Goal: Task Accomplishment & Management: Manage account settings

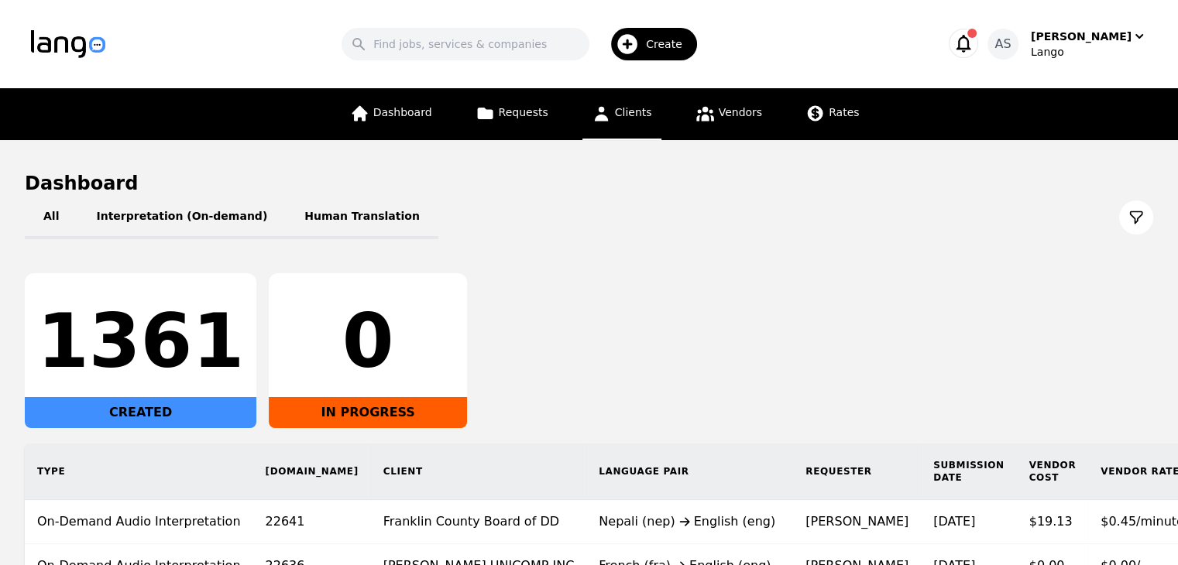
click at [620, 115] on span "Clients" at bounding box center [633, 112] width 37 height 12
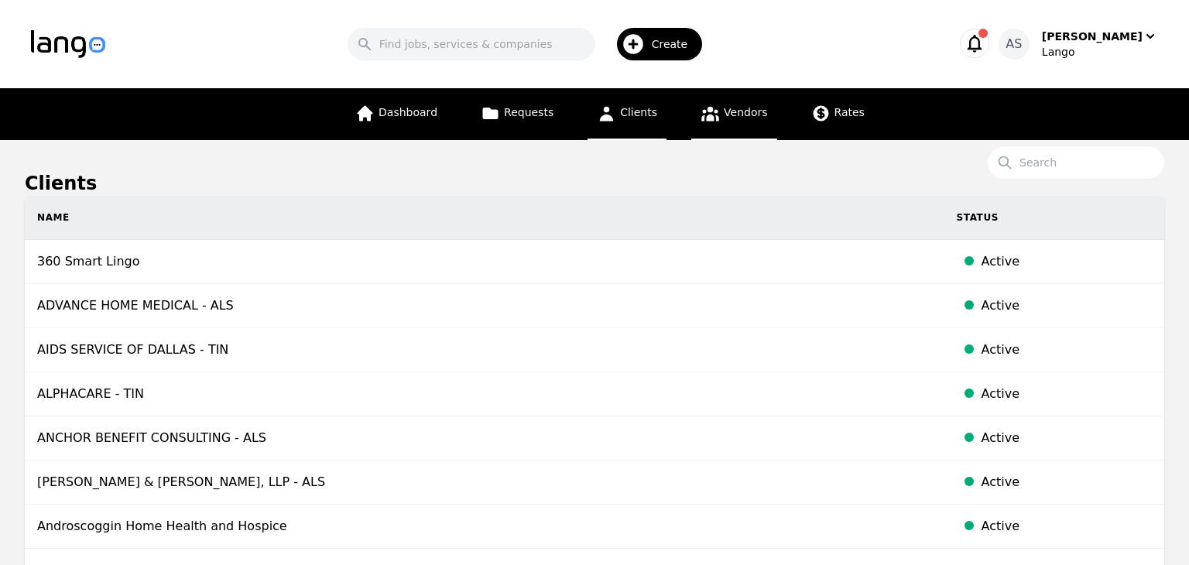
click at [748, 117] on span "Vendors" at bounding box center [745, 112] width 43 height 12
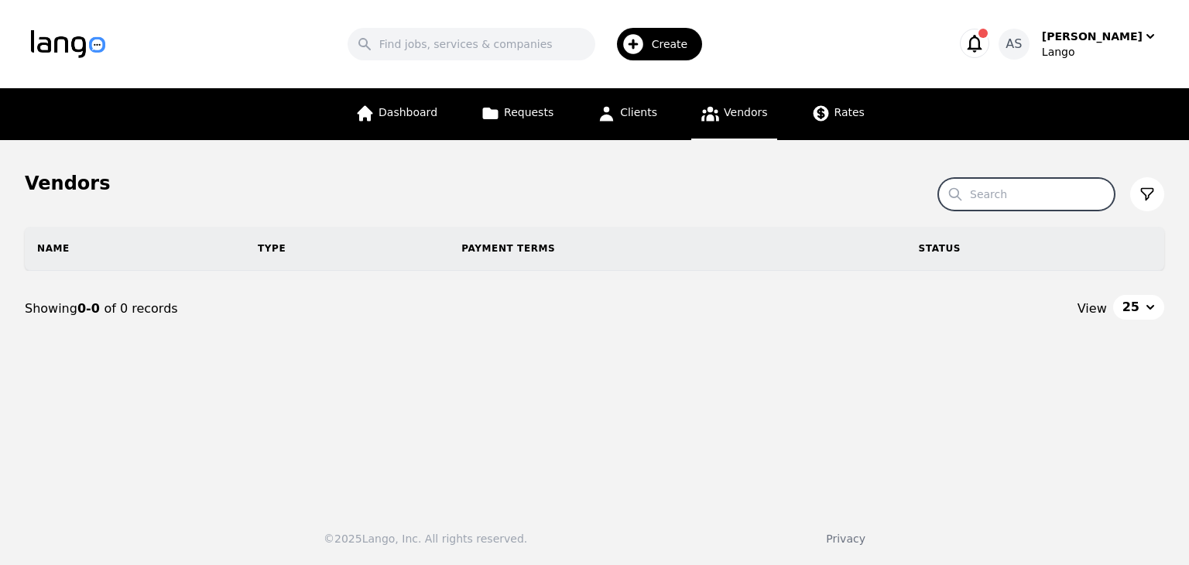
click at [1019, 204] on input "Search" at bounding box center [1027, 194] width 177 height 33
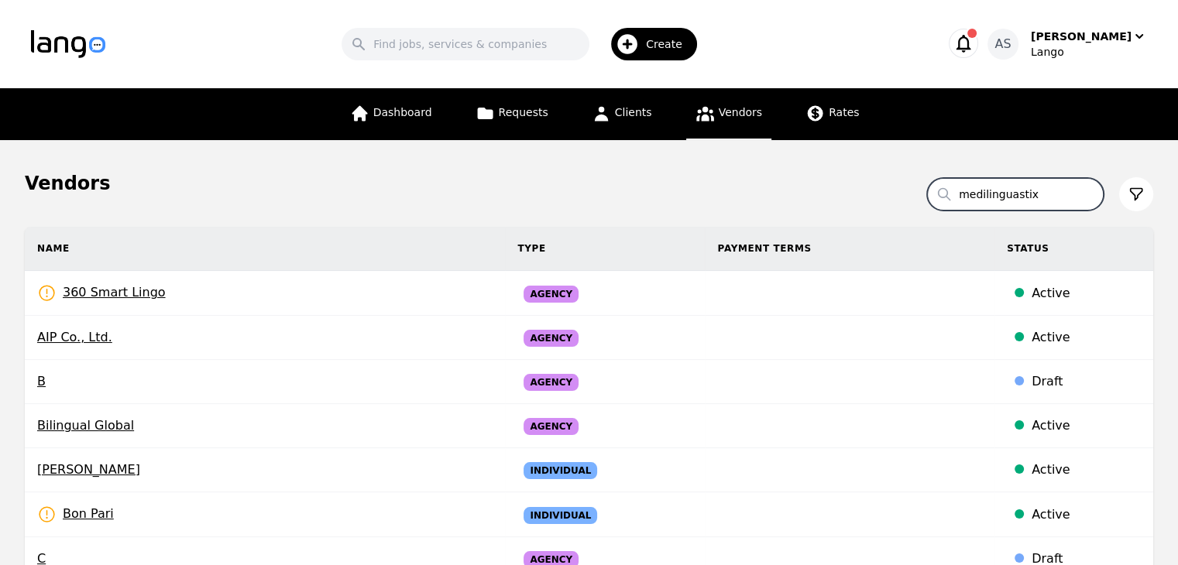
type input "medilinguastix"
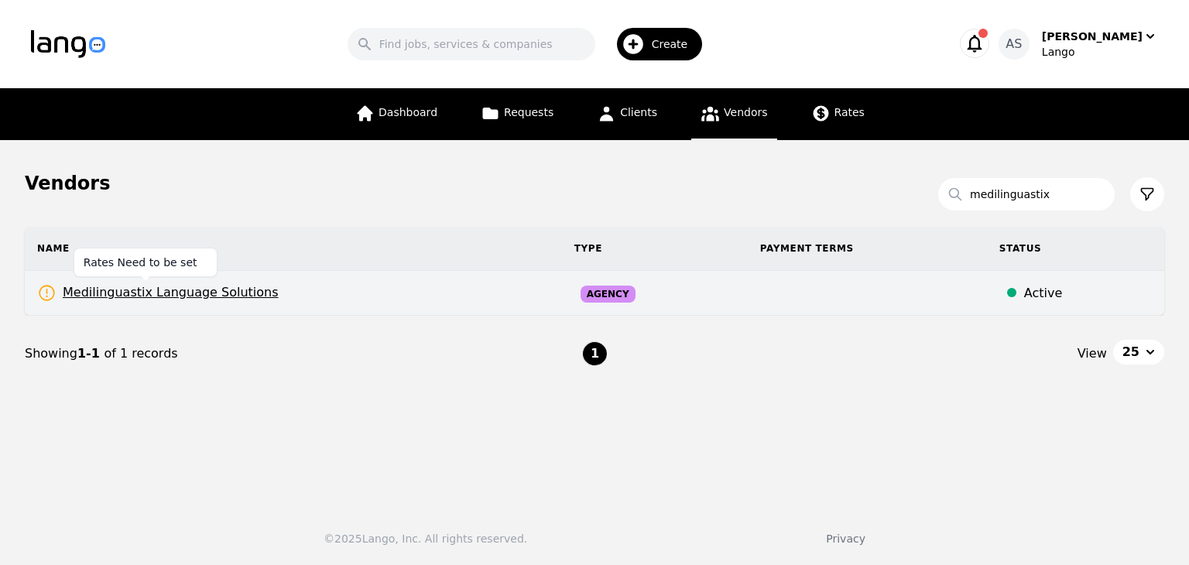
click at [218, 292] on span "Medilinguastix Language Solutions" at bounding box center [158, 292] width 242 height 19
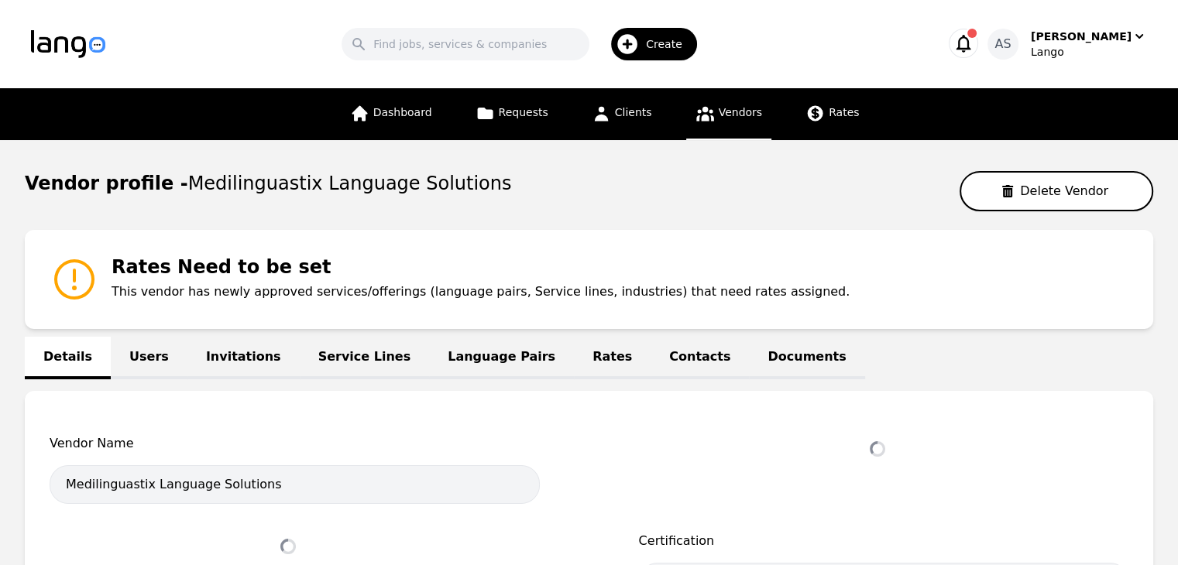
select select "active"
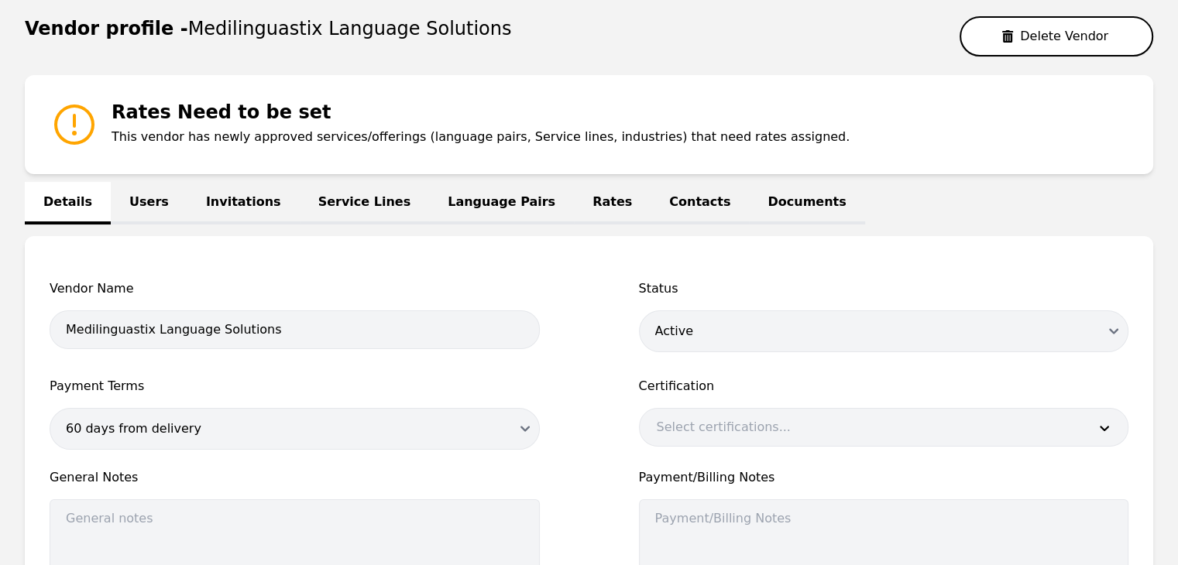
click at [441, 191] on link "Language Pairs" at bounding box center [501, 203] width 145 height 43
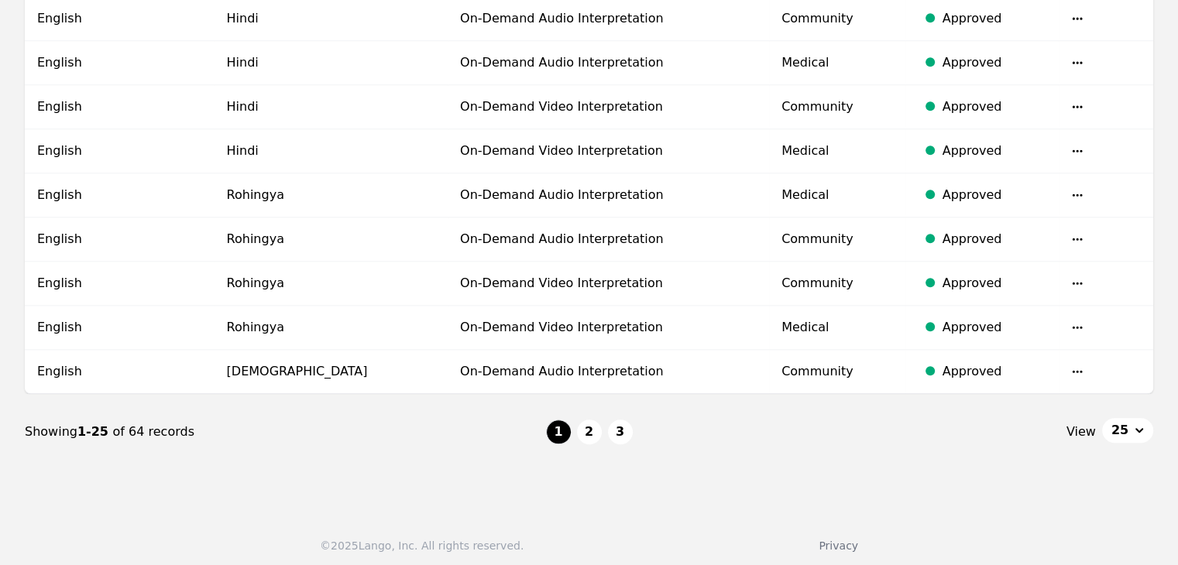
scroll to position [1189, 0]
click at [595, 420] on button "2" at bounding box center [589, 432] width 25 height 25
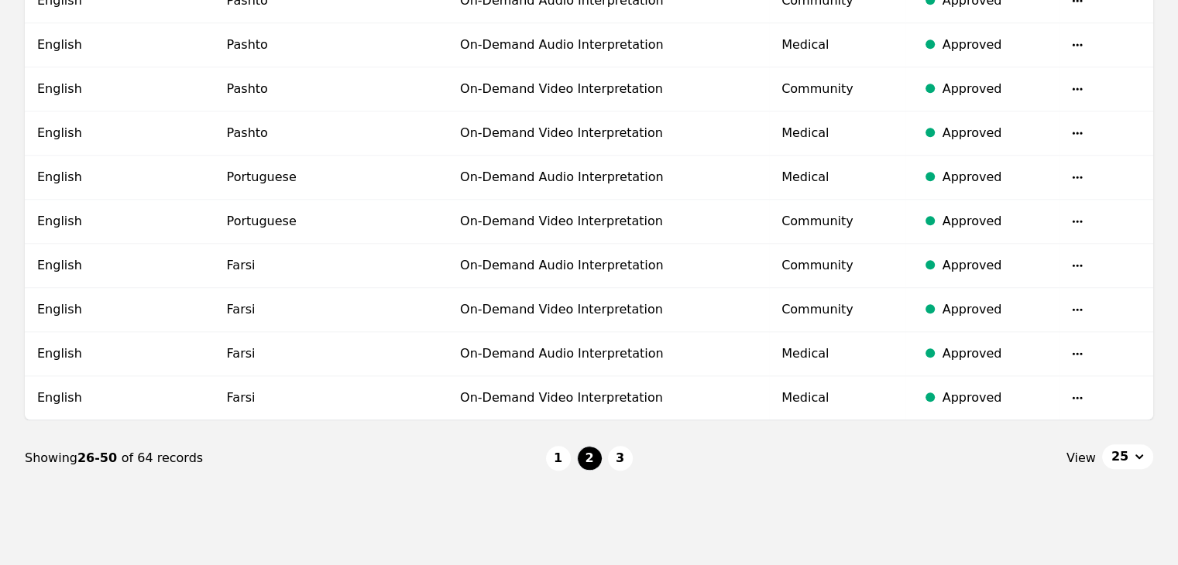
scroll to position [1189, 0]
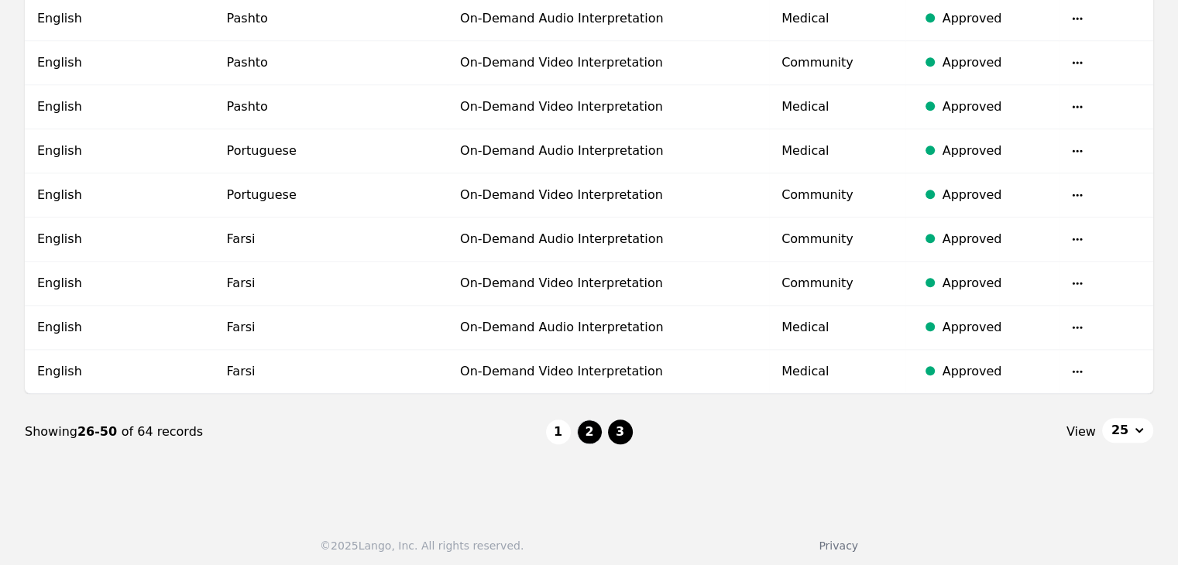
click at [616, 426] on button "3" at bounding box center [620, 432] width 25 height 25
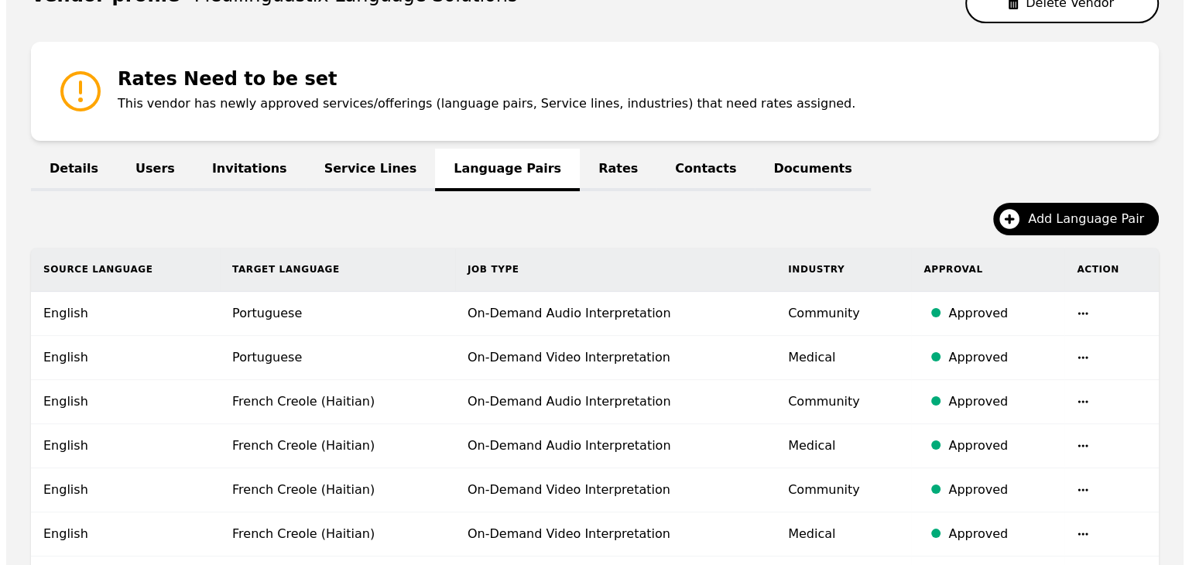
scroll to position [164, 0]
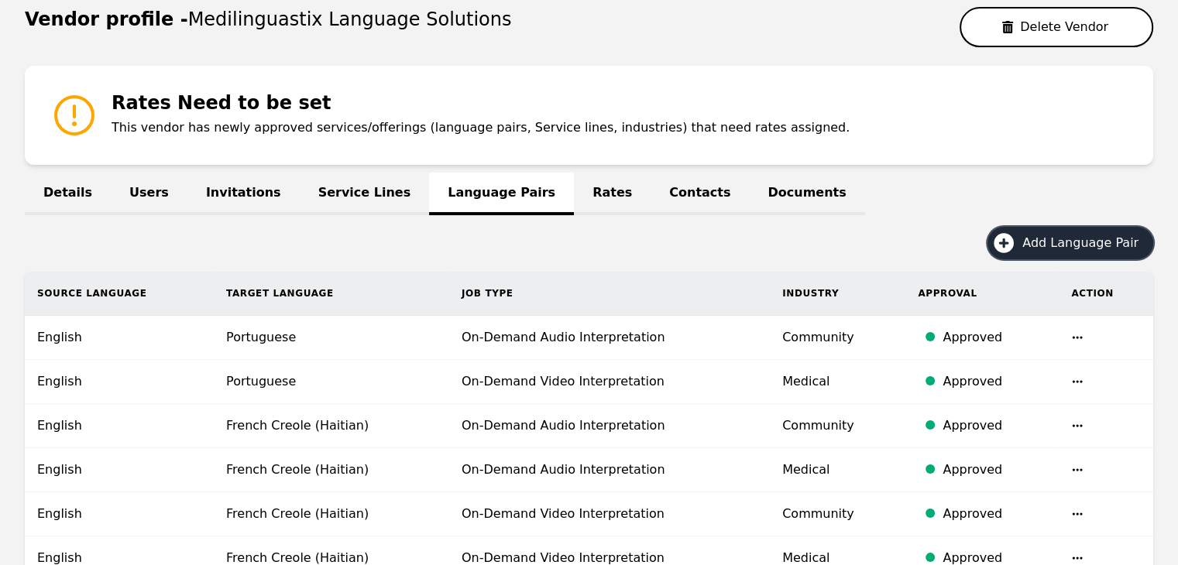
click at [1059, 239] on span "Add Language Pair" at bounding box center [1085, 243] width 127 height 19
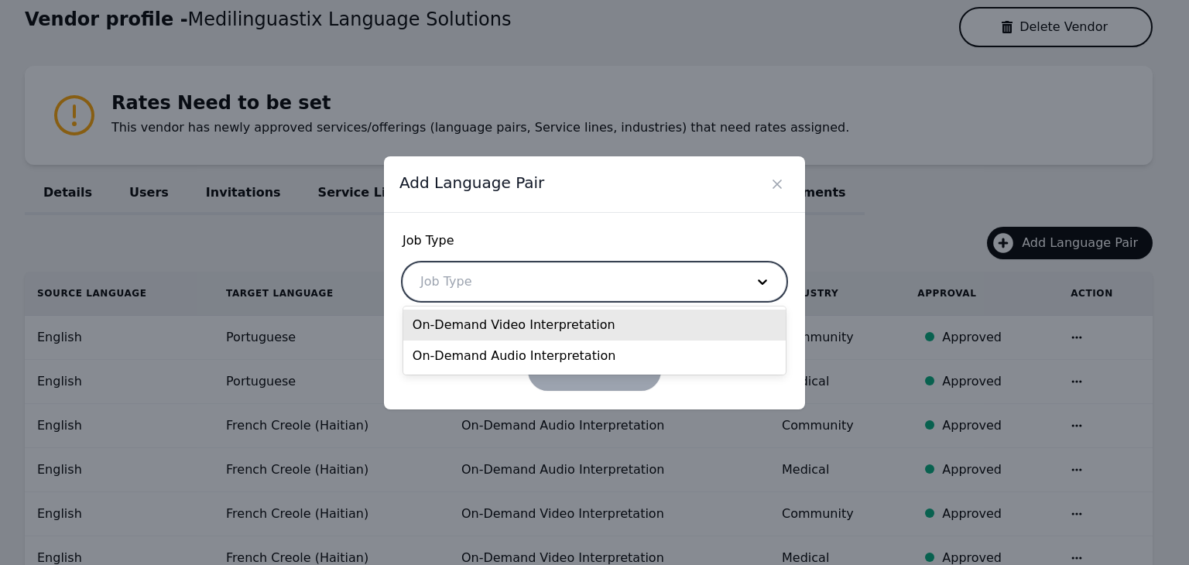
click at [557, 280] on div at bounding box center [571, 281] width 336 height 37
click at [560, 332] on div "On-Demand Video Interpretation" at bounding box center [594, 325] width 383 height 31
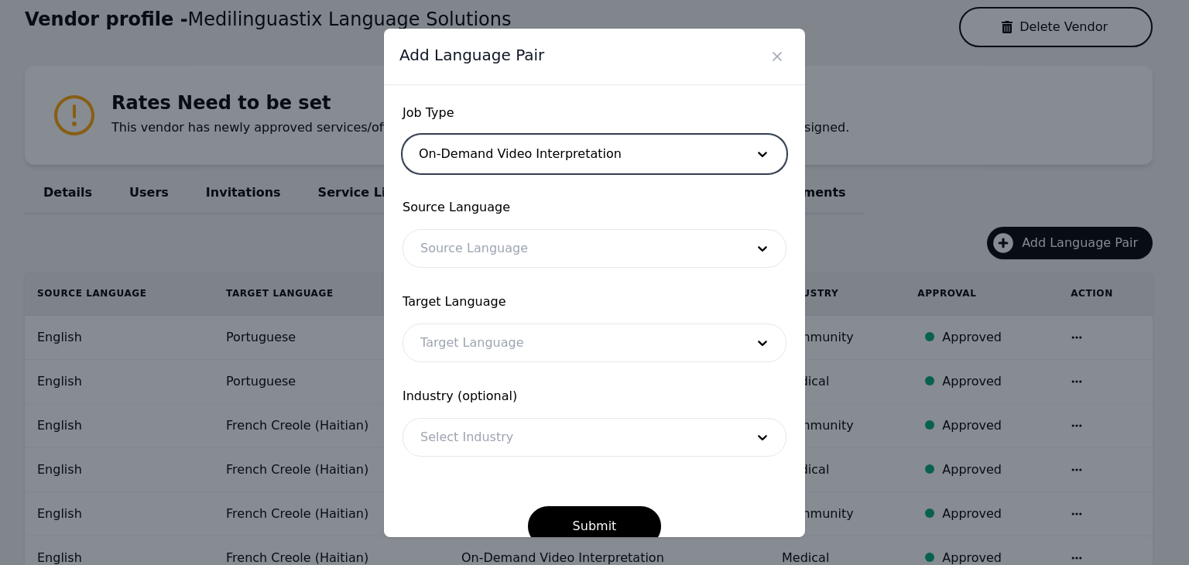
click at [578, 237] on div at bounding box center [571, 248] width 336 height 37
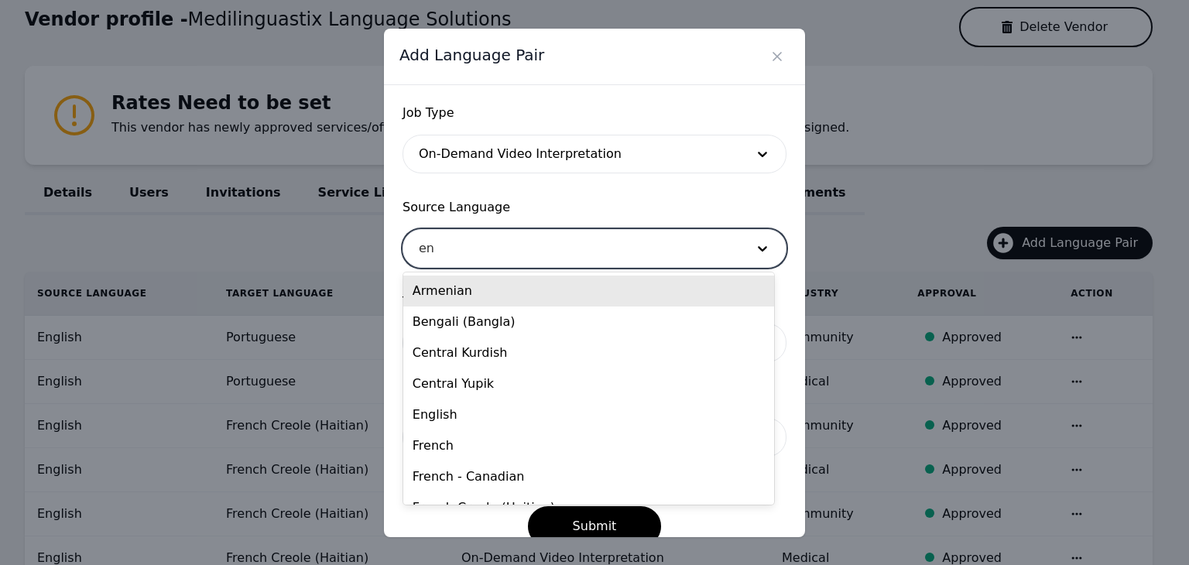
type input "eng"
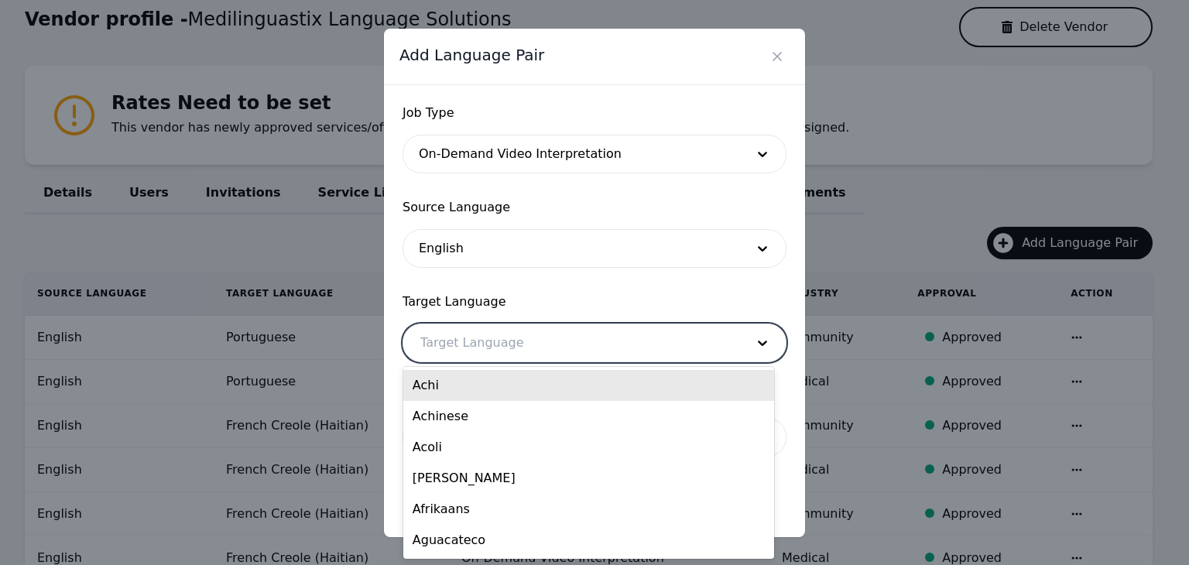
click at [622, 353] on div at bounding box center [571, 342] width 336 height 37
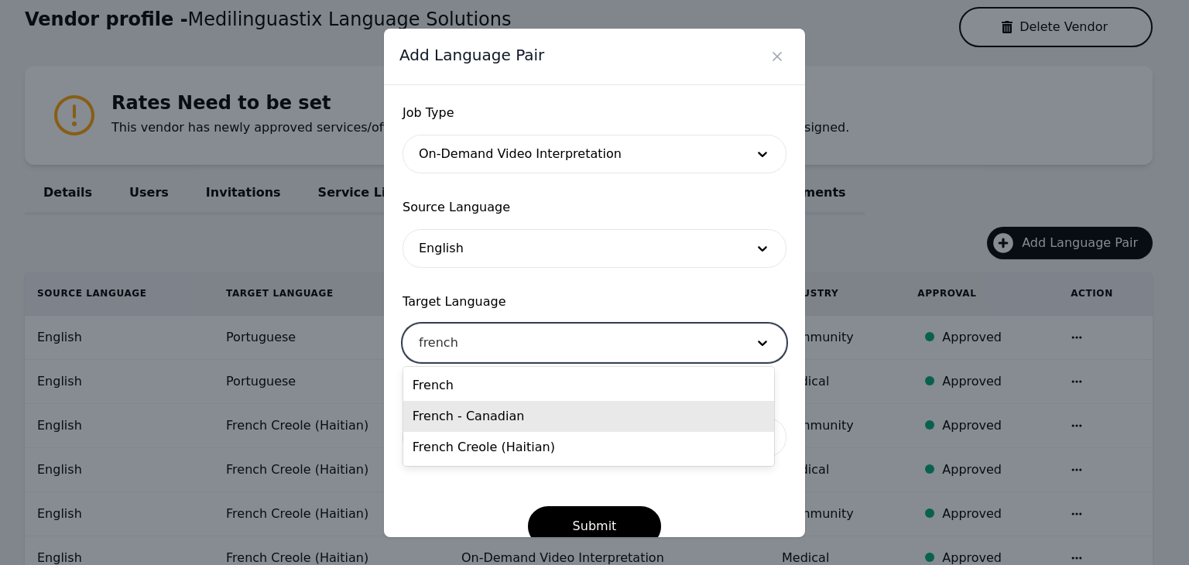
type input "french"
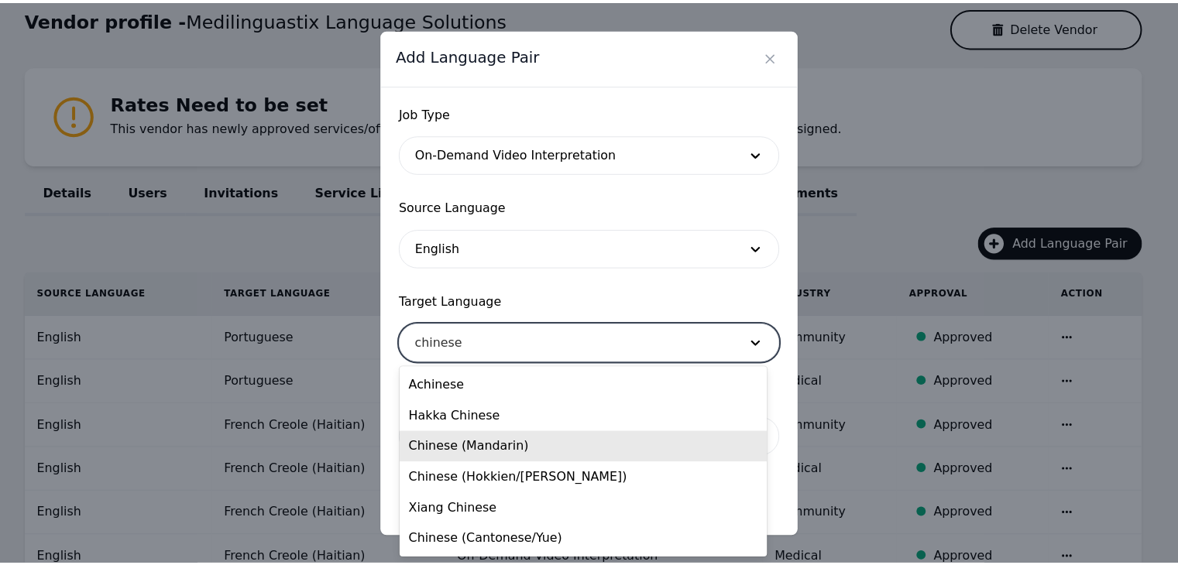
scroll to position [0, 0]
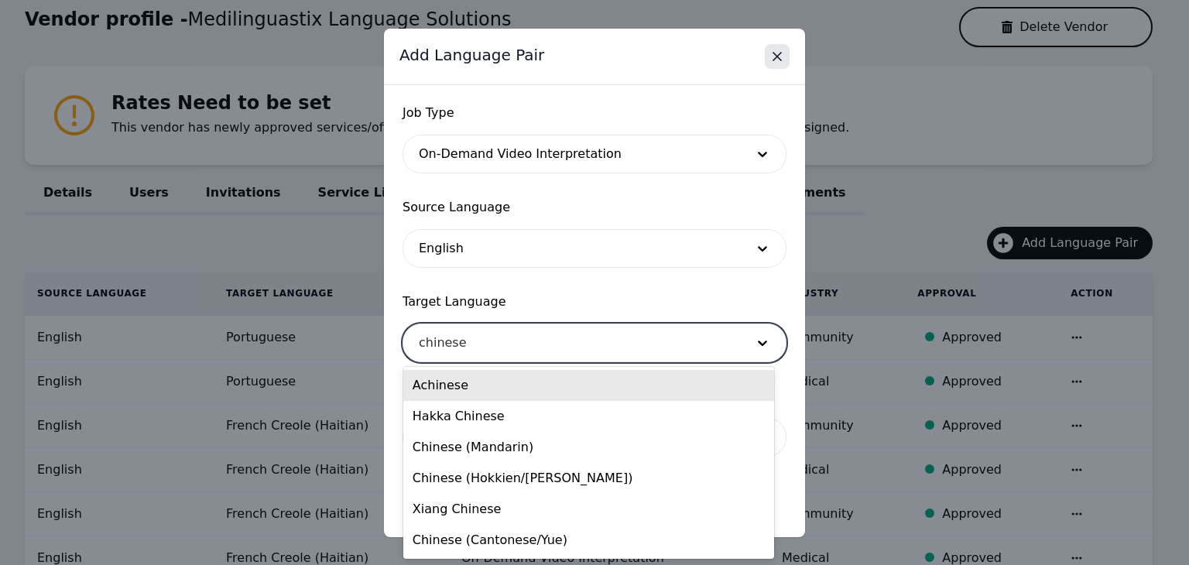
type input "chinese"
click at [778, 57] on icon "Close" at bounding box center [778, 57] width 8 height 8
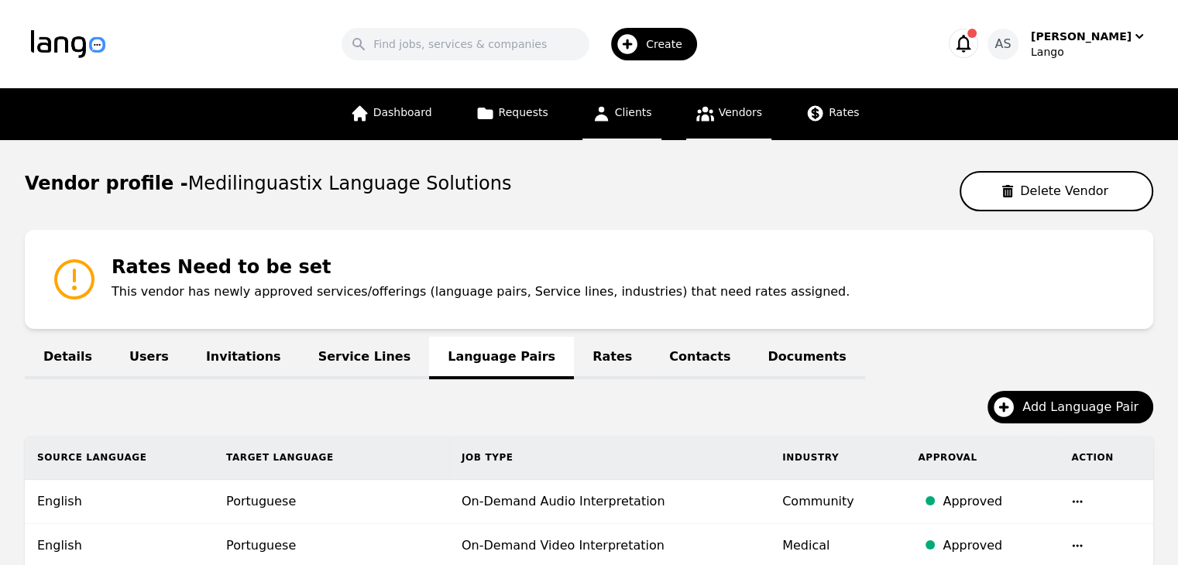
click at [616, 126] on link "Clients" at bounding box center [621, 114] width 79 height 52
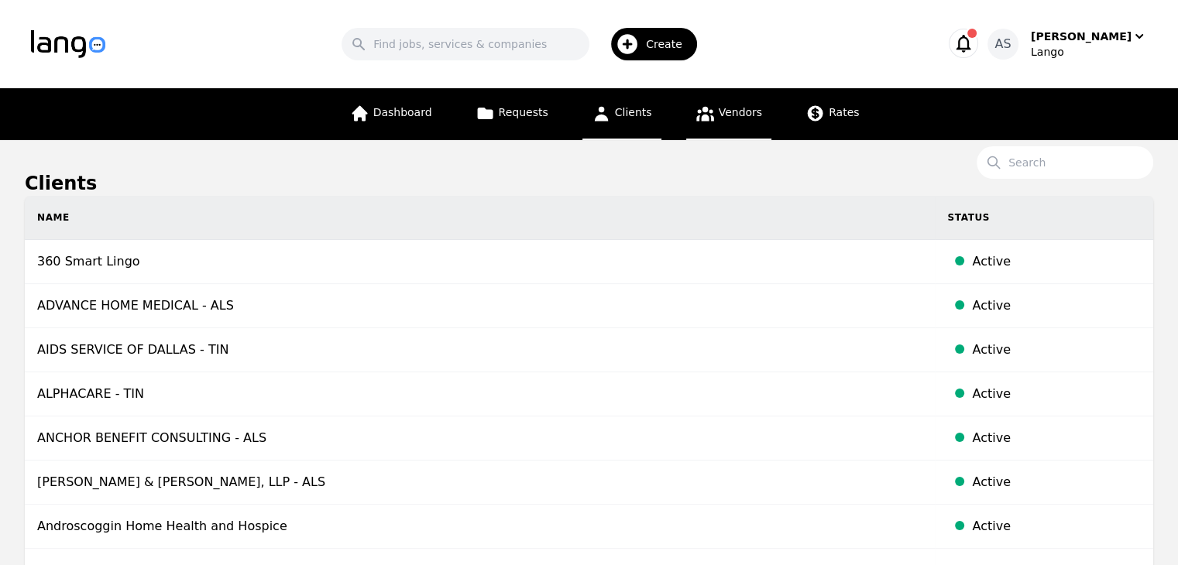
click at [744, 117] on span "Vendors" at bounding box center [740, 112] width 43 height 12
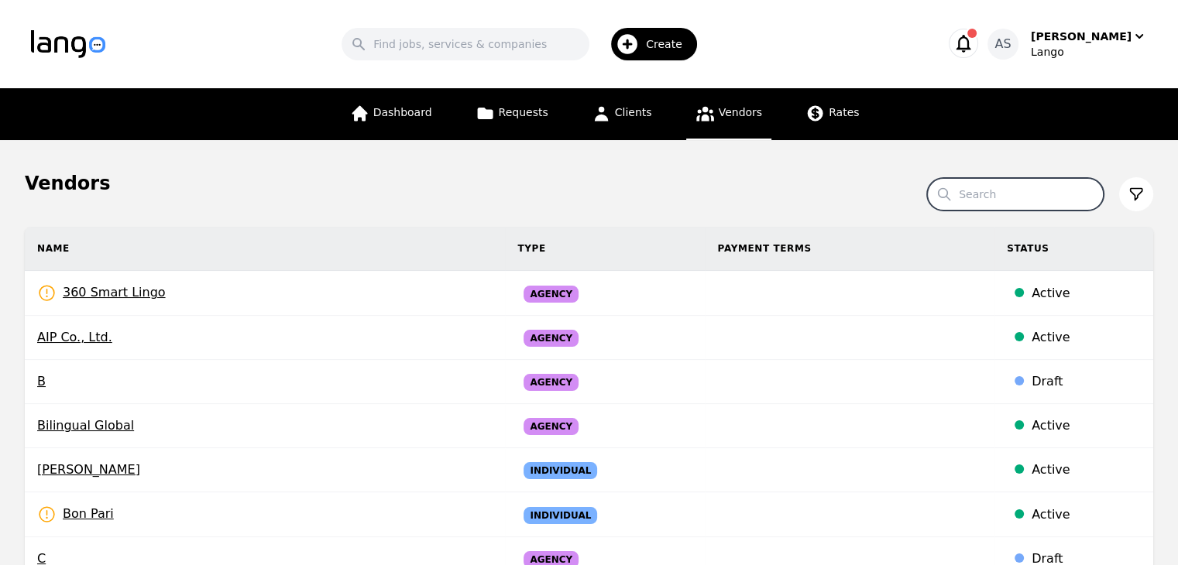
click at [1032, 195] on input "Search" at bounding box center [1015, 194] width 177 height 33
type input "prayers"
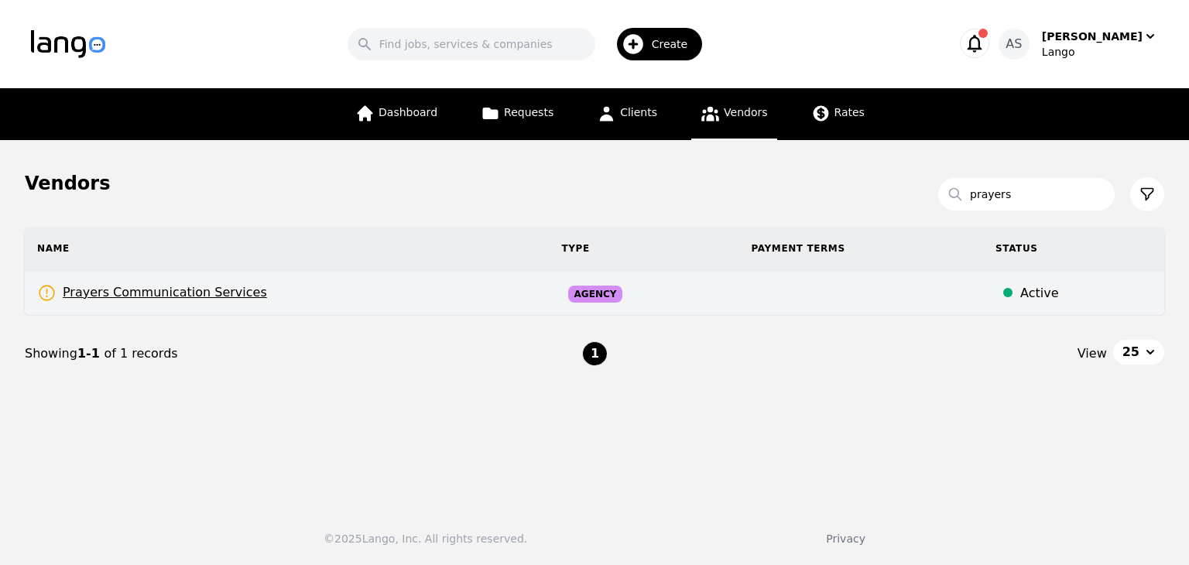
click at [319, 290] on td "Prayers Communication Services Rates Need to be set" at bounding box center [287, 293] width 525 height 45
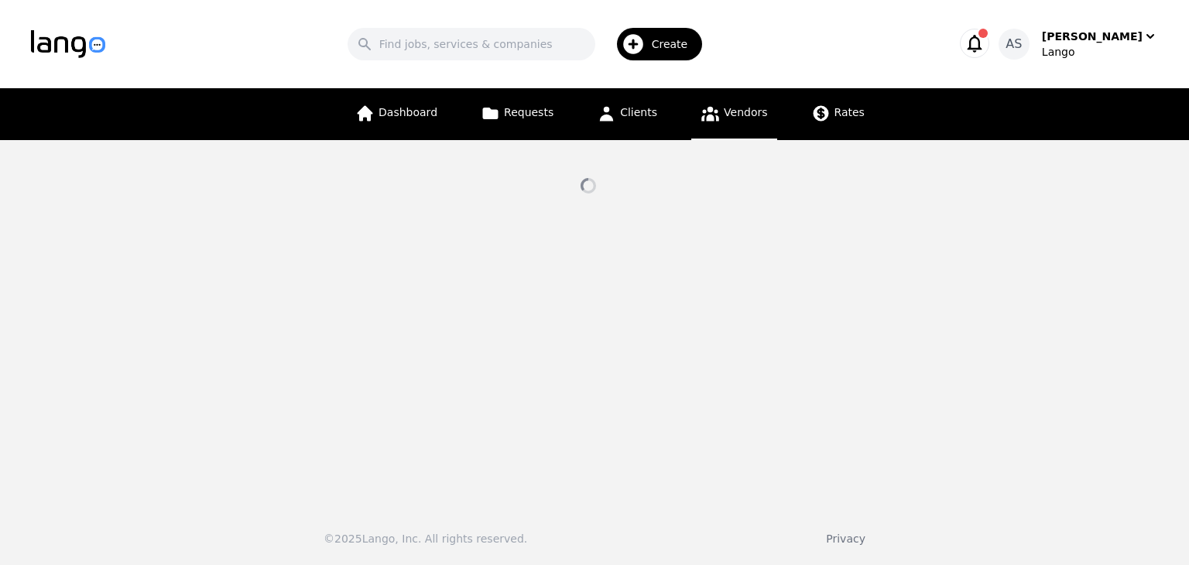
select select "active"
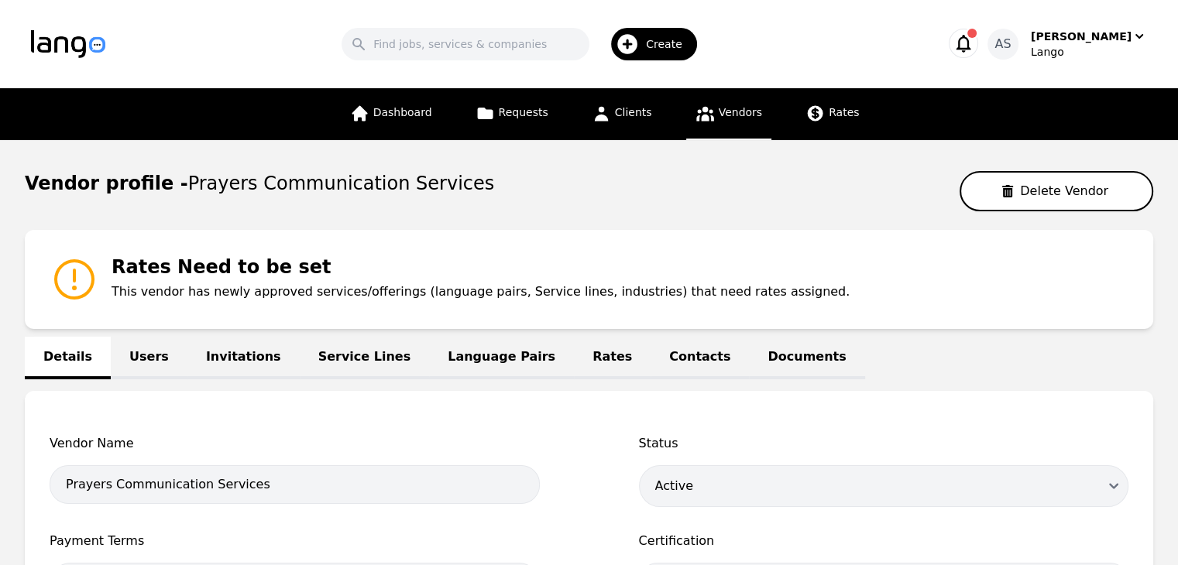
click at [574, 355] on link "Rates" at bounding box center [612, 358] width 77 height 43
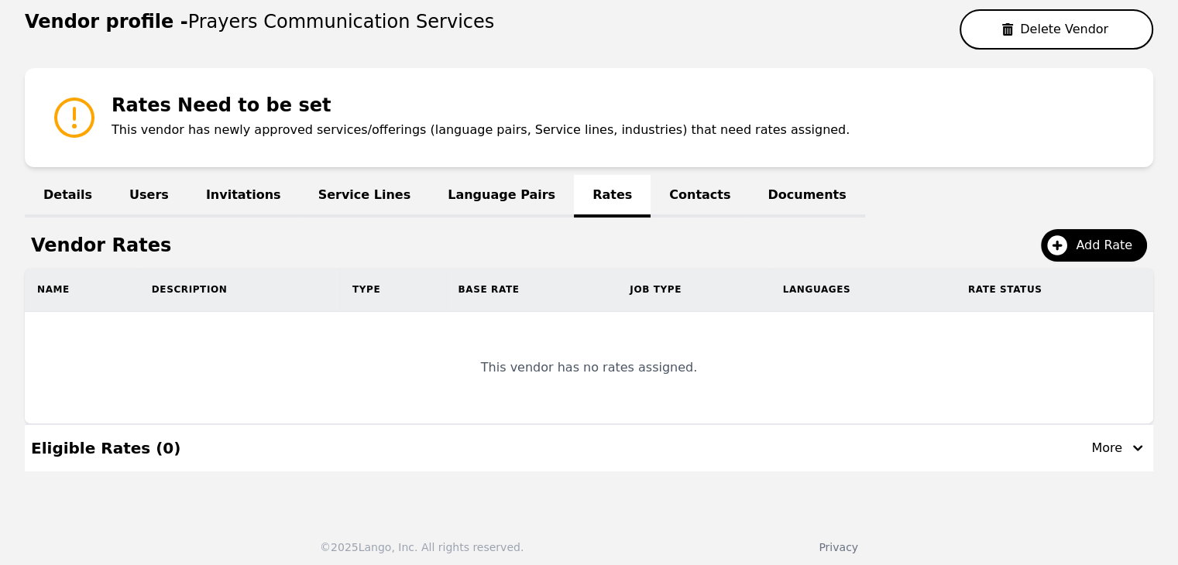
scroll to position [168, 0]
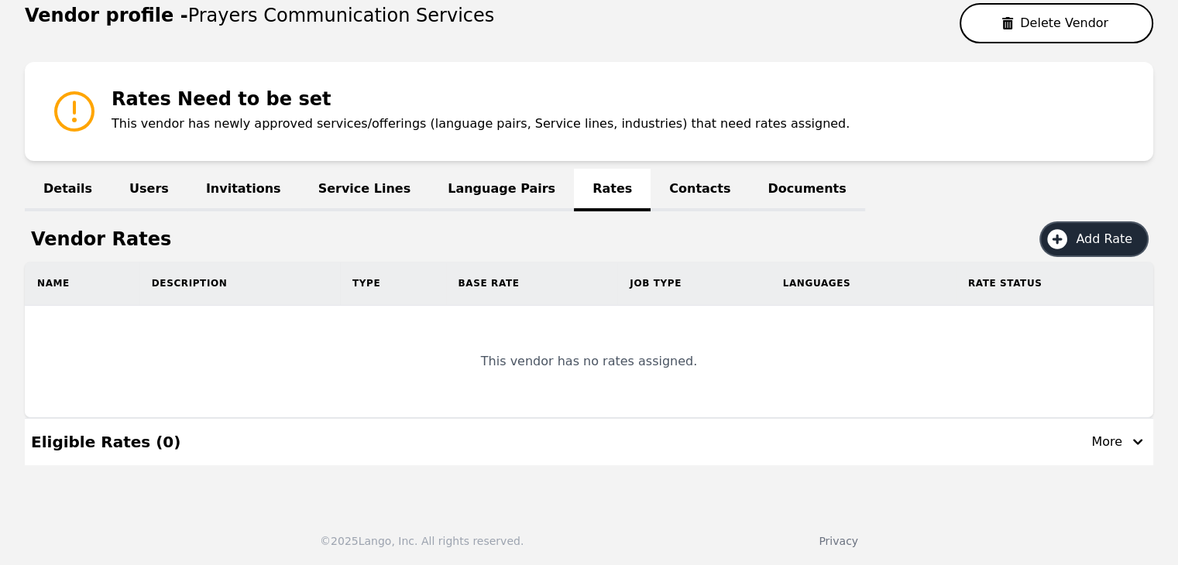
click at [1093, 232] on span "Add Rate" at bounding box center [1109, 239] width 67 height 19
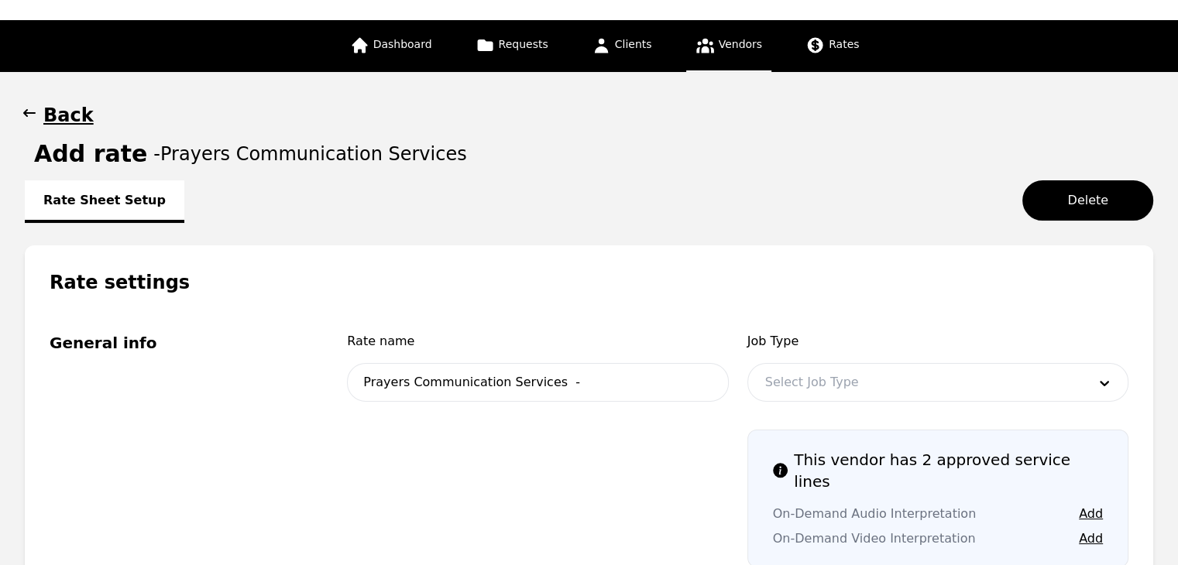
scroll to position [66, 0]
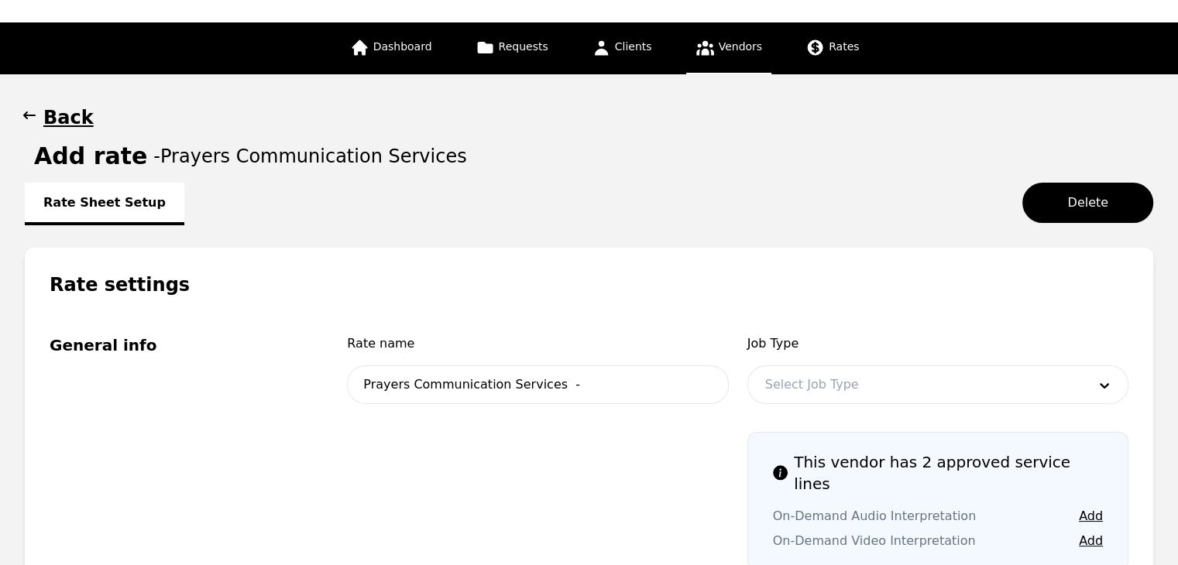
click at [31, 112] on icon "button" at bounding box center [29, 115] width 15 height 15
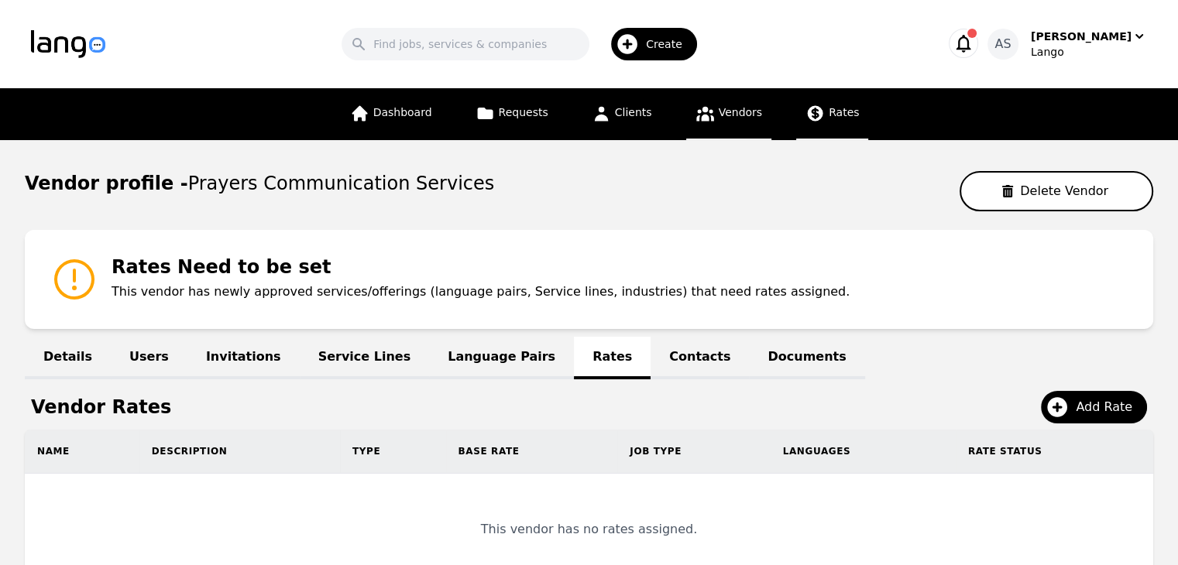
click at [809, 112] on icon at bounding box center [815, 113] width 15 height 15
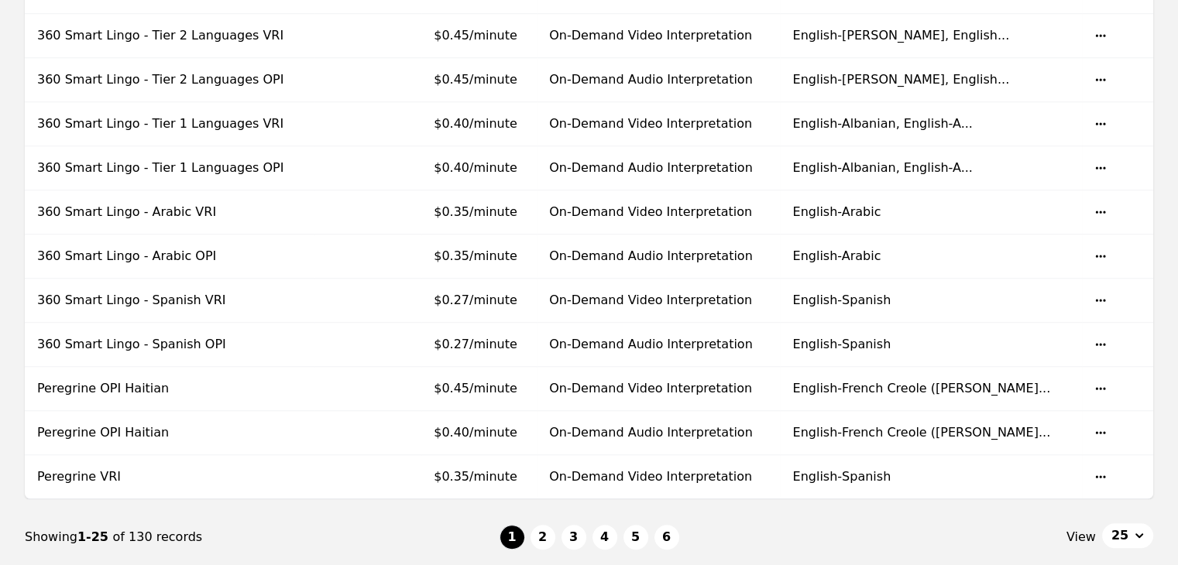
scroll to position [929, 0]
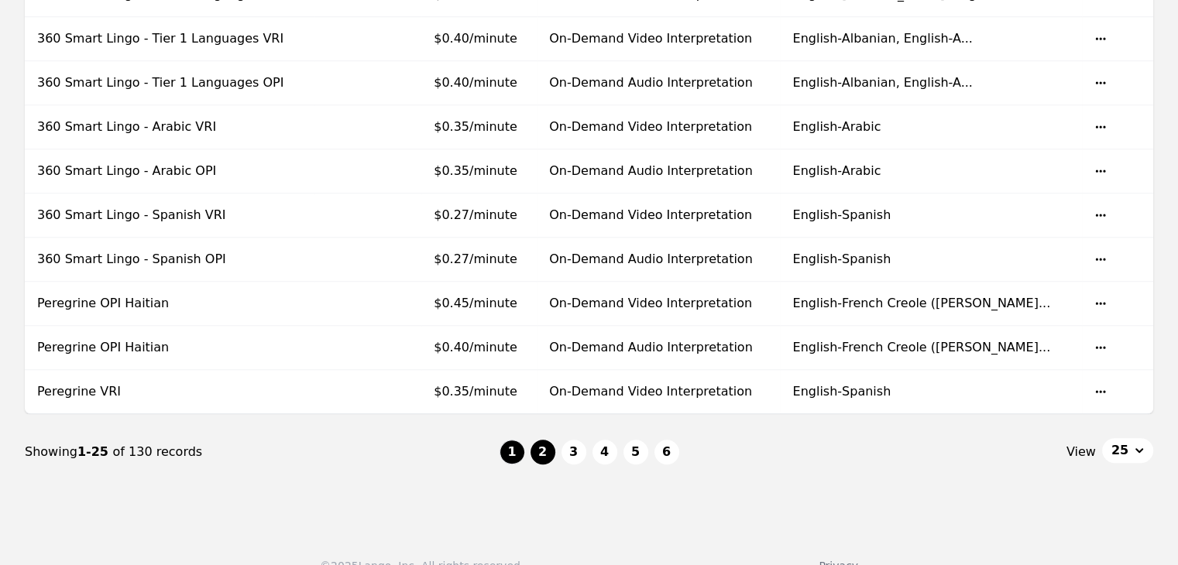
click at [540, 440] on button "2" at bounding box center [542, 452] width 25 height 25
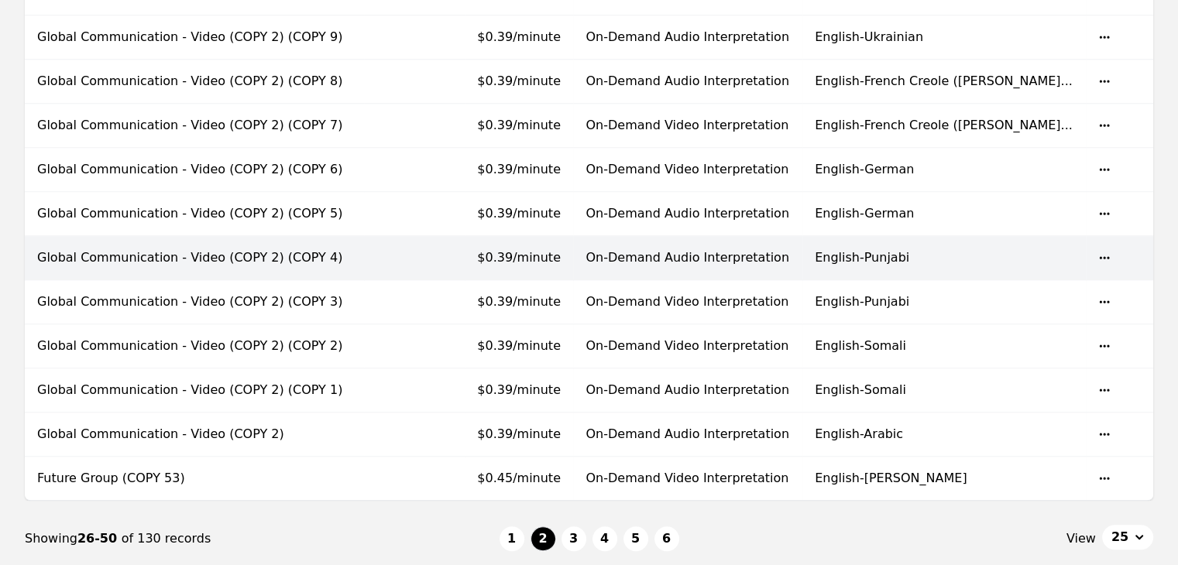
scroll to position [951, 0]
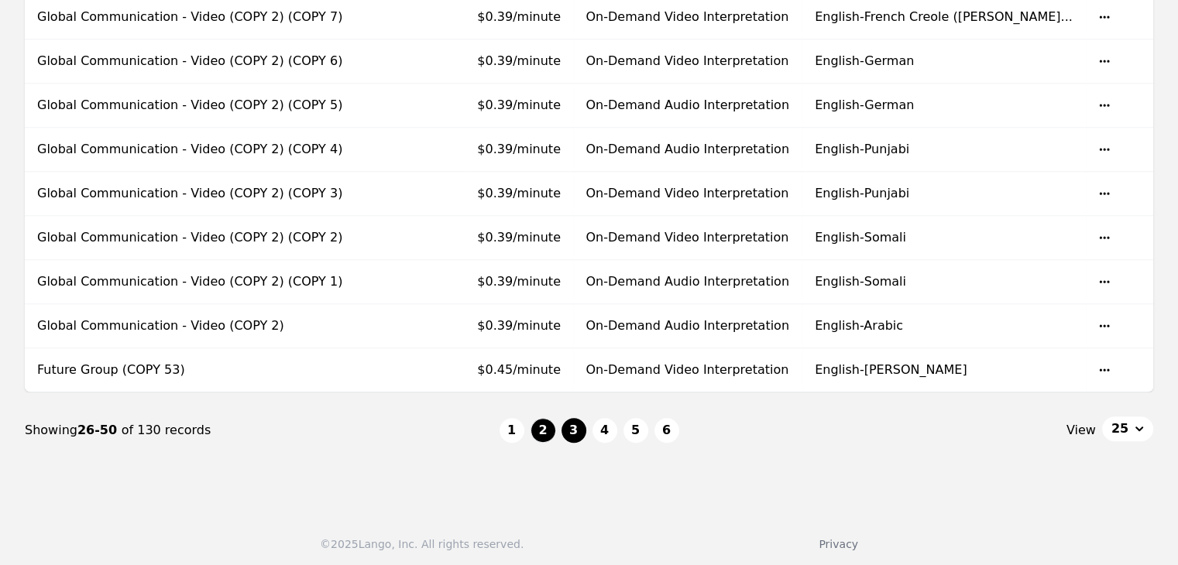
click at [582, 427] on button "3" at bounding box center [573, 430] width 25 height 25
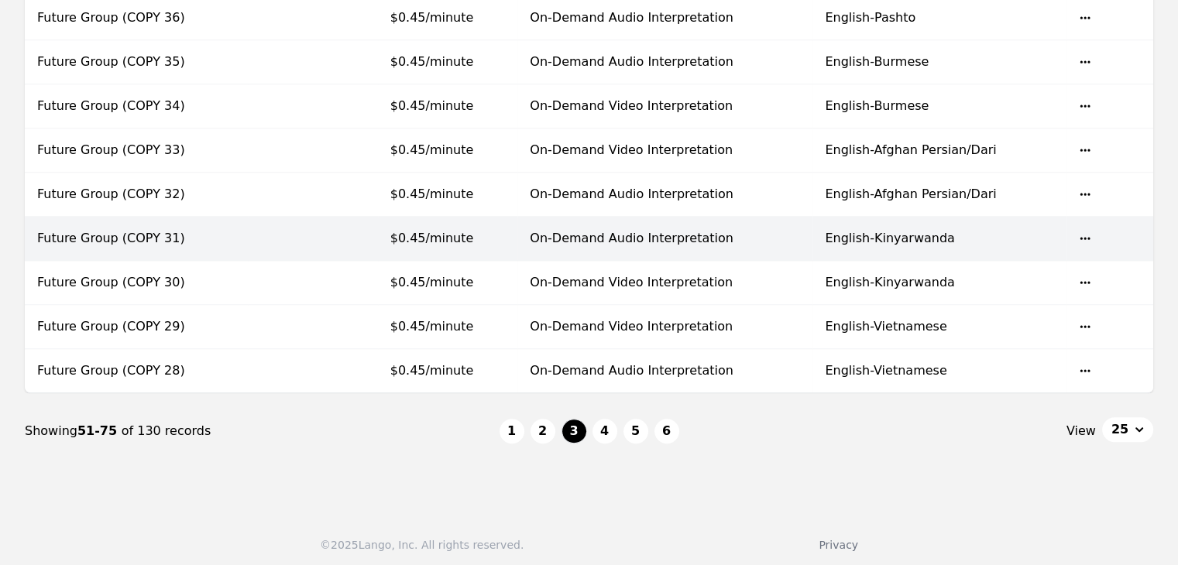
scroll to position [951, 0]
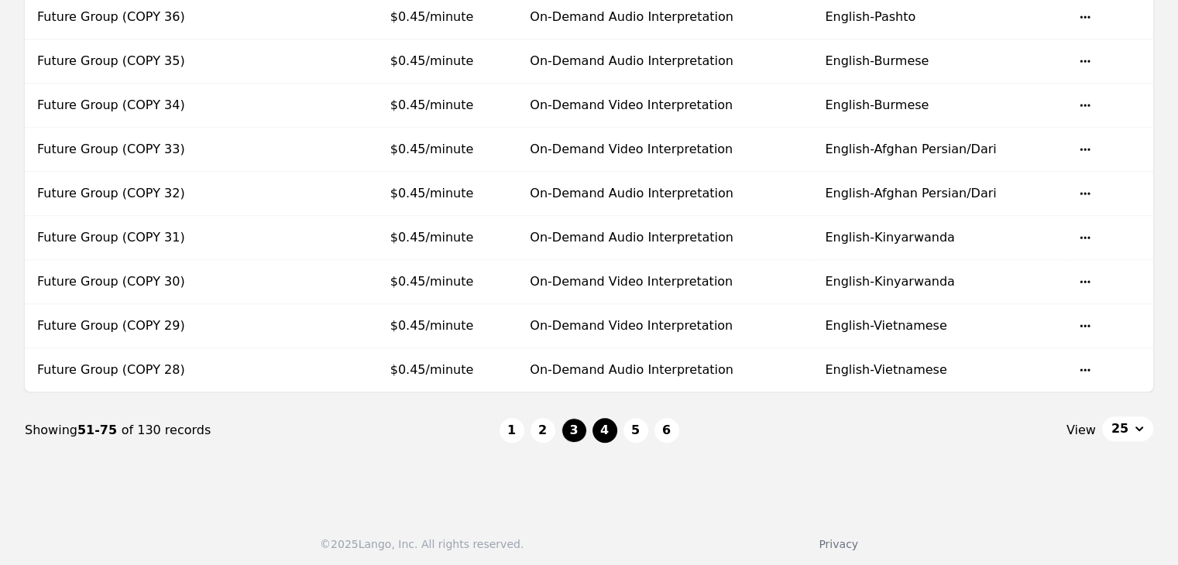
click at [607, 431] on button "4" at bounding box center [604, 430] width 25 height 25
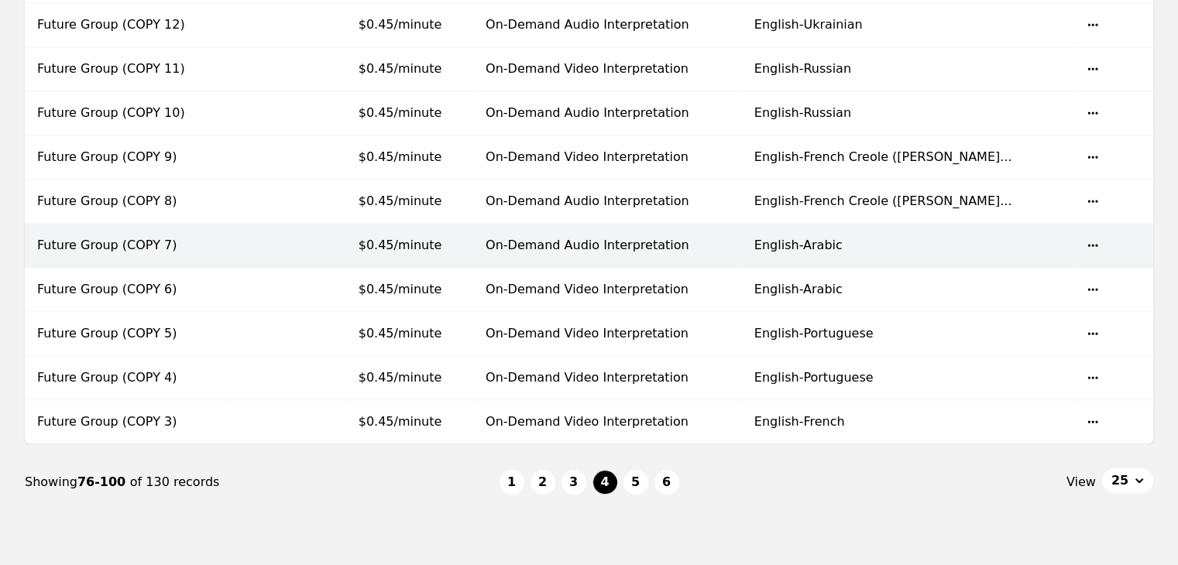
scroll to position [951, 0]
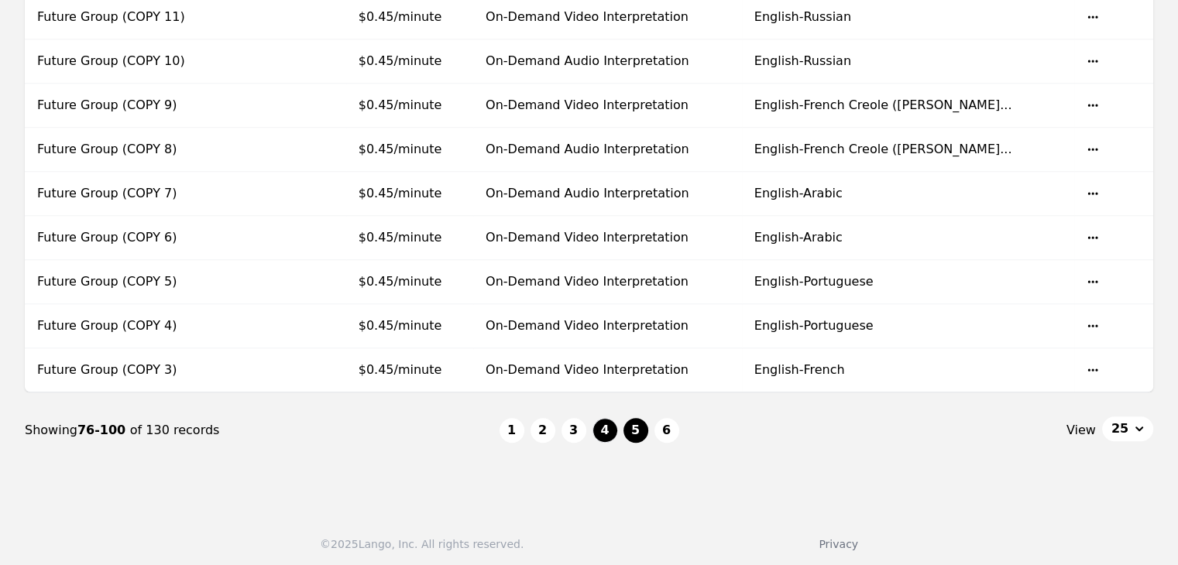
click at [636, 424] on button "5" at bounding box center [635, 430] width 25 height 25
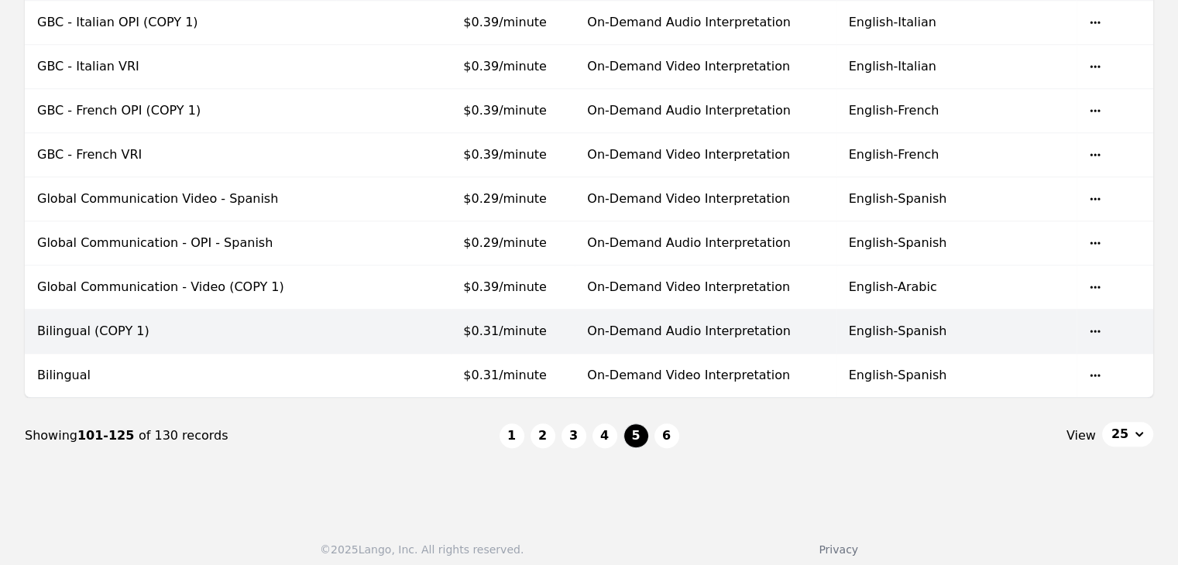
scroll to position [951, 0]
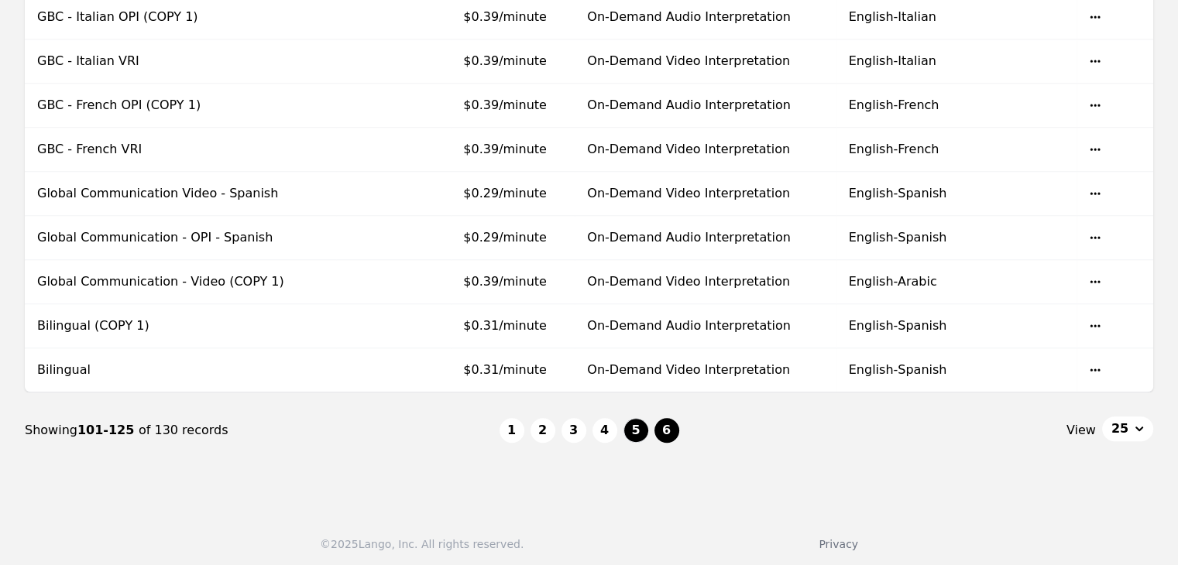
click at [664, 436] on button "6" at bounding box center [666, 430] width 25 height 25
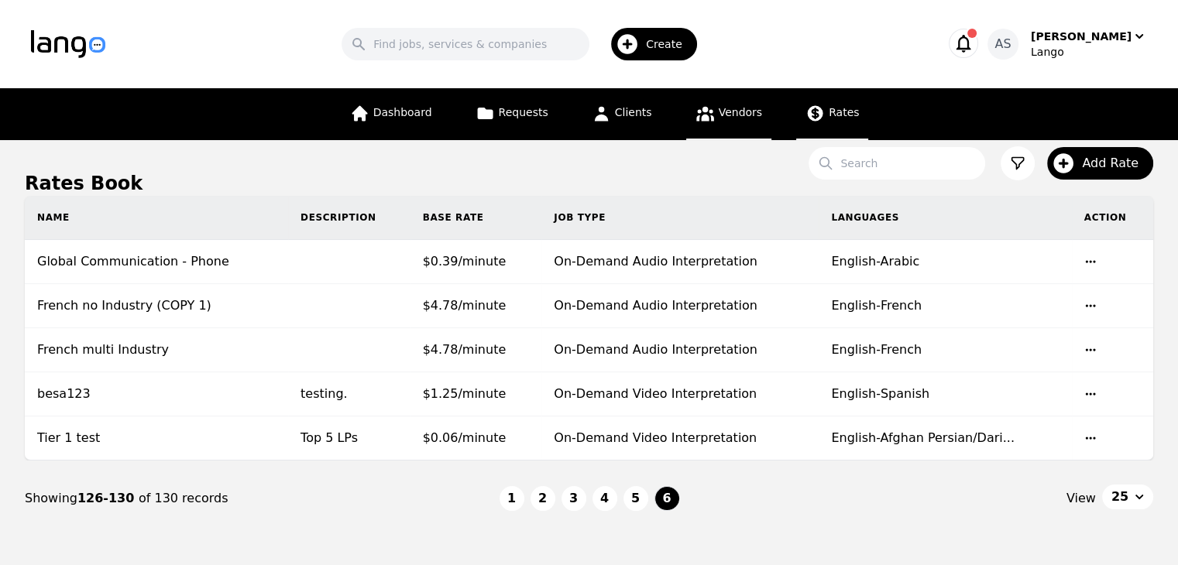
click at [726, 117] on span "Vendors" at bounding box center [740, 112] width 43 height 12
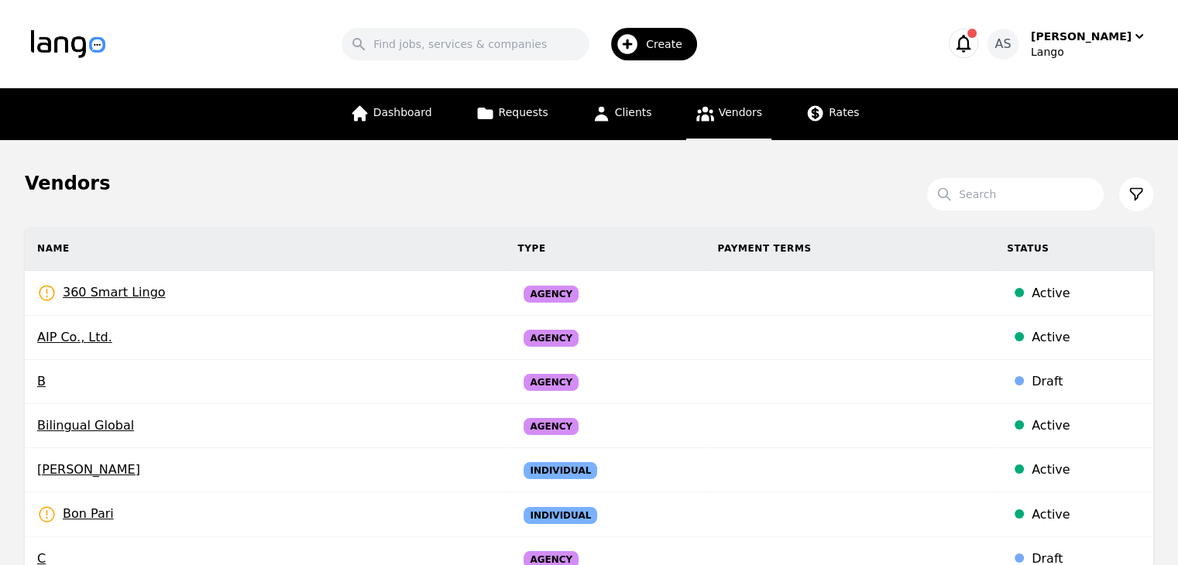
click at [1025, 206] on input "Search" at bounding box center [1015, 194] width 177 height 33
type input "prayers"
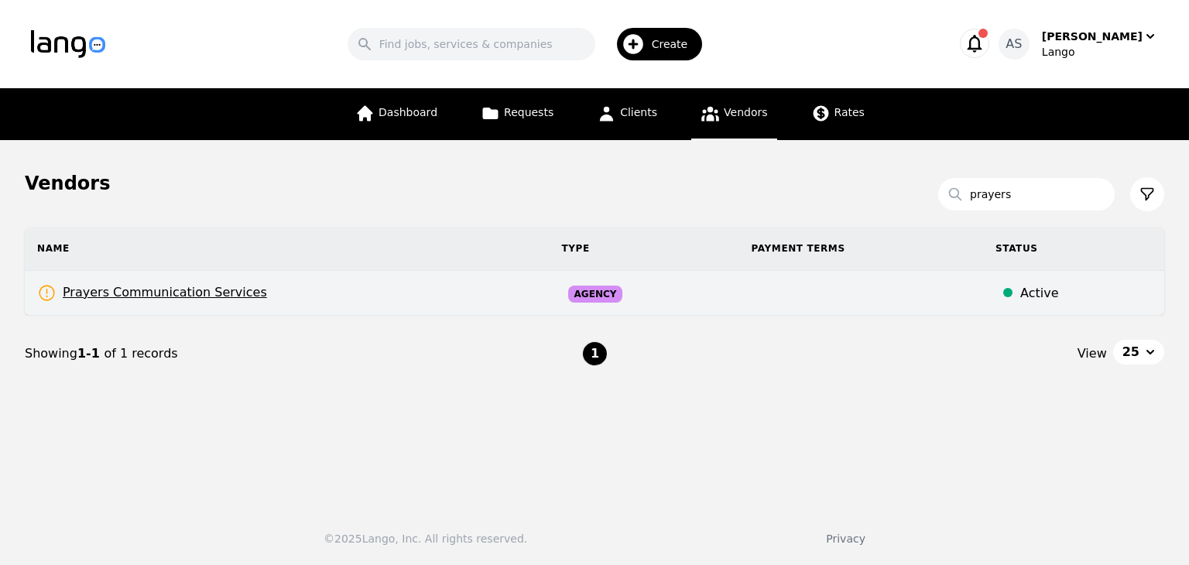
click at [254, 293] on td "Prayers Communication Services Rates Need to be set" at bounding box center [287, 293] width 525 height 45
select select "active"
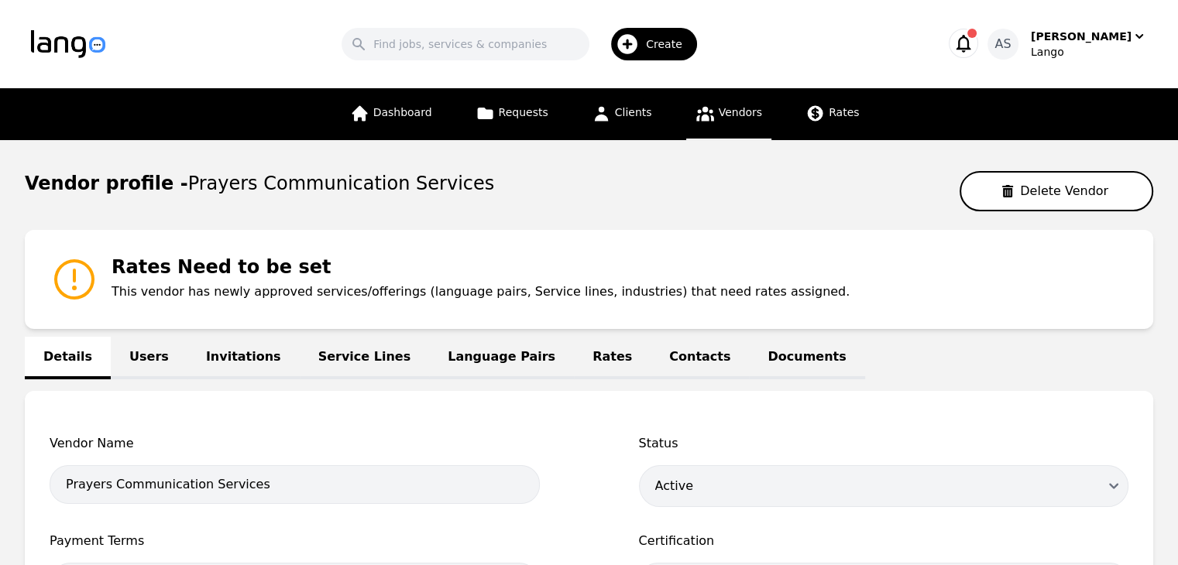
click at [480, 356] on link "Language Pairs" at bounding box center [501, 358] width 145 height 43
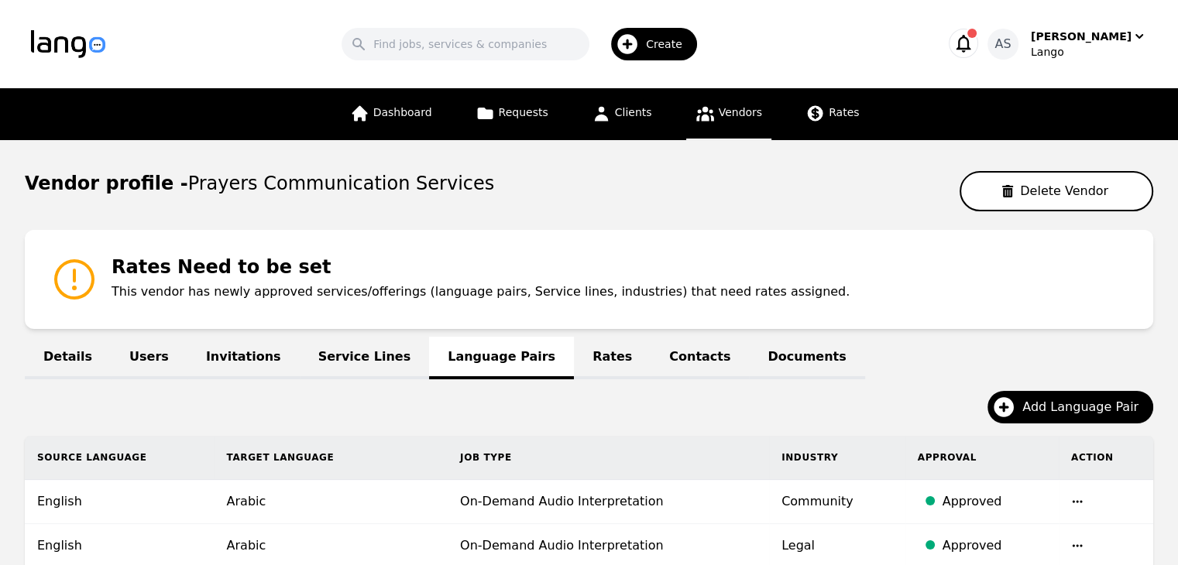
click at [574, 359] on link "Rates" at bounding box center [612, 358] width 77 height 43
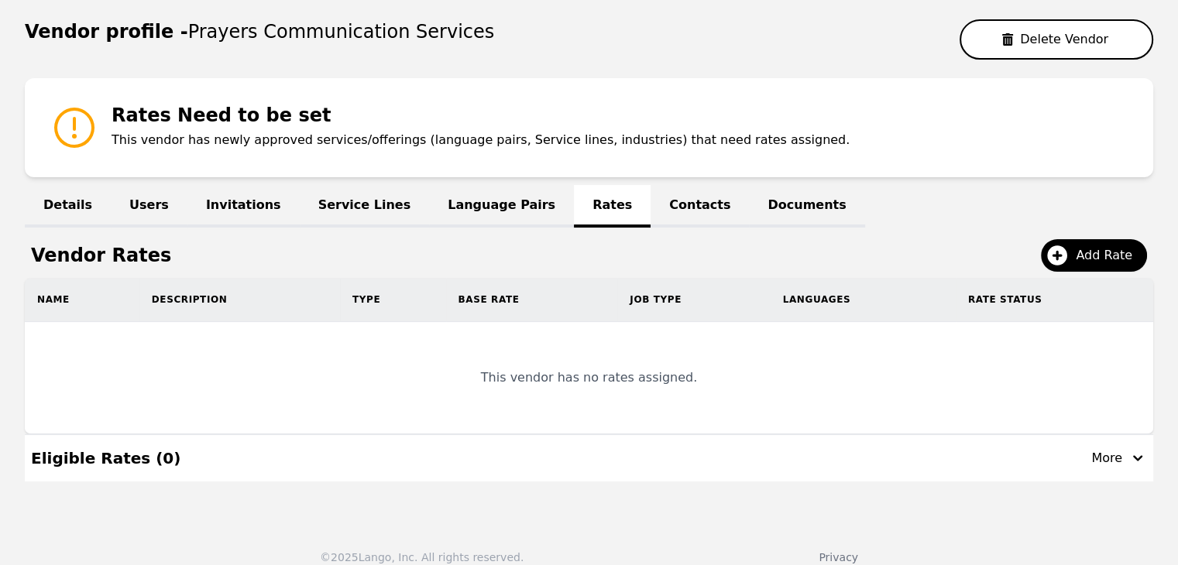
scroll to position [155, 0]
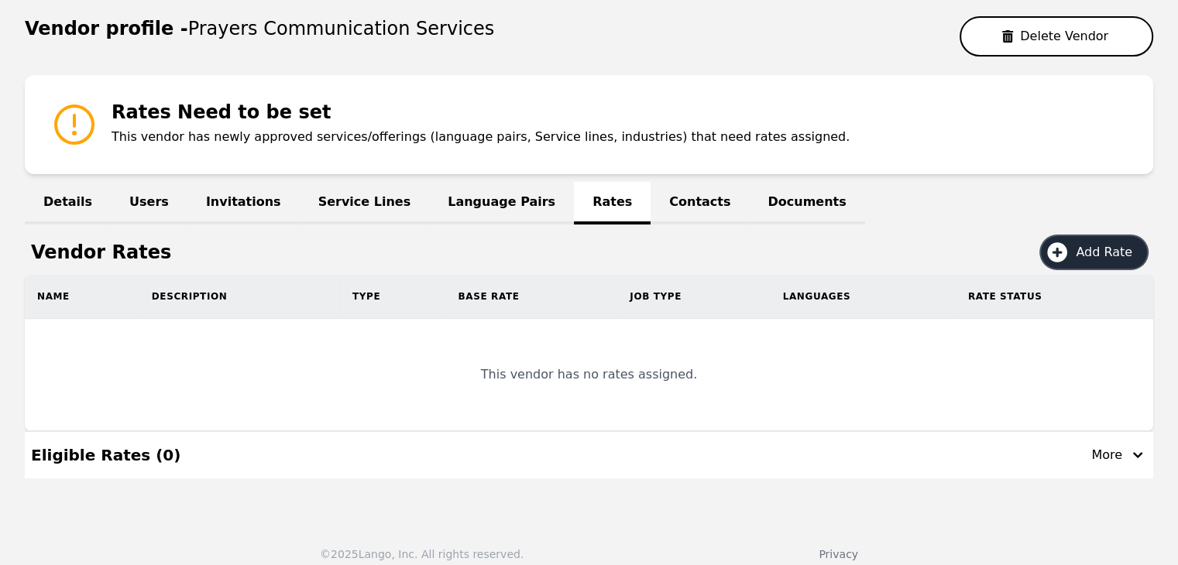
click at [1069, 242] on icon at bounding box center [1057, 252] width 25 height 25
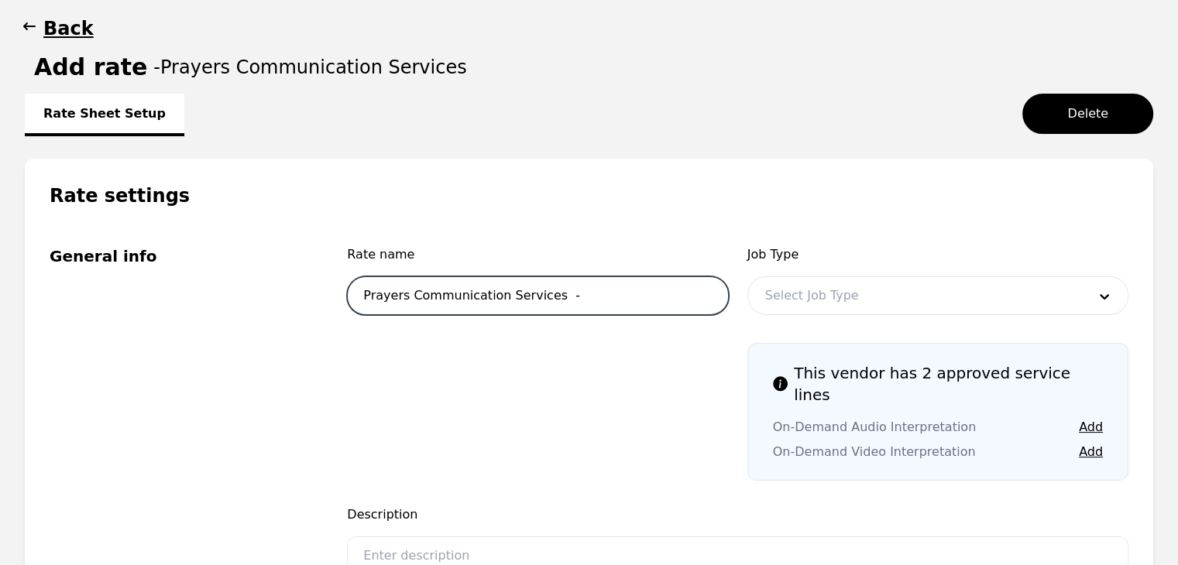
click at [657, 298] on input "Prayers Communication Services -" at bounding box center [537, 295] width 381 height 39
type input "Prayers Communication Services - OPI 0.30"
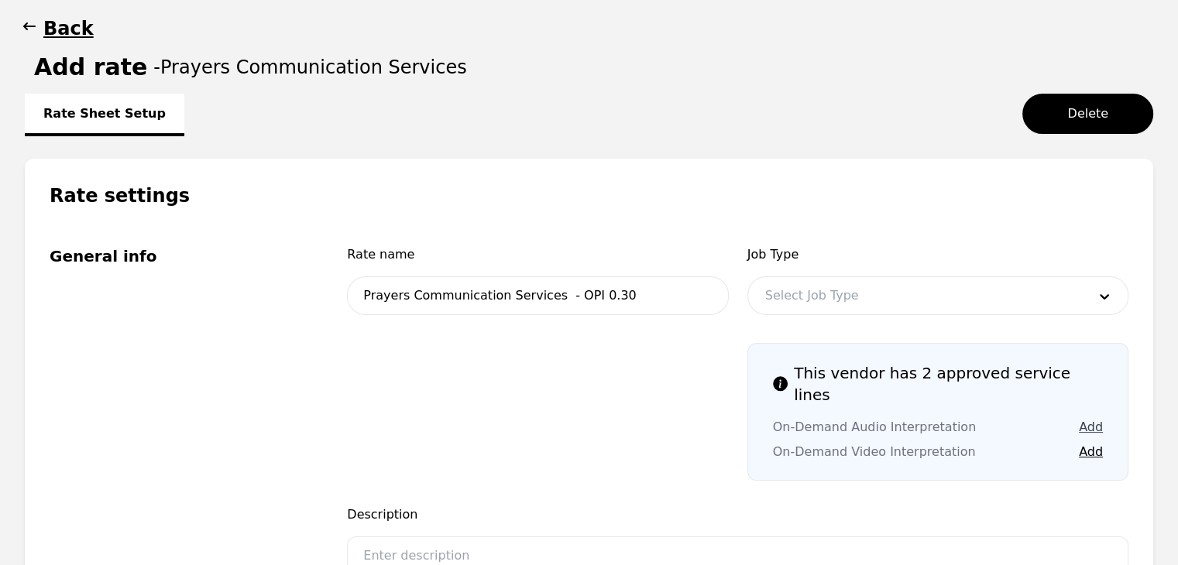
click at [1084, 418] on button "Add" at bounding box center [1091, 427] width 24 height 19
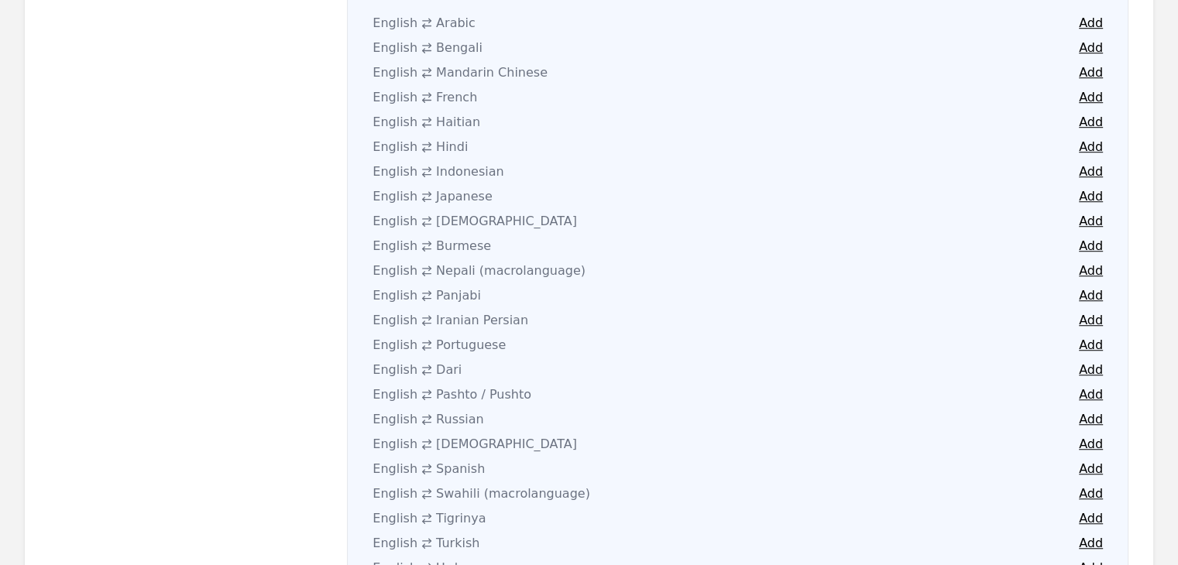
scroll to position [1084, 0]
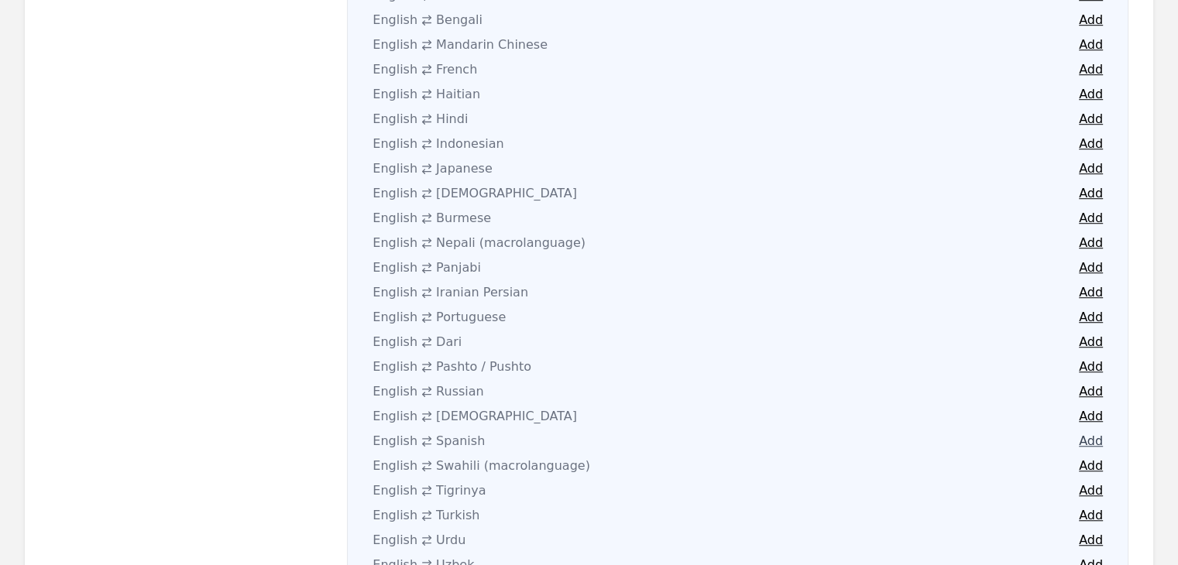
click at [1097, 432] on button "Add" at bounding box center [1091, 441] width 24 height 19
click at [1089, 482] on button "Add" at bounding box center [1091, 491] width 24 height 19
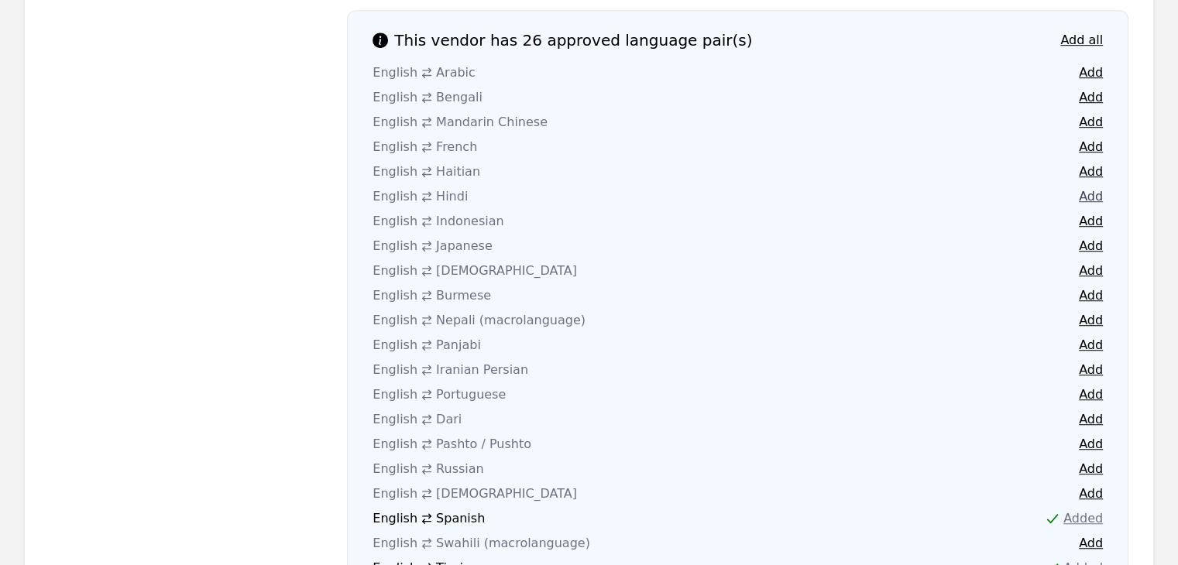
click at [1088, 187] on button "Add" at bounding box center [1091, 196] width 24 height 19
click at [1093, 311] on button "Add" at bounding box center [1091, 320] width 24 height 19
click at [1092, 287] on button "Add" at bounding box center [1091, 296] width 24 height 19
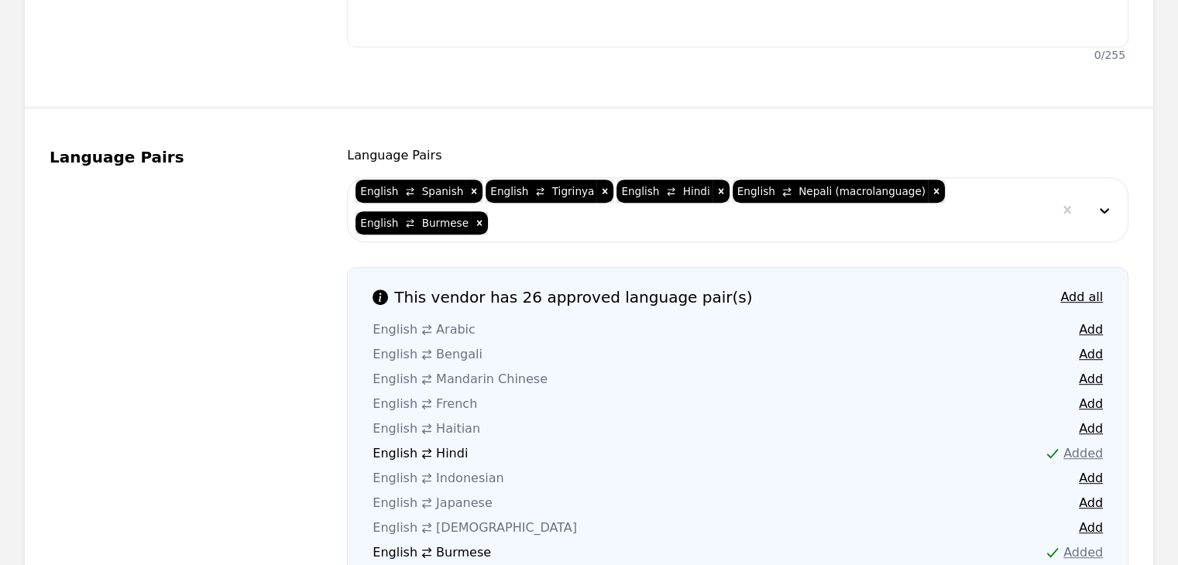
scroll to position [774, 0]
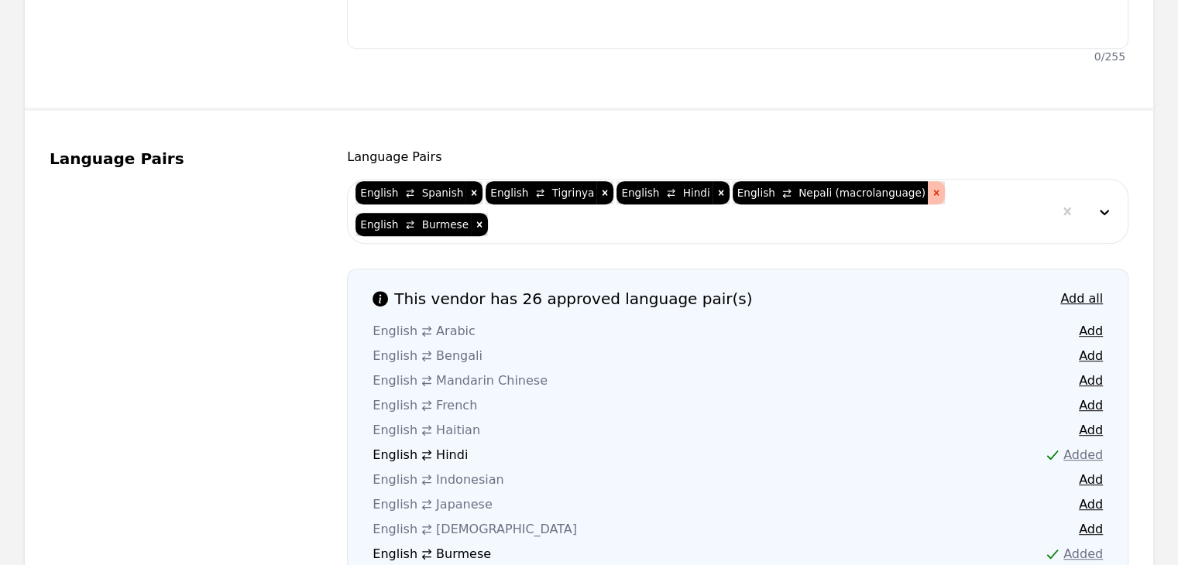
click at [931, 187] on icon "Remove [object Object]" at bounding box center [936, 192] width 11 height 11
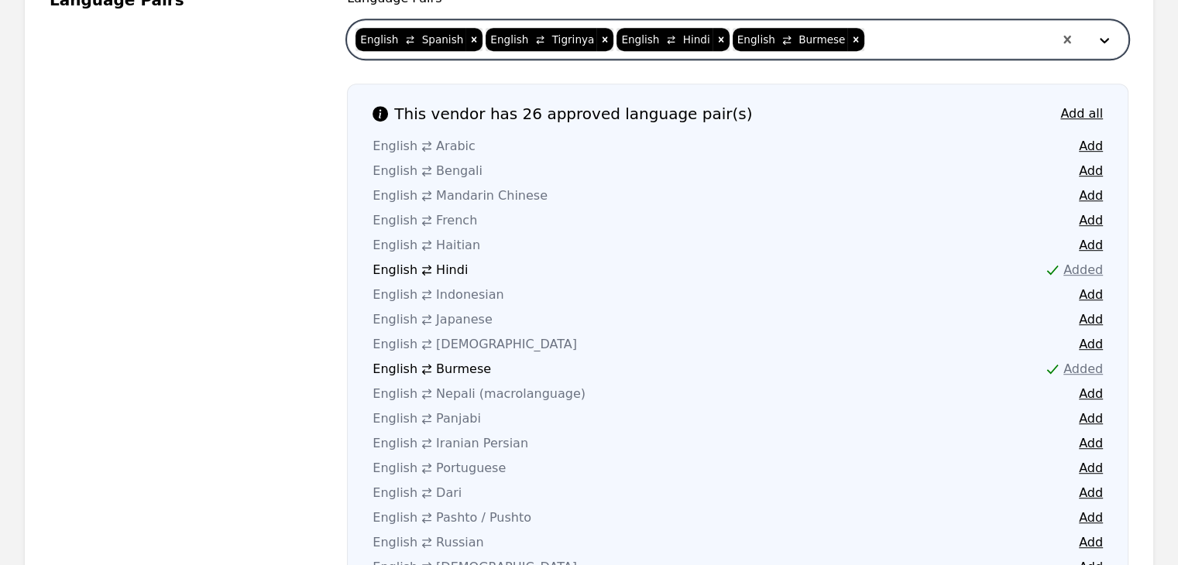
scroll to position [1084, 0]
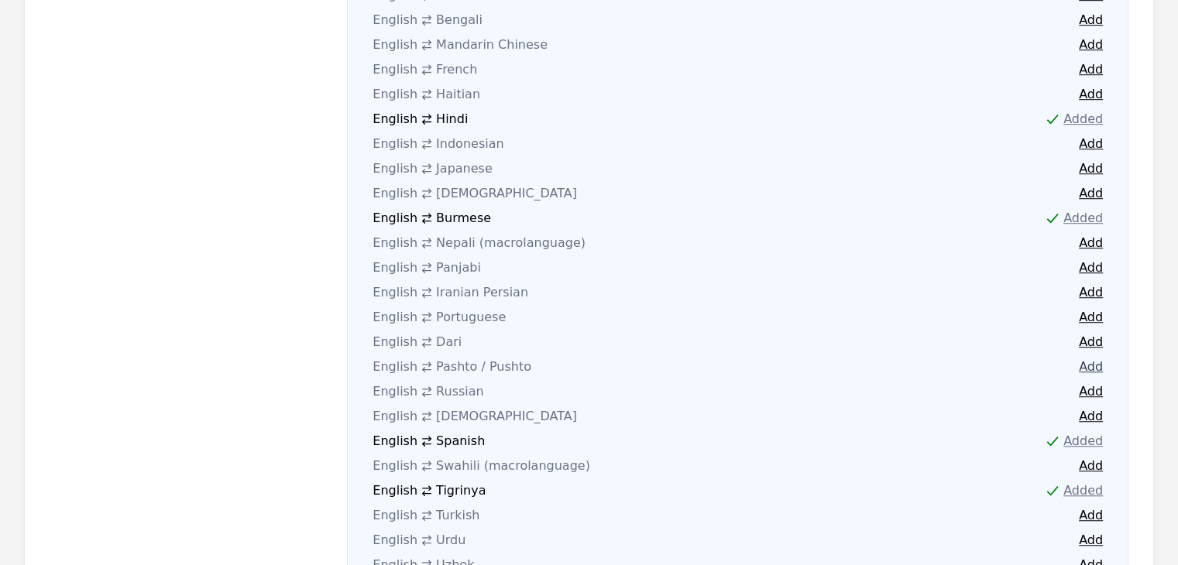
click at [1086, 358] on button "Add" at bounding box center [1091, 367] width 24 height 19
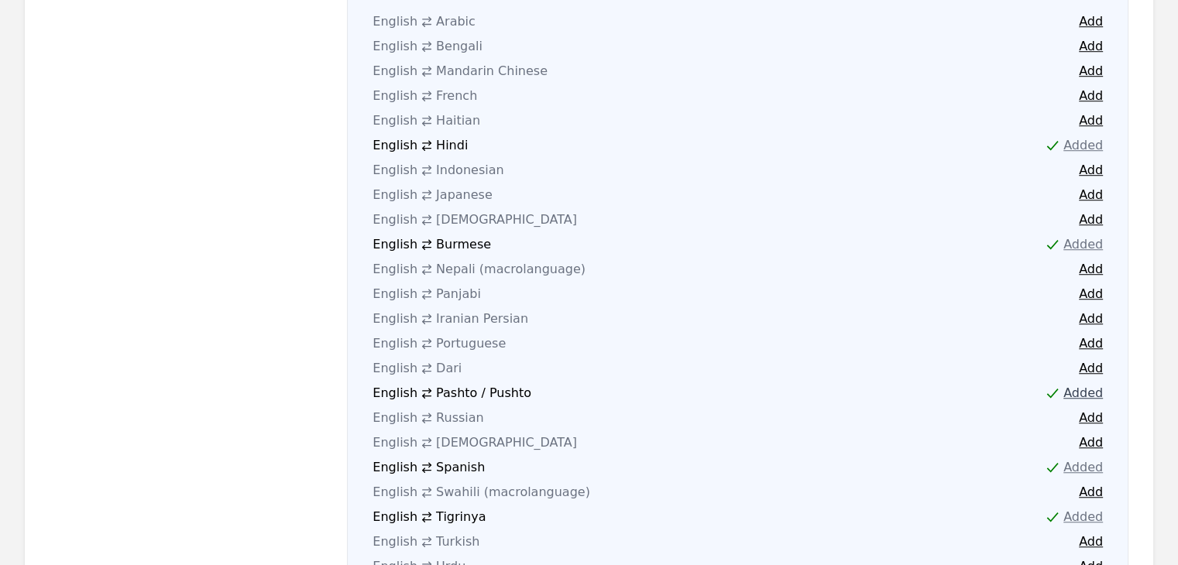
scroll to position [1162, 0]
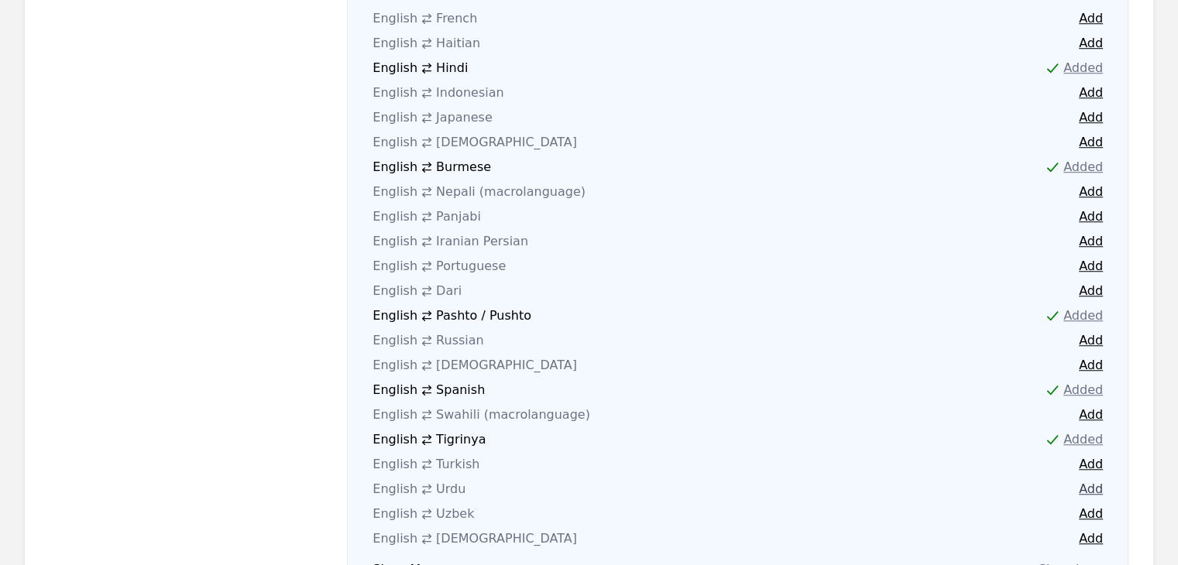
click at [1093, 480] on button "Add" at bounding box center [1091, 489] width 24 height 19
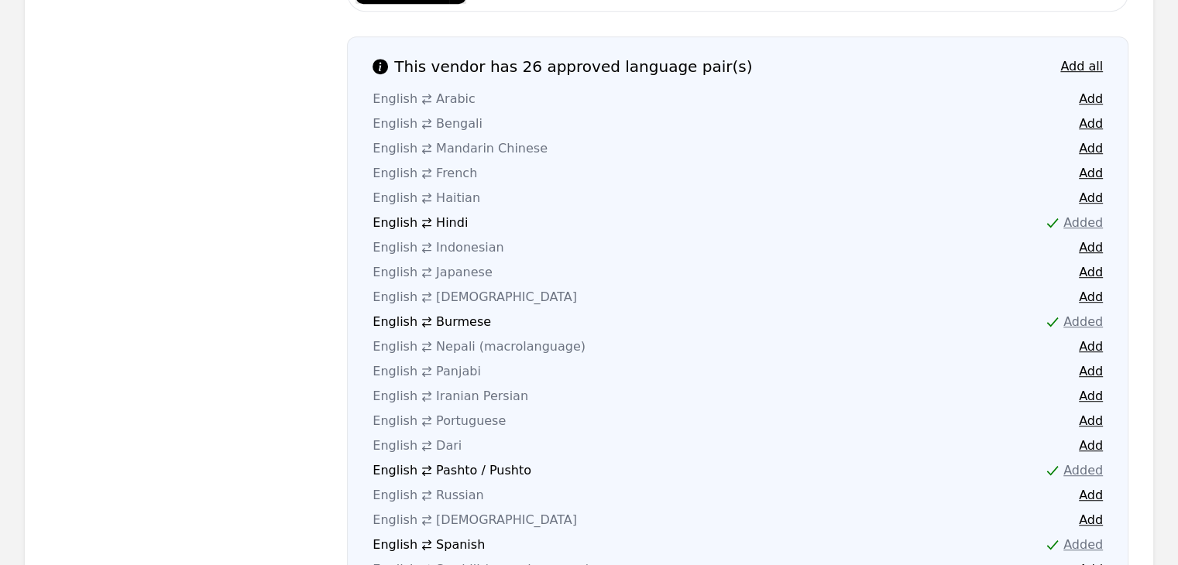
scroll to position [1007, 0]
click at [1089, 362] on button "Add" at bounding box center [1091, 371] width 24 height 19
click at [1088, 387] on button "Add" at bounding box center [1091, 396] width 24 height 19
click at [1093, 437] on button "Add" at bounding box center [1091, 446] width 24 height 19
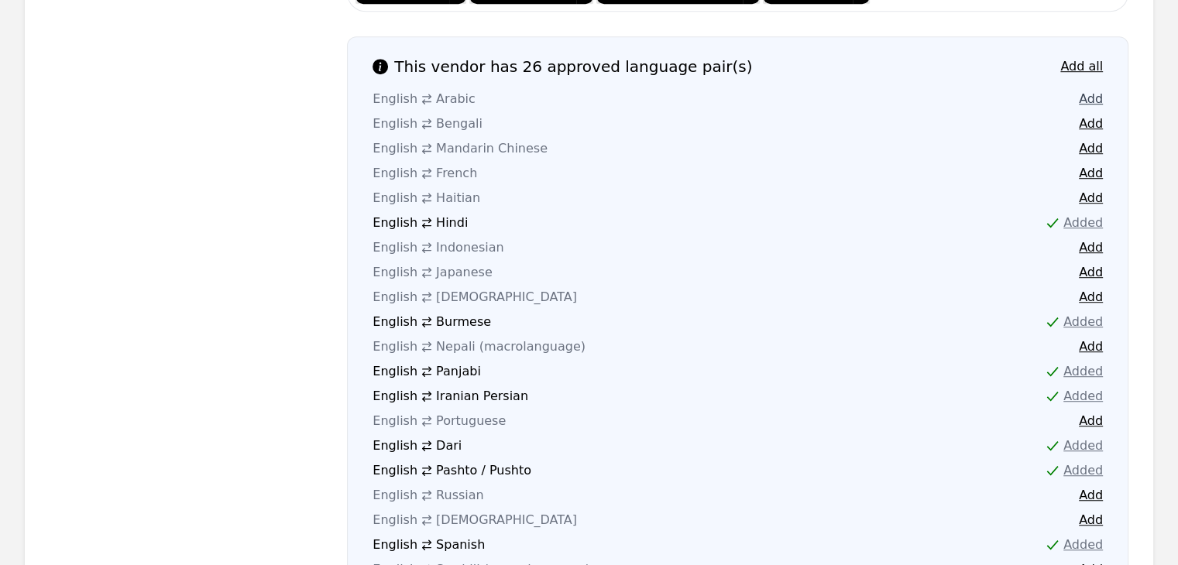
click at [1091, 90] on button "Add" at bounding box center [1091, 99] width 24 height 19
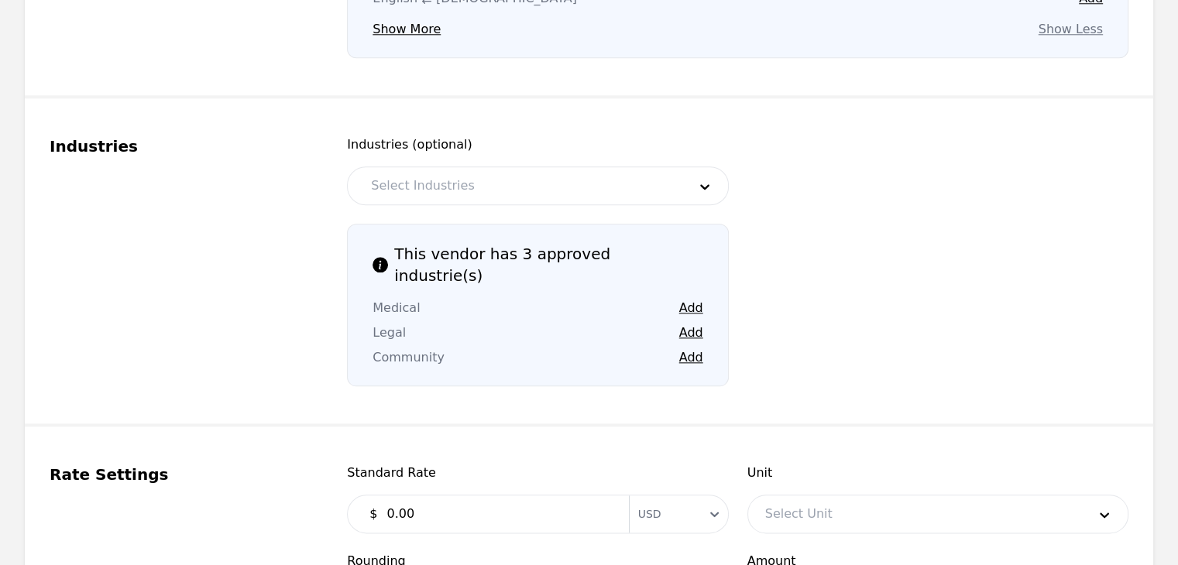
scroll to position [1704, 0]
click at [695, 297] on button "Add" at bounding box center [691, 306] width 24 height 19
click at [688, 322] on button "Add" at bounding box center [691, 331] width 24 height 19
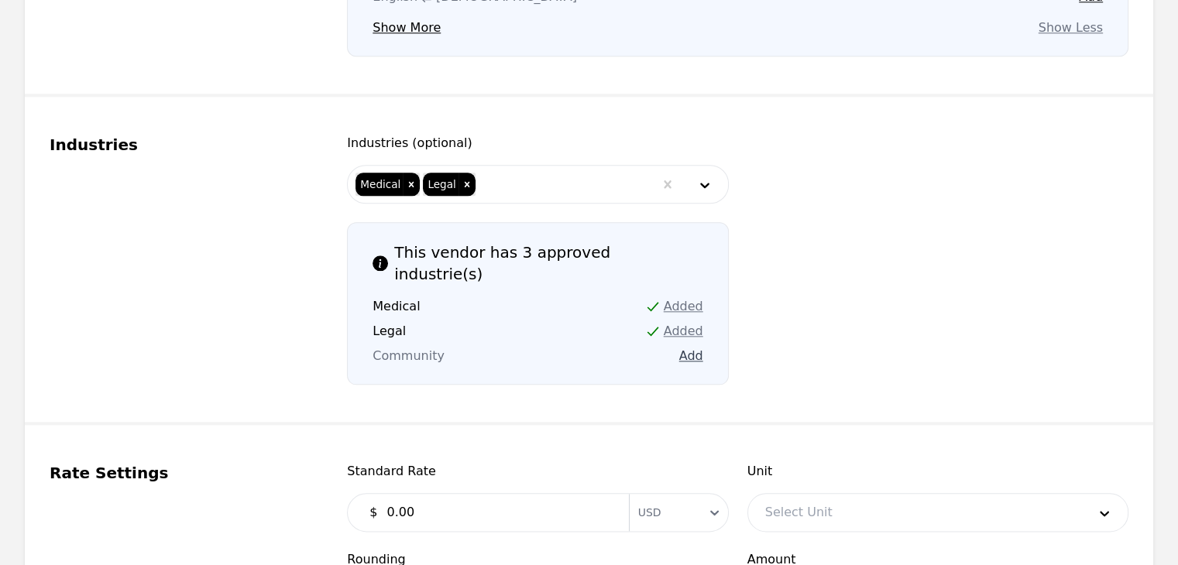
click at [691, 347] on button "Add" at bounding box center [691, 356] width 24 height 19
click at [530, 497] on input "0.00" at bounding box center [498, 512] width 242 height 31
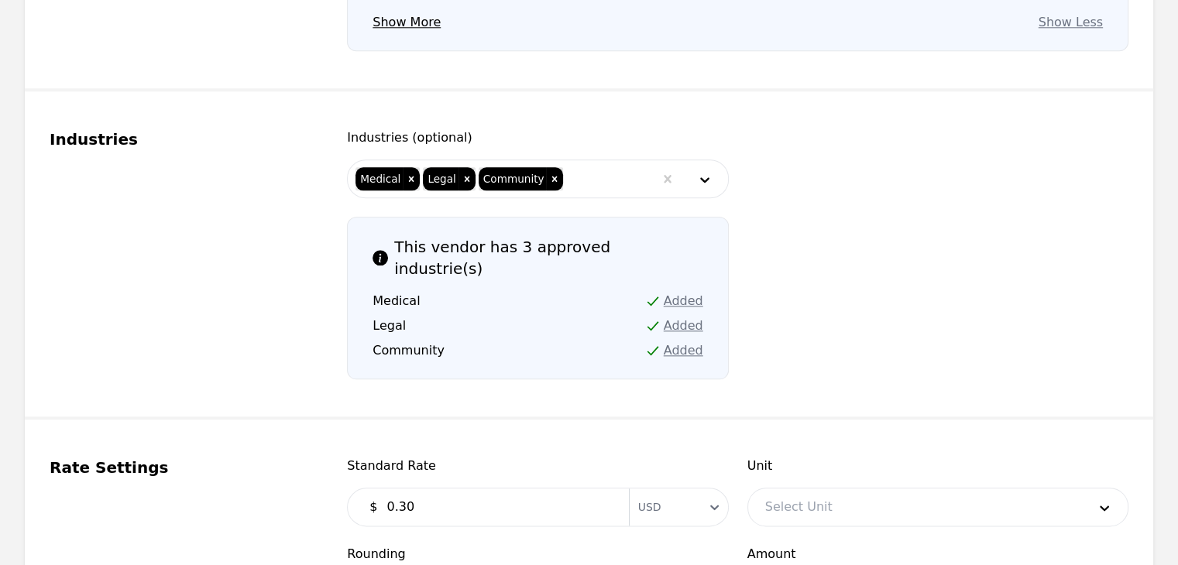
scroll to position [1936, 0]
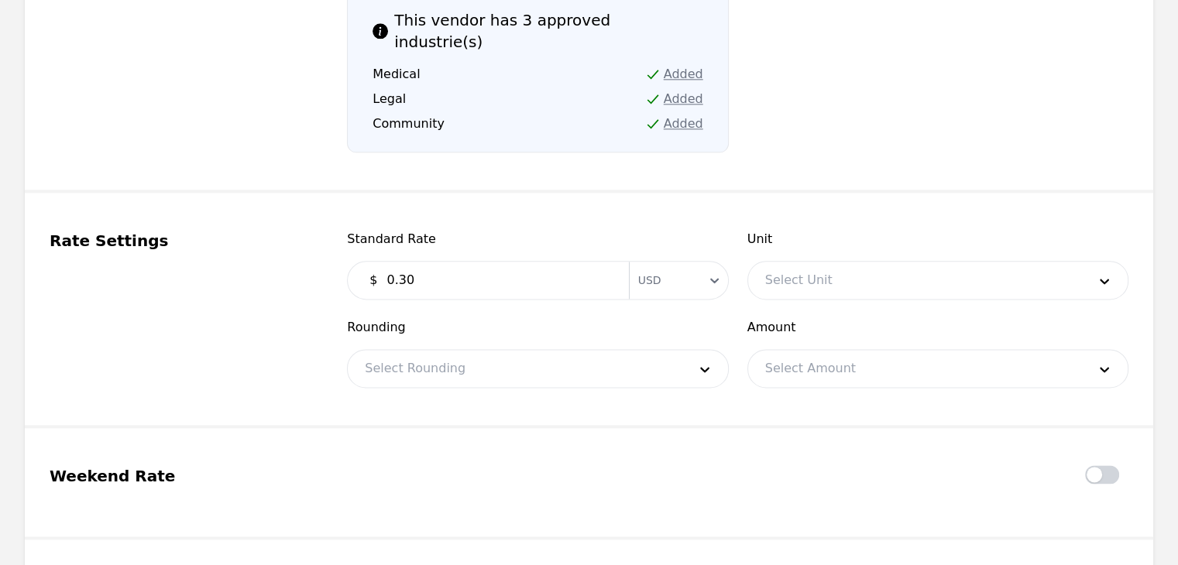
type input "0.30"
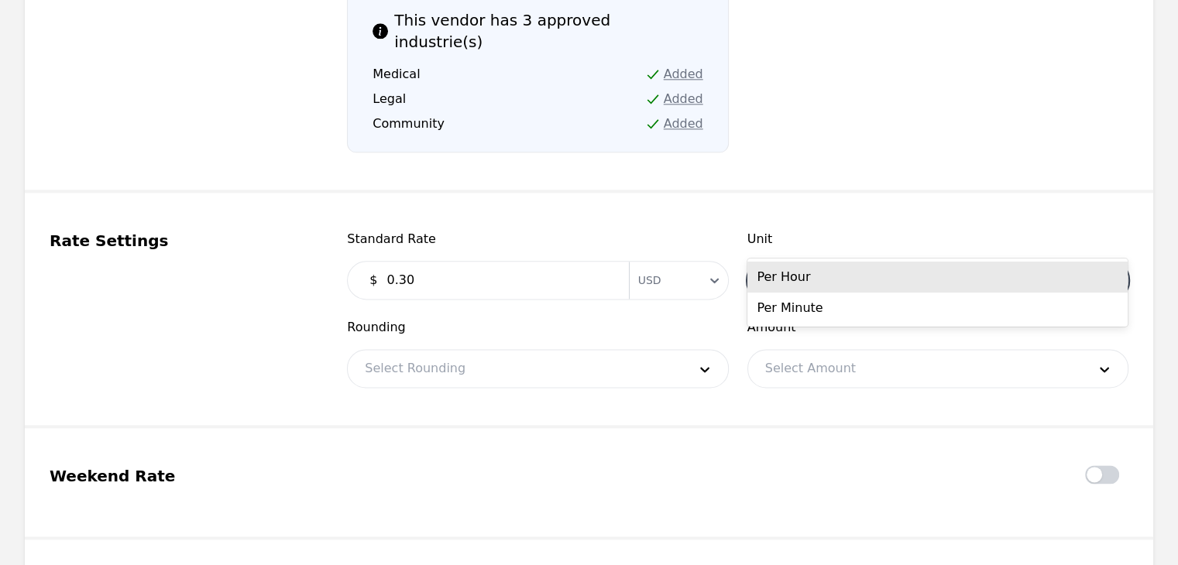
click at [873, 262] on div at bounding box center [914, 280] width 333 height 37
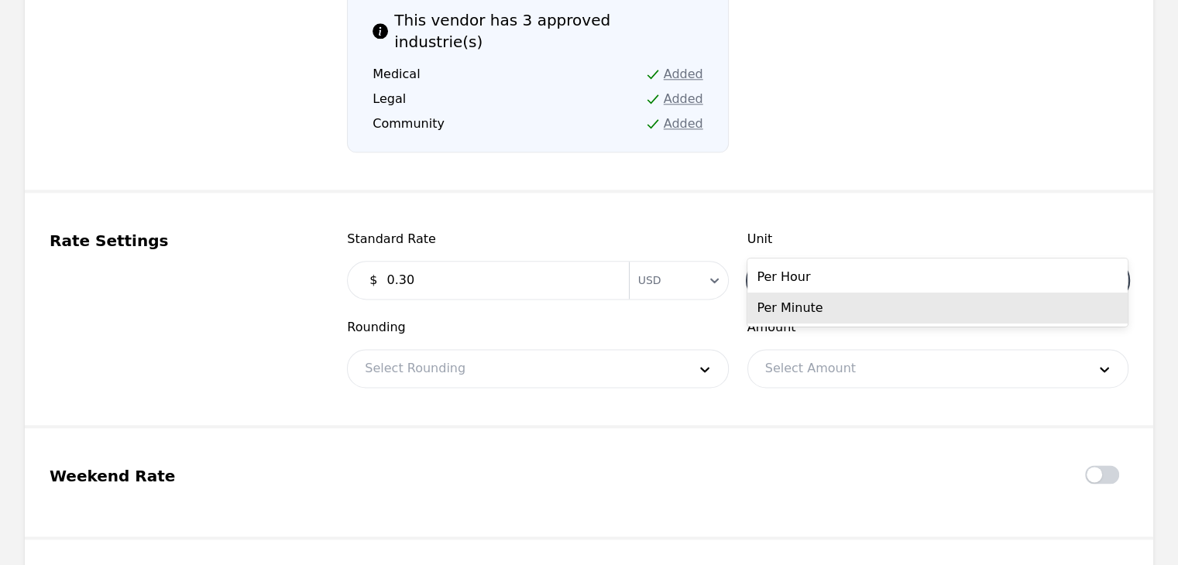
drag, startPoint x: 859, startPoint y: 315, endPoint x: 621, endPoint y: 321, distance: 237.8
click at [858, 316] on div "Per Minute" at bounding box center [937, 308] width 380 height 31
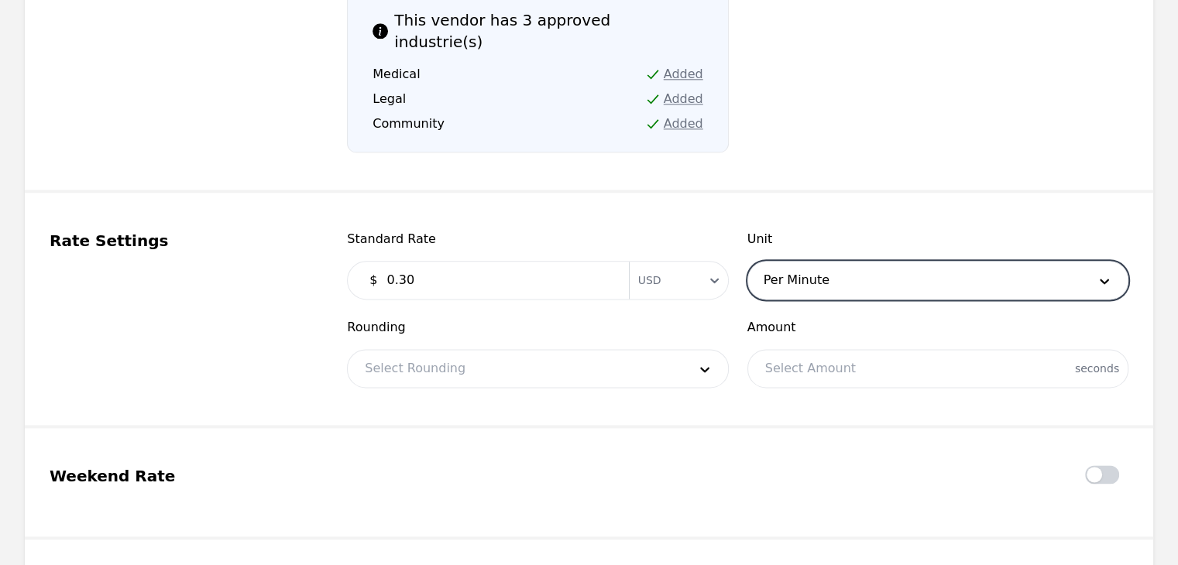
click at [542, 350] on div at bounding box center [514, 368] width 333 height 37
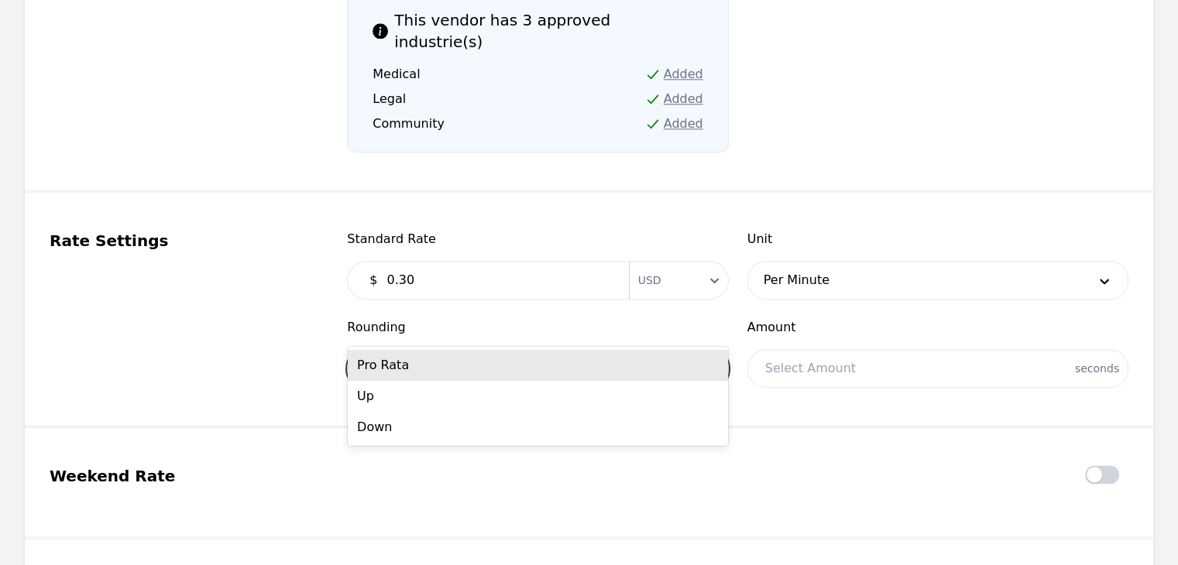
click at [523, 372] on div "Pro Rata" at bounding box center [538, 365] width 380 height 31
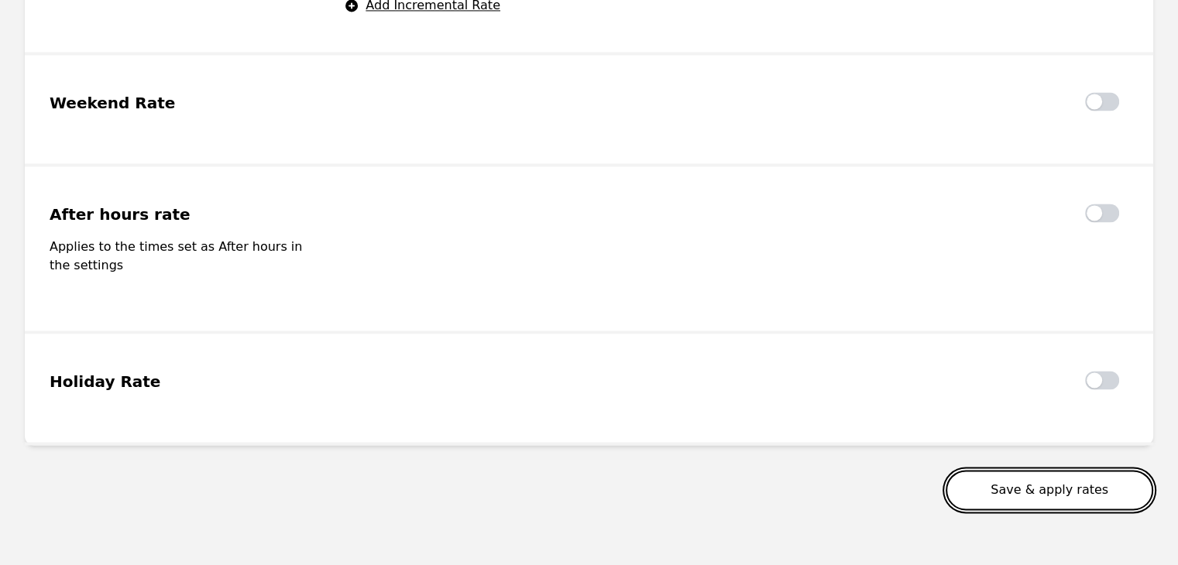
click at [1036, 470] on button "Save & apply rates" at bounding box center [1050, 490] width 208 height 40
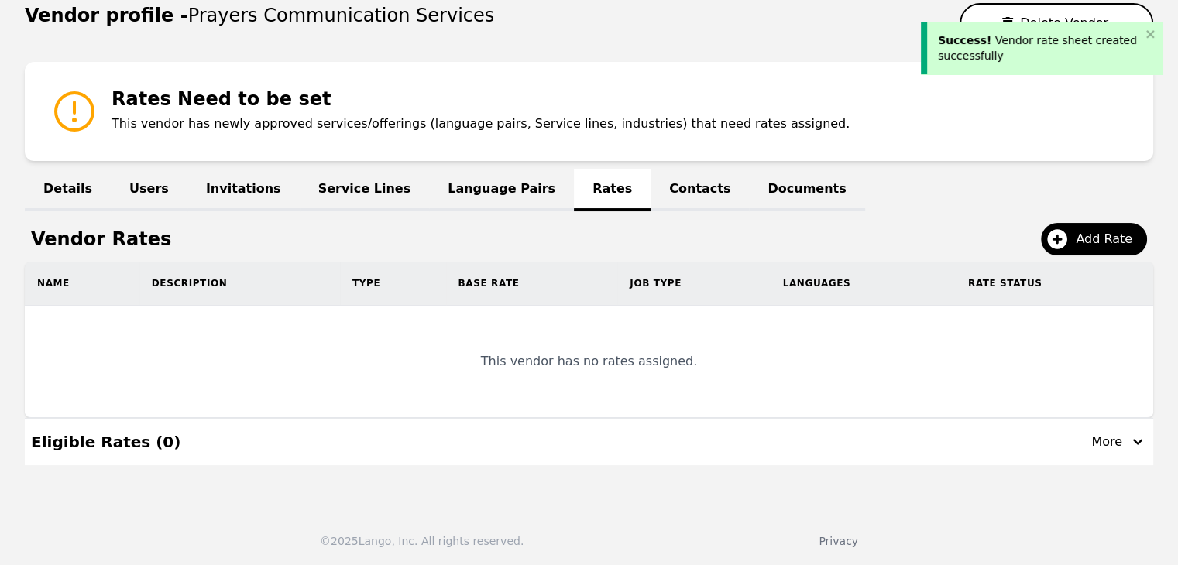
scroll to position [106, 0]
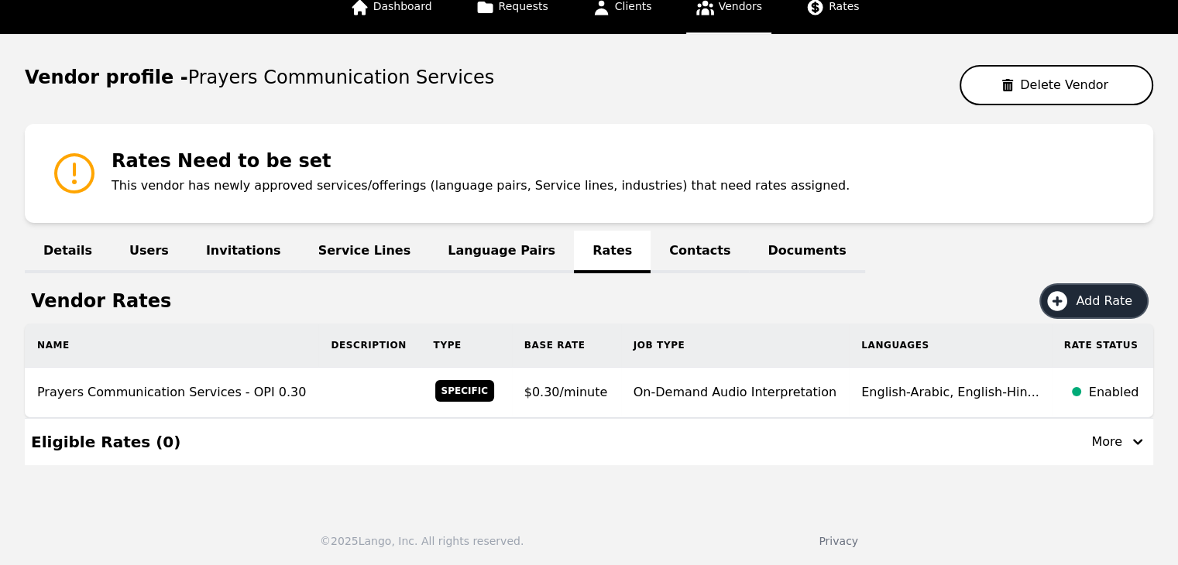
click at [1115, 293] on span "Add Rate" at bounding box center [1109, 301] width 67 height 19
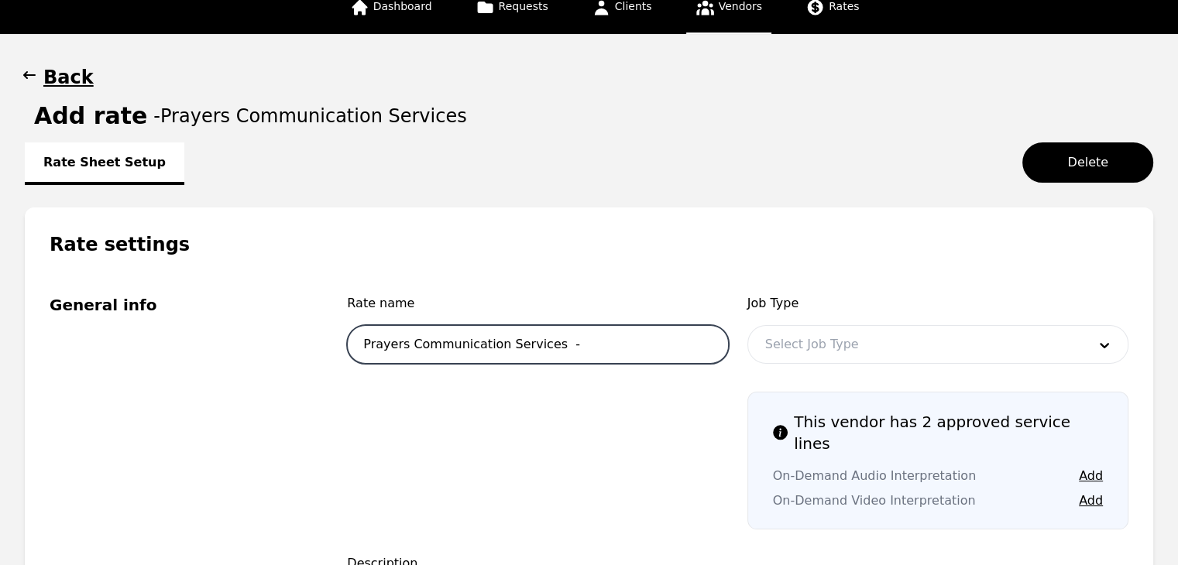
click at [674, 347] on input "Prayers Communication Services -" at bounding box center [537, 344] width 381 height 39
type input "Prayers Communication Services - VRI"
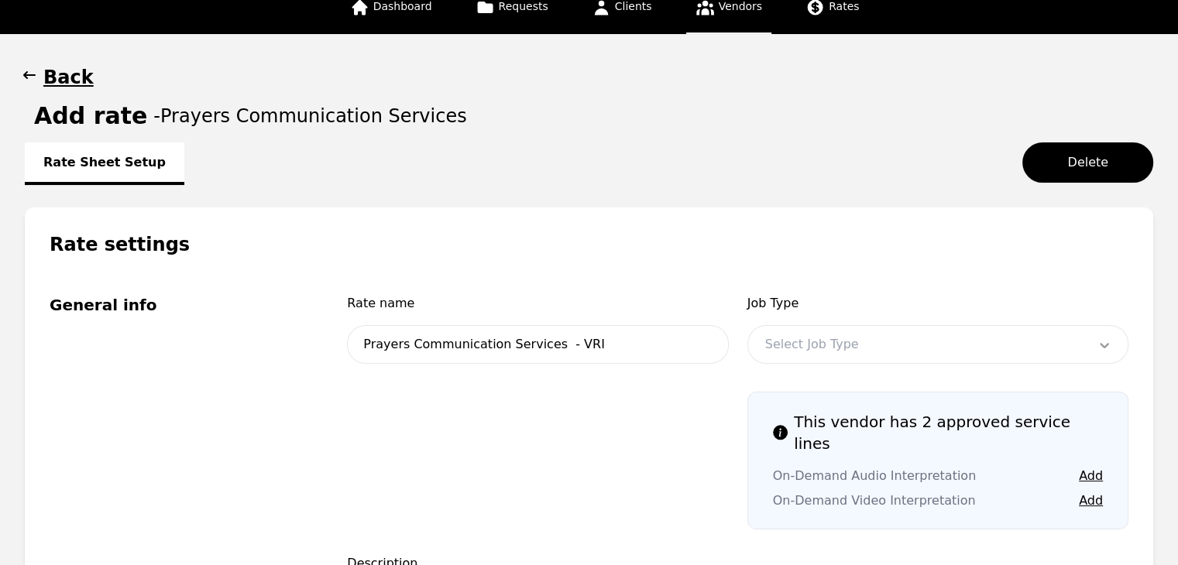
click at [1087, 348] on div at bounding box center [1104, 344] width 46 height 37
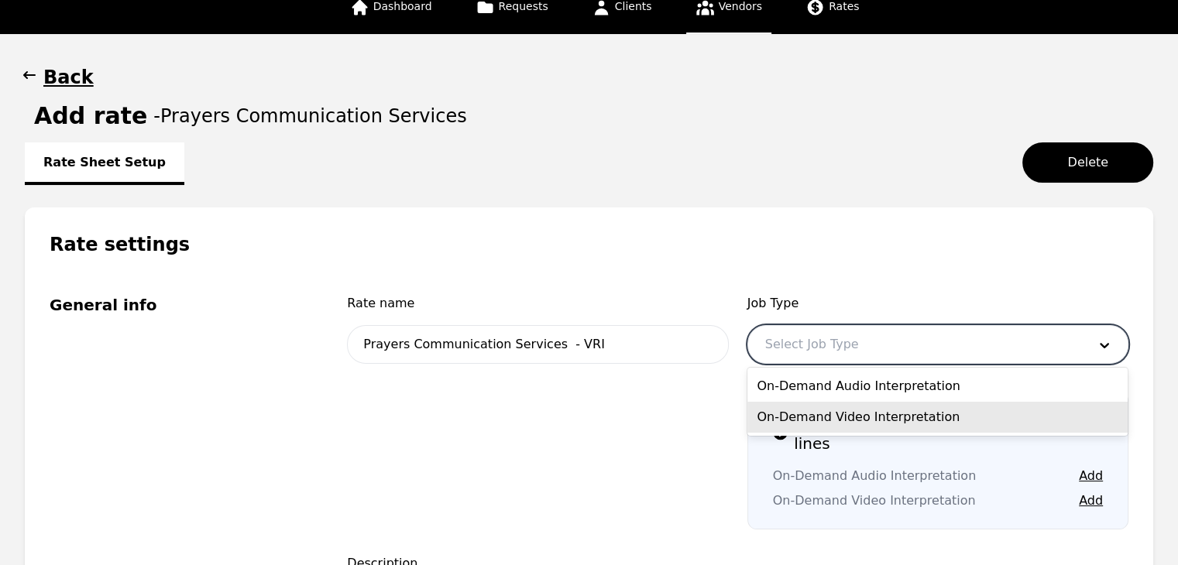
click at [1035, 412] on div "On-Demand Video Interpretation" at bounding box center [937, 417] width 380 height 31
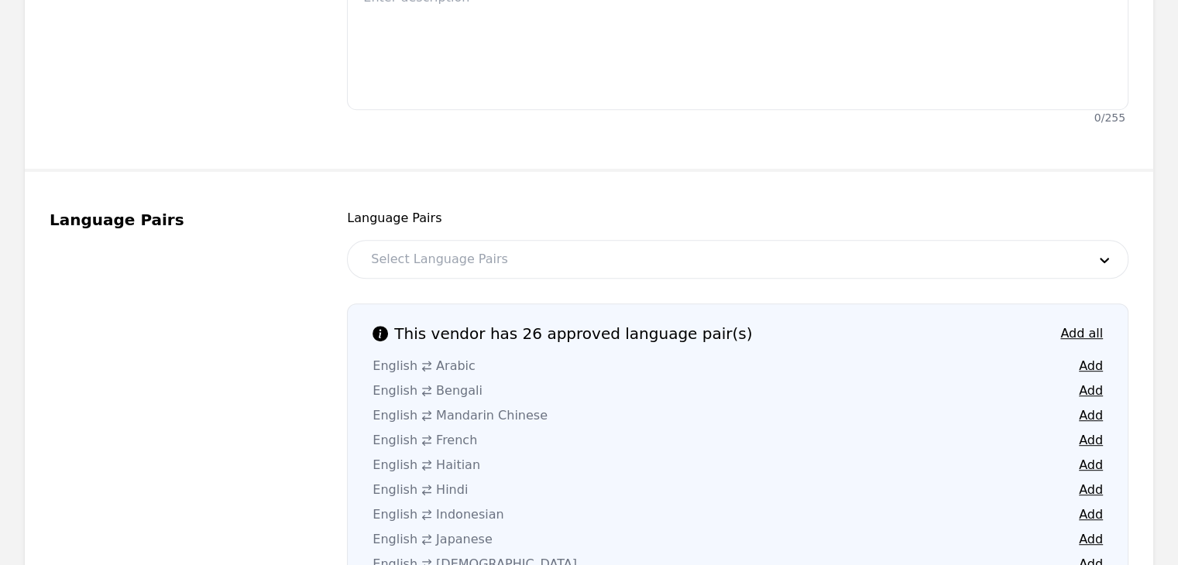
scroll to position [726, 0]
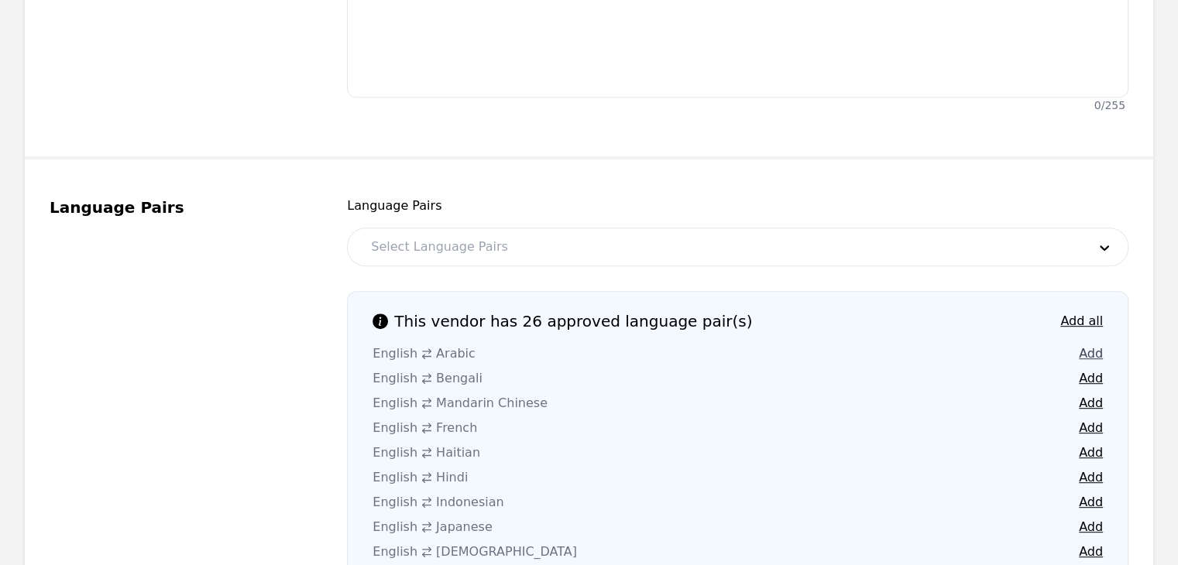
click at [1087, 345] on button "Add" at bounding box center [1091, 354] width 24 height 19
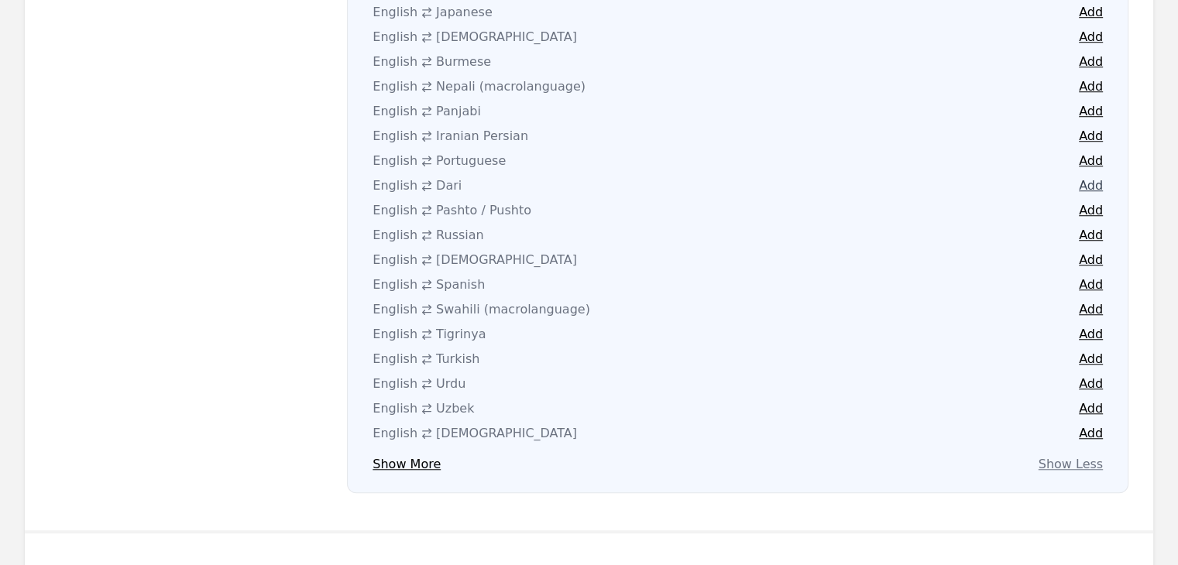
scroll to position [1268, 0]
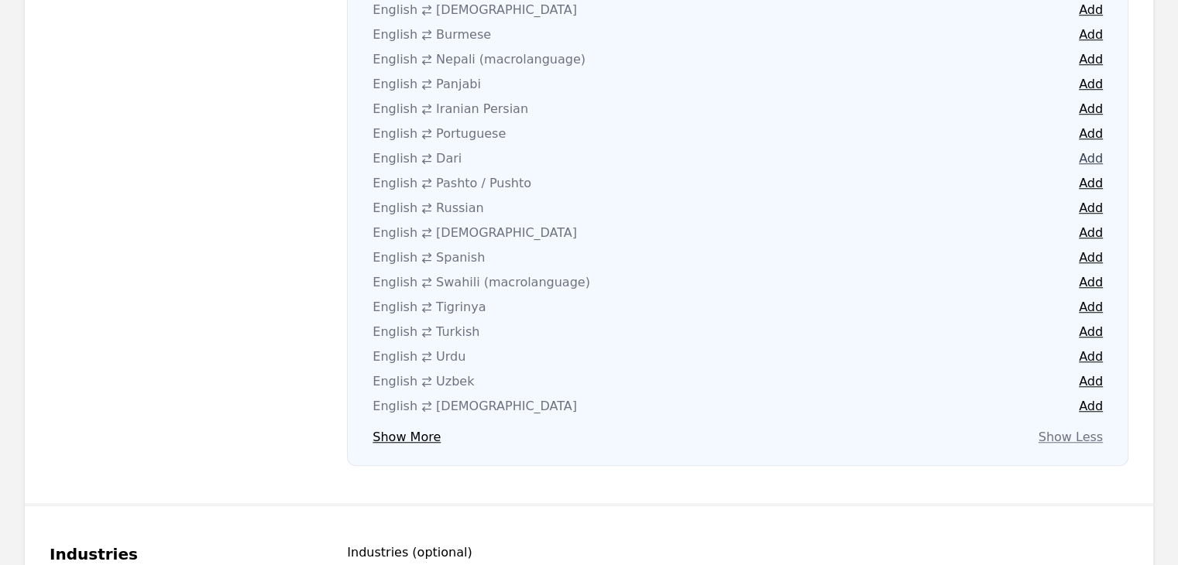
click at [1085, 149] on button "Add" at bounding box center [1091, 158] width 24 height 19
click at [1083, 75] on button "Add" at bounding box center [1091, 84] width 24 height 19
click at [1092, 100] on button "Add" at bounding box center [1091, 109] width 24 height 19
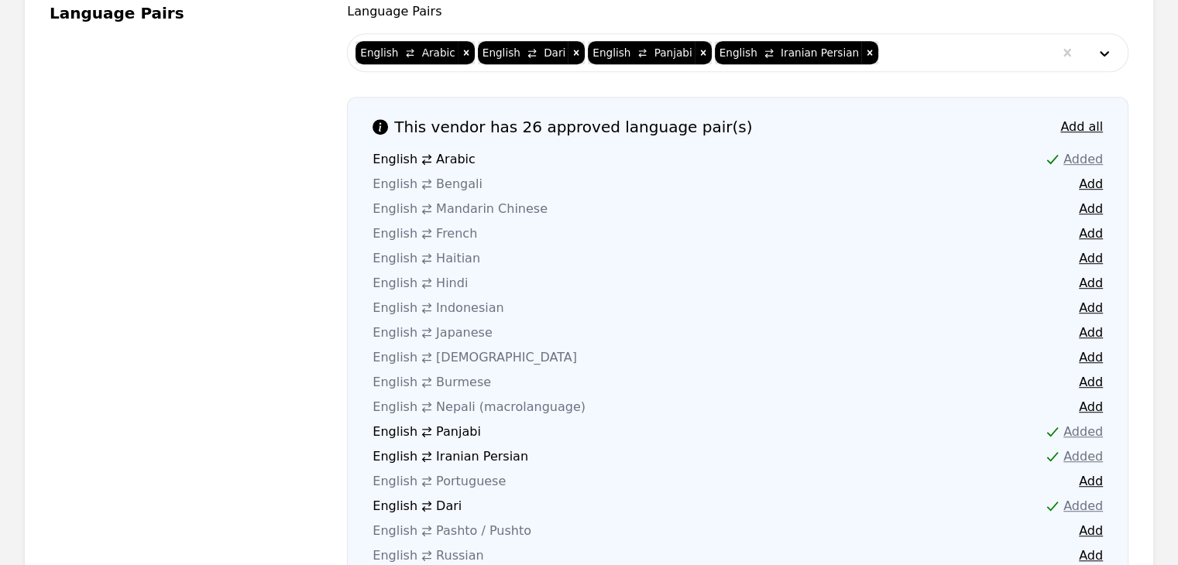
scroll to position [958, 0]
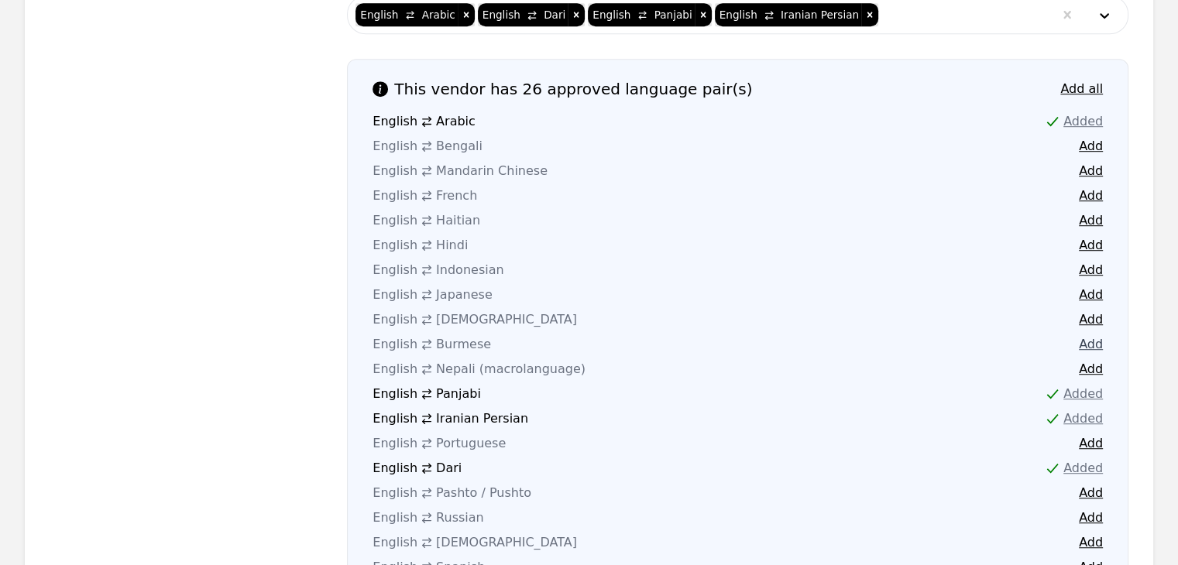
click at [1086, 335] on button "Add" at bounding box center [1091, 344] width 24 height 19
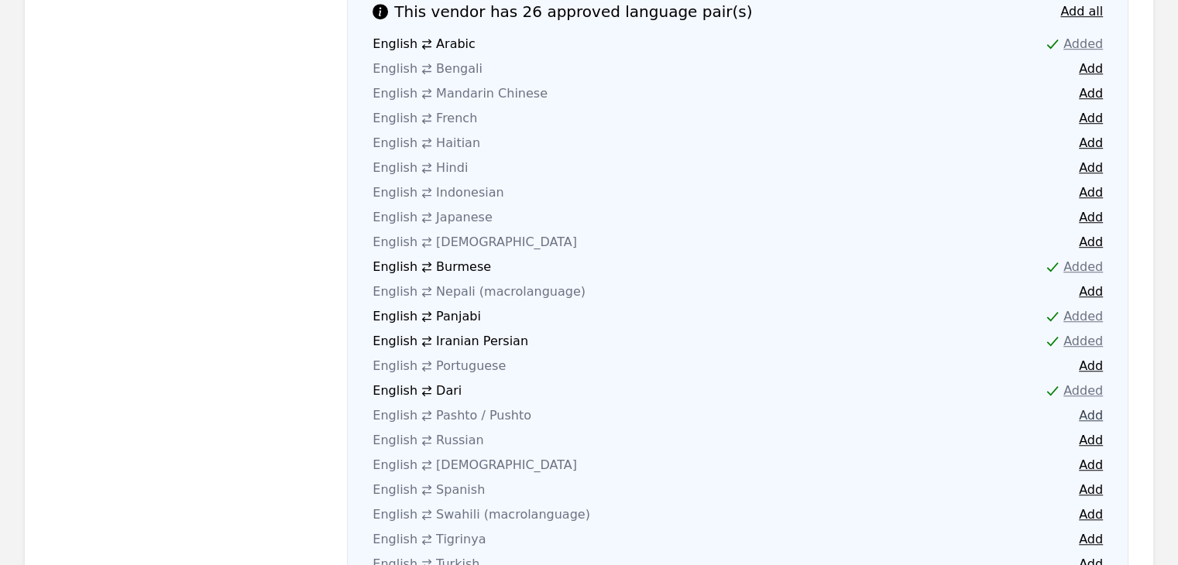
click at [1081, 407] on button "Add" at bounding box center [1091, 416] width 24 height 19
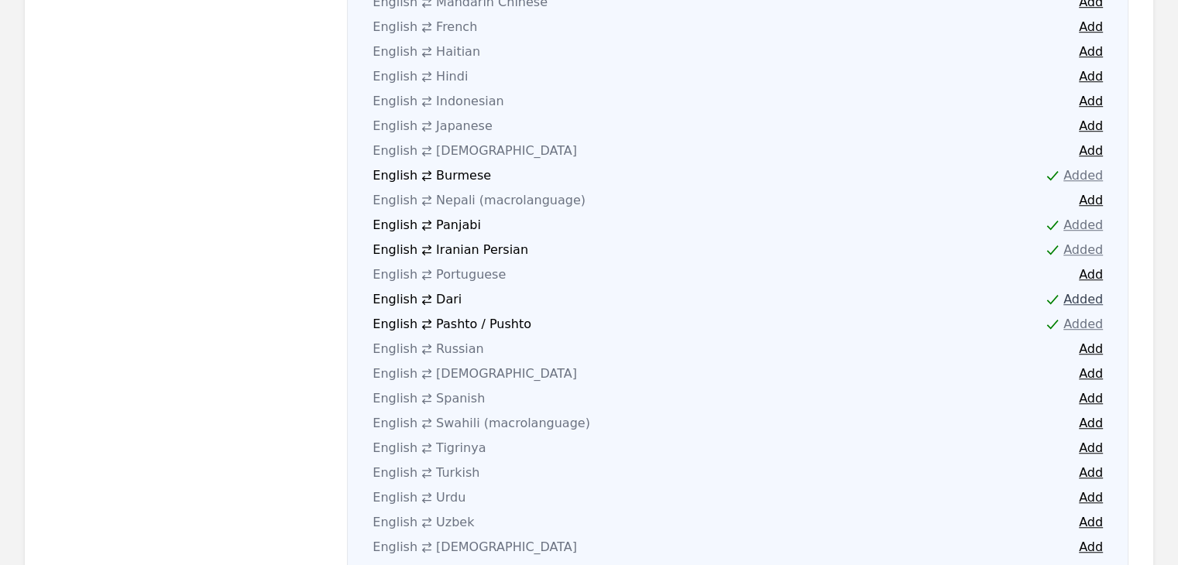
scroll to position [1190, 0]
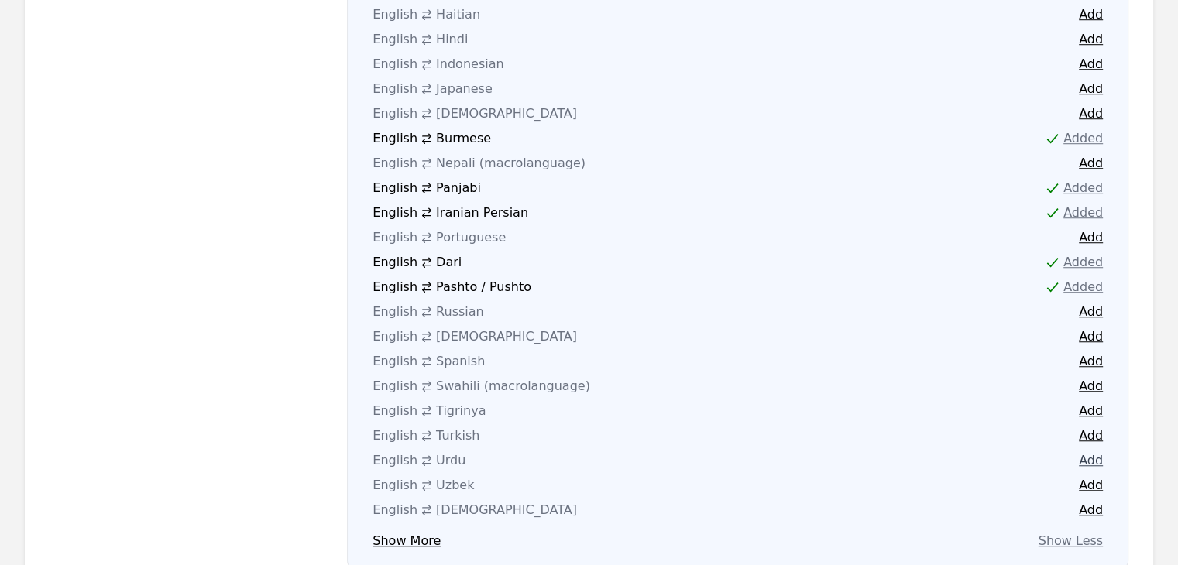
click at [1094, 451] on button "Add" at bounding box center [1091, 460] width 24 height 19
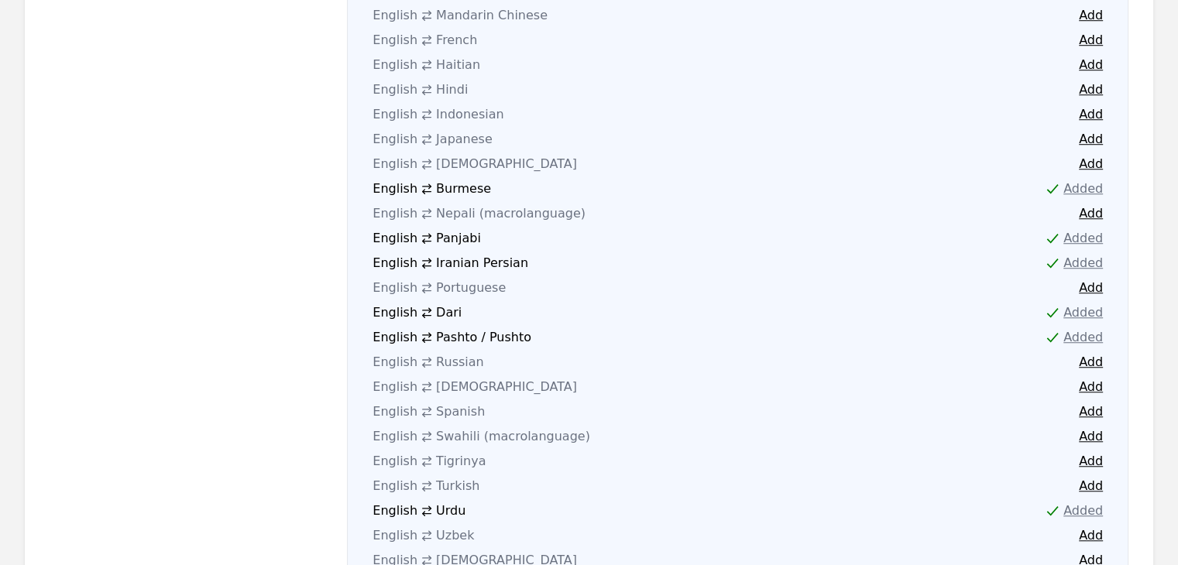
scroll to position [1113, 0]
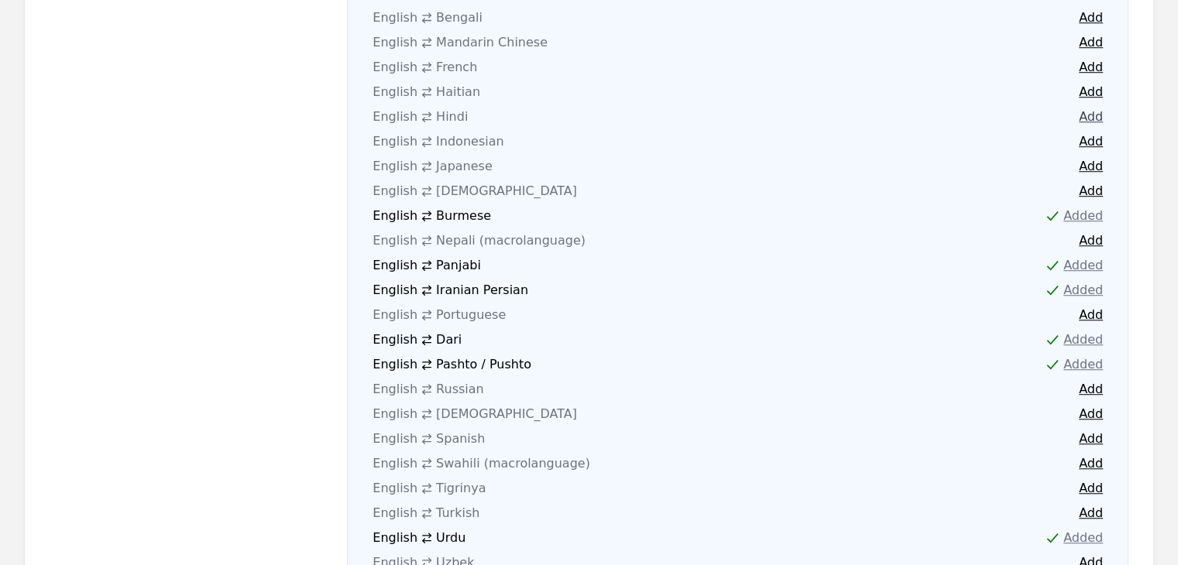
click at [1083, 108] on button "Add" at bounding box center [1091, 117] width 24 height 19
click at [1094, 430] on button "Add" at bounding box center [1091, 439] width 24 height 19
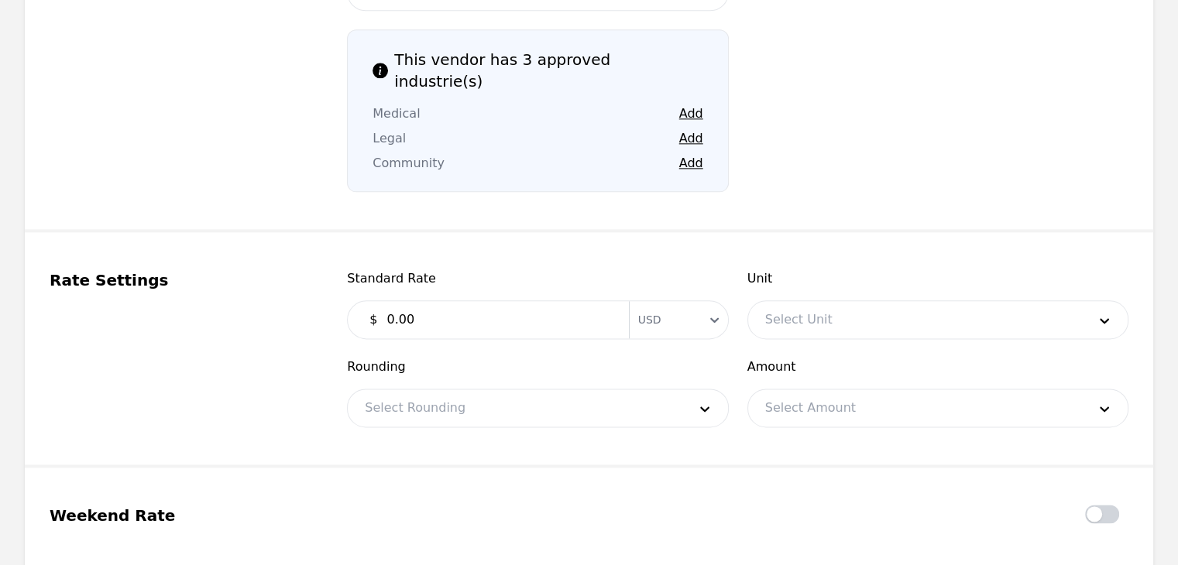
scroll to position [1810, 0]
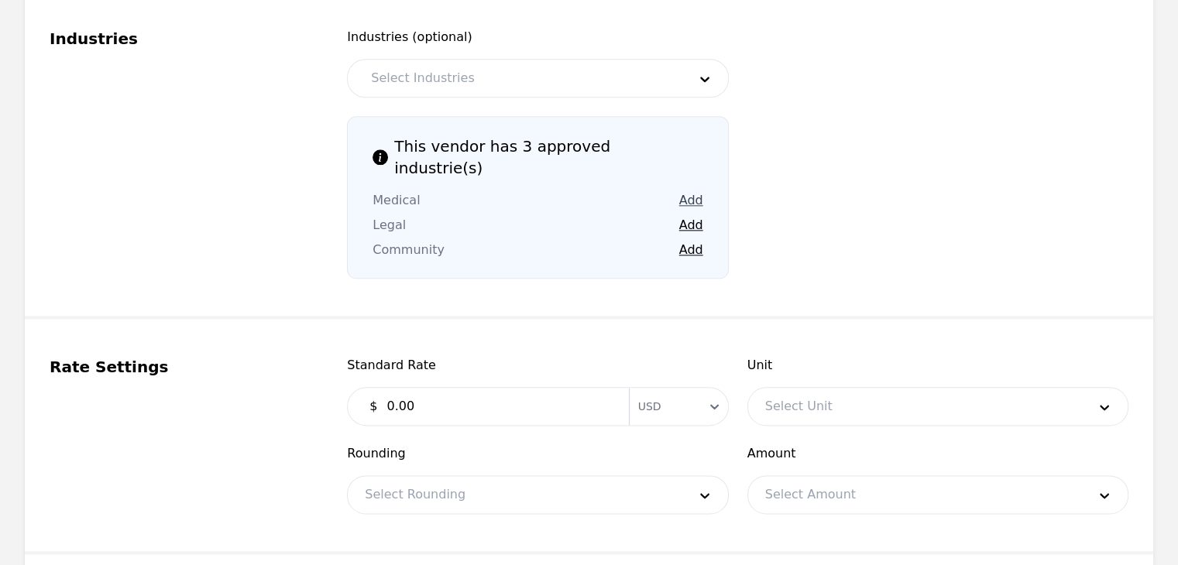
click at [688, 191] on button "Add" at bounding box center [691, 200] width 24 height 19
click at [688, 216] on button "Add" at bounding box center [691, 225] width 24 height 19
click at [688, 241] on button "Add" at bounding box center [691, 250] width 24 height 19
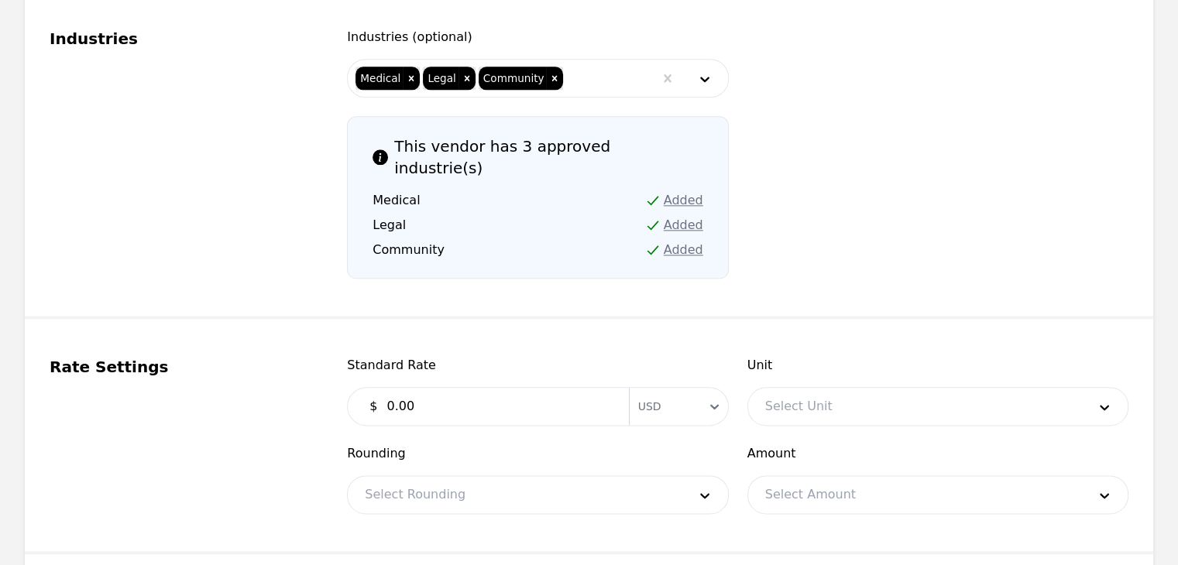
click at [573, 391] on input "0.00" at bounding box center [498, 406] width 242 height 31
type input "0.30"
click at [1001, 388] on div at bounding box center [914, 406] width 333 height 37
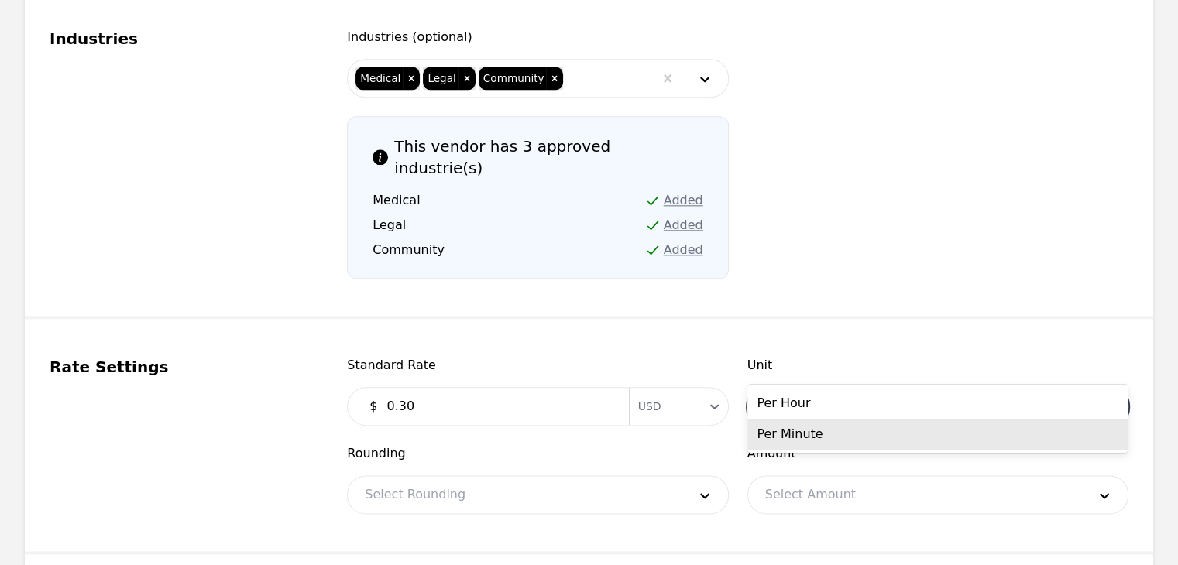
drag, startPoint x: 918, startPoint y: 435, endPoint x: 899, endPoint y: 447, distance: 22.6
click at [918, 437] on div "Per Minute" at bounding box center [937, 434] width 380 height 31
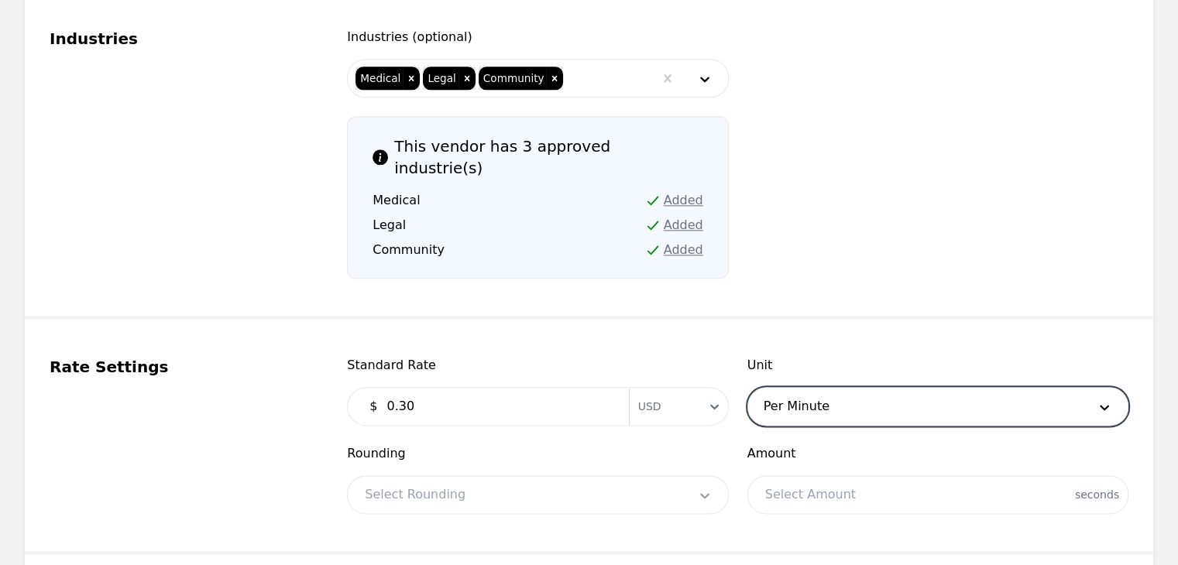
click at [684, 476] on div at bounding box center [704, 494] width 46 height 37
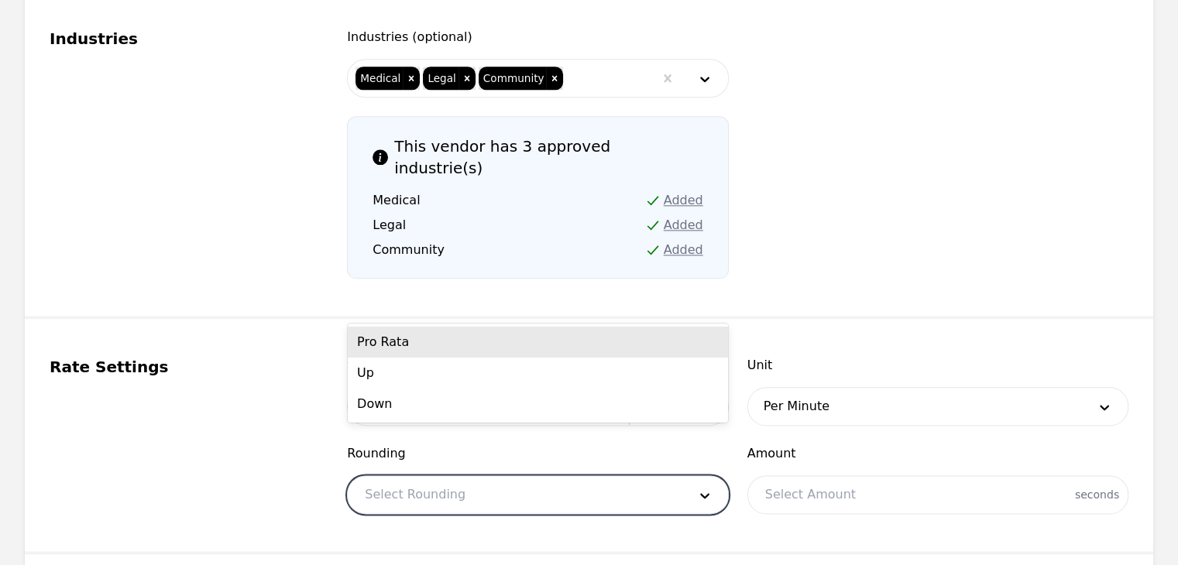
click at [589, 349] on div "Pro Rata" at bounding box center [538, 342] width 380 height 31
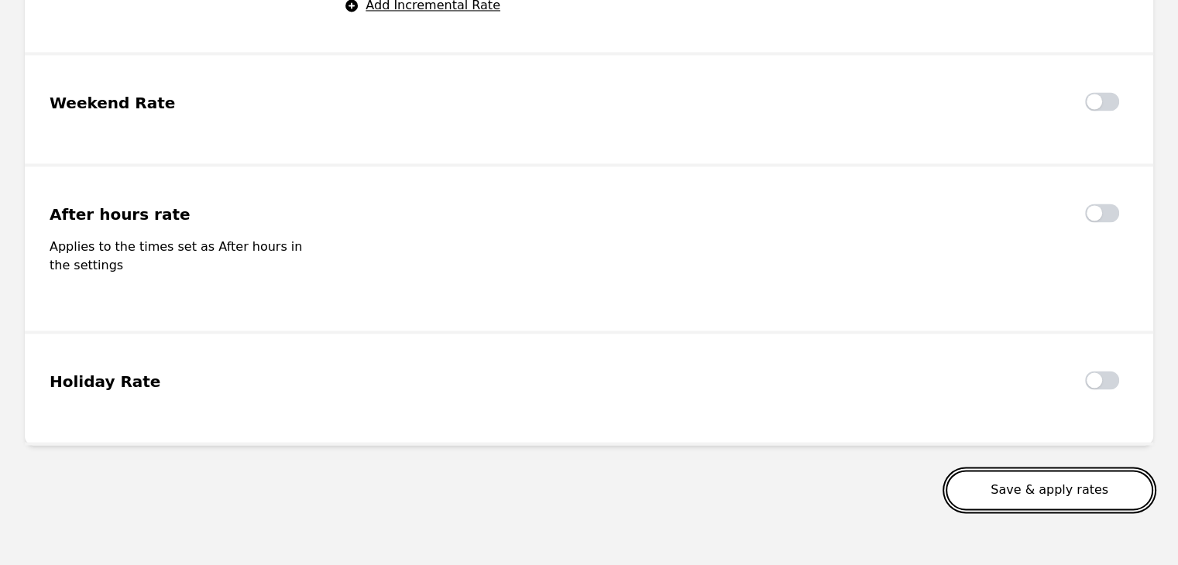
click at [1076, 470] on button "Save & apply rates" at bounding box center [1050, 490] width 208 height 40
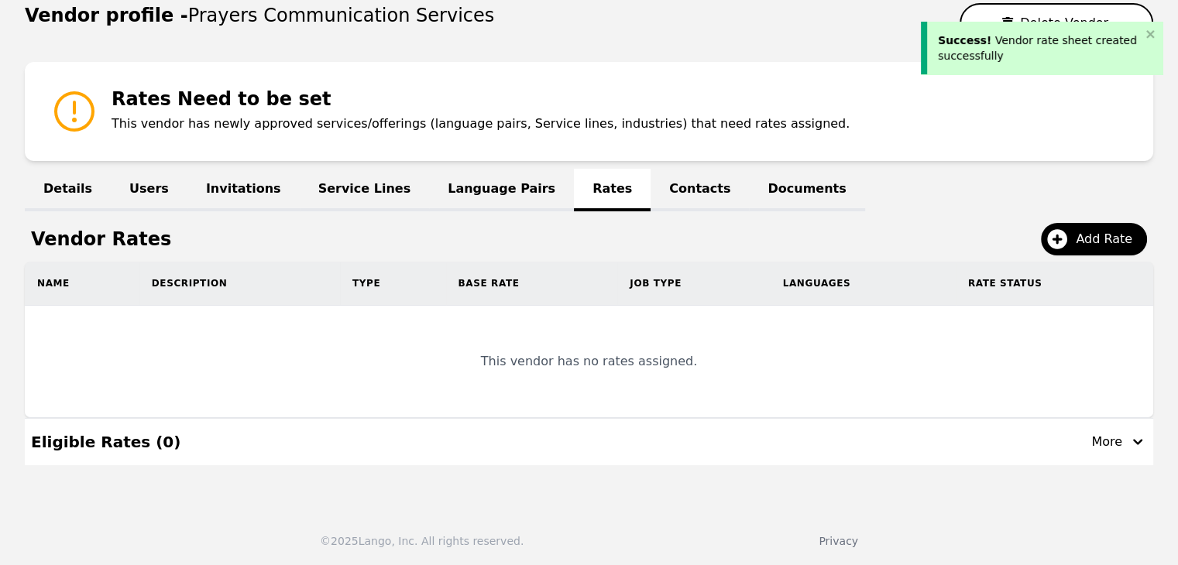
scroll to position [156, 0]
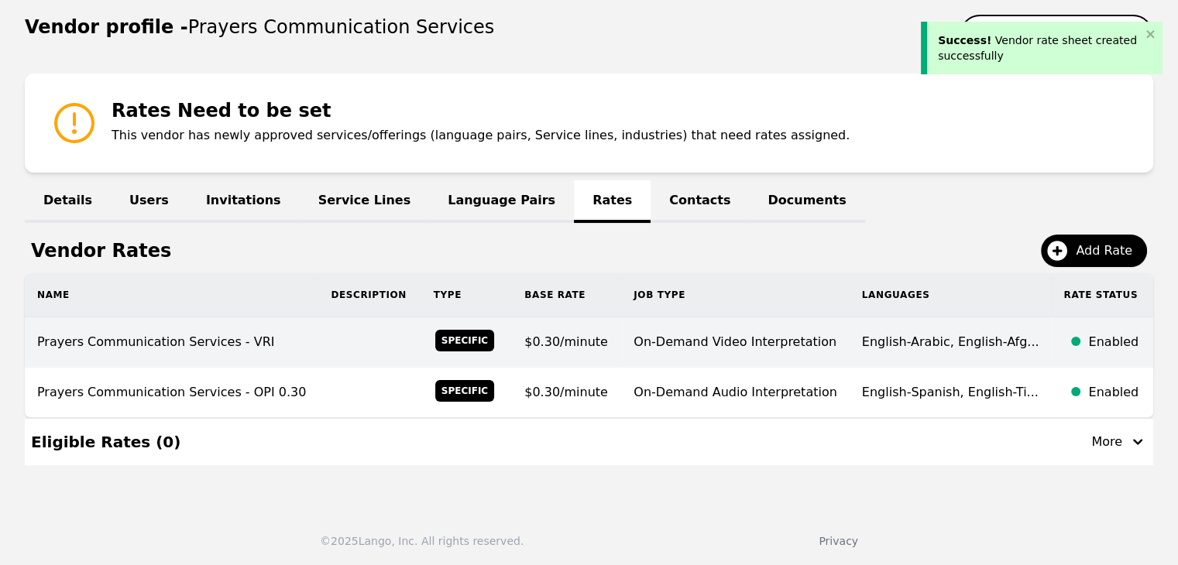
click at [923, 352] on td "English-Arabic, English-Afg... English-Arabic, English-Afghan Persian/Dari, Eng…" at bounding box center [950, 342] width 202 height 50
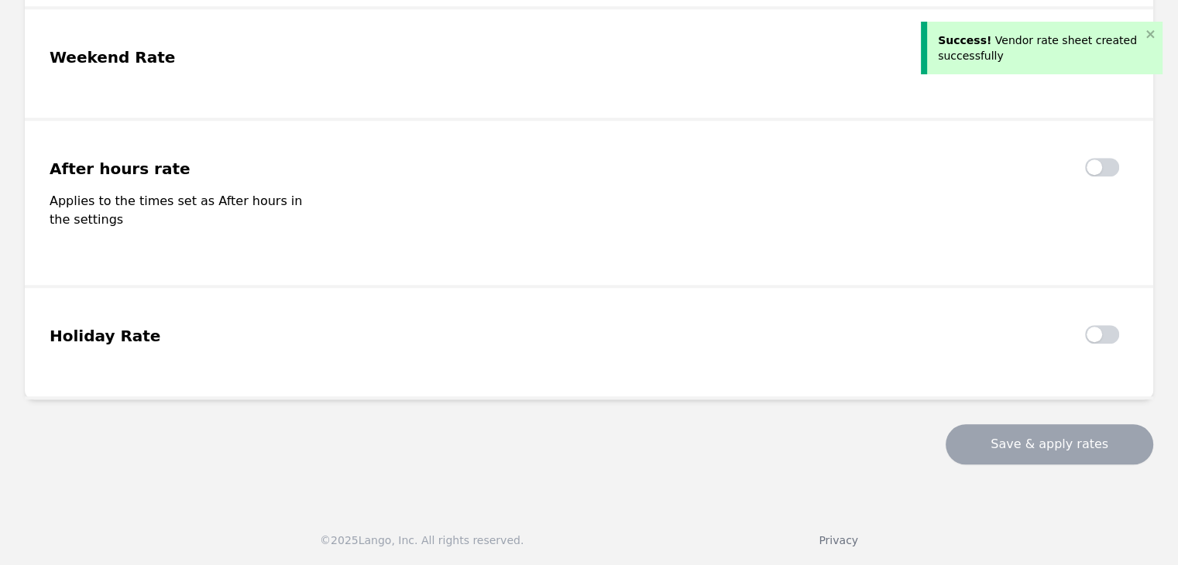
type input "Prayers Communication Services - VRI"
type input "0.30"
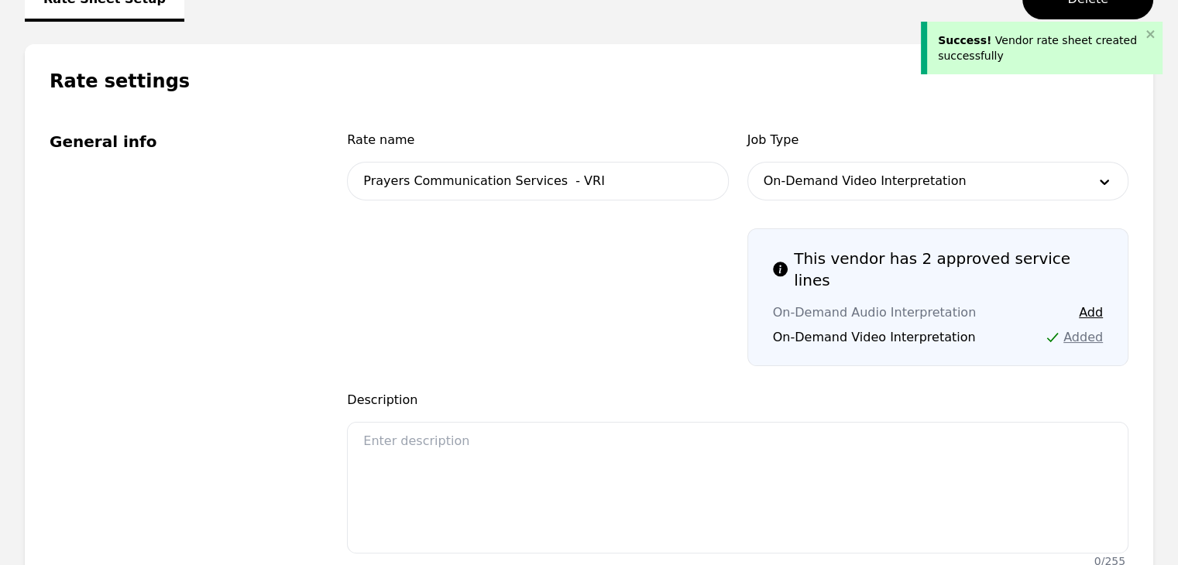
scroll to position [262, 0]
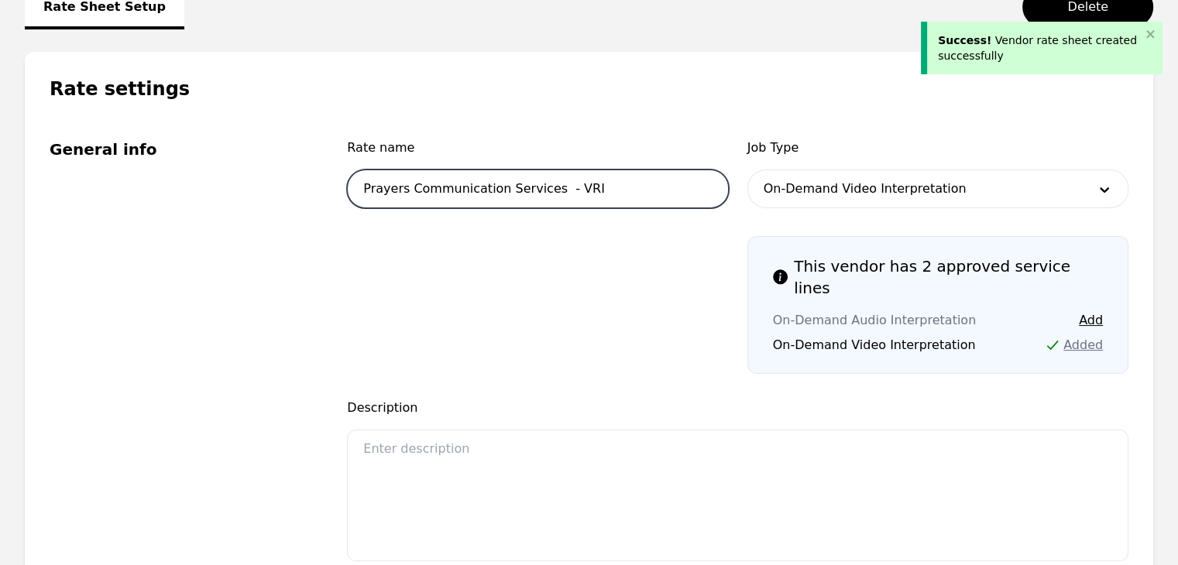
click at [646, 198] on input "Prayers Communication Services - VRI" at bounding box center [537, 189] width 381 height 39
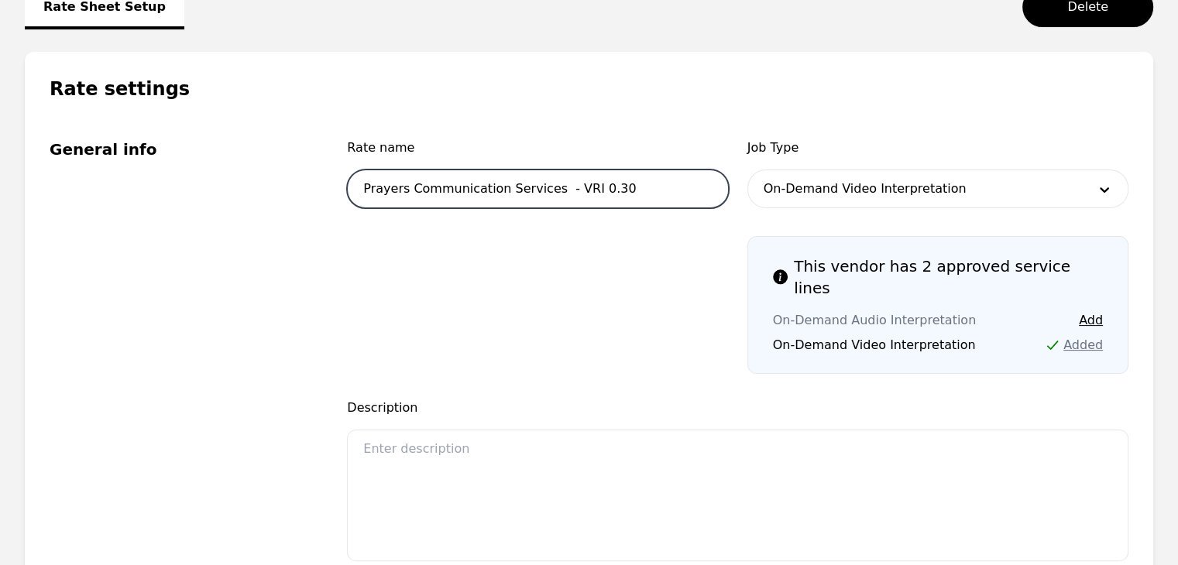
type input "Prayers Communication Services - VRI 0.30"
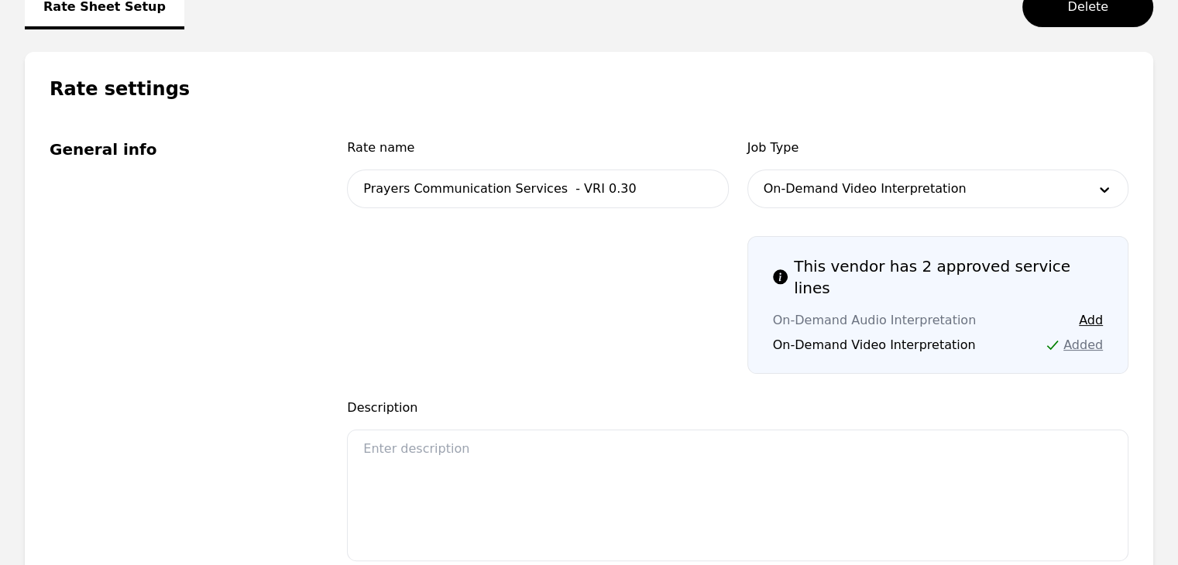
click at [719, 363] on div "Rate name Prayers Communication Services - VRI 0.30 Job Type On-Demand Video In…" at bounding box center [737, 361] width 781 height 444
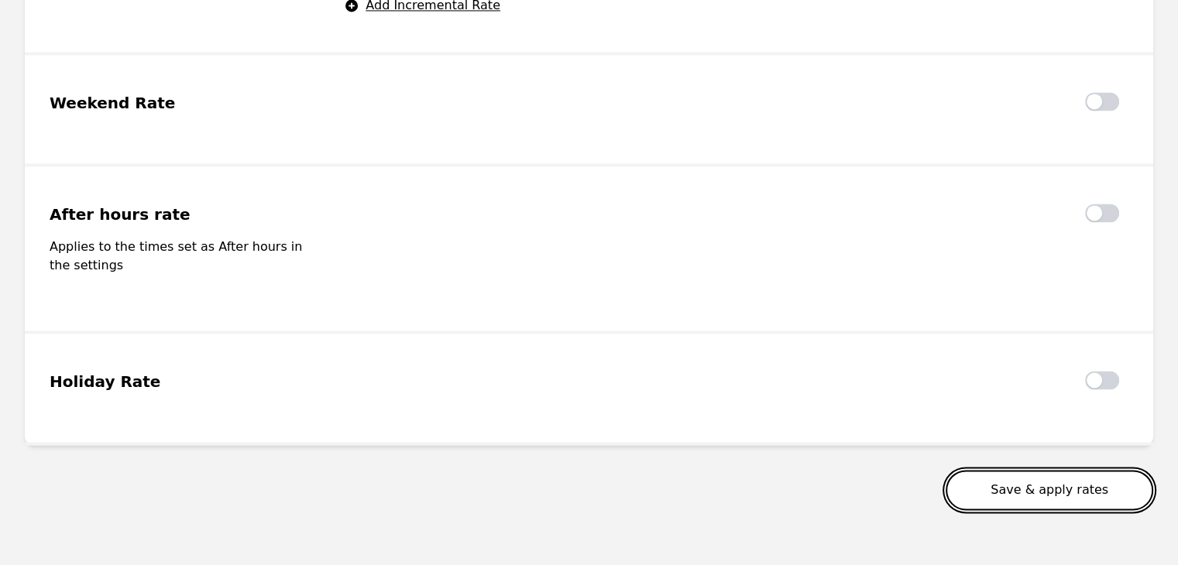
click at [1061, 470] on button "Save & apply rates" at bounding box center [1050, 490] width 208 height 40
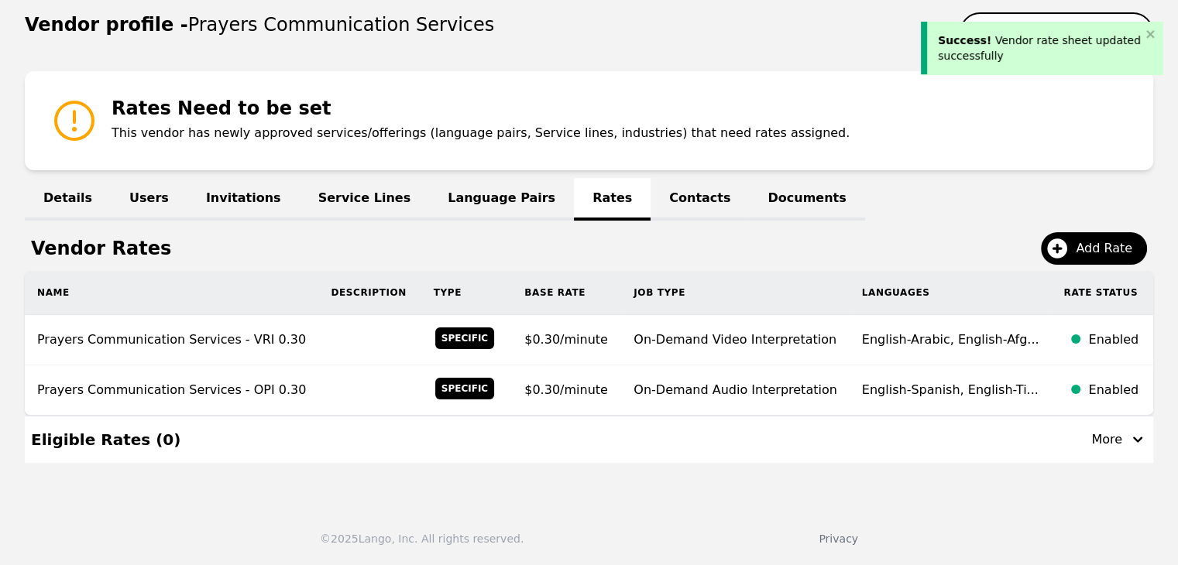
scroll to position [156, 0]
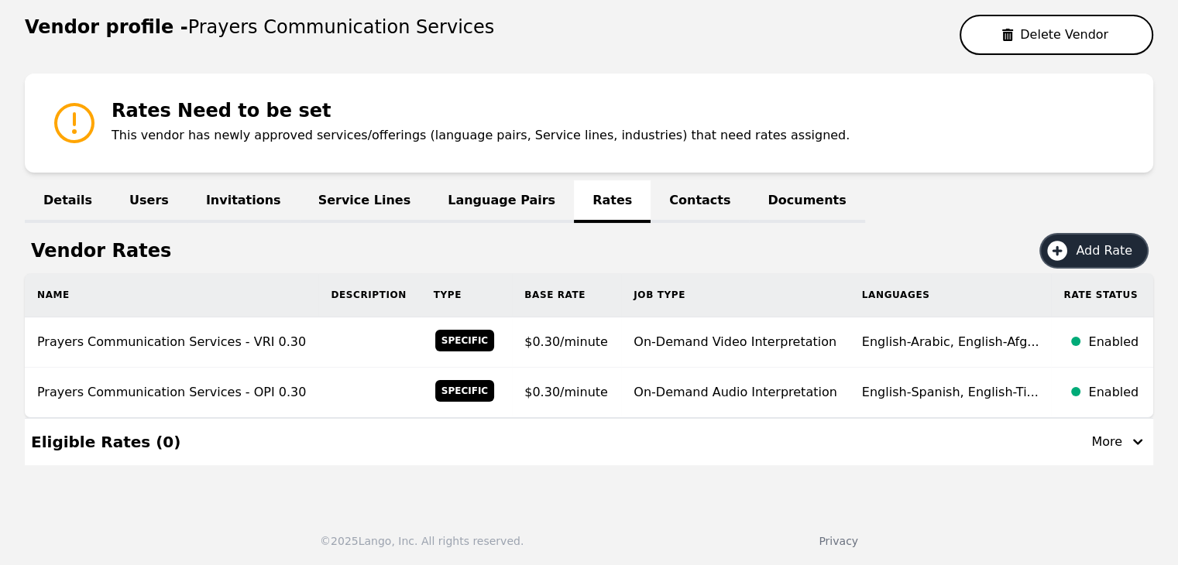
click at [1078, 242] on button "Add Rate" at bounding box center [1094, 251] width 106 height 33
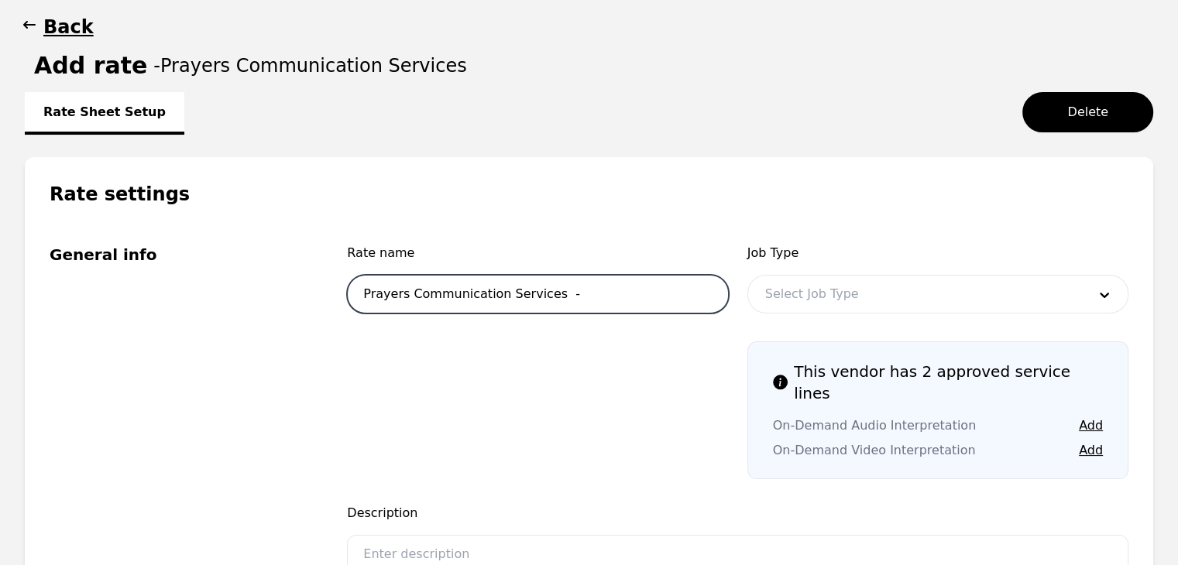
click at [606, 292] on input "Prayers Communication Services -" at bounding box center [537, 294] width 381 height 39
type input "Prayers Communication Services - OPI 0.35"
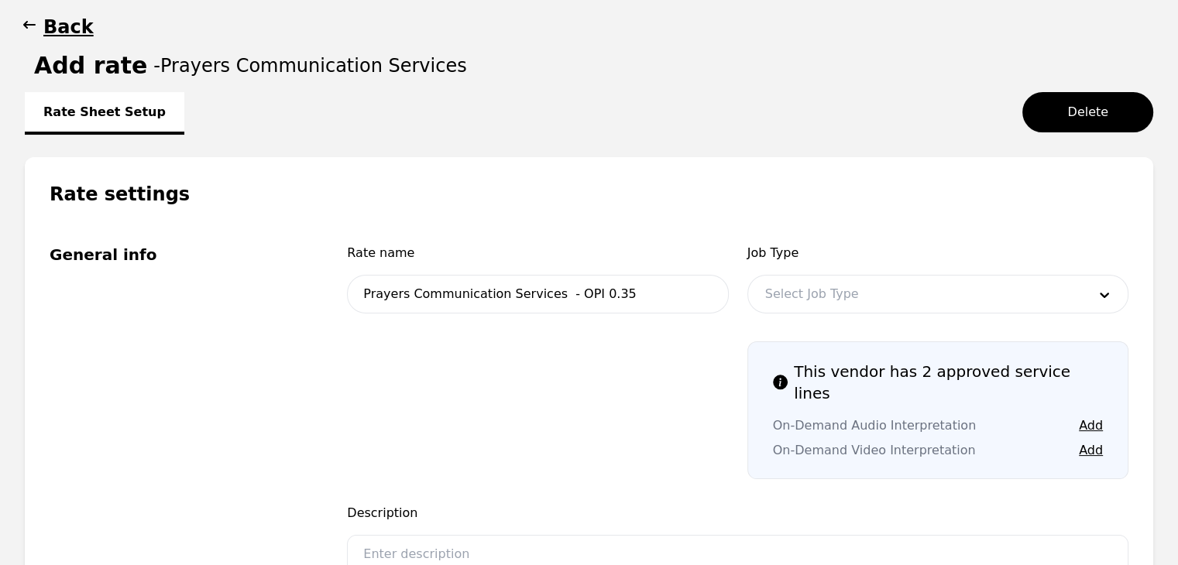
click at [946, 276] on div at bounding box center [914, 294] width 333 height 37
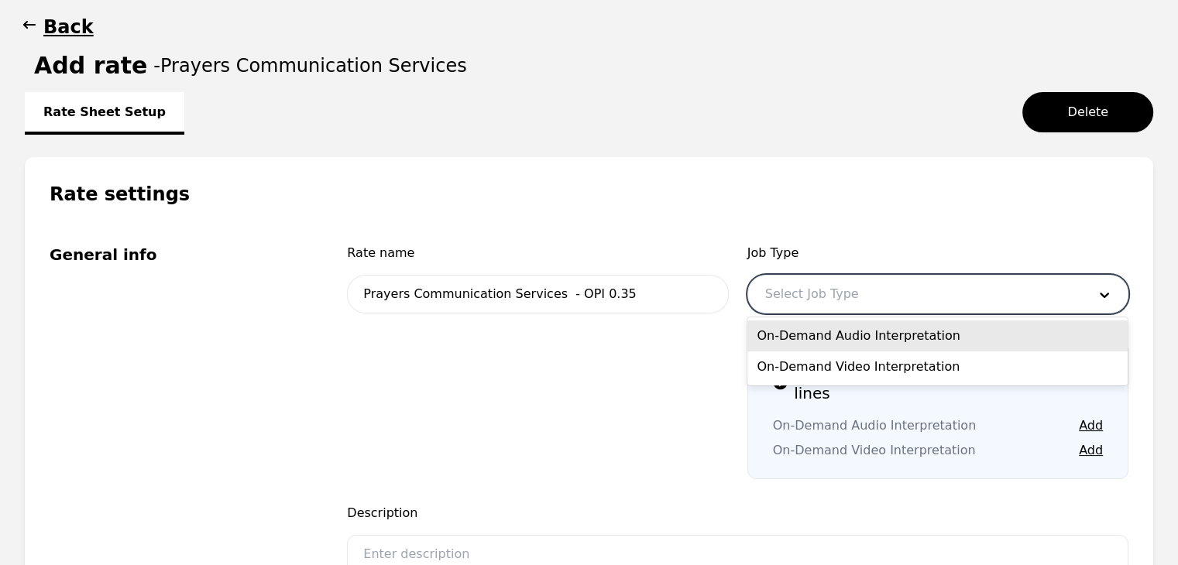
click at [943, 329] on div "On-Demand Audio Interpretation" at bounding box center [937, 336] width 380 height 31
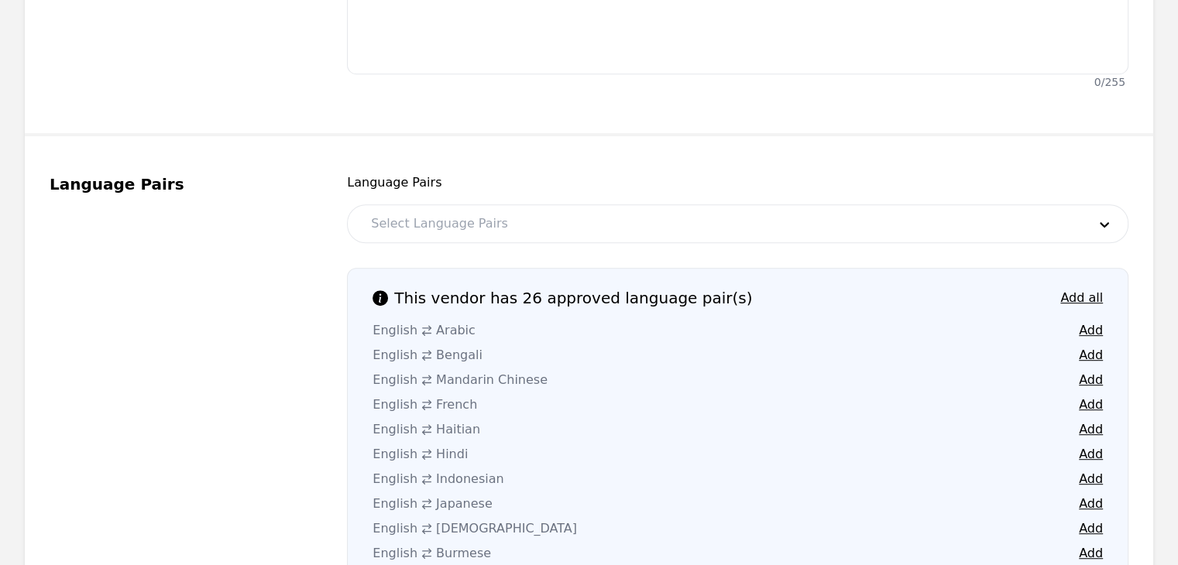
scroll to position [776, 0]
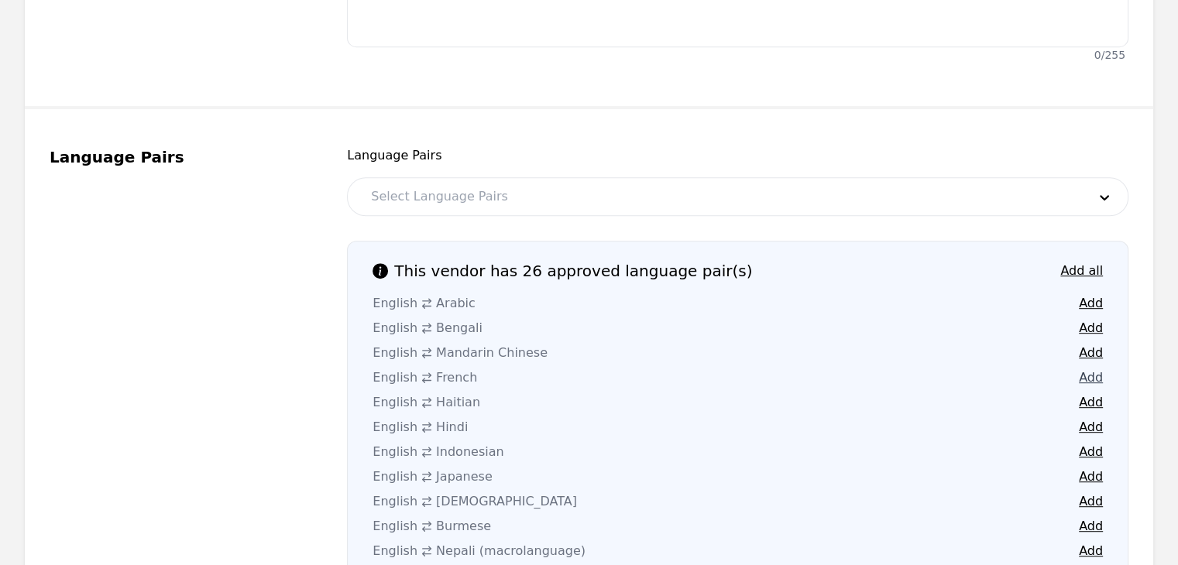
click at [1084, 369] on button "Add" at bounding box center [1091, 378] width 24 height 19
click at [1090, 393] on button "Add" at bounding box center [1091, 402] width 24 height 19
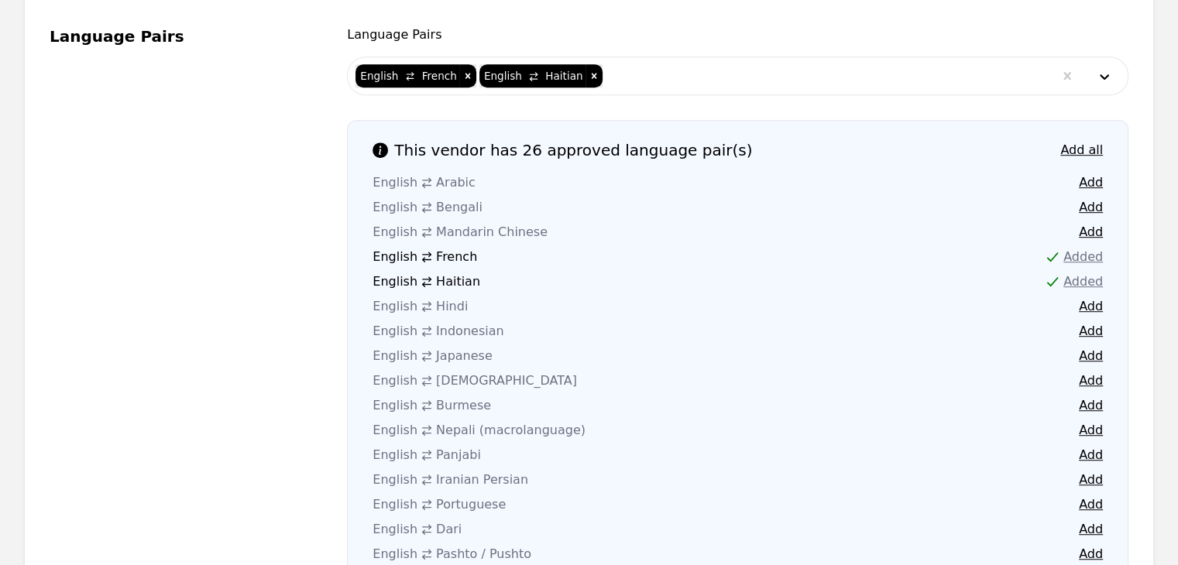
scroll to position [931, 0]
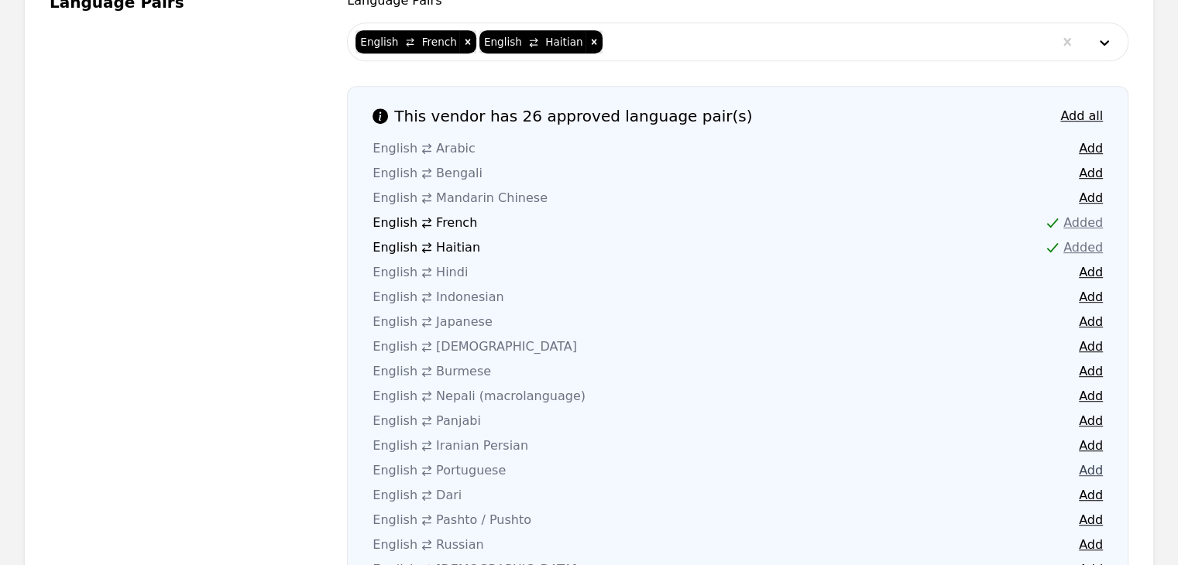
click at [1098, 462] on button "Add" at bounding box center [1091, 471] width 24 height 19
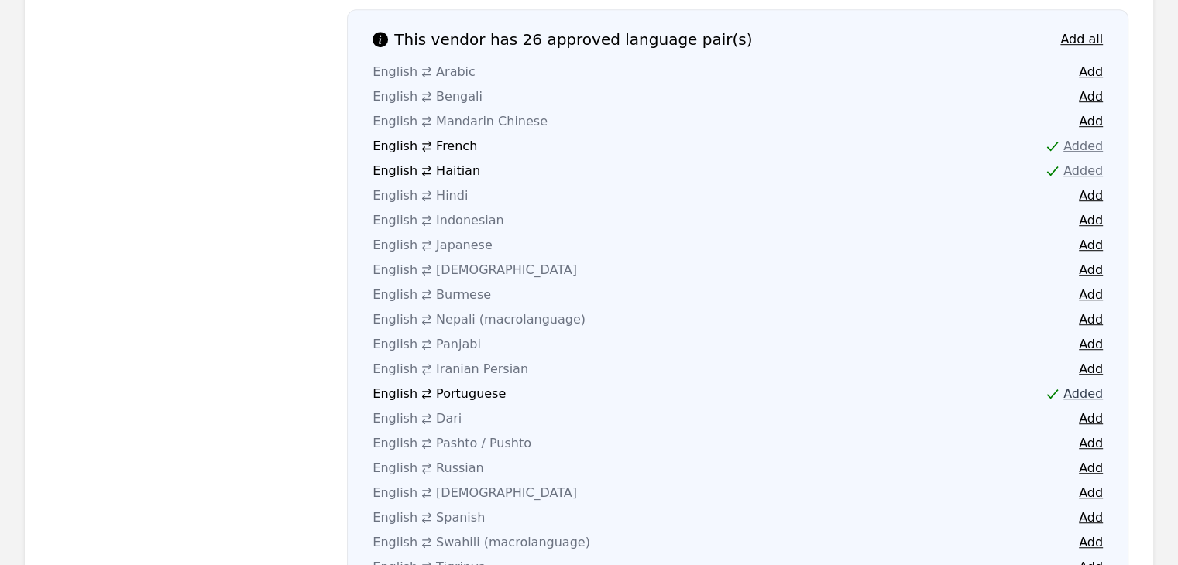
scroll to position [1008, 0]
click at [1091, 483] on button "Add" at bounding box center [1091, 492] width 24 height 19
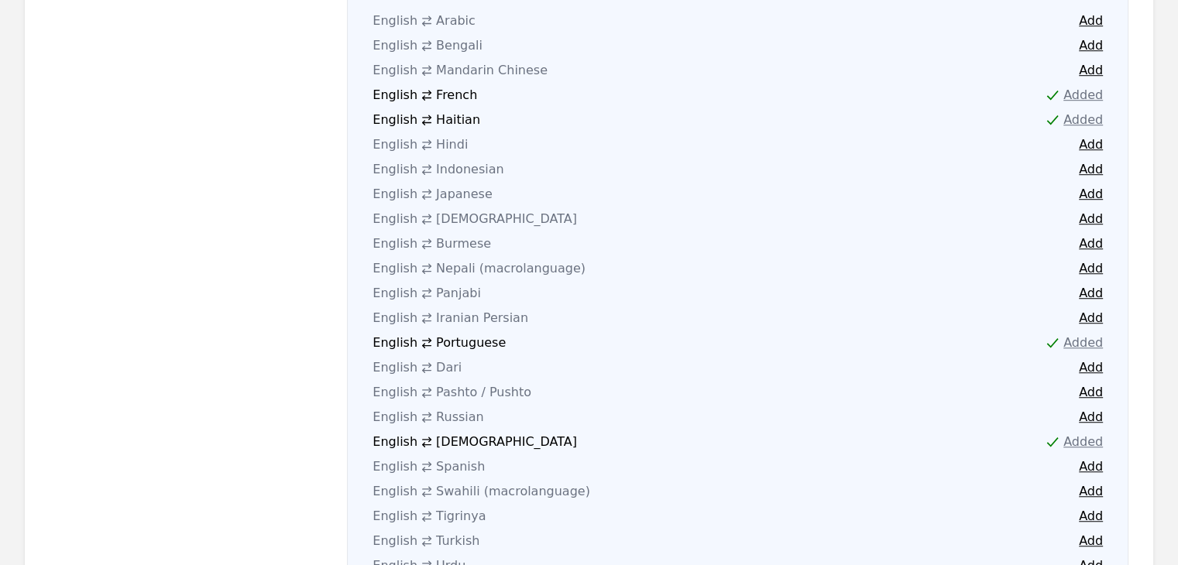
scroll to position [1086, 0]
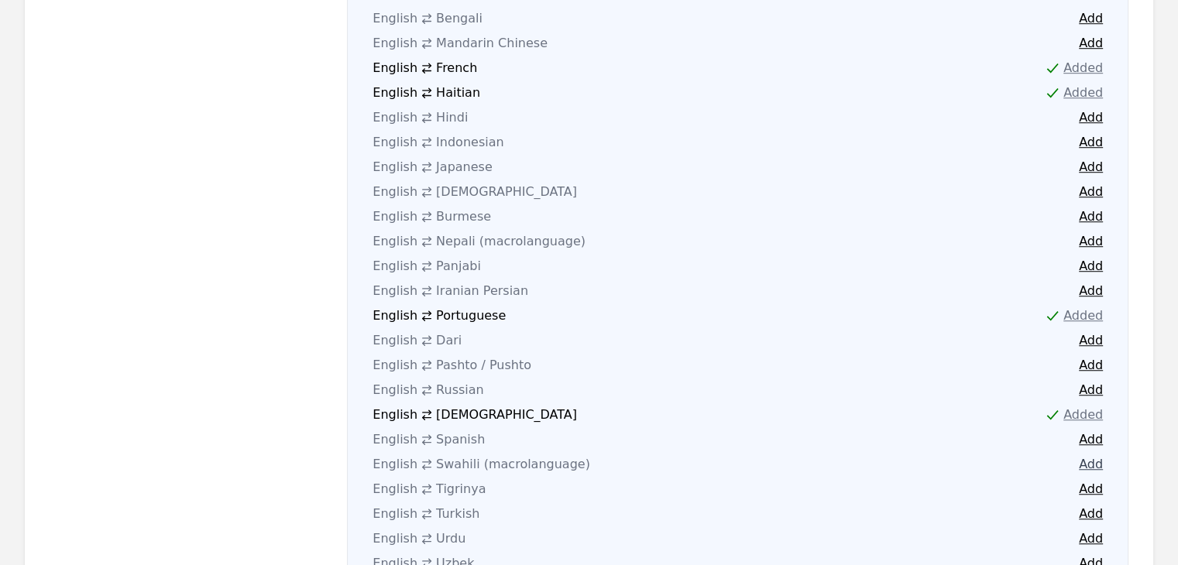
click at [1084, 455] on button "Add" at bounding box center [1091, 464] width 24 height 19
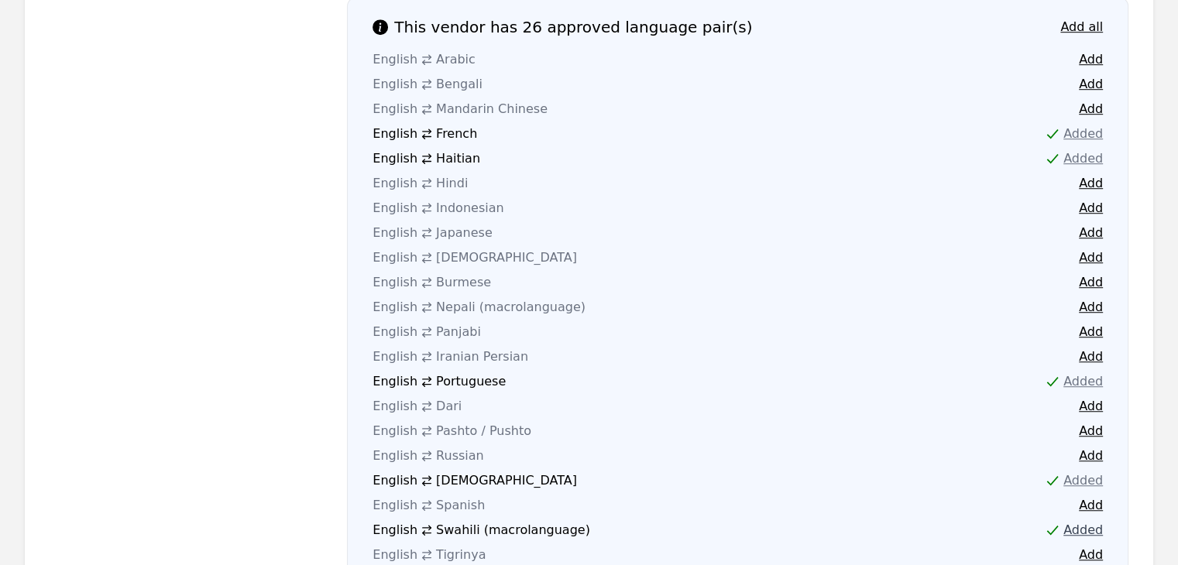
scroll to position [1008, 0]
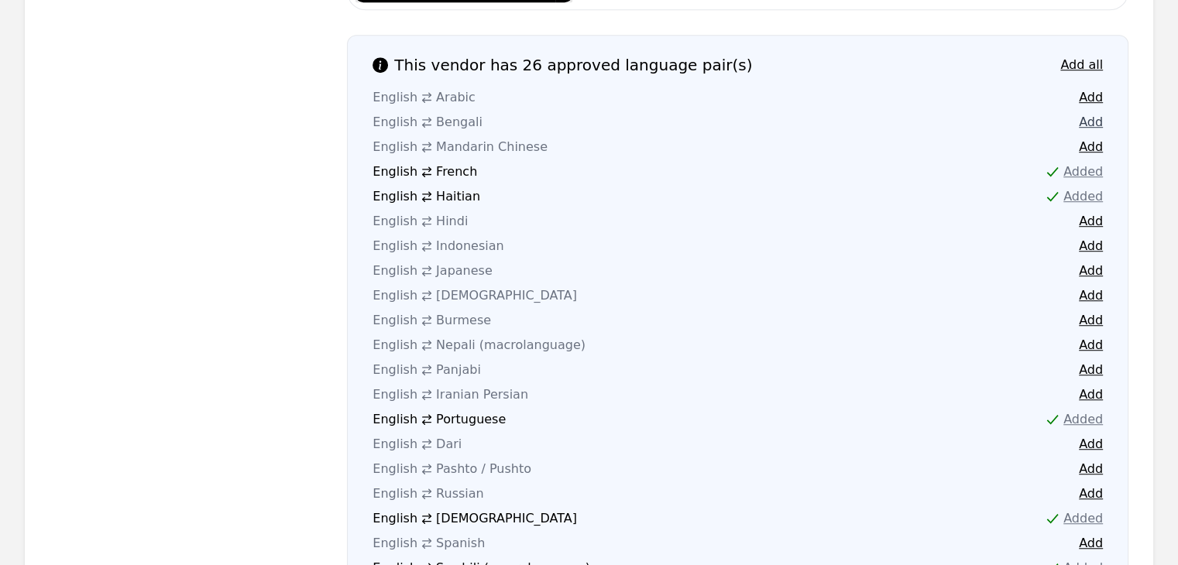
click at [1093, 113] on button "Add" at bounding box center [1091, 122] width 24 height 19
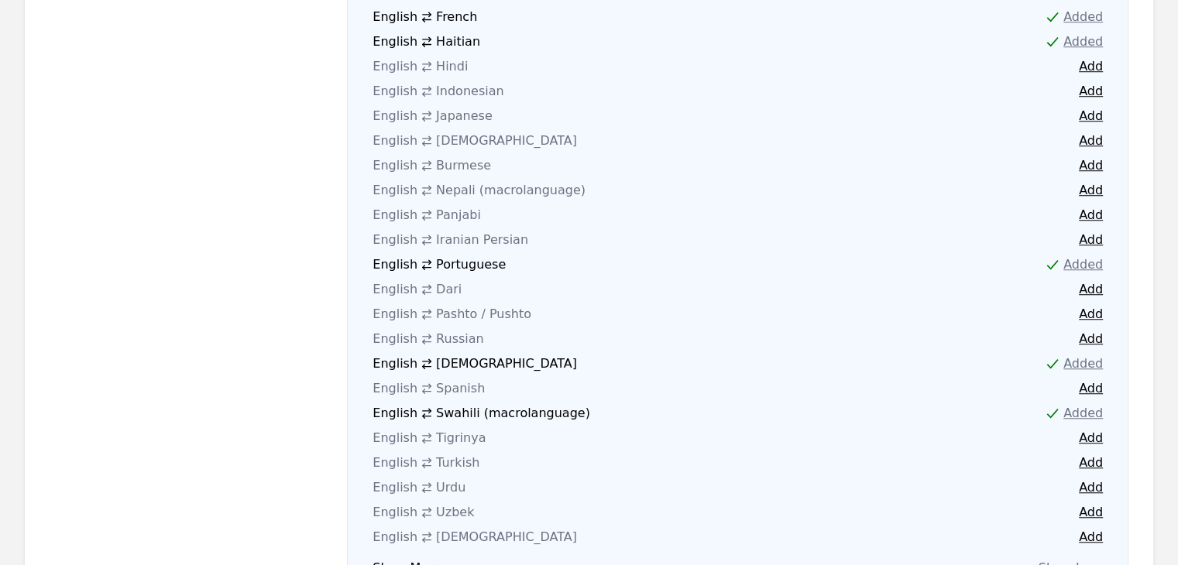
scroll to position [1086, 0]
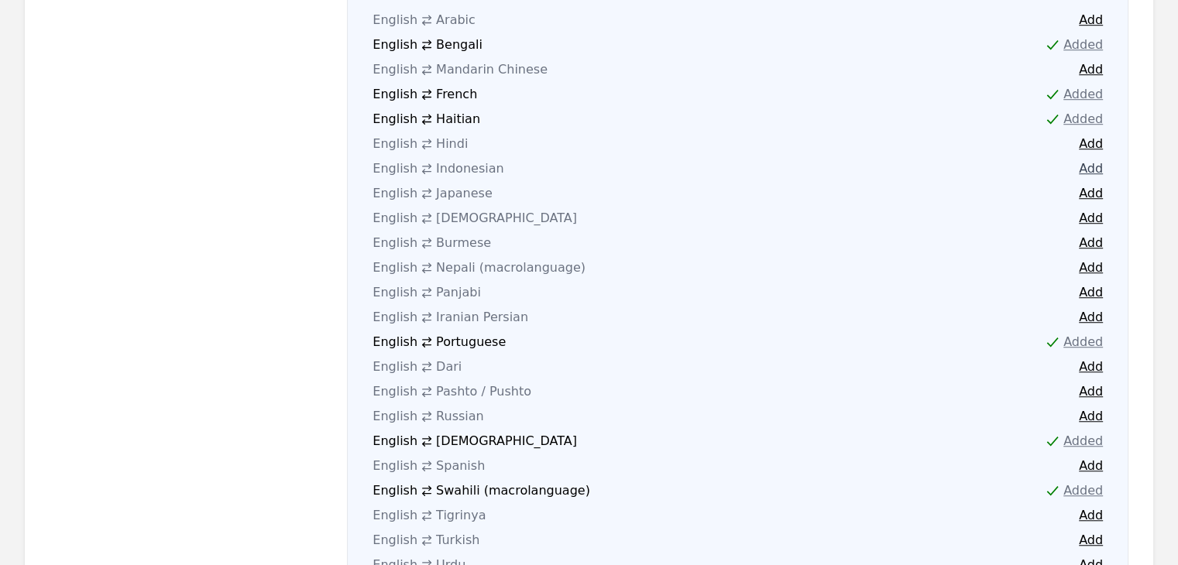
click at [1092, 160] on button "Add" at bounding box center [1091, 169] width 24 height 19
click at [1089, 234] on button "Add" at bounding box center [1091, 243] width 24 height 19
click at [1091, 259] on button "Add" at bounding box center [1091, 268] width 24 height 19
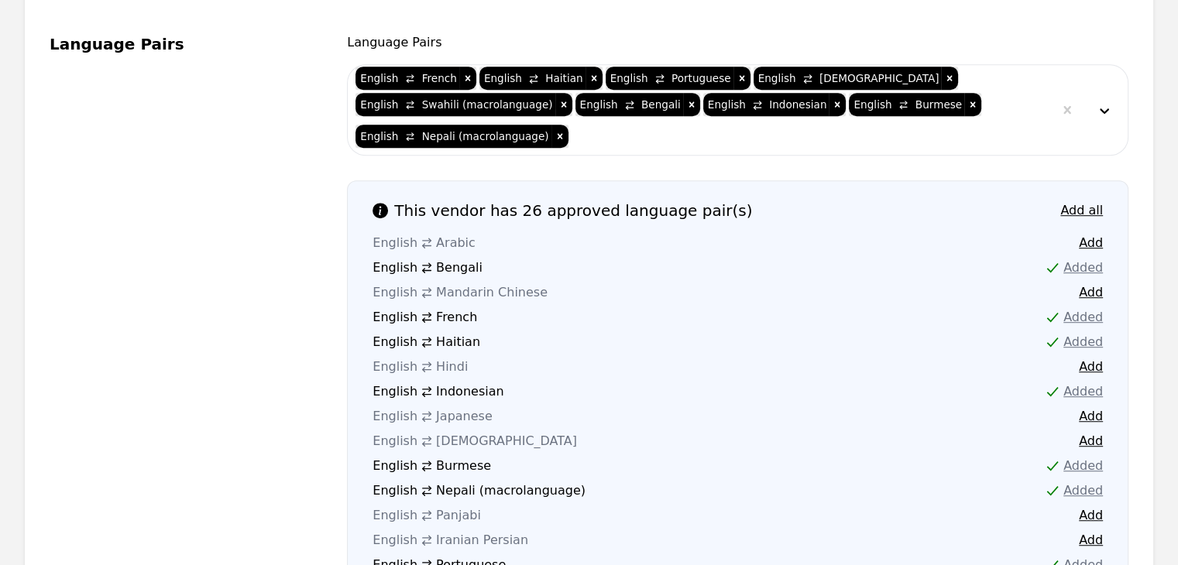
scroll to position [853, 0]
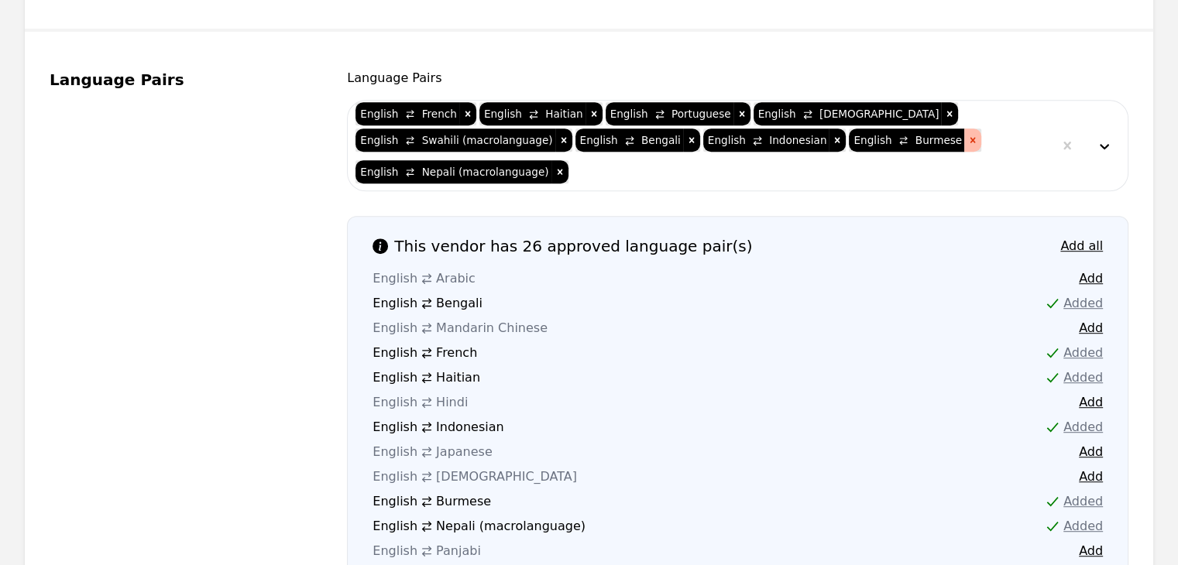
click at [964, 129] on div "Remove [object Object]" at bounding box center [972, 140] width 17 height 23
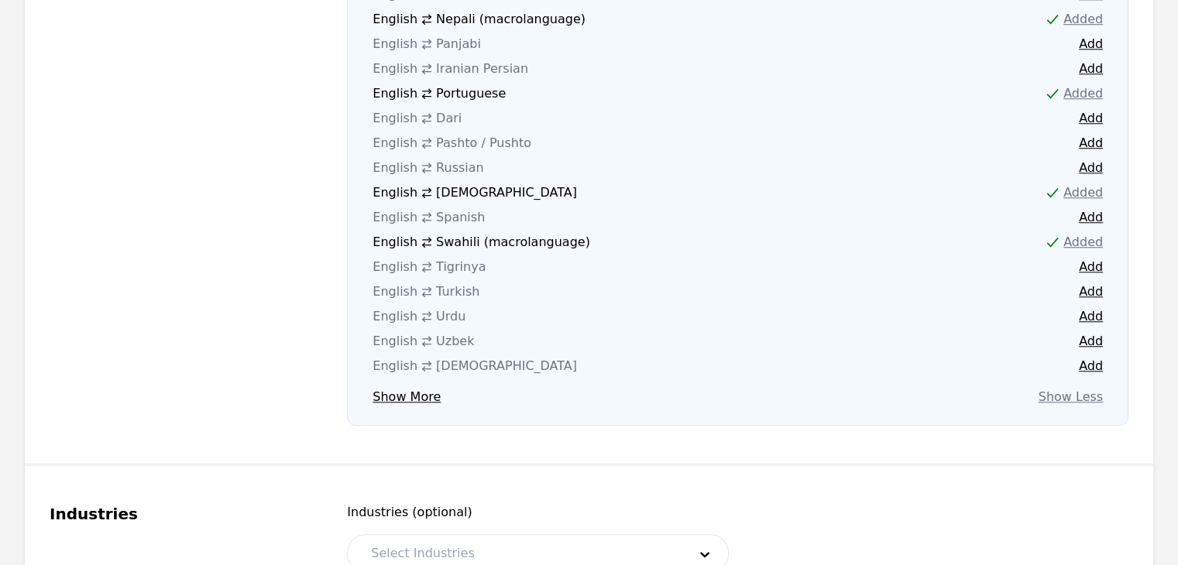
scroll to position [1473, 0]
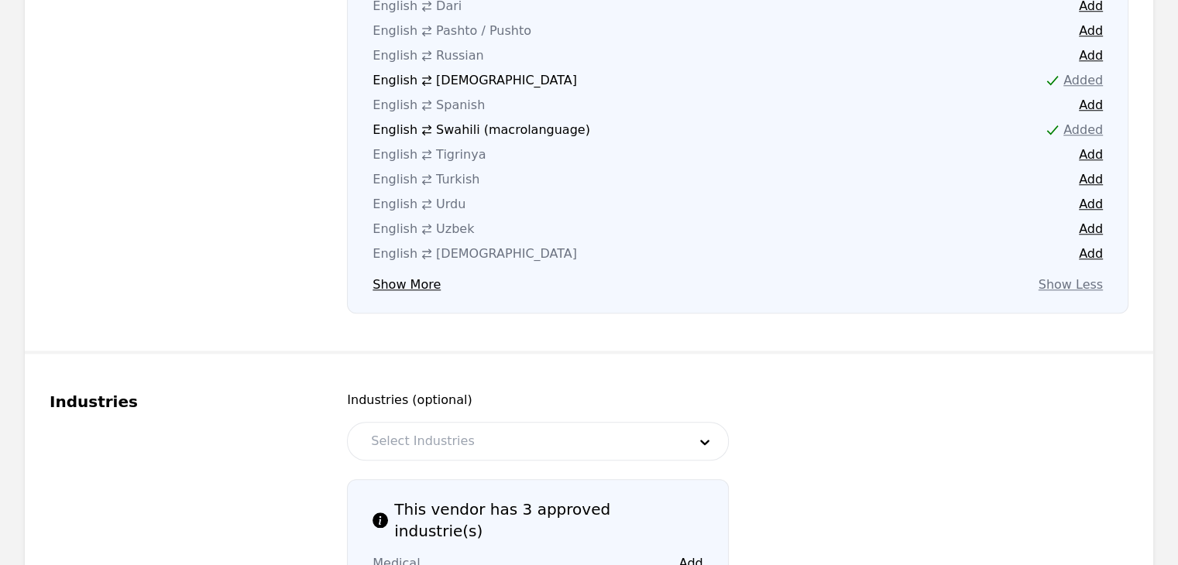
click at [527, 423] on div at bounding box center [517, 441] width 327 height 37
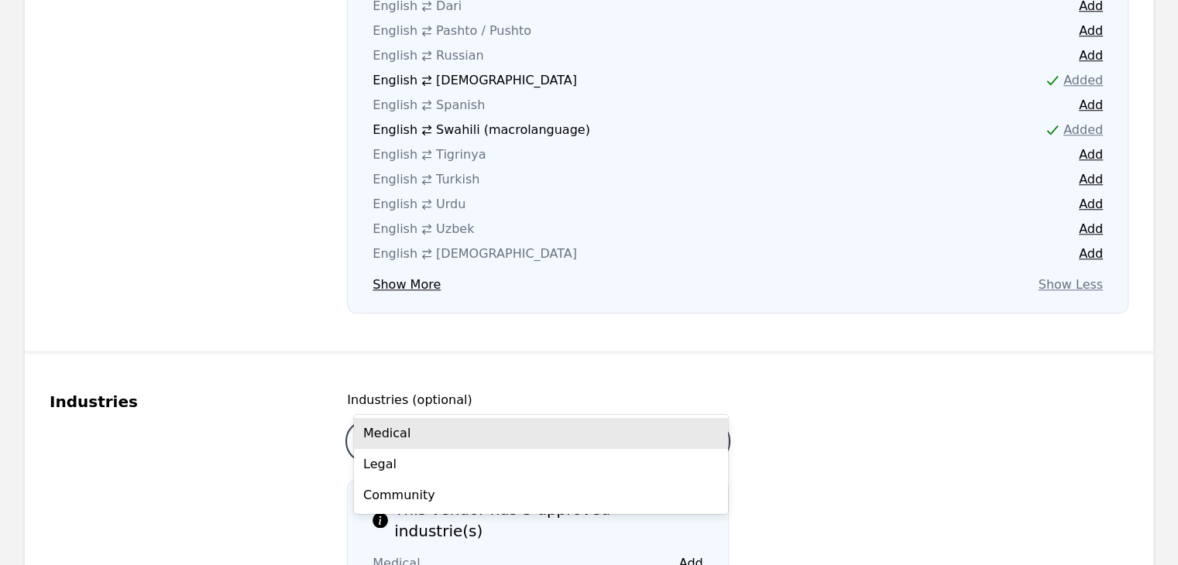
click at [500, 418] on div "Medical" at bounding box center [541, 433] width 374 height 31
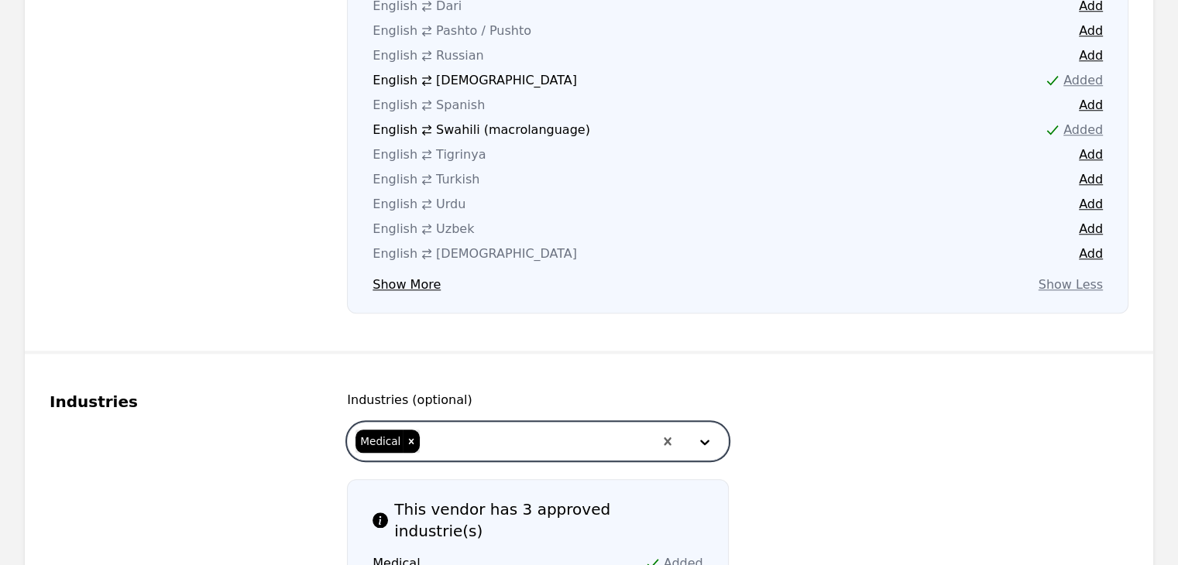
click at [492, 423] on div at bounding box center [537, 441] width 232 height 37
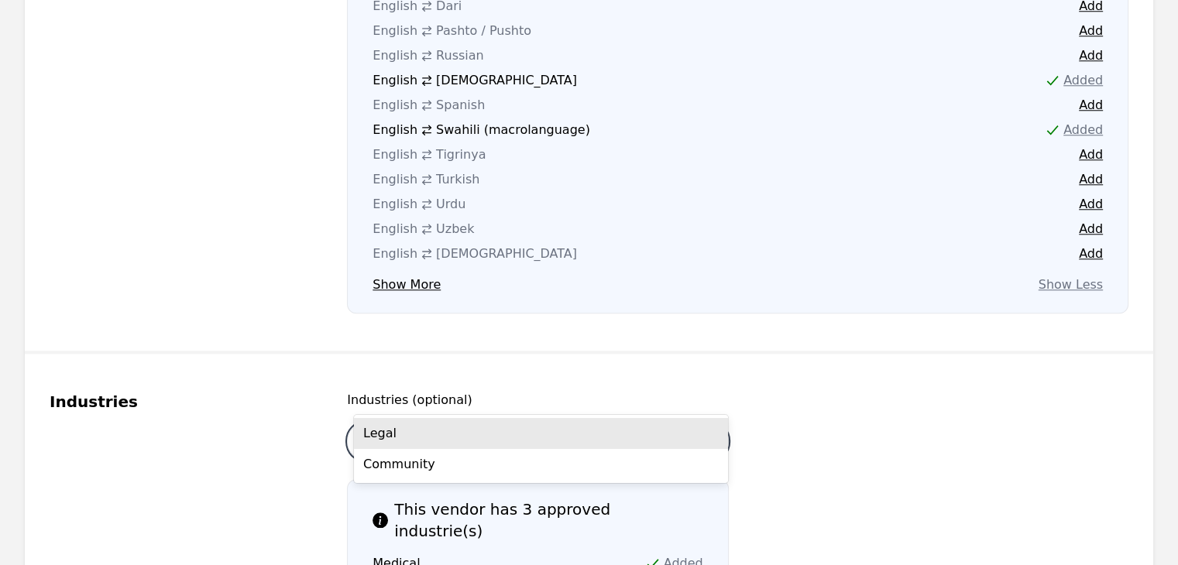
click at [485, 428] on div "Legal" at bounding box center [541, 433] width 374 height 31
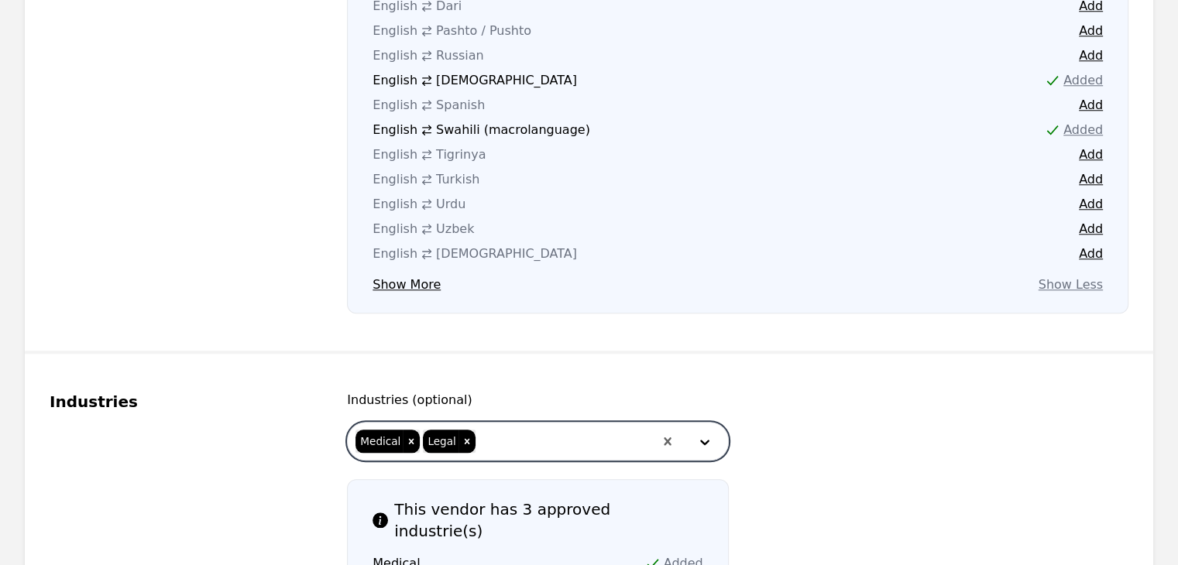
click at [506, 423] on div at bounding box center [565, 441] width 177 height 37
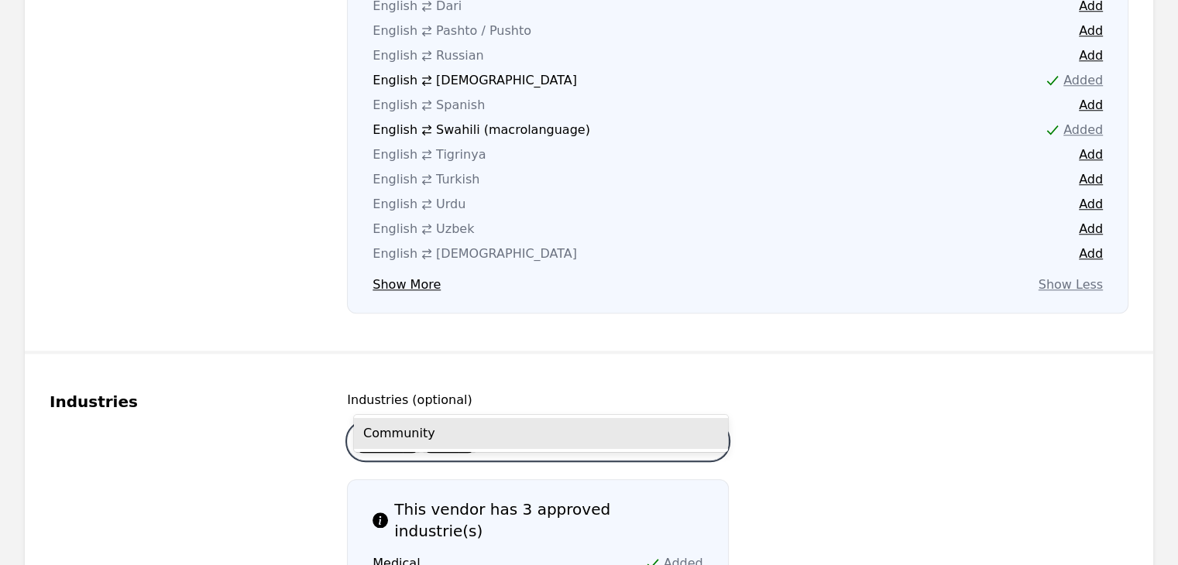
click at [512, 431] on div "Community" at bounding box center [541, 433] width 374 height 31
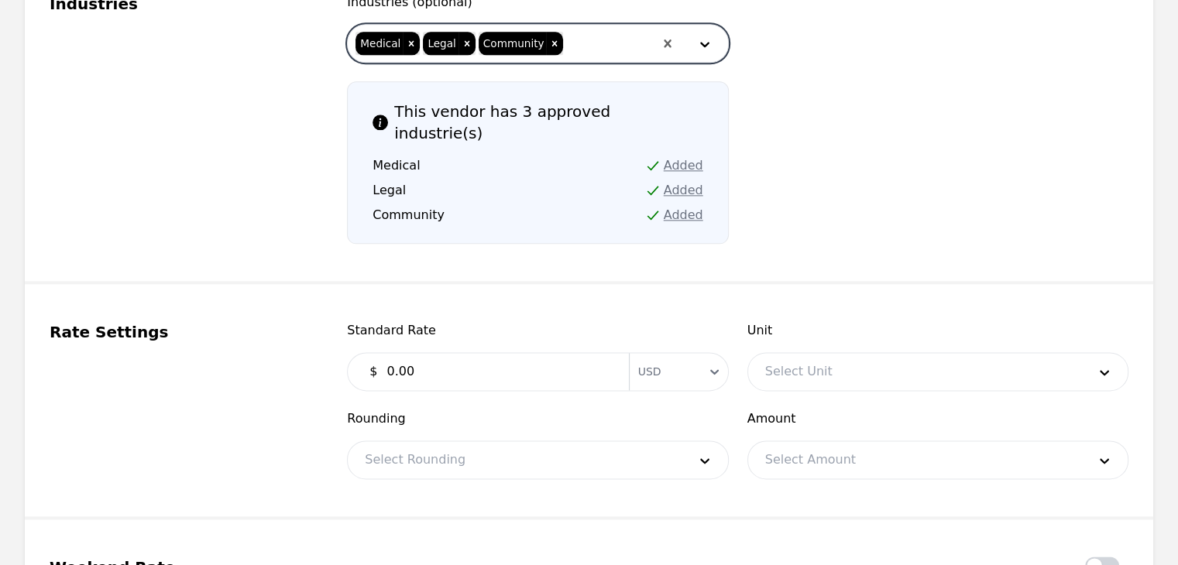
scroll to position [1938, 0]
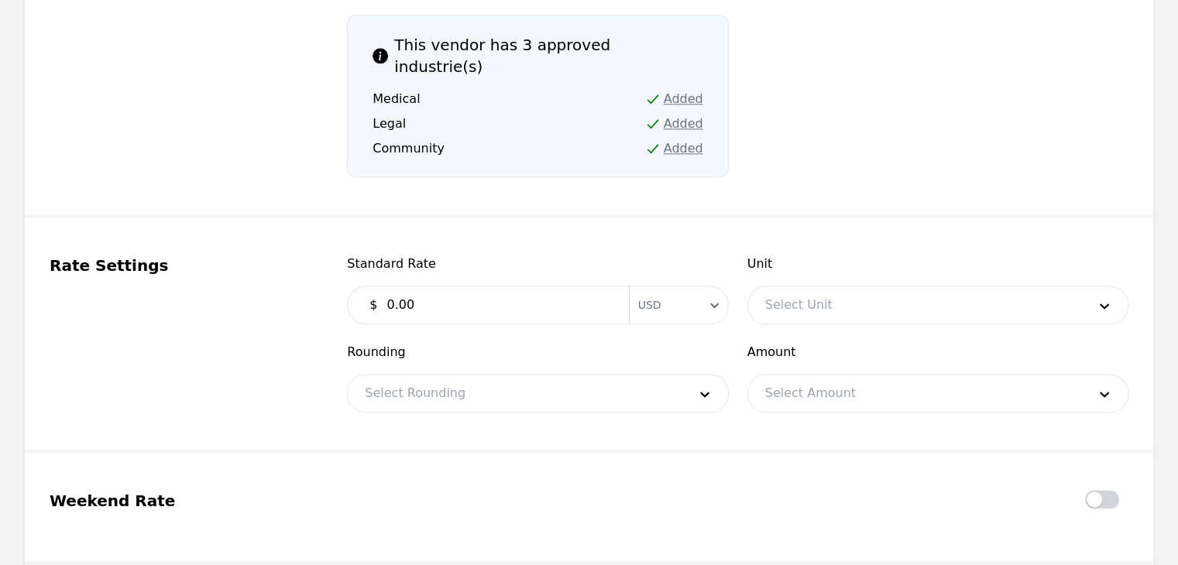
click at [502, 290] on input "0.00" at bounding box center [498, 305] width 242 height 31
type input "0.35"
click at [543, 375] on div at bounding box center [514, 393] width 333 height 37
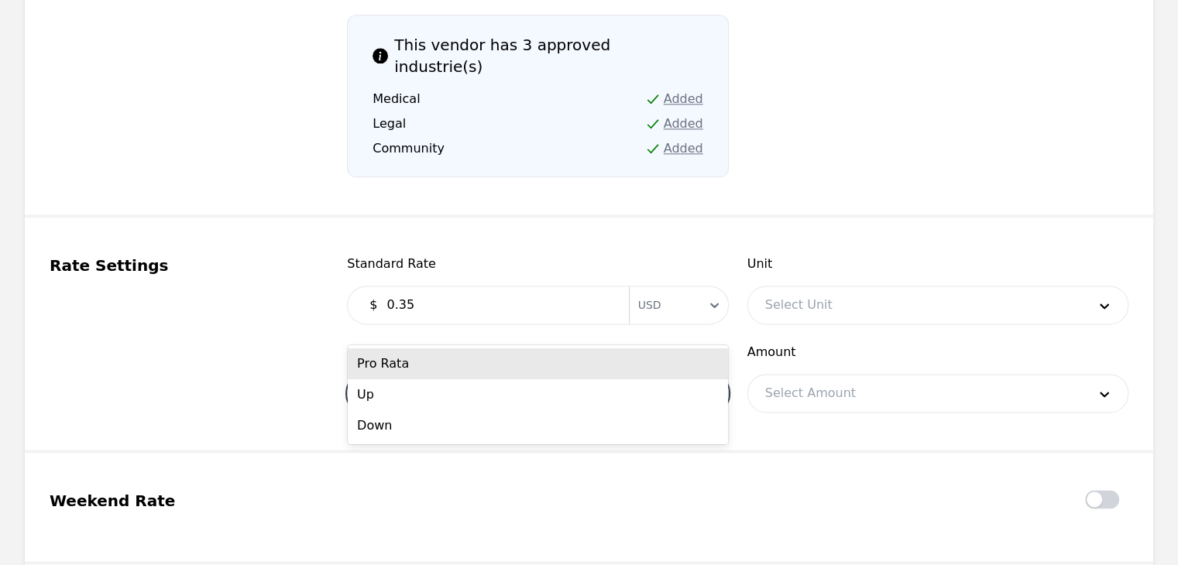
click at [545, 365] on div "Pro Rata" at bounding box center [538, 363] width 380 height 31
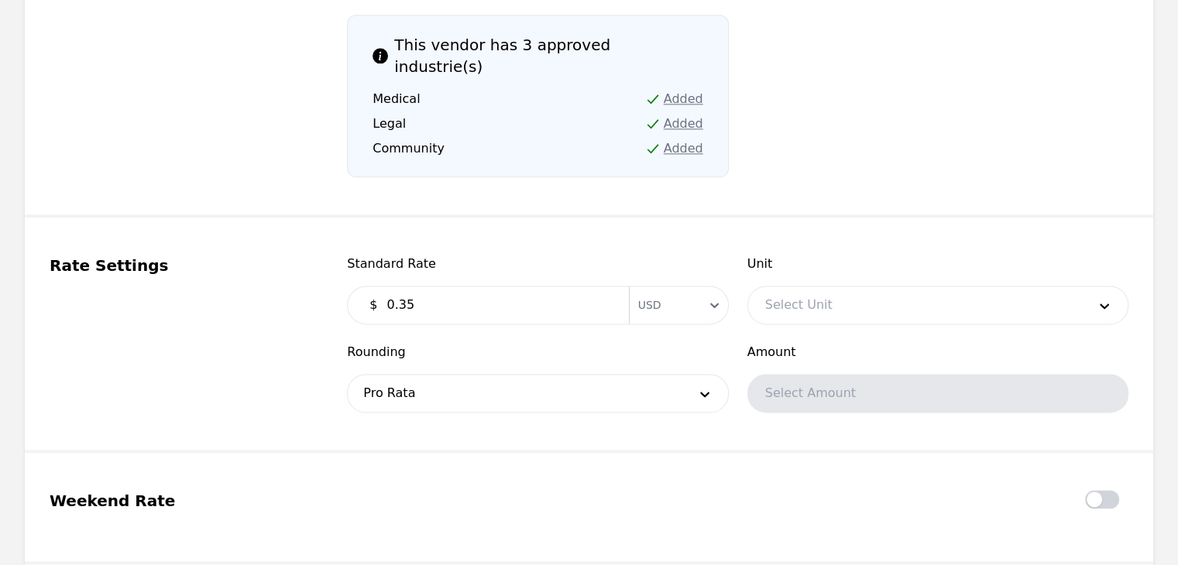
click at [879, 255] on div "Unit Select Unit" at bounding box center [937, 290] width 381 height 70
click at [871, 259] on div "Standard Rate $ 0.35 Currency USD Unit Select Unit Rounding Pro Rata Amount Sel…" at bounding box center [737, 334] width 781 height 158
click at [870, 287] on div at bounding box center [914, 305] width 333 height 37
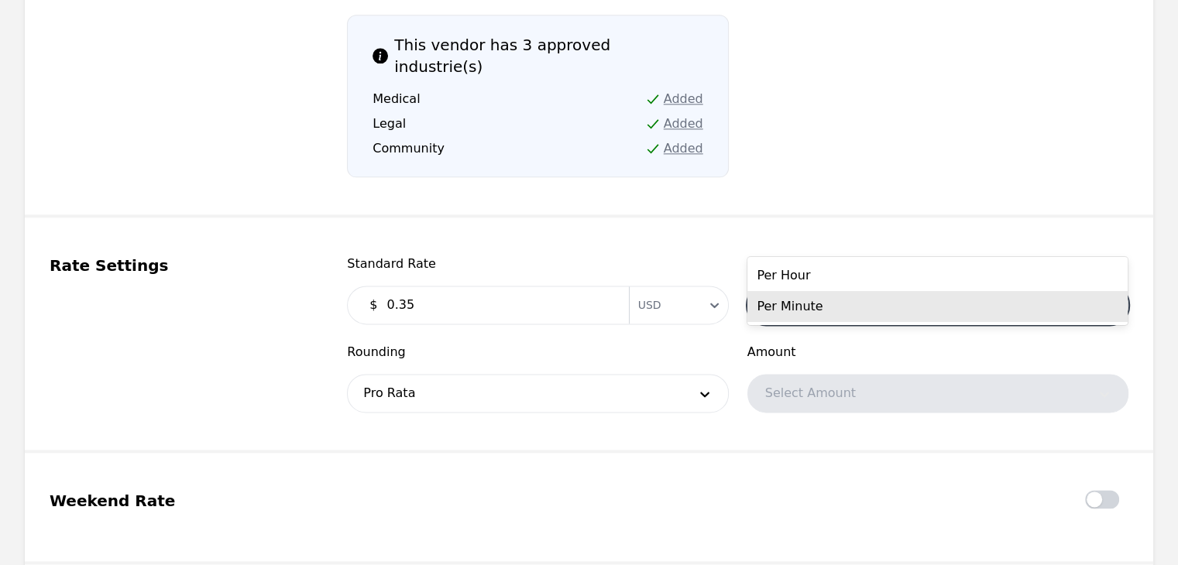
click at [880, 314] on div "Per Minute" at bounding box center [937, 306] width 380 height 31
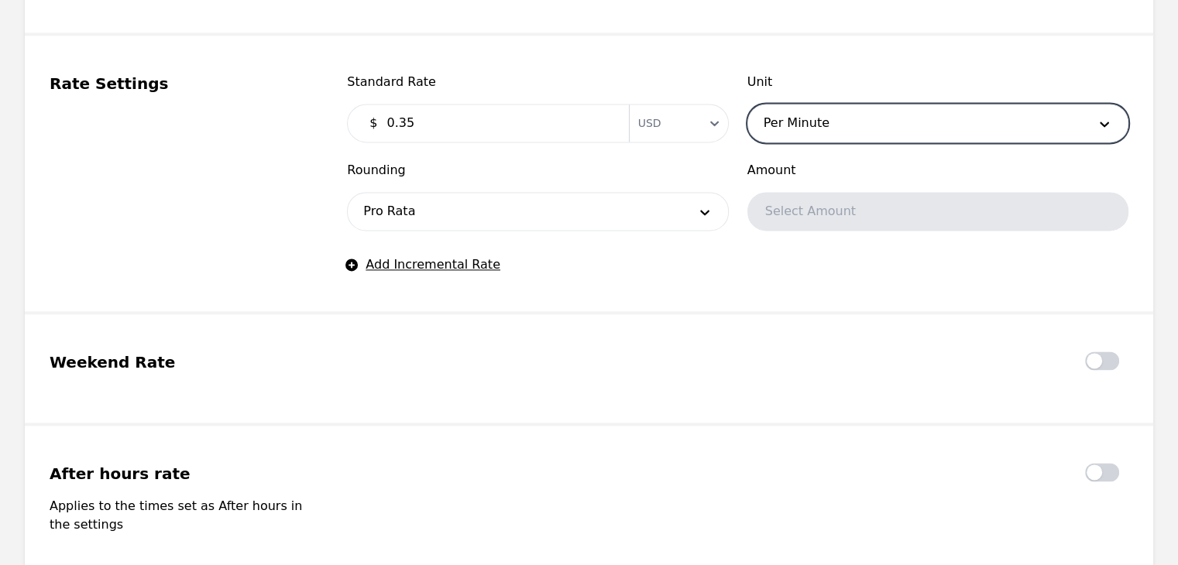
scroll to position [2353, 0]
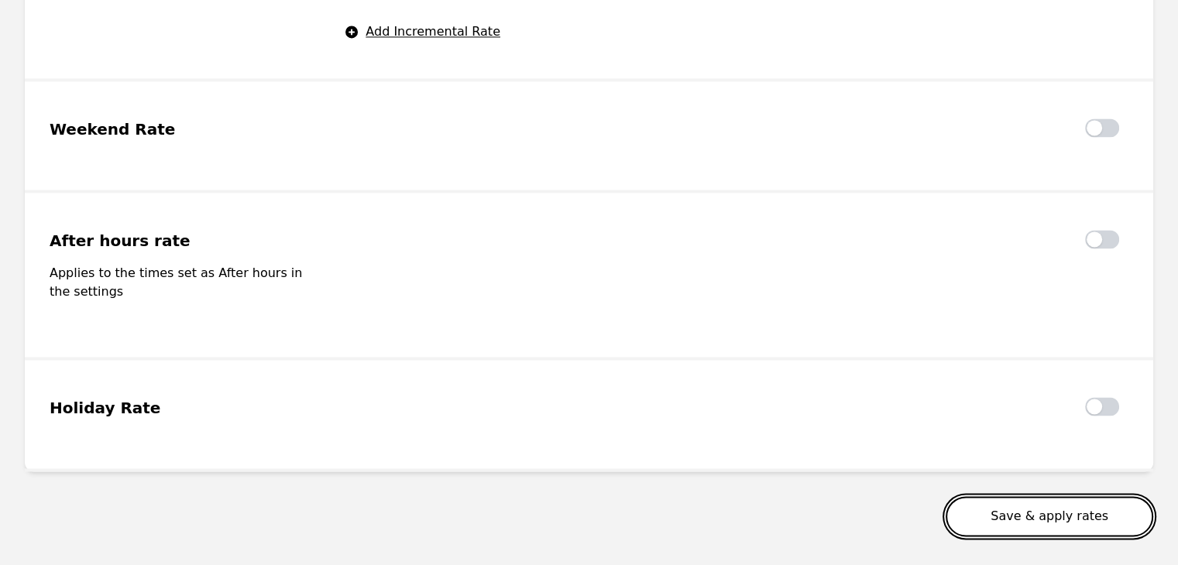
click at [1090, 496] on button "Save & apply rates" at bounding box center [1050, 516] width 208 height 40
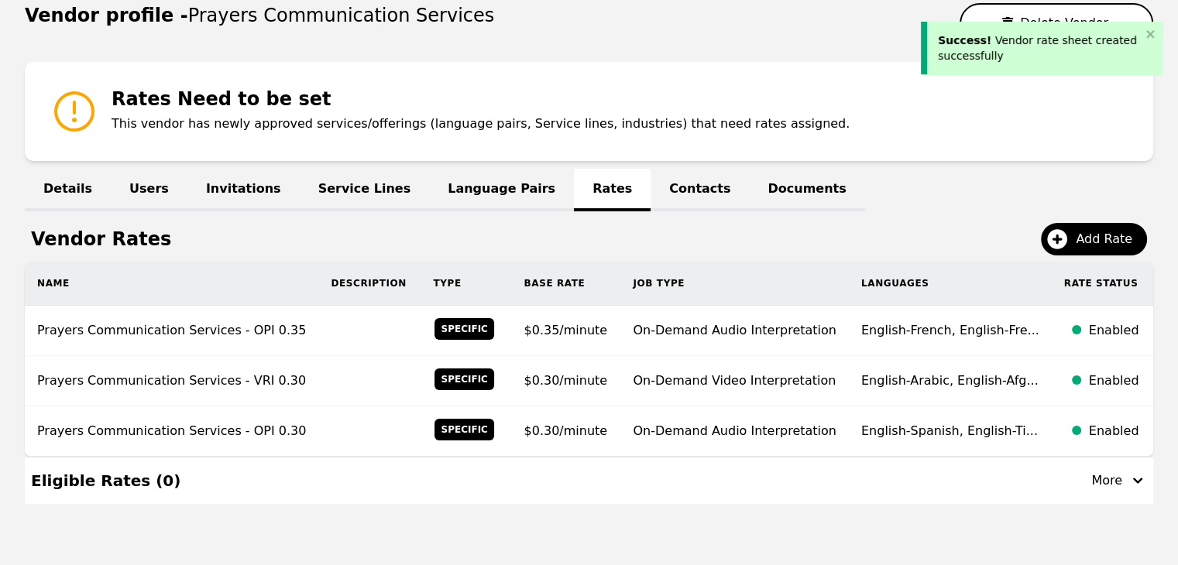
scroll to position [207, 0]
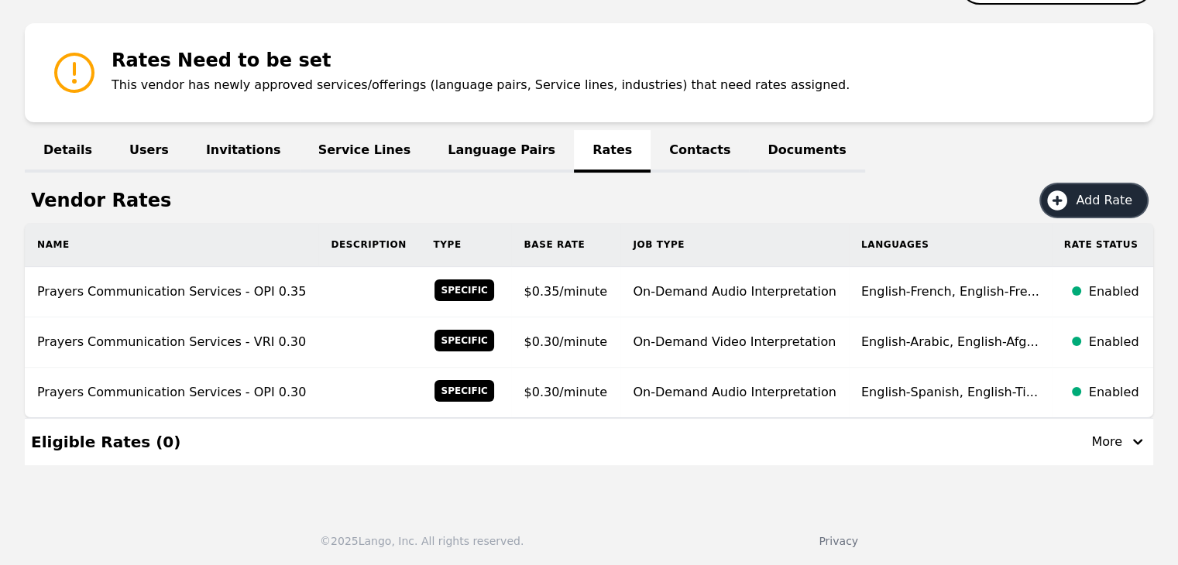
click at [1087, 209] on button "Add Rate" at bounding box center [1094, 200] width 106 height 33
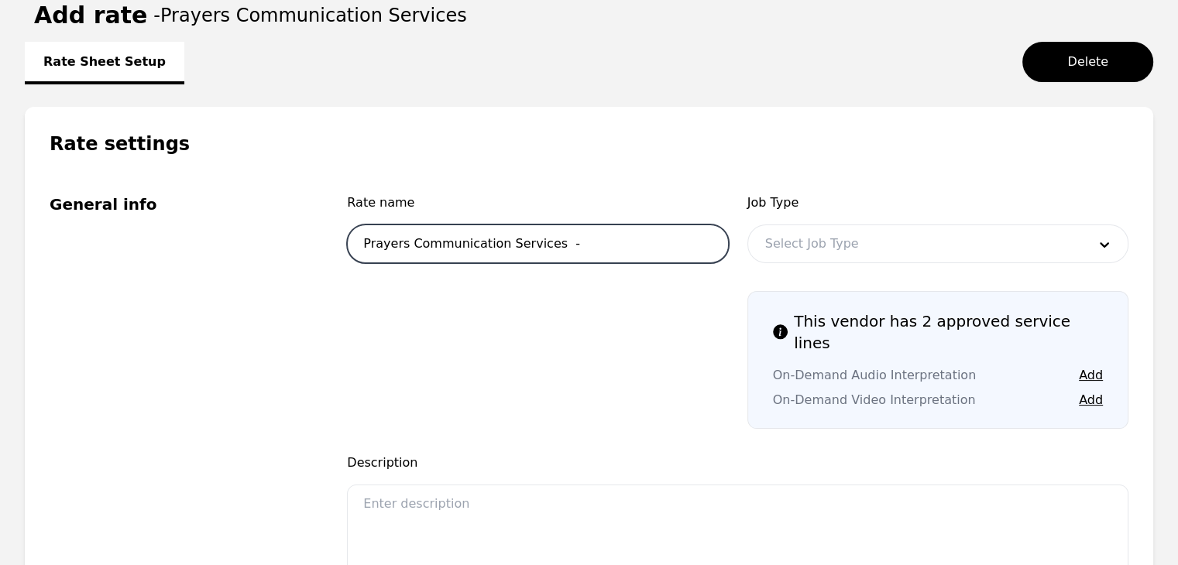
drag, startPoint x: 648, startPoint y: 245, endPoint x: 639, endPoint y: 269, distance: 25.7
click at [647, 245] on input "Prayers Communication Services -" at bounding box center [537, 244] width 381 height 39
type input "Prayers Communication Services - VRI"
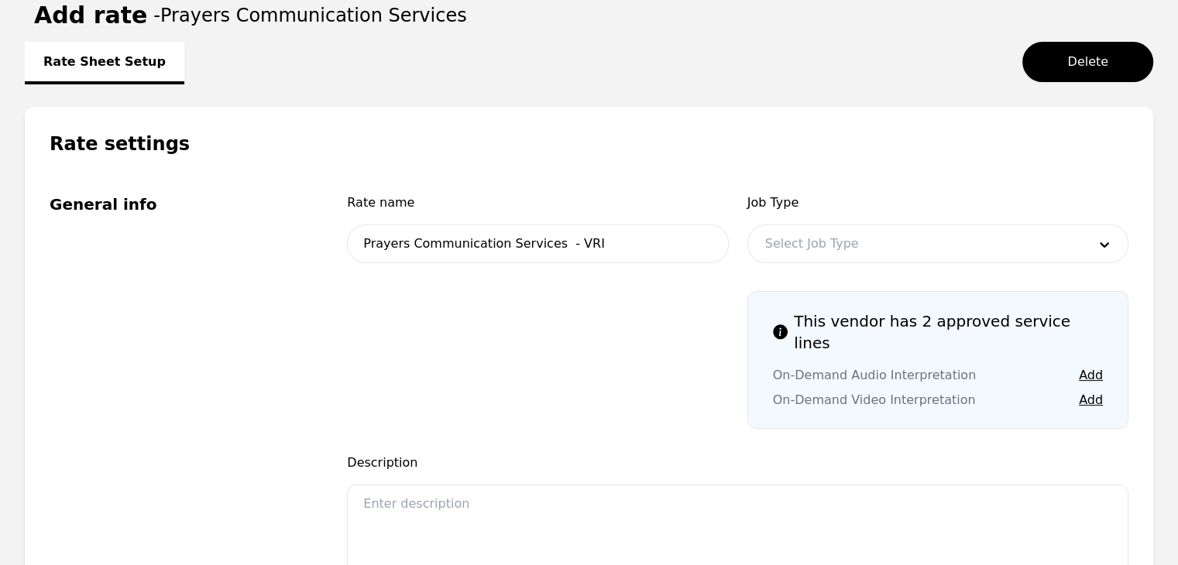
click at [922, 246] on div at bounding box center [914, 243] width 333 height 37
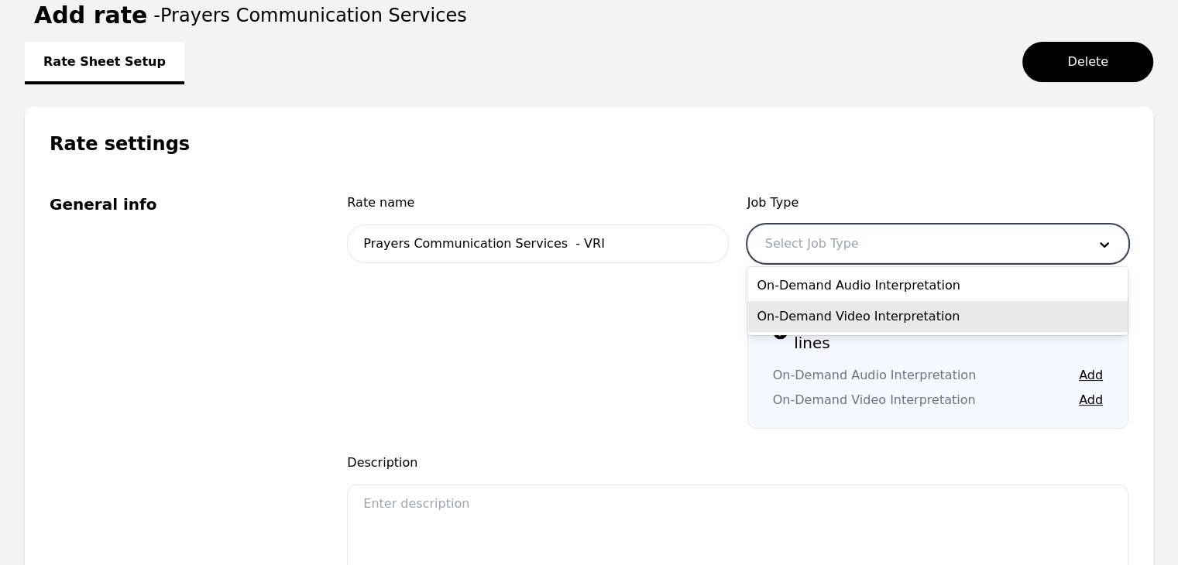
click at [921, 322] on div "On-Demand Video Interpretation" at bounding box center [937, 316] width 380 height 31
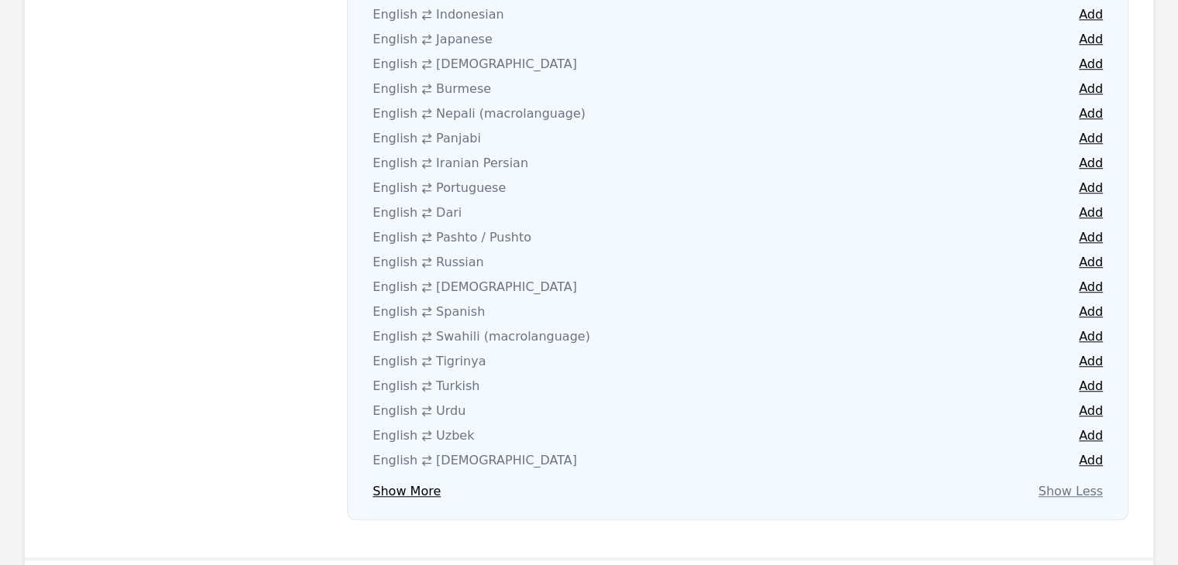
scroll to position [1136, 0]
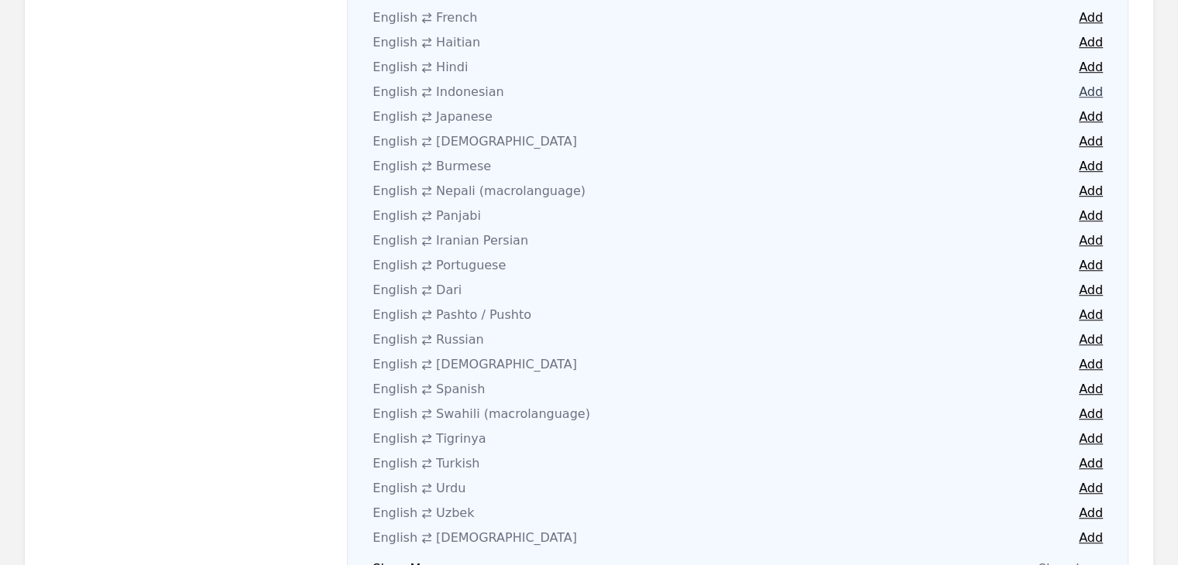
click at [1081, 83] on button "Add" at bounding box center [1091, 92] width 24 height 19
click at [1094, 157] on button "Add" at bounding box center [1091, 166] width 24 height 19
click at [1090, 182] on button "Add" at bounding box center [1091, 191] width 24 height 19
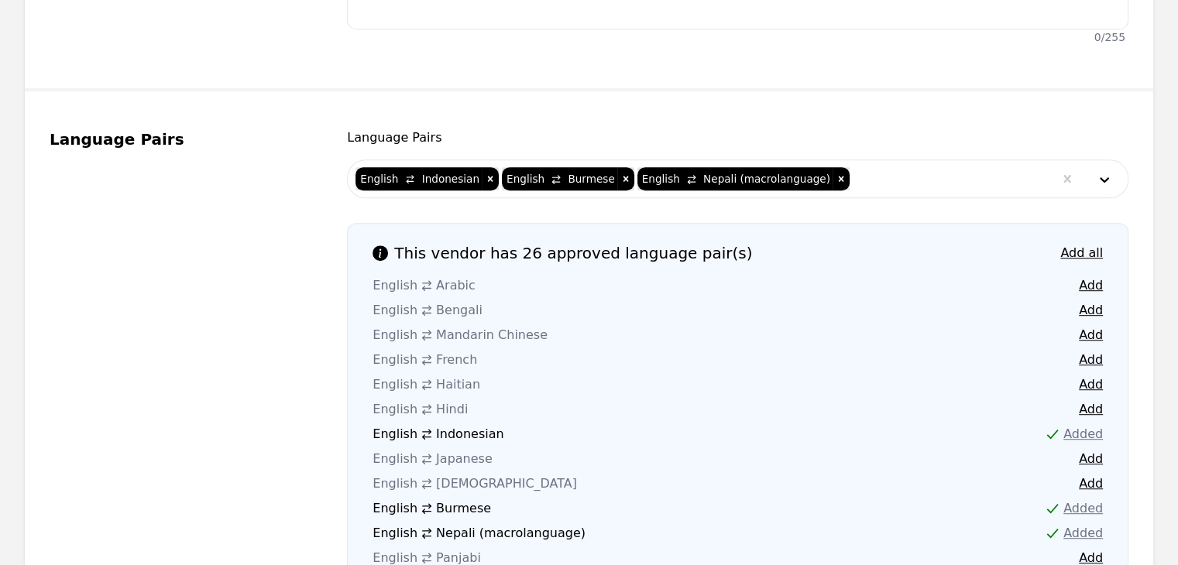
scroll to position [749, 0]
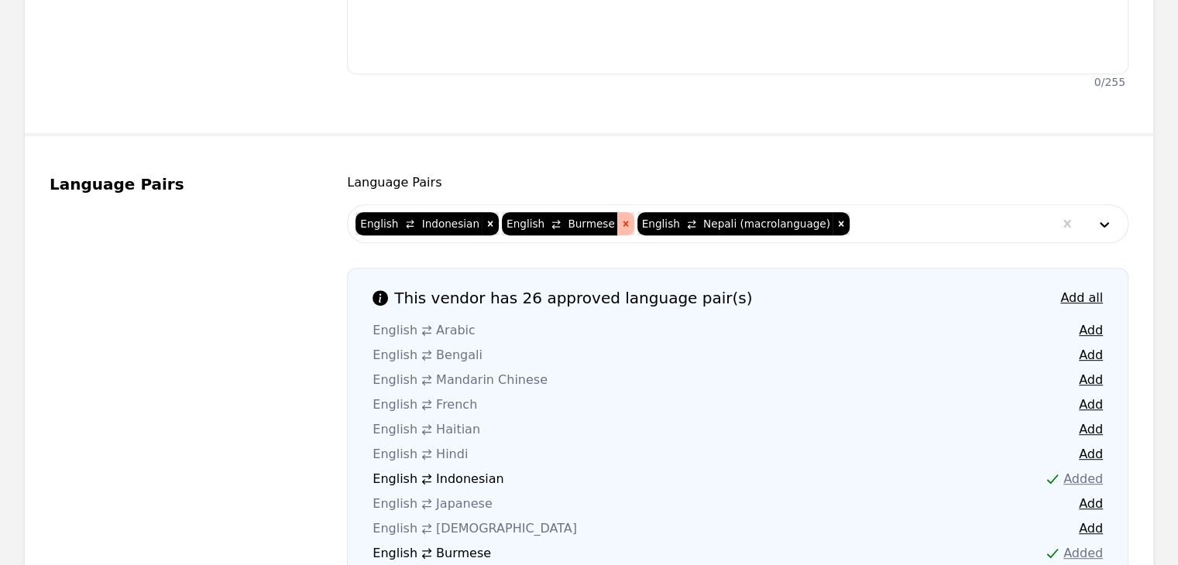
click at [623, 221] on icon "Remove [object Object]" at bounding box center [625, 223] width 5 height 5
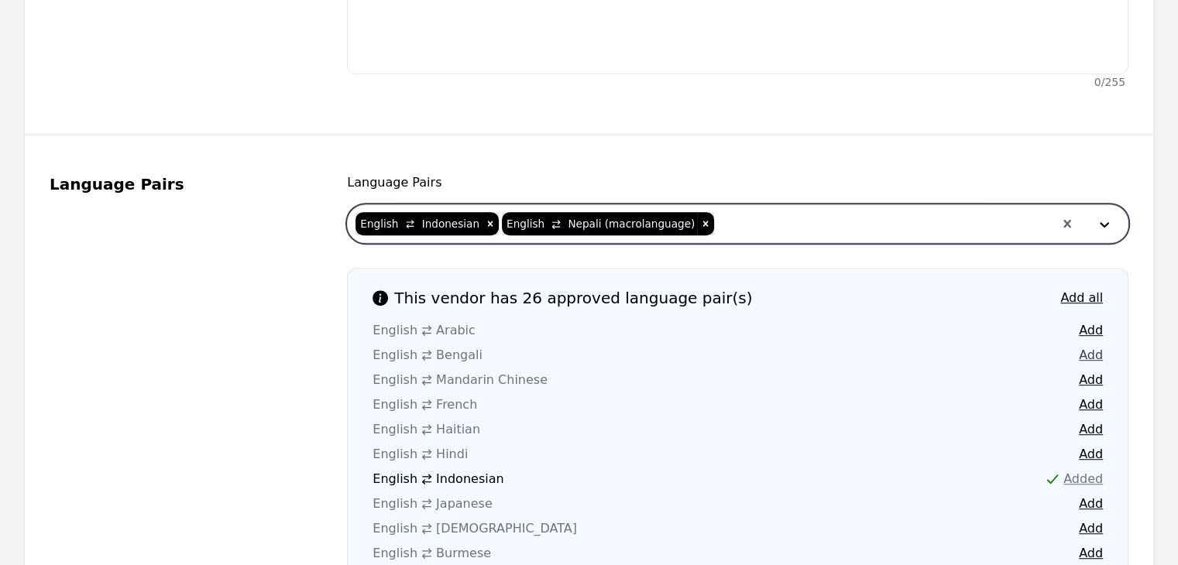
click at [1087, 346] on button "Add" at bounding box center [1091, 355] width 24 height 19
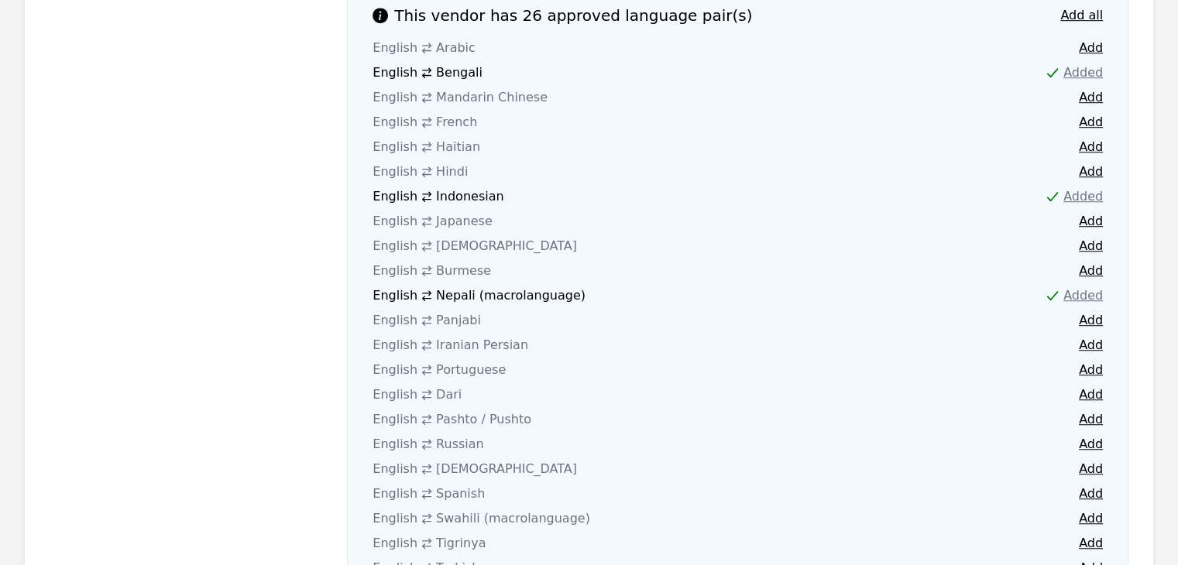
scroll to position [1059, 0]
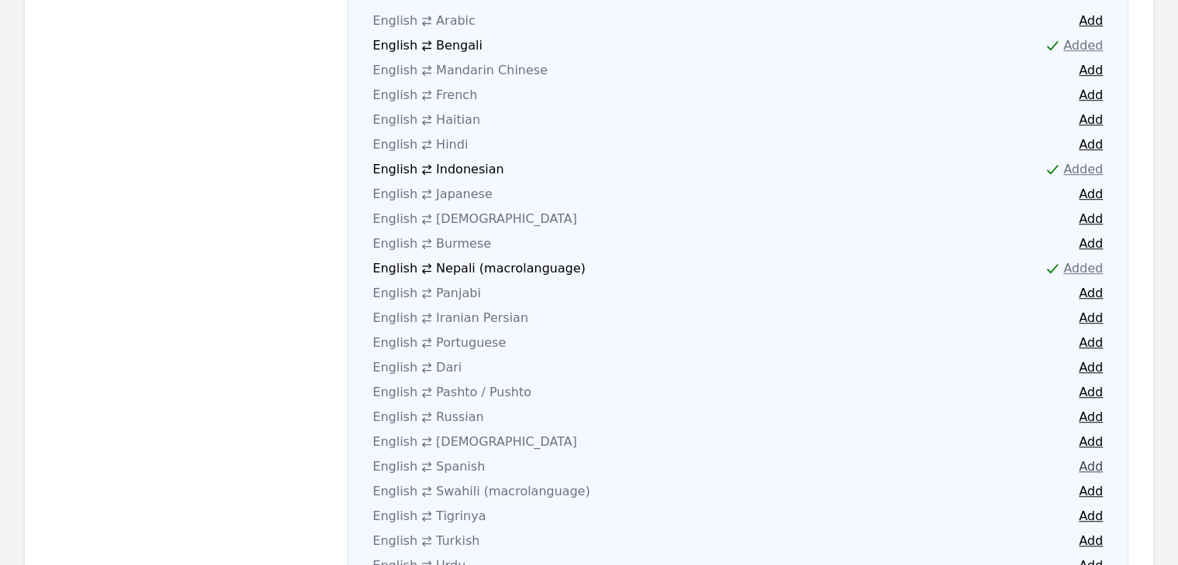
click at [1085, 458] on button "Add" at bounding box center [1091, 467] width 24 height 19
click at [1090, 482] on button "Add" at bounding box center [1091, 491] width 24 height 19
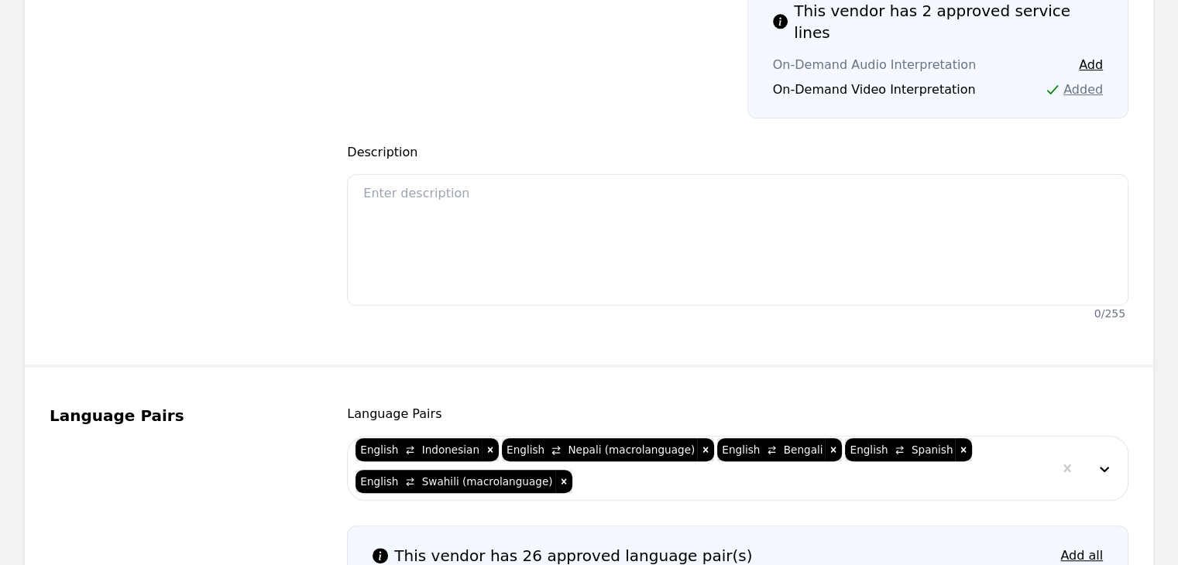
scroll to position [517, 0]
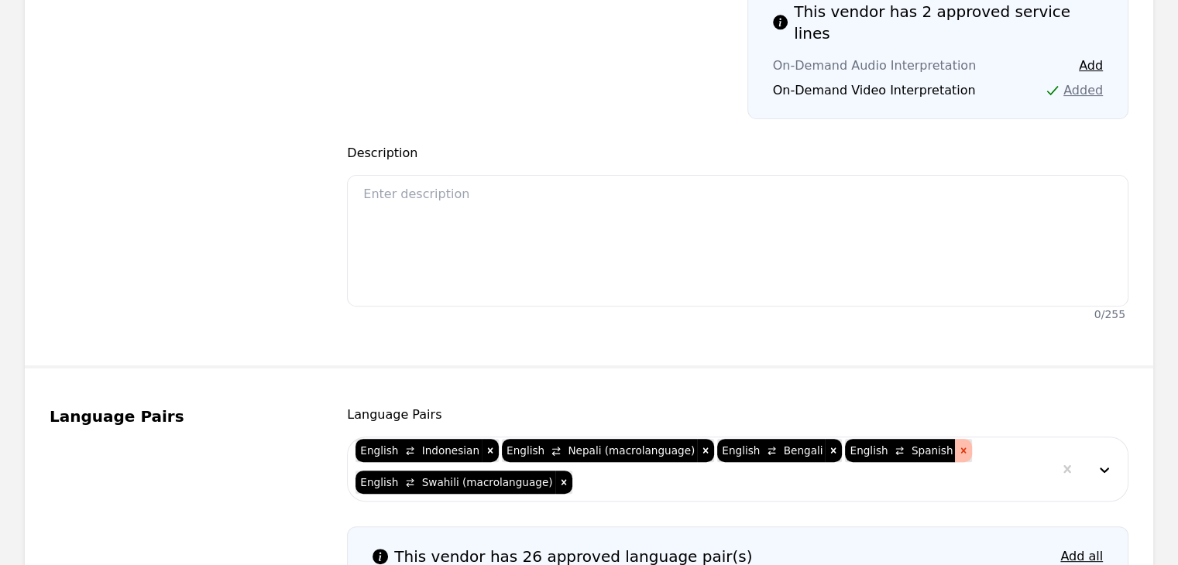
click at [955, 439] on div "Remove [object Object]" at bounding box center [963, 450] width 17 height 23
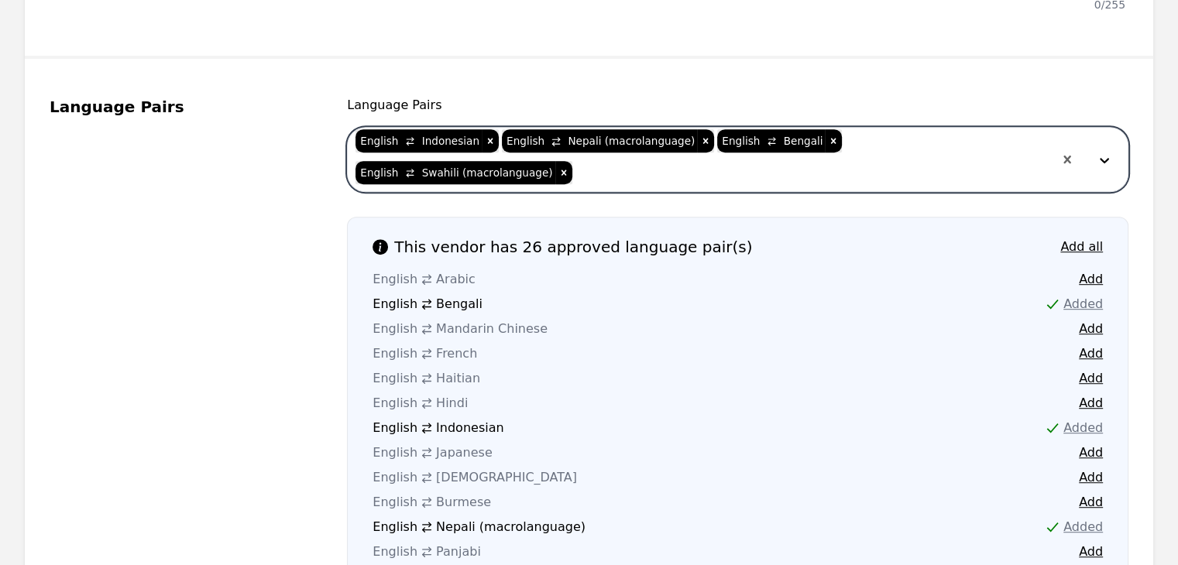
scroll to position [904, 0]
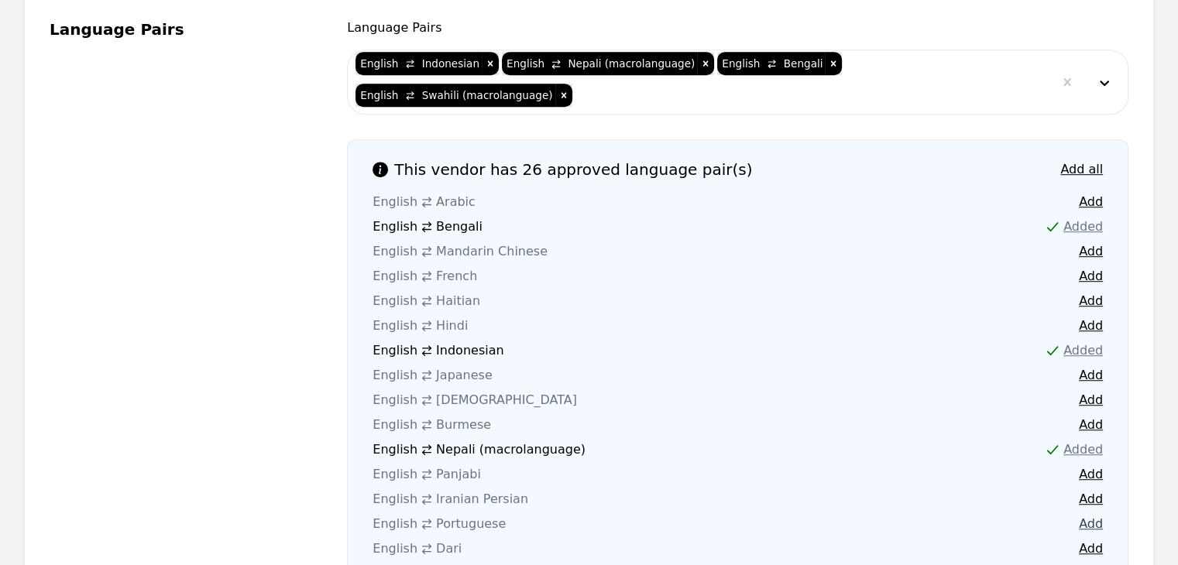
click at [1095, 515] on button "Add" at bounding box center [1091, 524] width 24 height 19
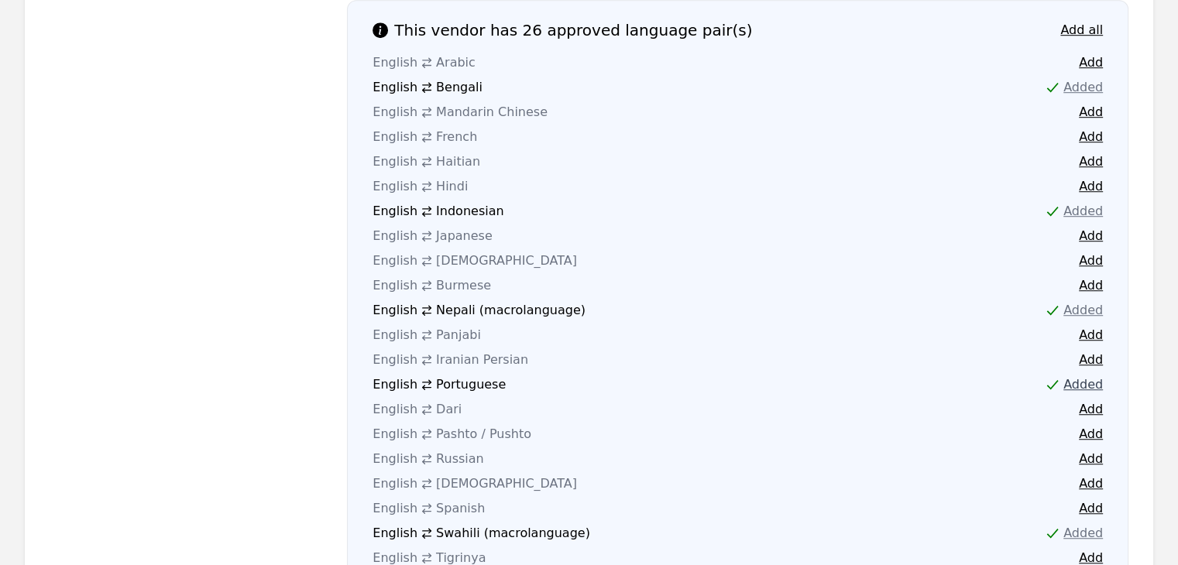
scroll to position [1059, 0]
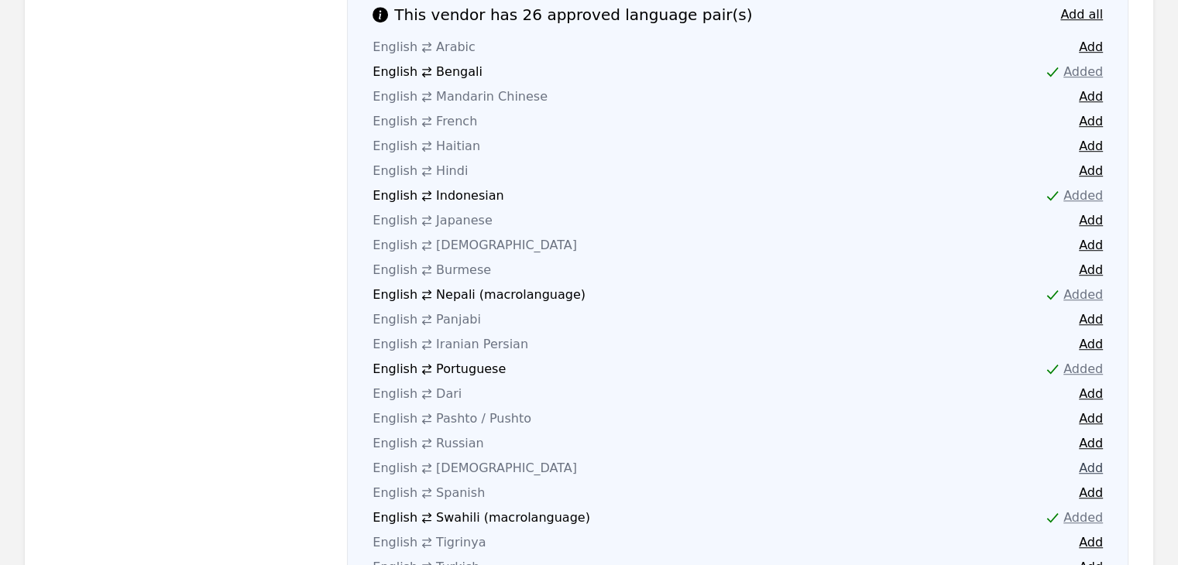
click at [1084, 459] on button "Add" at bounding box center [1091, 468] width 24 height 19
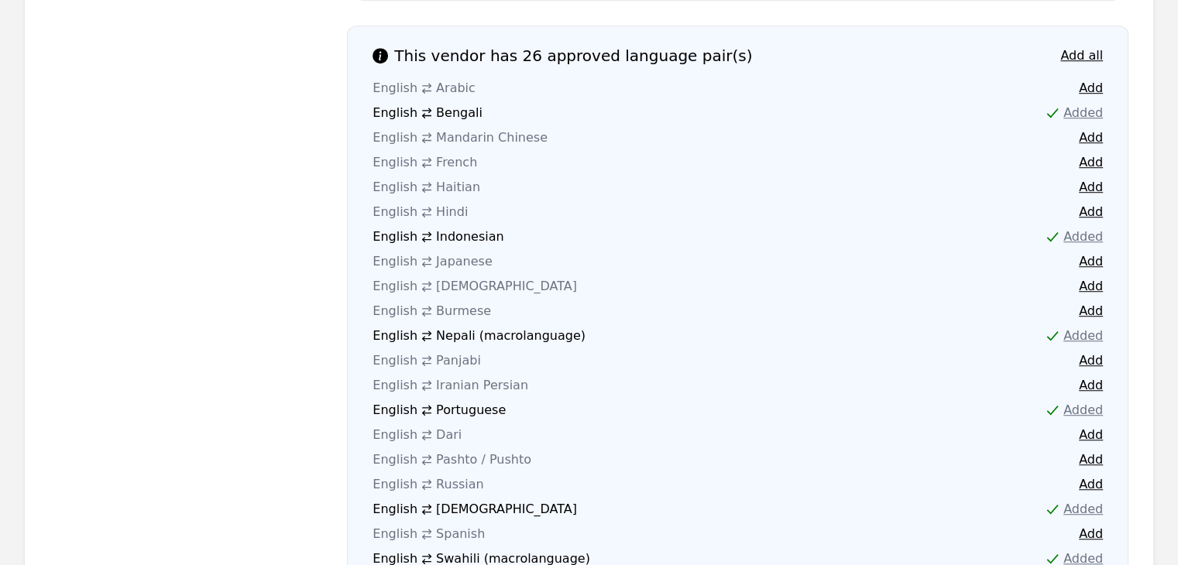
scroll to position [981, 0]
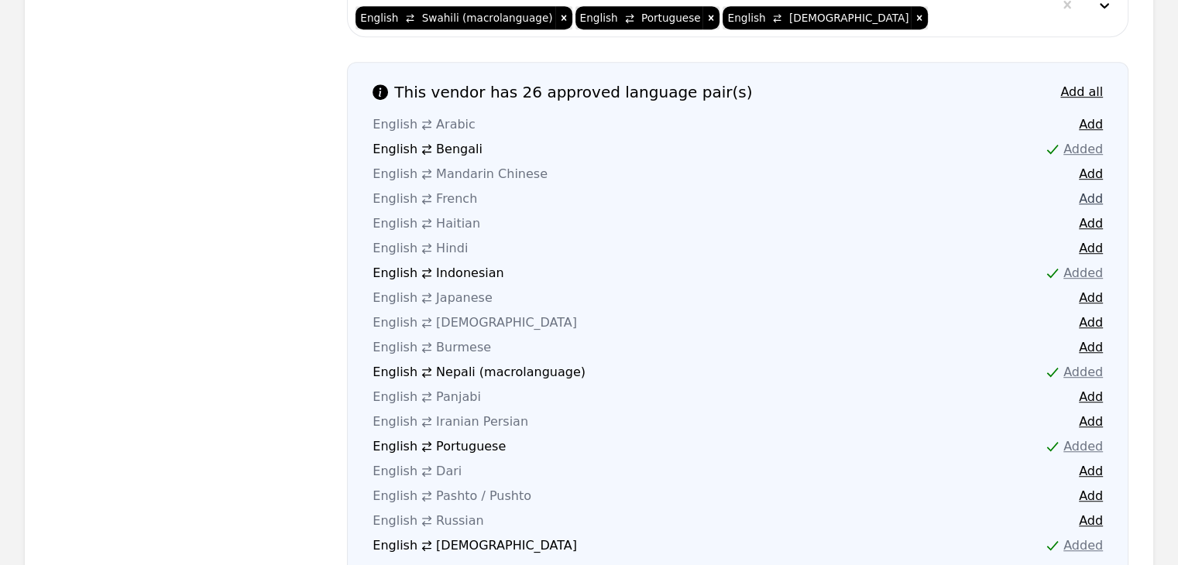
click at [1092, 190] on button "Add" at bounding box center [1091, 199] width 24 height 19
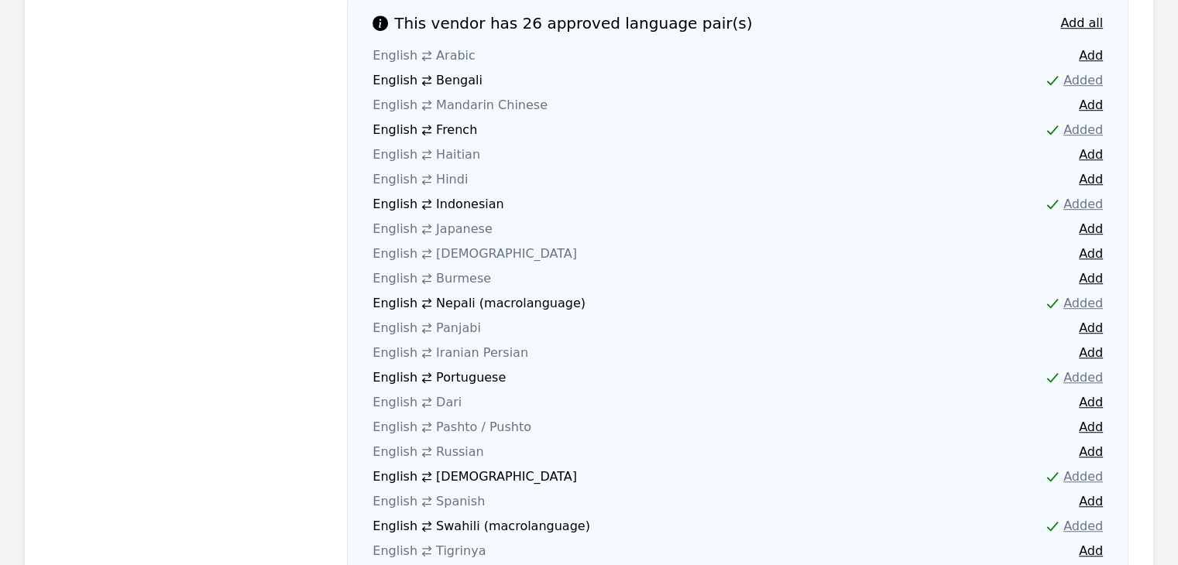
scroll to position [1059, 0]
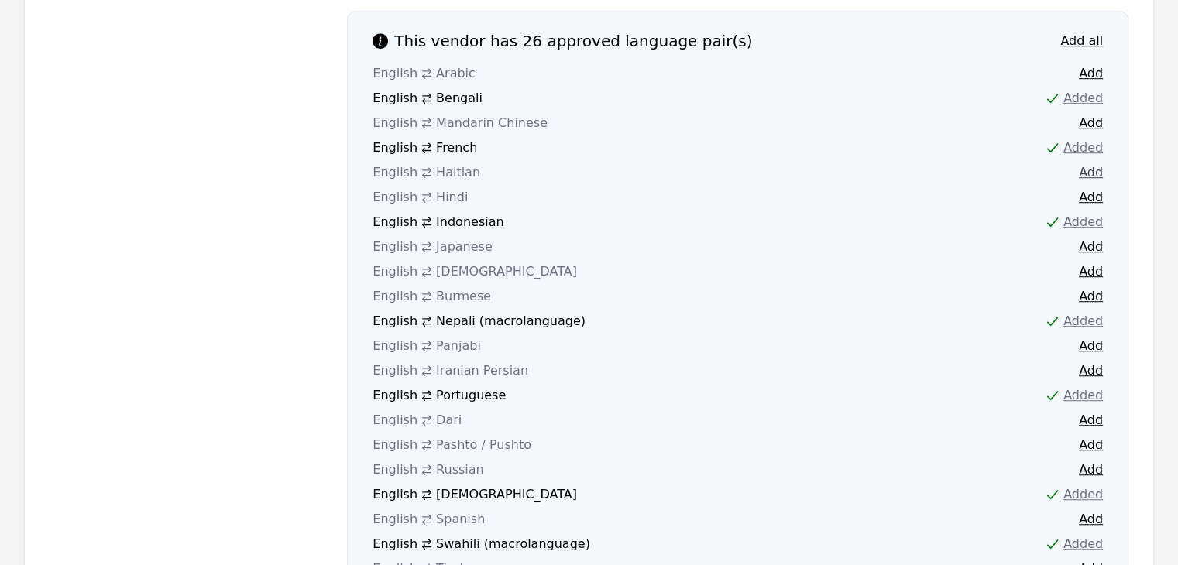
click at [1093, 163] on button "Add" at bounding box center [1091, 172] width 24 height 19
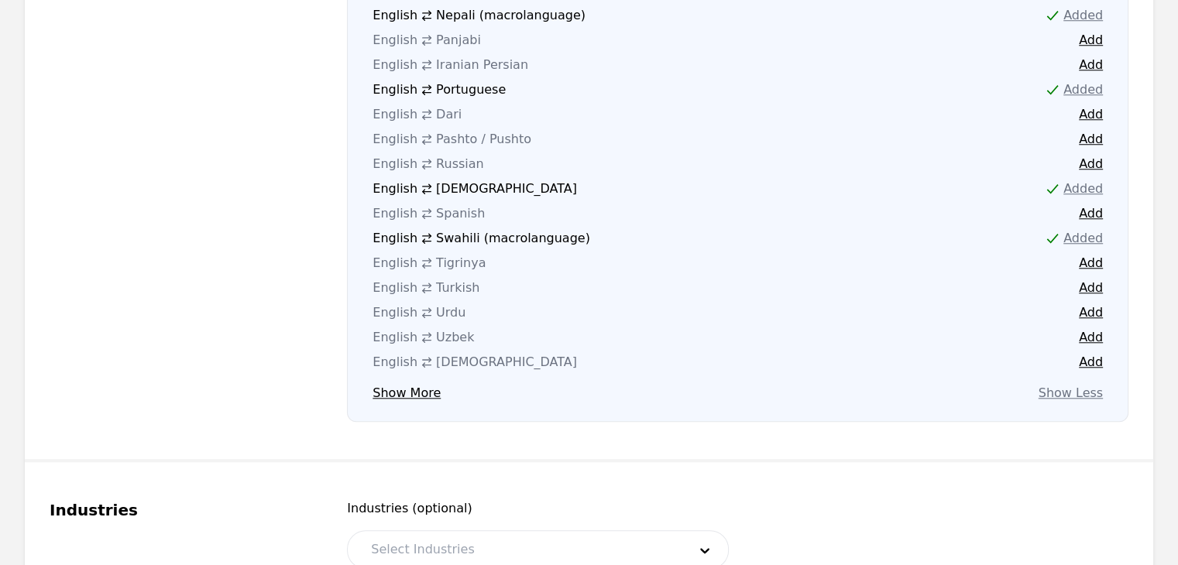
scroll to position [1756, 0]
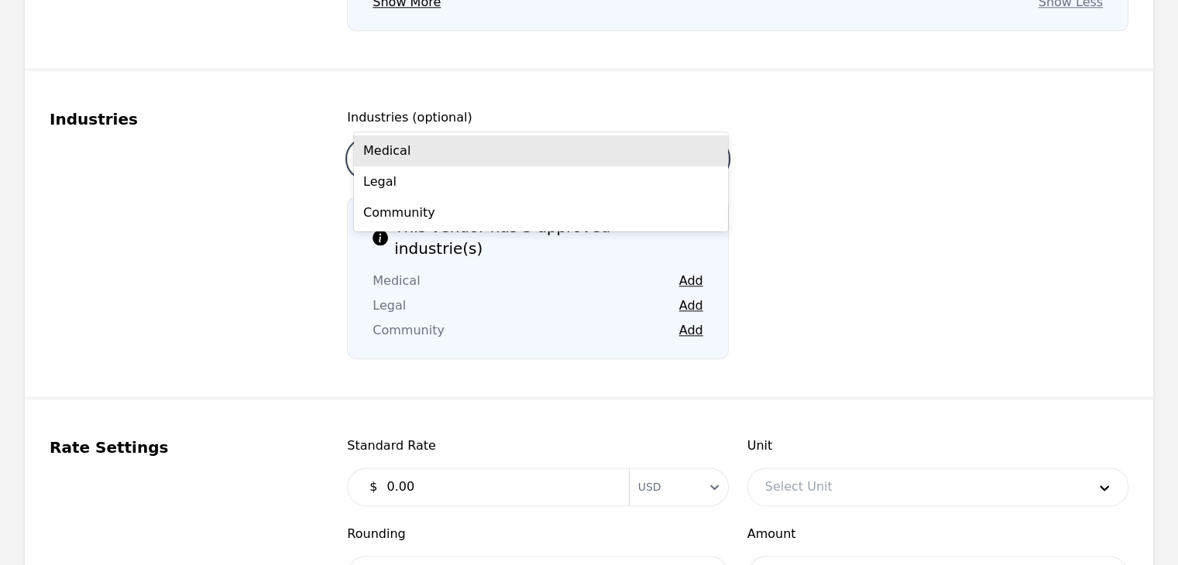
click at [584, 140] on div at bounding box center [517, 158] width 327 height 37
click at [571, 160] on div "Medical" at bounding box center [541, 151] width 374 height 31
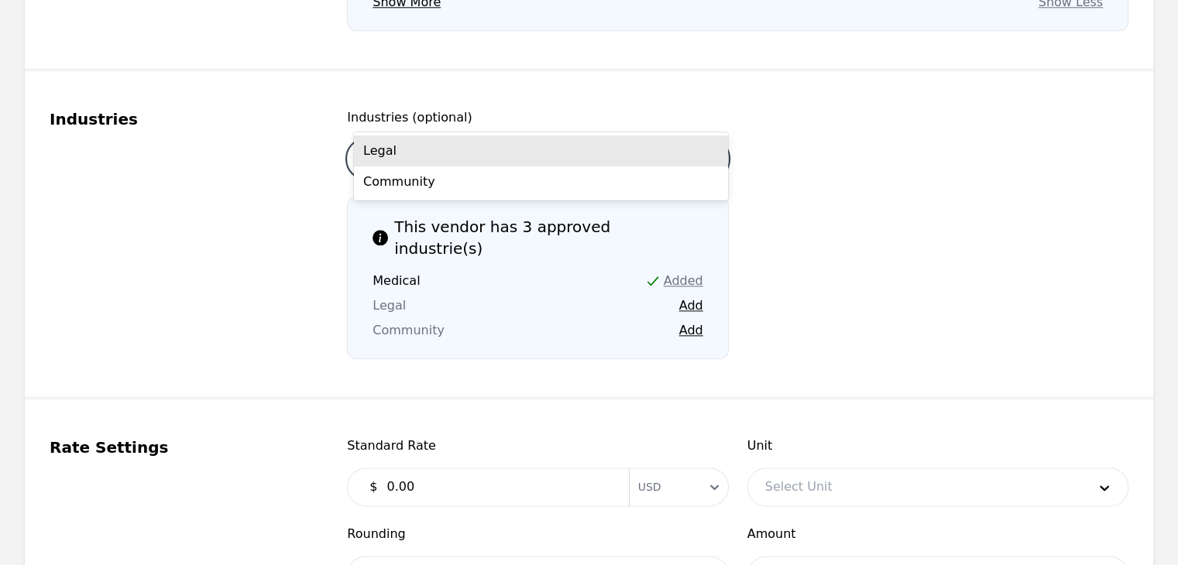
click at [564, 140] on div at bounding box center [537, 158] width 232 height 37
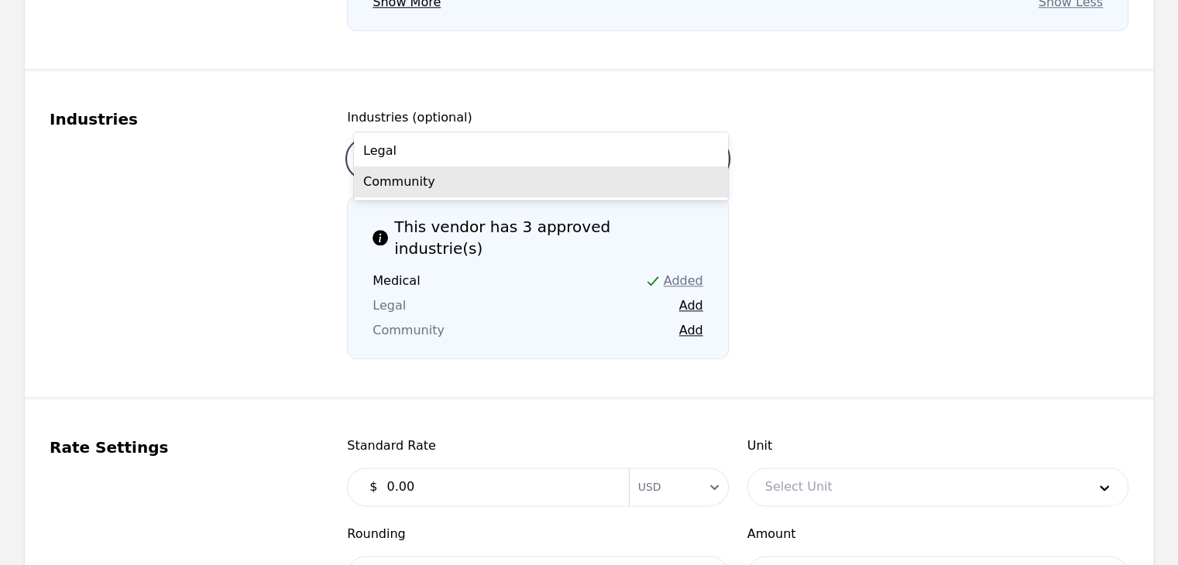
click at [554, 169] on div "Community" at bounding box center [541, 181] width 374 height 31
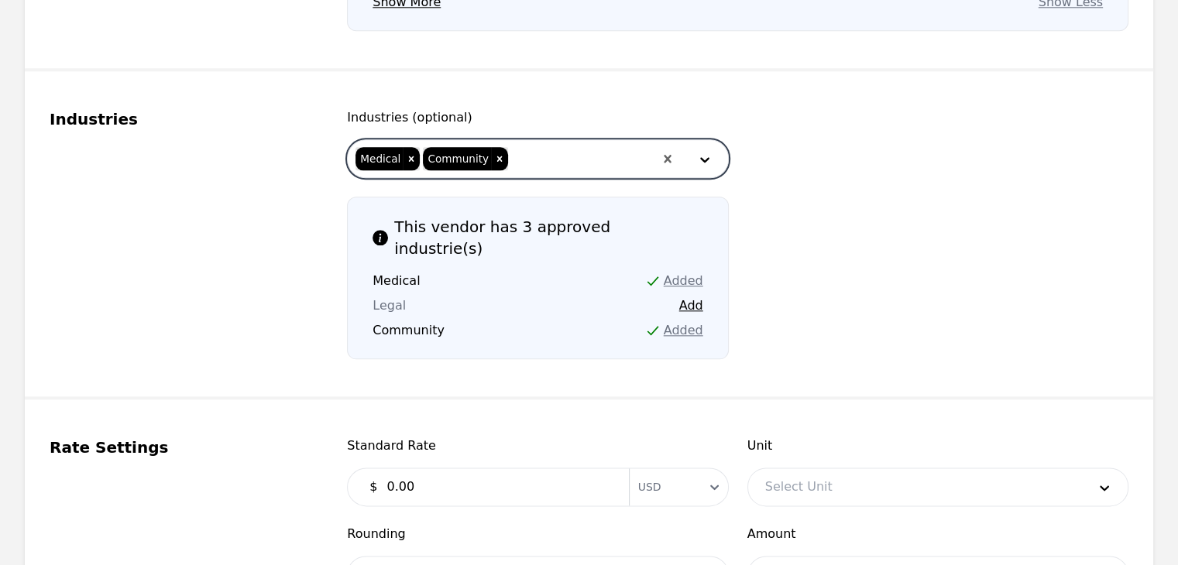
click at [558, 140] on div at bounding box center [582, 158] width 144 height 37
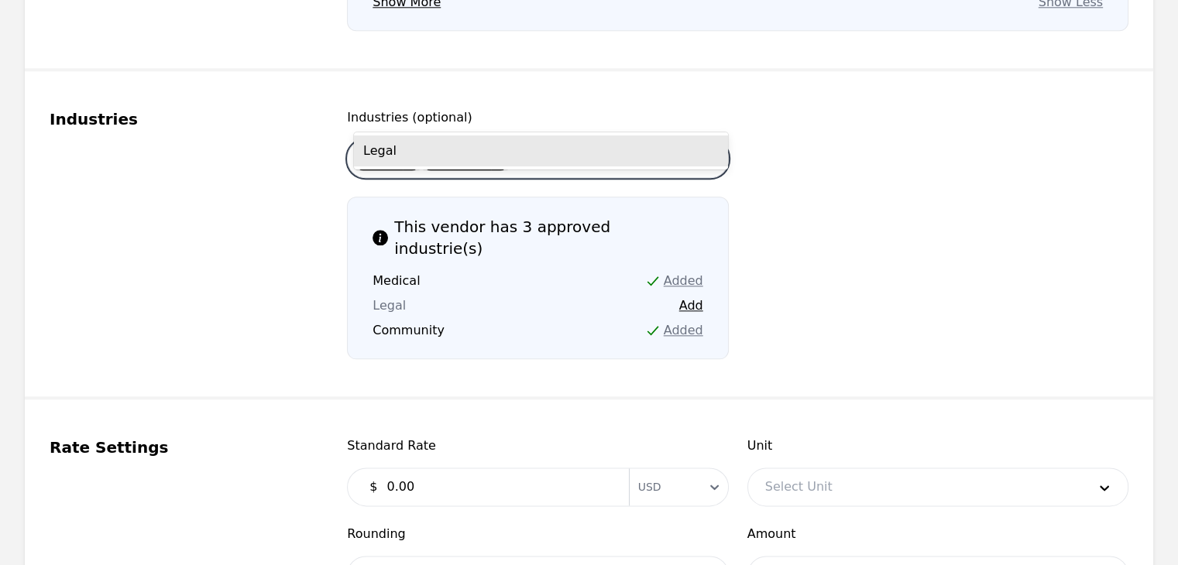
click at [559, 156] on div "Legal" at bounding box center [541, 151] width 374 height 31
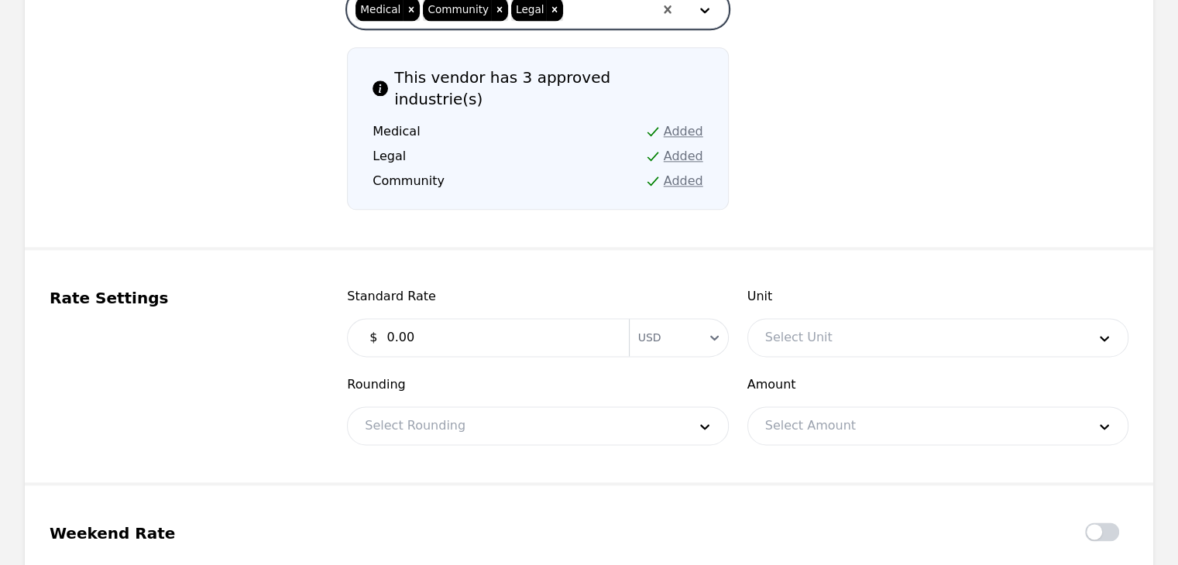
scroll to position [1910, 0]
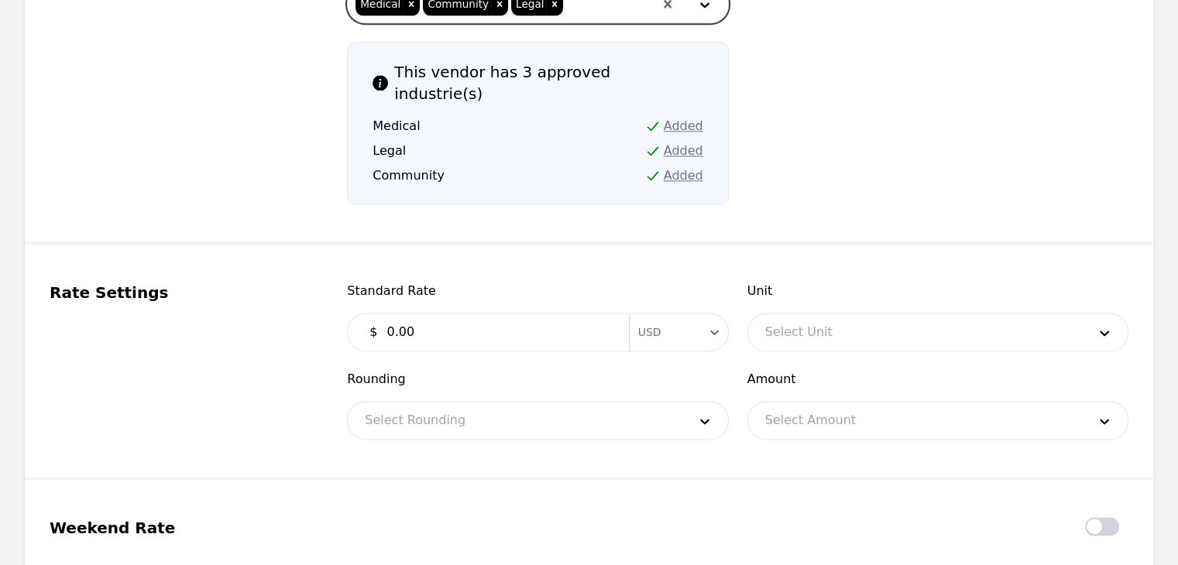
click at [585, 317] on input "0.00" at bounding box center [498, 332] width 242 height 31
type input "0.35"
click at [938, 314] on div at bounding box center [914, 332] width 333 height 37
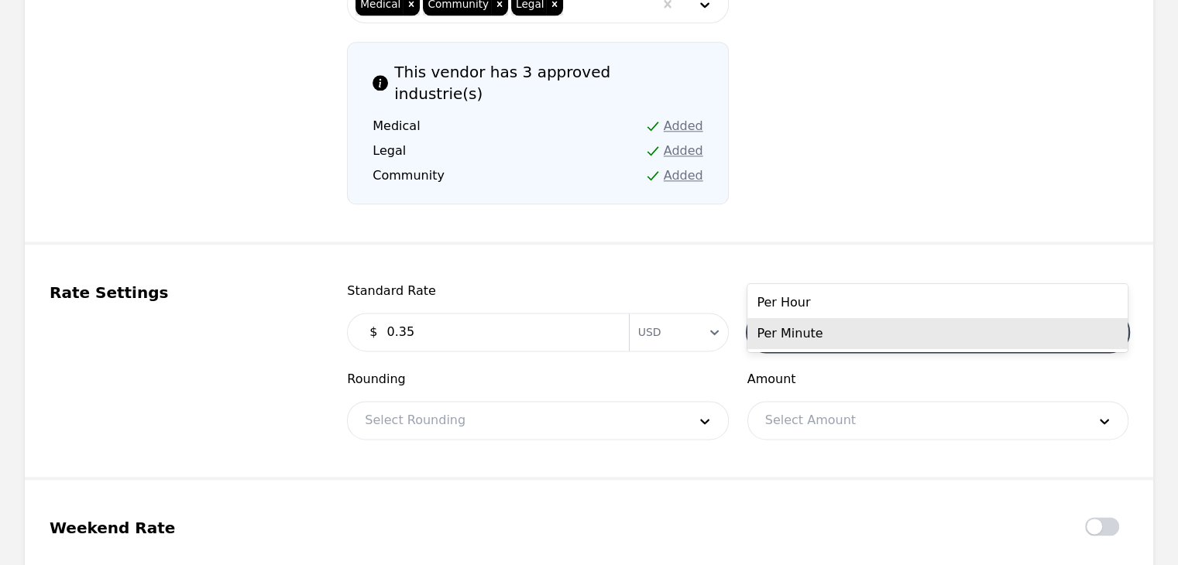
click at [900, 335] on div "Per Minute" at bounding box center [937, 333] width 380 height 31
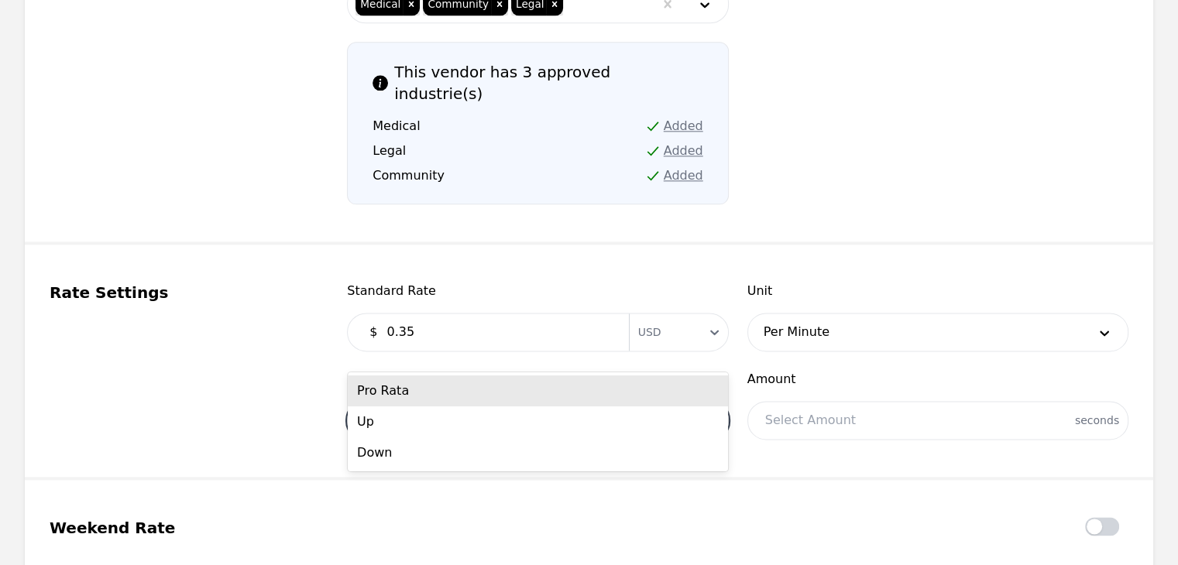
click at [529, 402] on div at bounding box center [514, 420] width 333 height 37
click at [539, 393] on div "Pro Rata" at bounding box center [538, 391] width 380 height 31
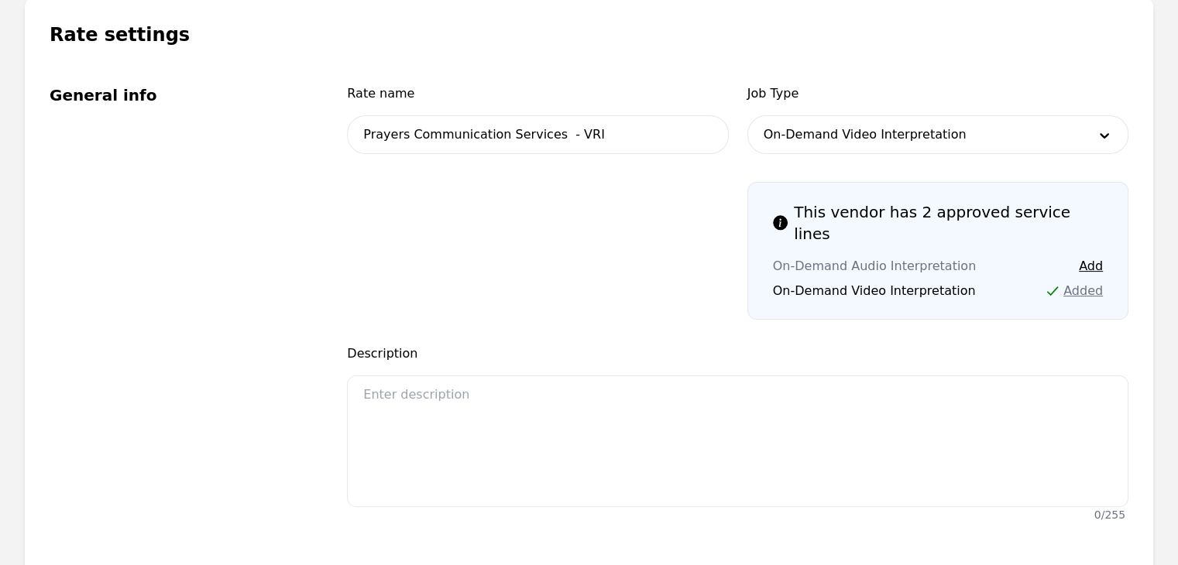
scroll to position [129, 0]
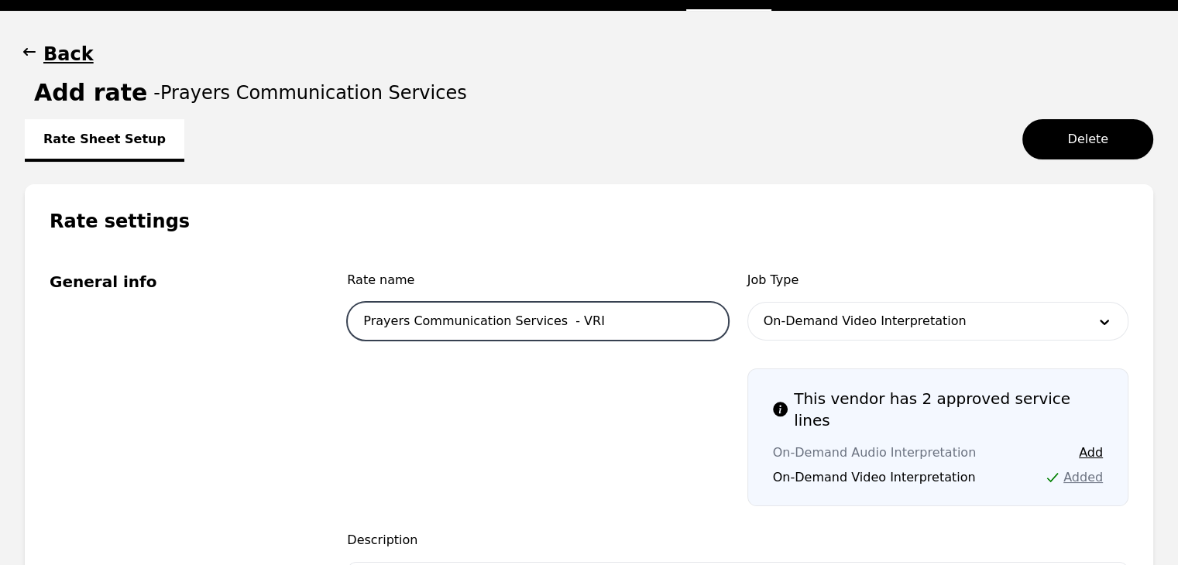
click at [623, 331] on input "Prayers Communication Services - VRI" at bounding box center [537, 321] width 381 height 39
type input "Prayers Communication Services - VRI 0.35"
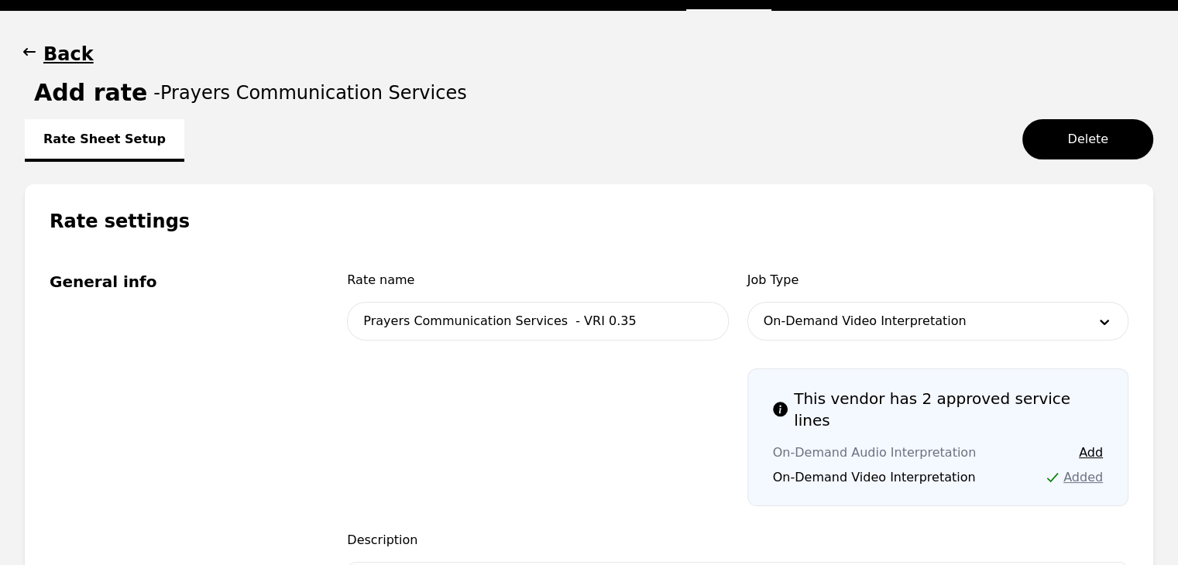
click at [660, 496] on div "Rate name Prayers Communication Services - VRI 0.35 Job Type On-Demand Video In…" at bounding box center [737, 493] width 781 height 444
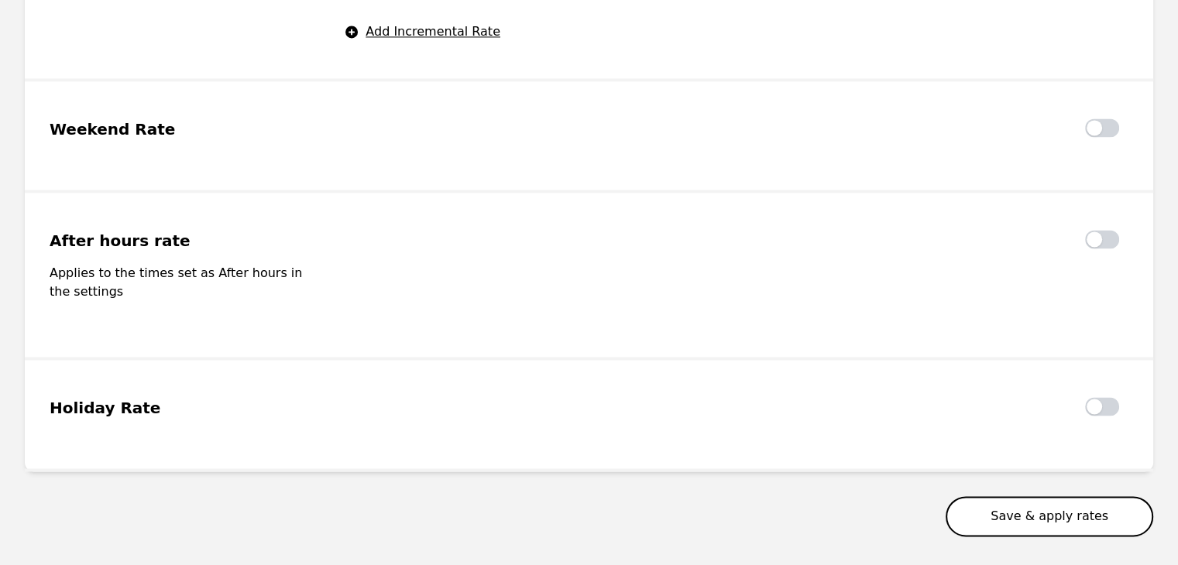
drag, startPoint x: 1066, startPoint y: 465, endPoint x: 1056, endPoint y: 446, distance: 21.5
click at [1056, 496] on button "Save & apply rates" at bounding box center [1050, 516] width 208 height 40
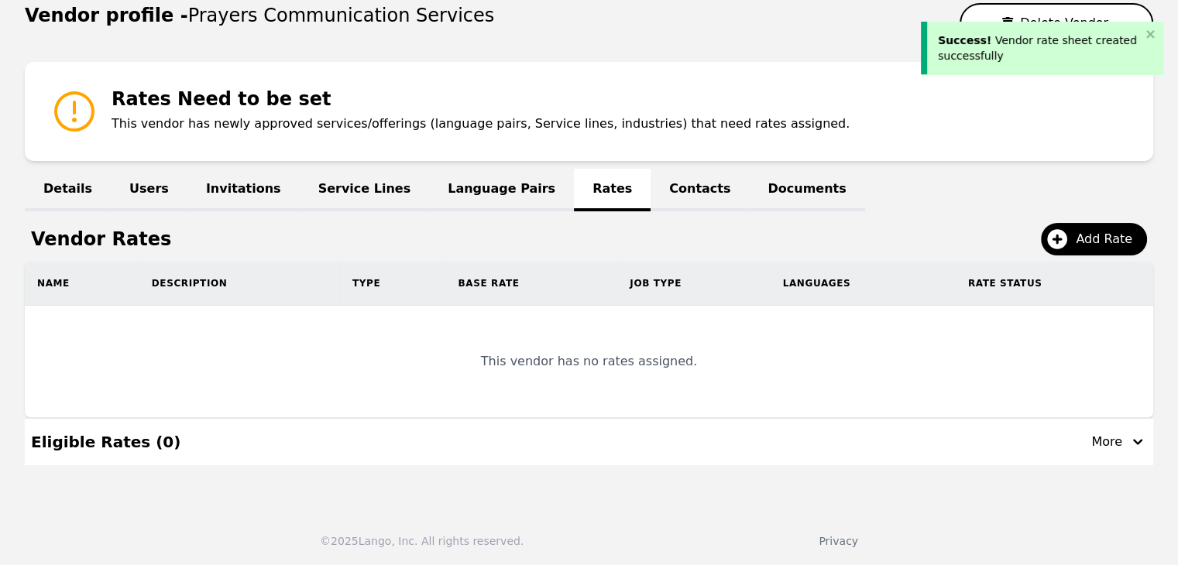
scroll to position [257, 0]
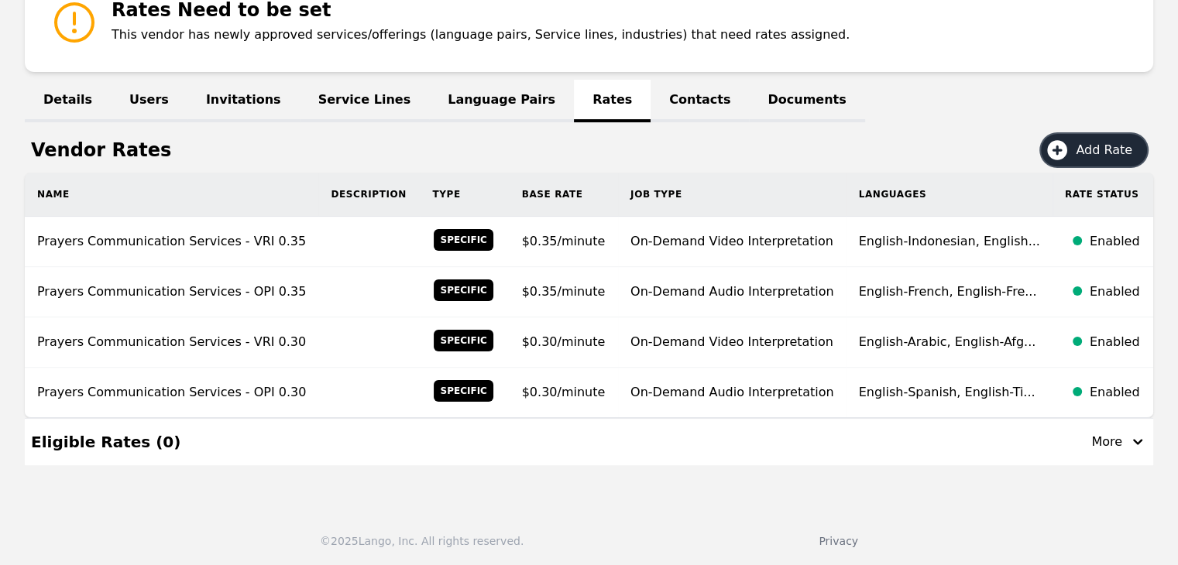
click at [1085, 155] on span "Add Rate" at bounding box center [1109, 150] width 67 height 19
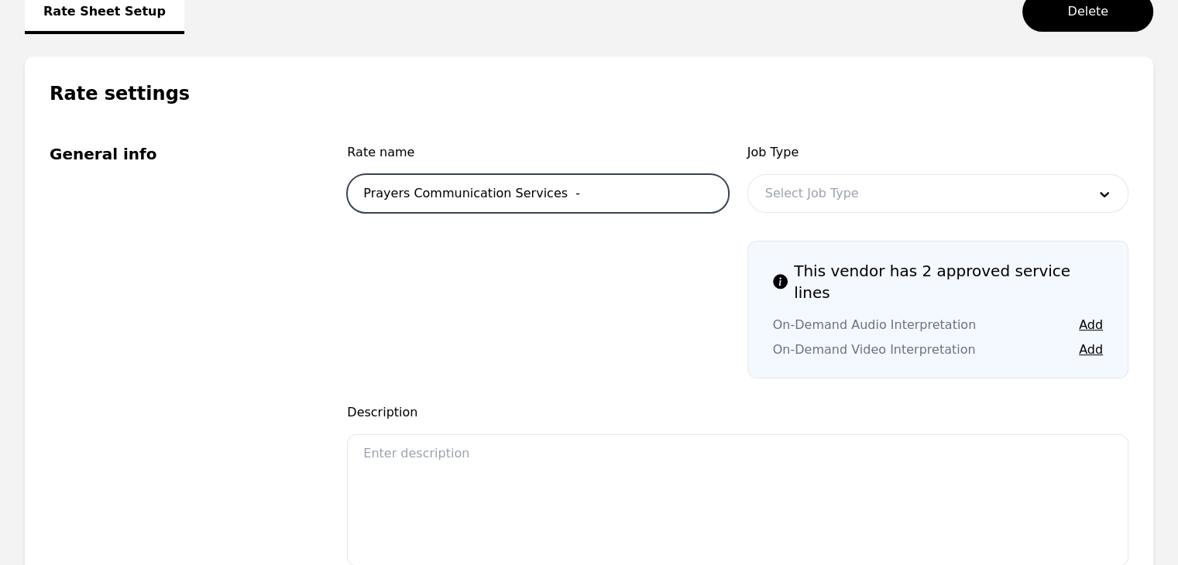
click at [616, 194] on input "Prayers Communication Services -" at bounding box center [537, 193] width 381 height 39
type input "Prayers Communication Services - OPI 0.40"
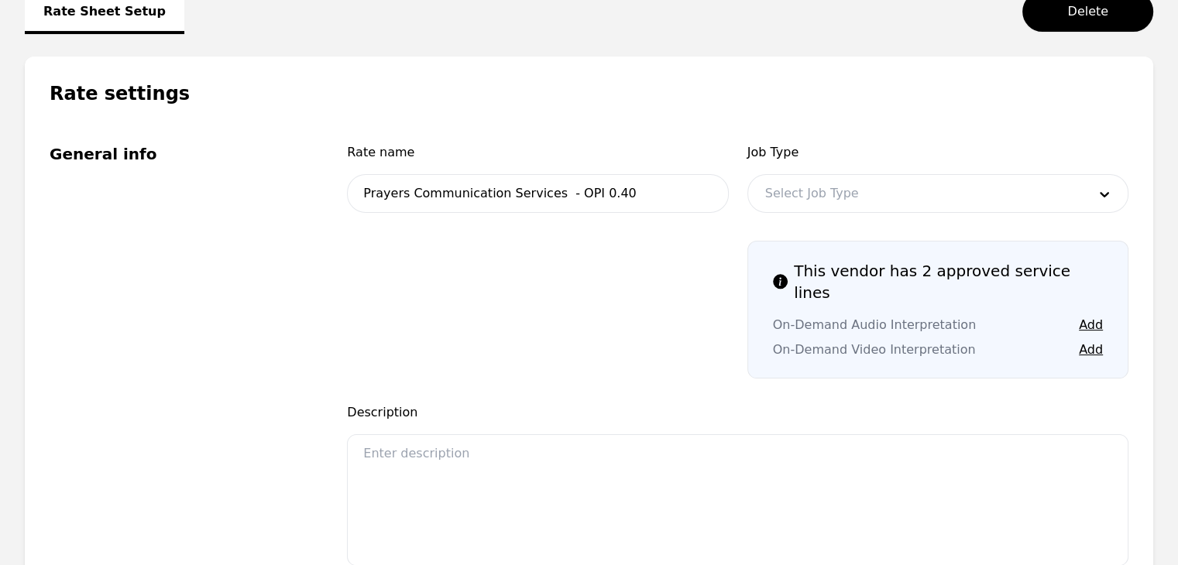
click at [926, 191] on div at bounding box center [914, 193] width 333 height 37
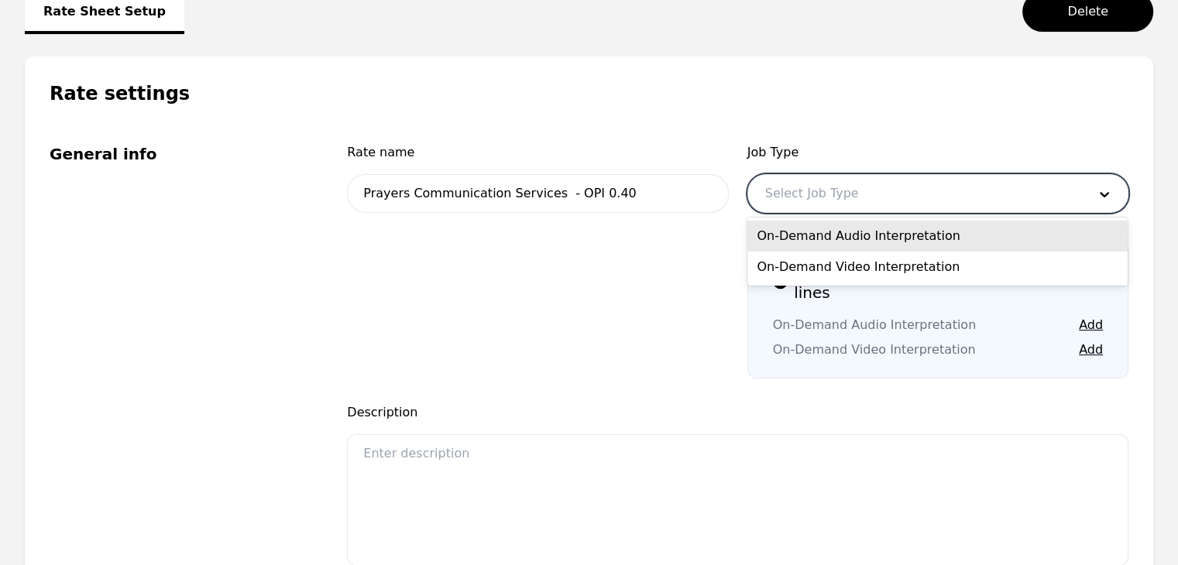
click at [906, 242] on div "On-Demand Audio Interpretation" at bounding box center [937, 236] width 380 height 31
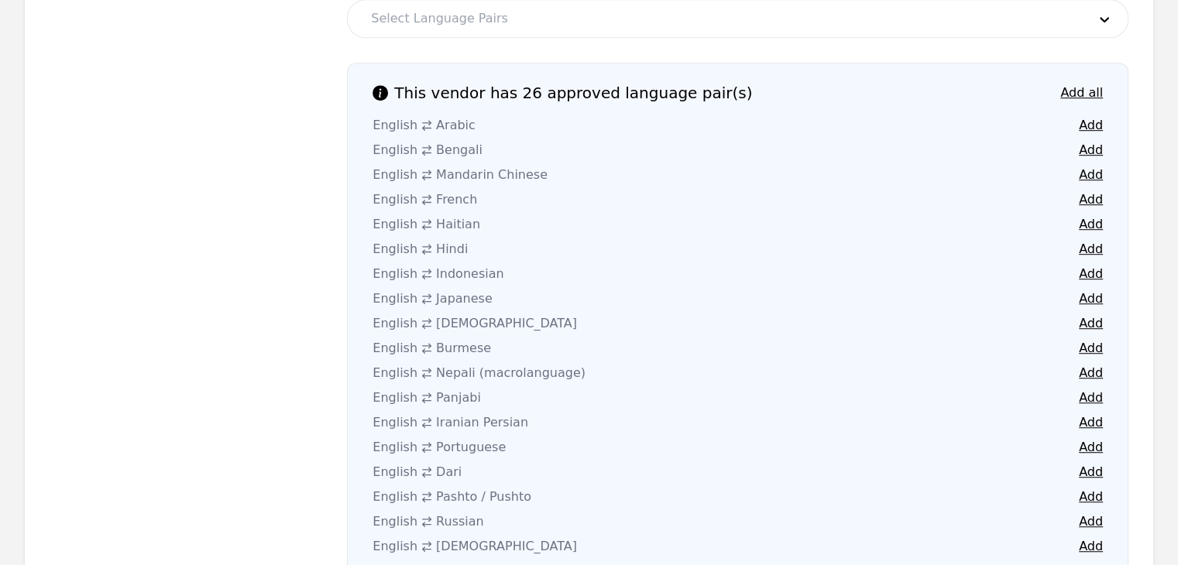
scroll to position [1031, 0]
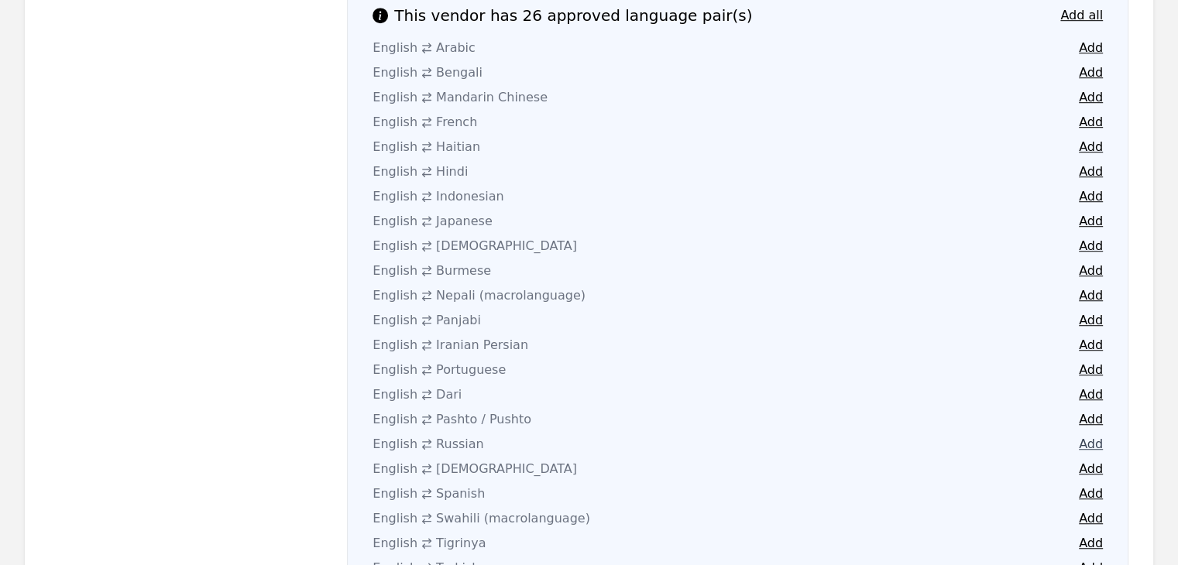
click at [1093, 435] on button "Add" at bounding box center [1091, 444] width 24 height 19
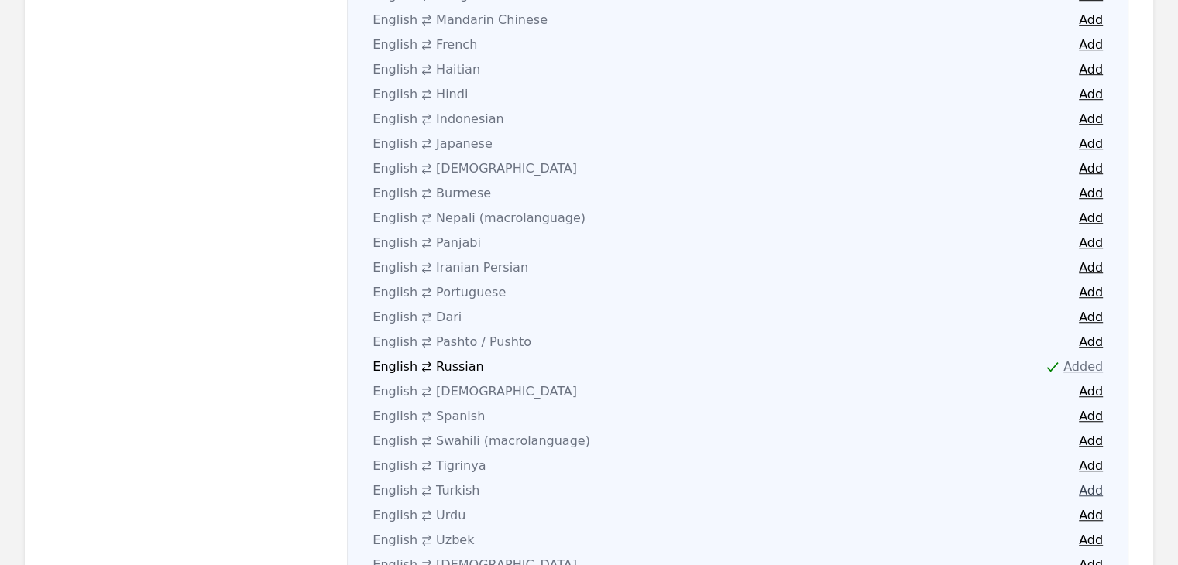
click at [1089, 482] on button "Add" at bounding box center [1091, 491] width 24 height 19
click at [1098, 531] on button "Add" at bounding box center [1091, 540] width 24 height 19
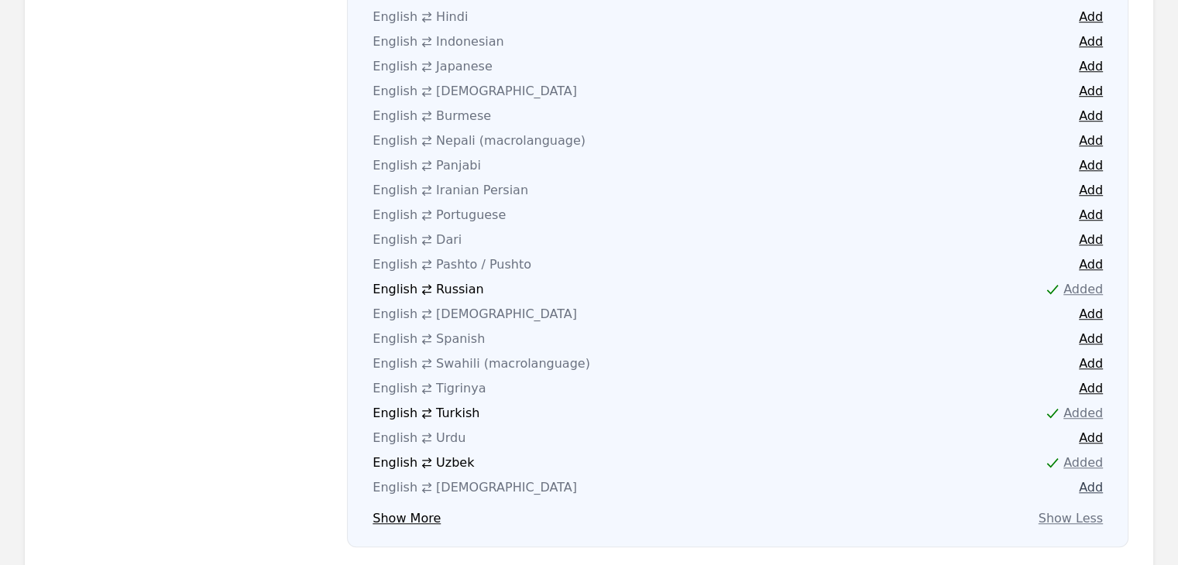
click at [1092, 479] on button "Add" at bounding box center [1091, 488] width 24 height 19
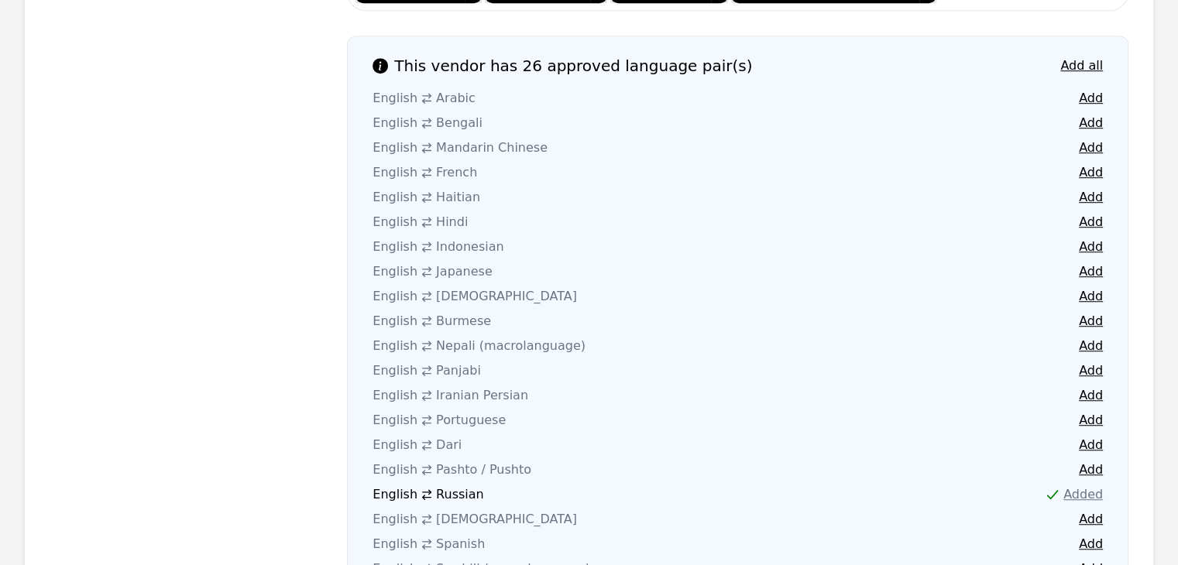
scroll to position [954, 0]
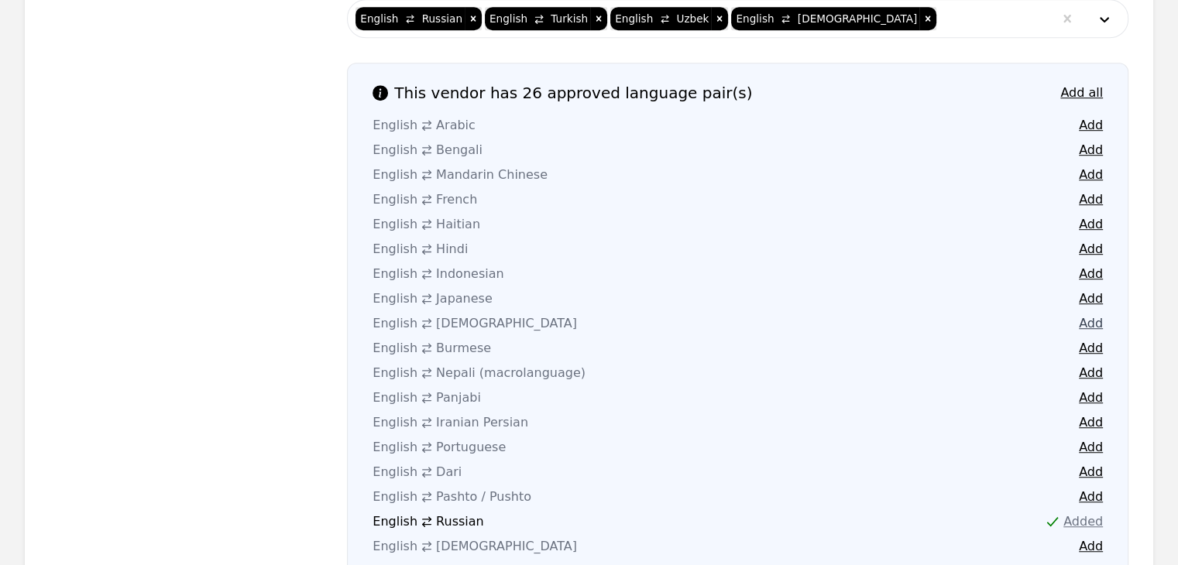
click at [1091, 314] on button "Add" at bounding box center [1091, 323] width 24 height 19
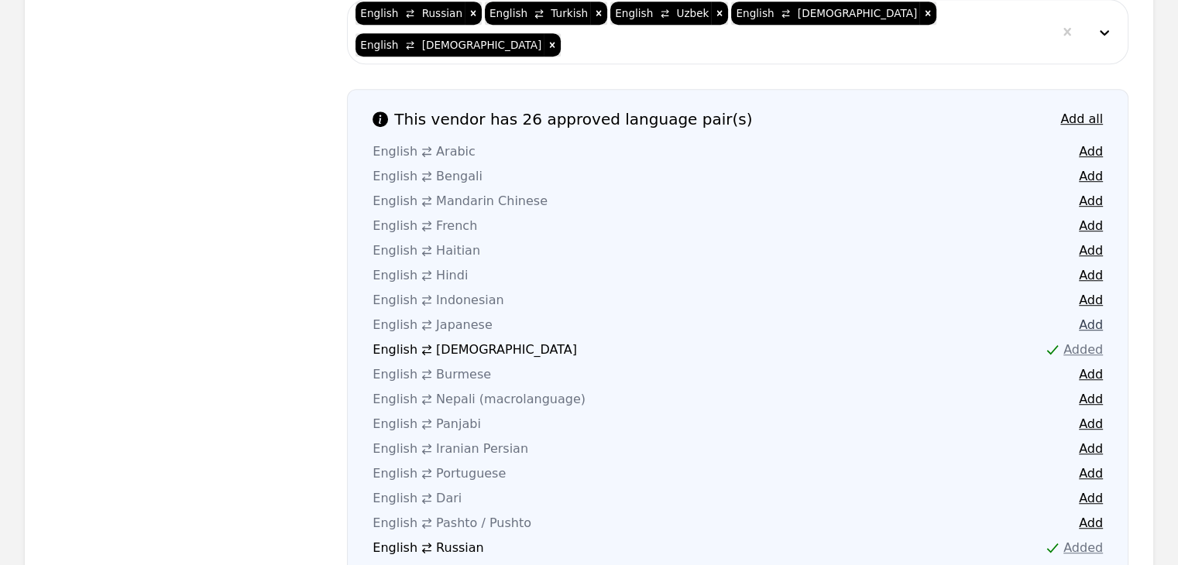
click at [1087, 316] on button "Add" at bounding box center [1091, 325] width 24 height 19
click at [1097, 192] on button "Add" at bounding box center [1091, 201] width 24 height 19
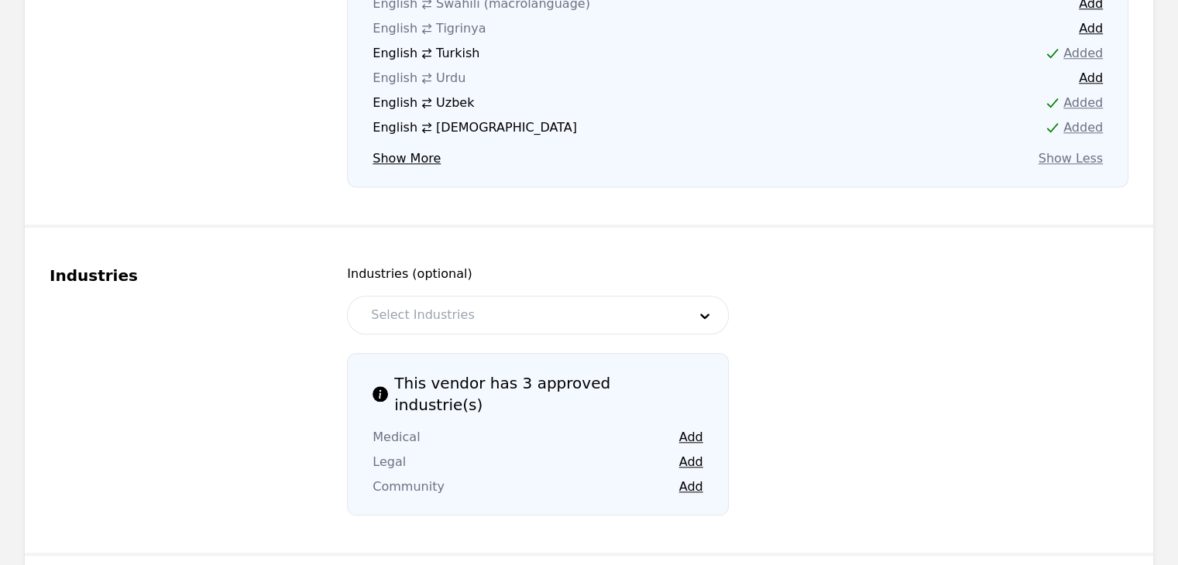
scroll to position [1574, 0]
click at [696, 427] on button "Add" at bounding box center [691, 436] width 24 height 19
click at [692, 452] on button "Add" at bounding box center [691, 461] width 24 height 19
click at [692, 477] on button "Add" at bounding box center [691, 486] width 24 height 19
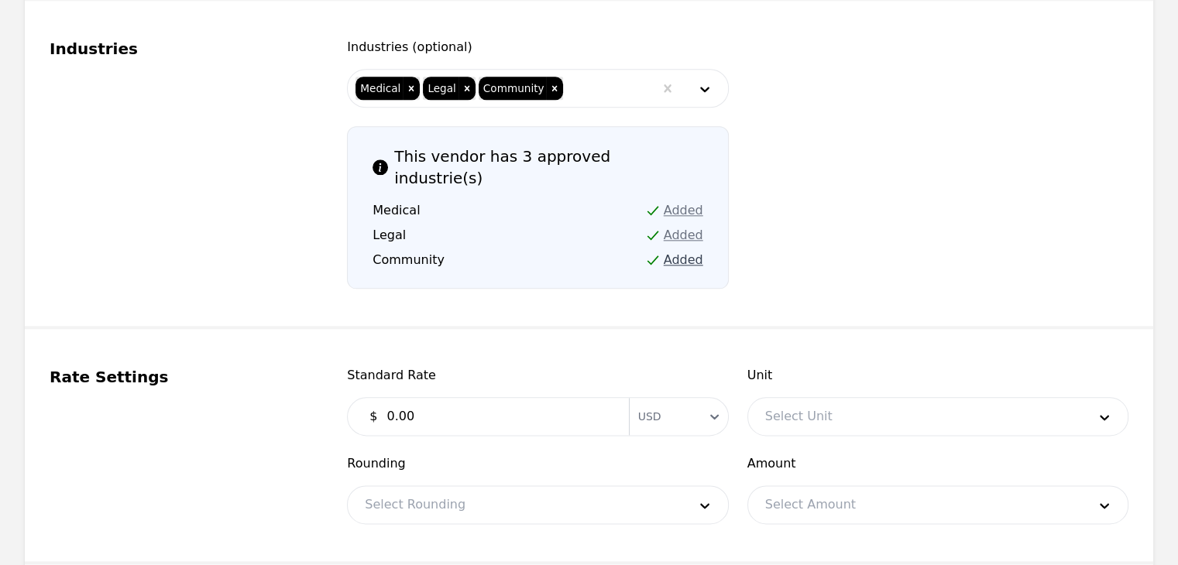
scroll to position [1806, 0]
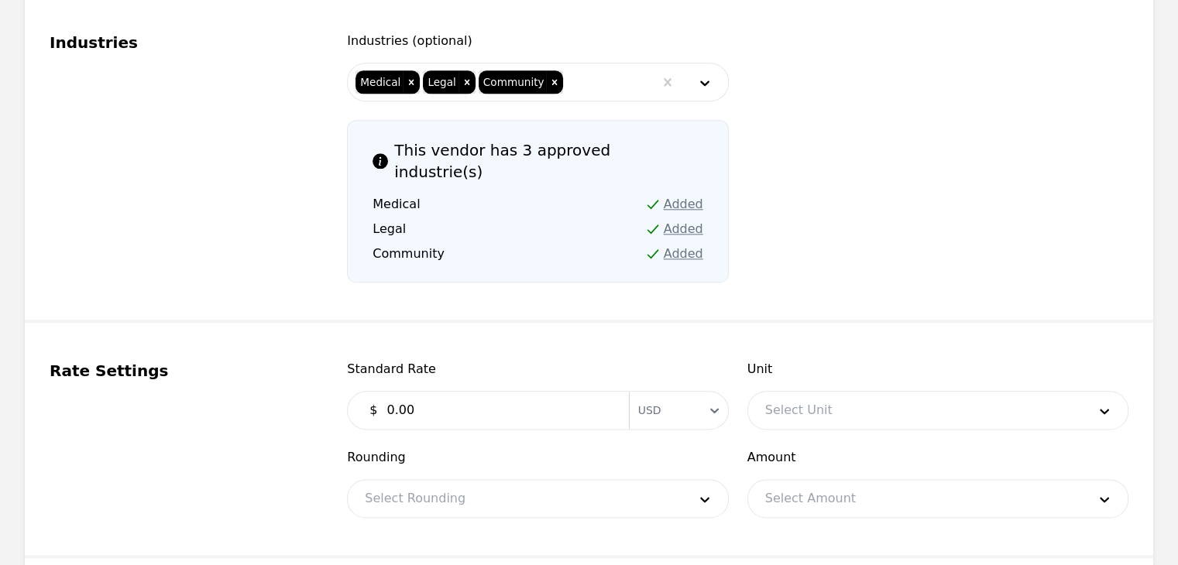
click at [563, 395] on input "0.00" at bounding box center [498, 410] width 242 height 31
type input "0.40"
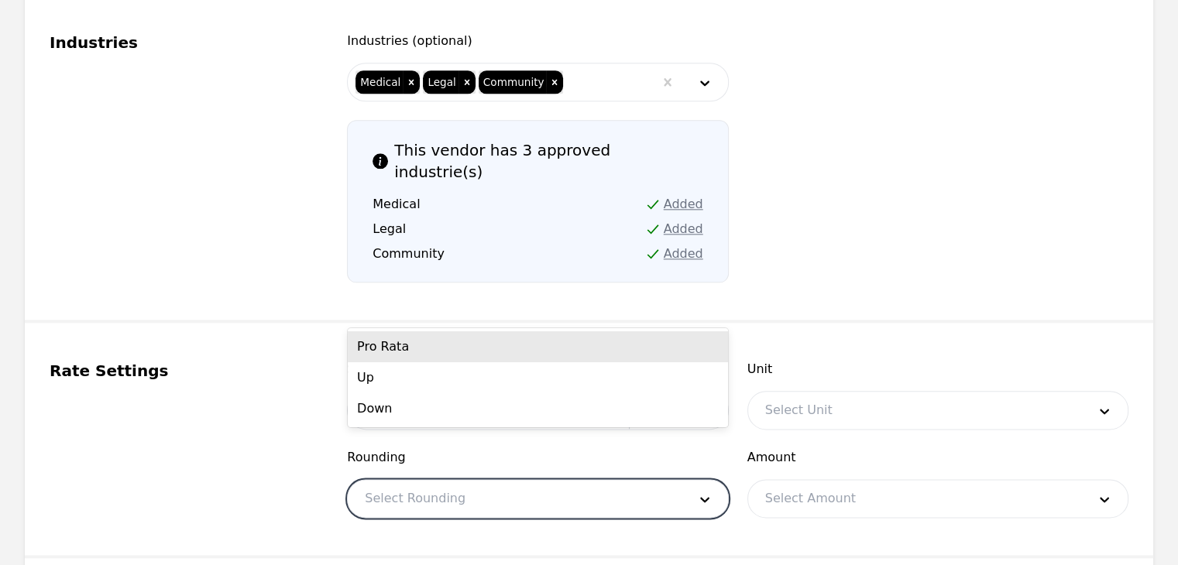
click at [594, 480] on div at bounding box center [514, 498] width 333 height 37
click at [523, 352] on div "Pro Rata" at bounding box center [538, 346] width 380 height 31
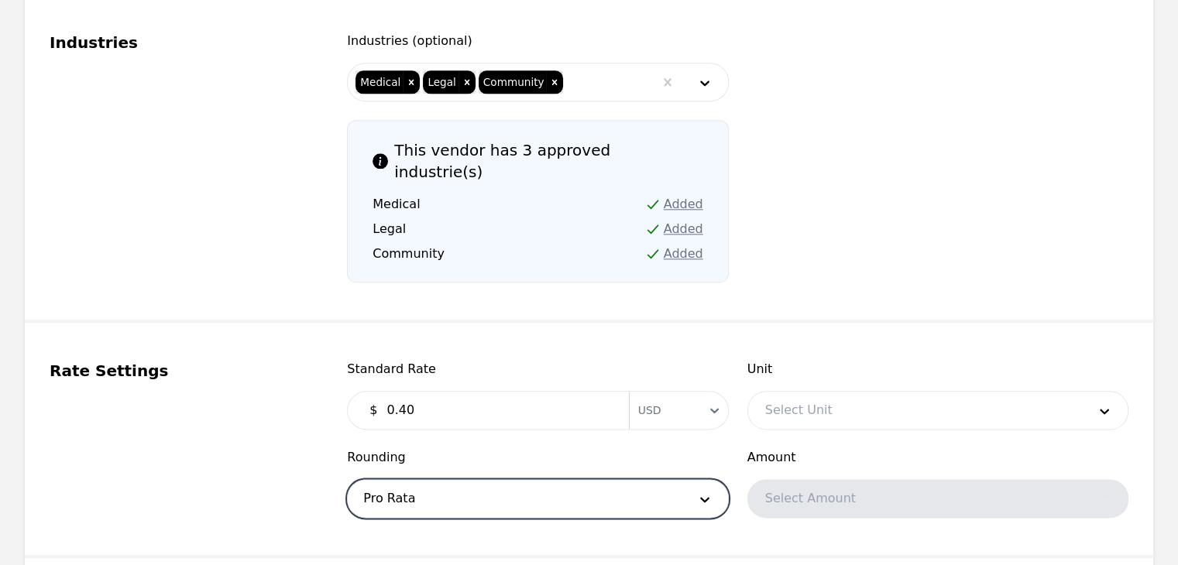
click at [890, 392] on div at bounding box center [914, 410] width 333 height 37
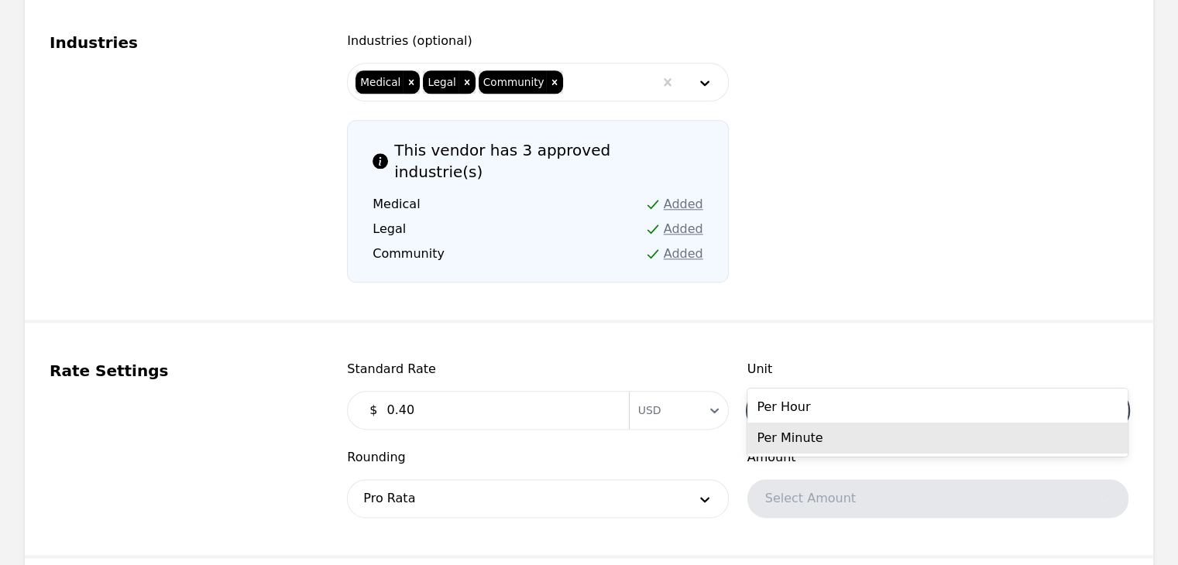
drag, startPoint x: 861, startPoint y: 431, endPoint x: 836, endPoint y: 425, distance: 26.1
click at [861, 431] on div "Per Minute" at bounding box center [937, 438] width 380 height 31
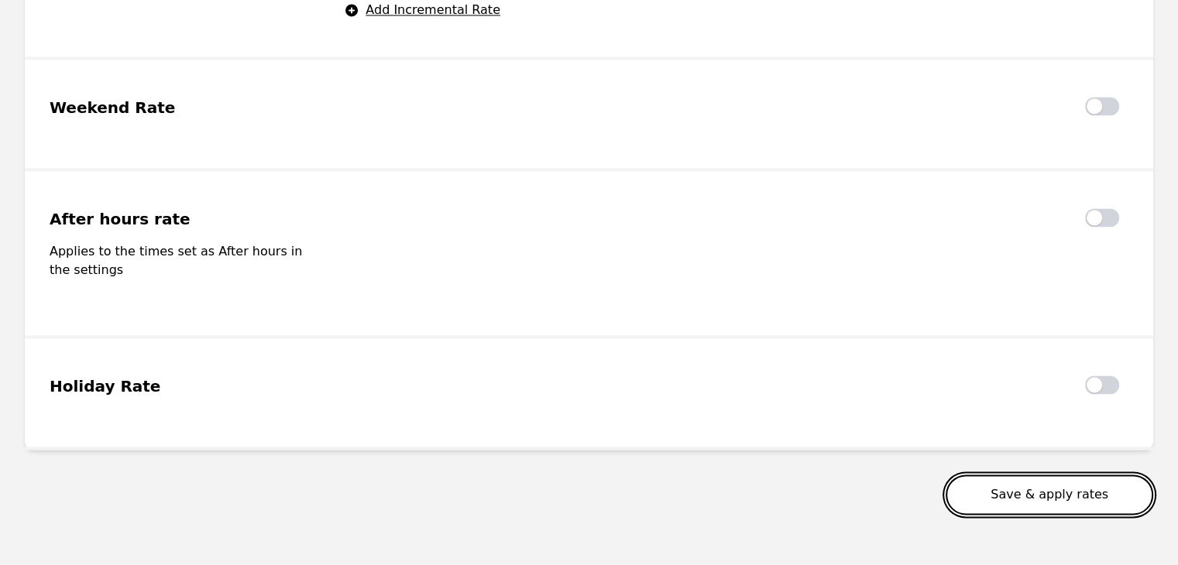
click at [1067, 475] on button "Save & apply rates" at bounding box center [1050, 495] width 208 height 40
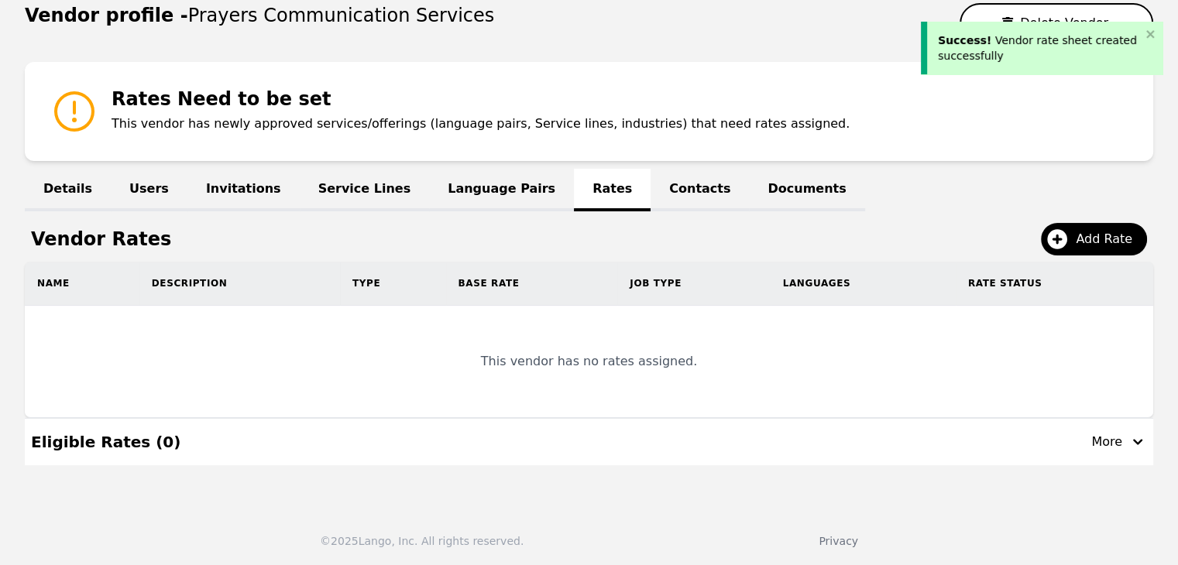
scroll to position [307, 0]
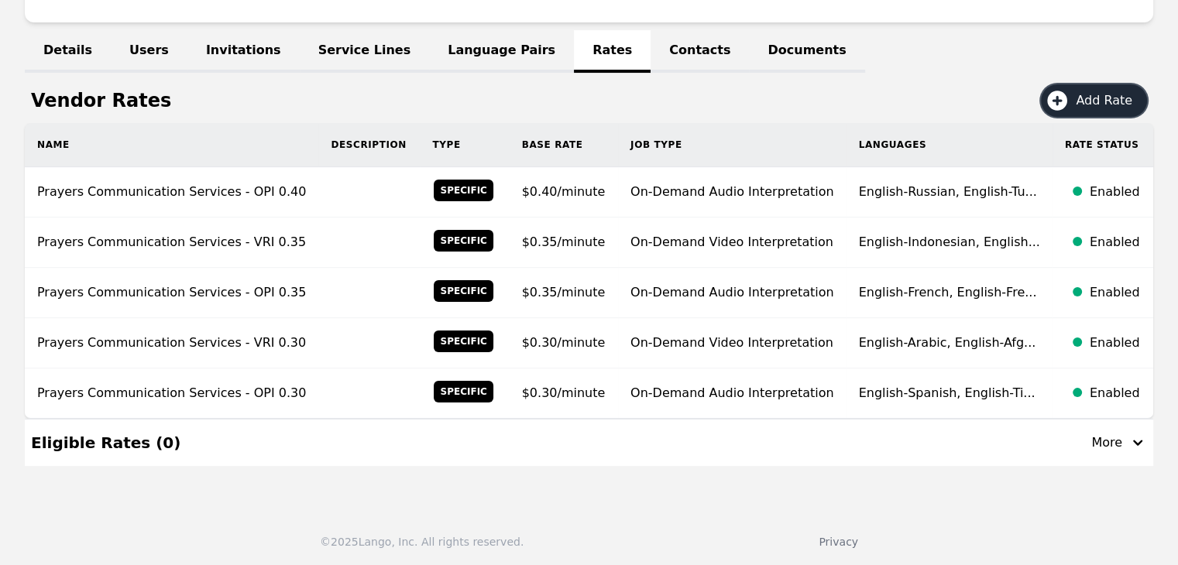
click at [1100, 106] on span "Add Rate" at bounding box center [1109, 100] width 67 height 19
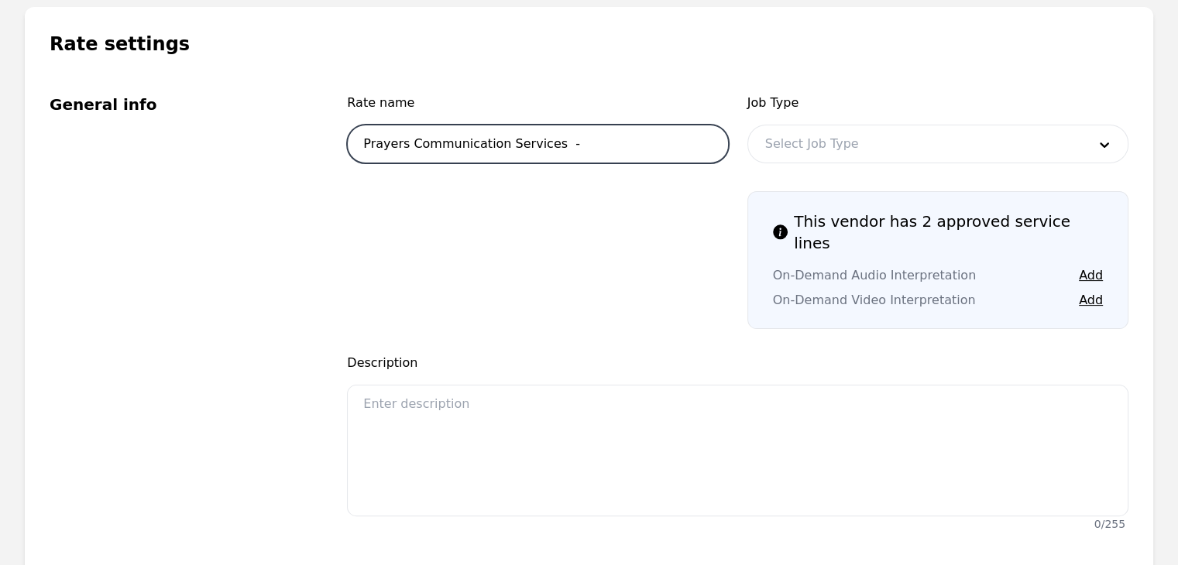
click at [604, 142] on input "Prayers Communication Services -" at bounding box center [537, 144] width 381 height 39
type input "Prayers Communication Services - VRI 0.40"
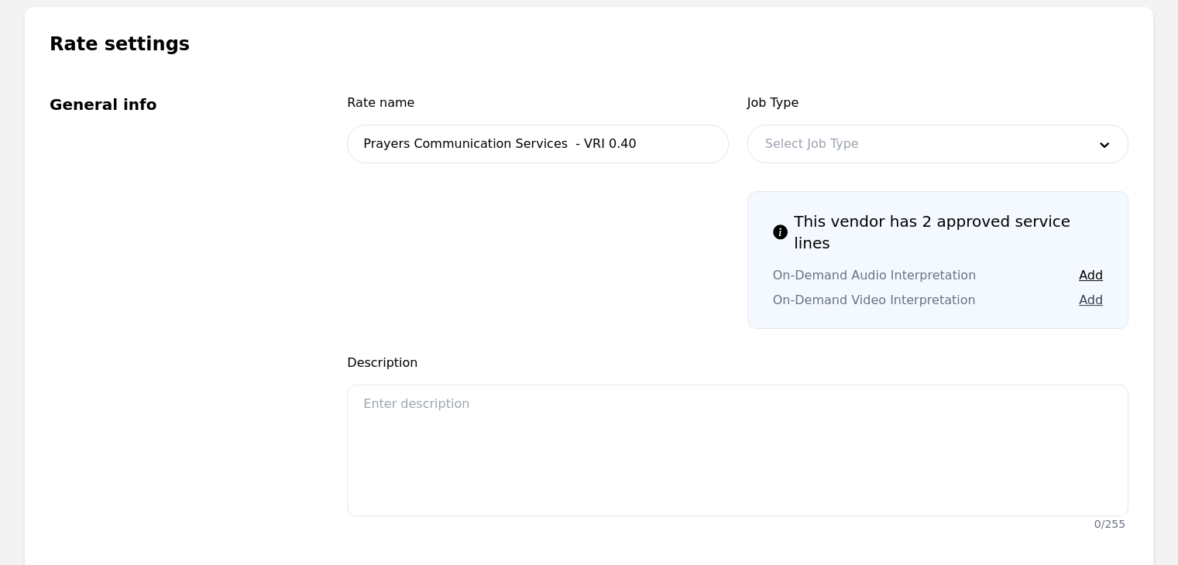
click at [1097, 291] on button "Add" at bounding box center [1091, 300] width 24 height 19
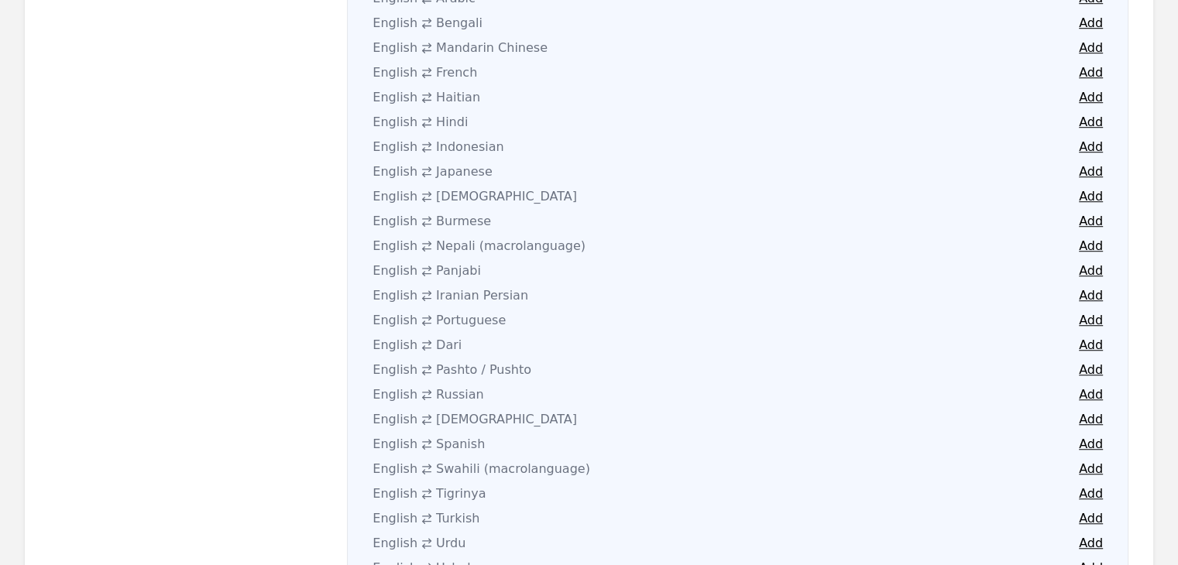
scroll to position [1004, 0]
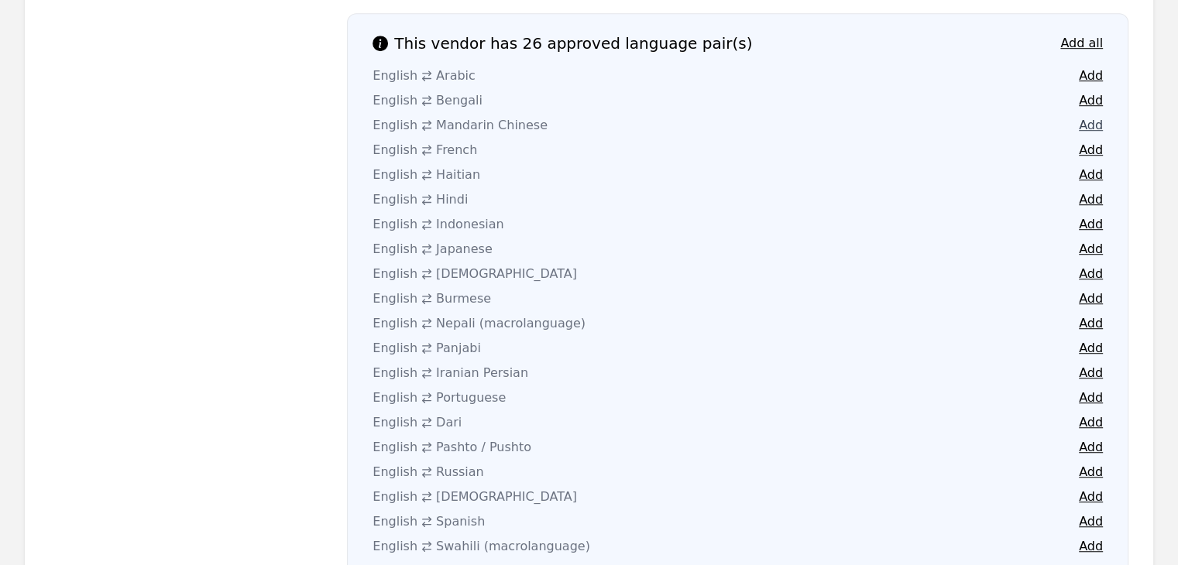
click at [1097, 116] on button "Add" at bounding box center [1091, 125] width 24 height 19
click at [1095, 240] on button "Add" at bounding box center [1091, 249] width 24 height 19
click at [1091, 265] on button "Add" at bounding box center [1091, 274] width 24 height 19
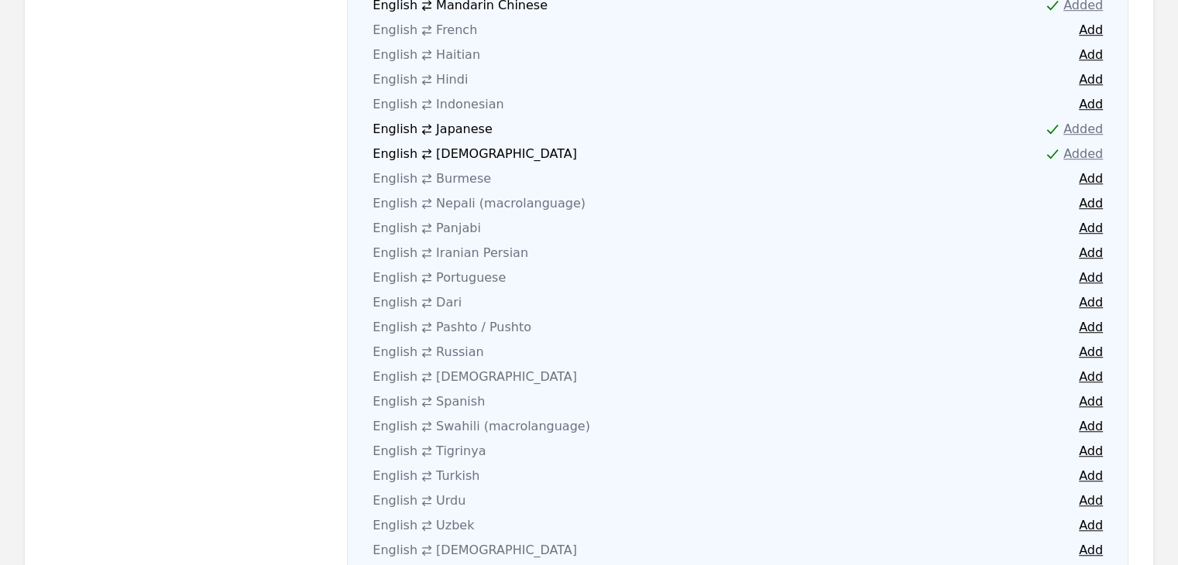
scroll to position [1158, 0]
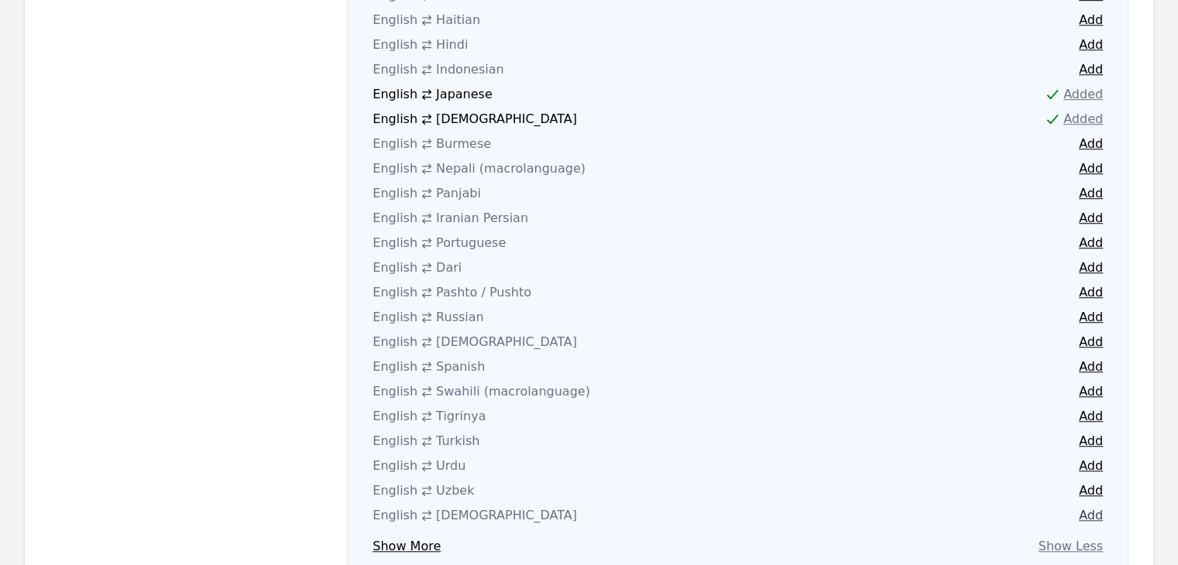
click at [1085, 506] on button "Add" at bounding box center [1091, 515] width 24 height 19
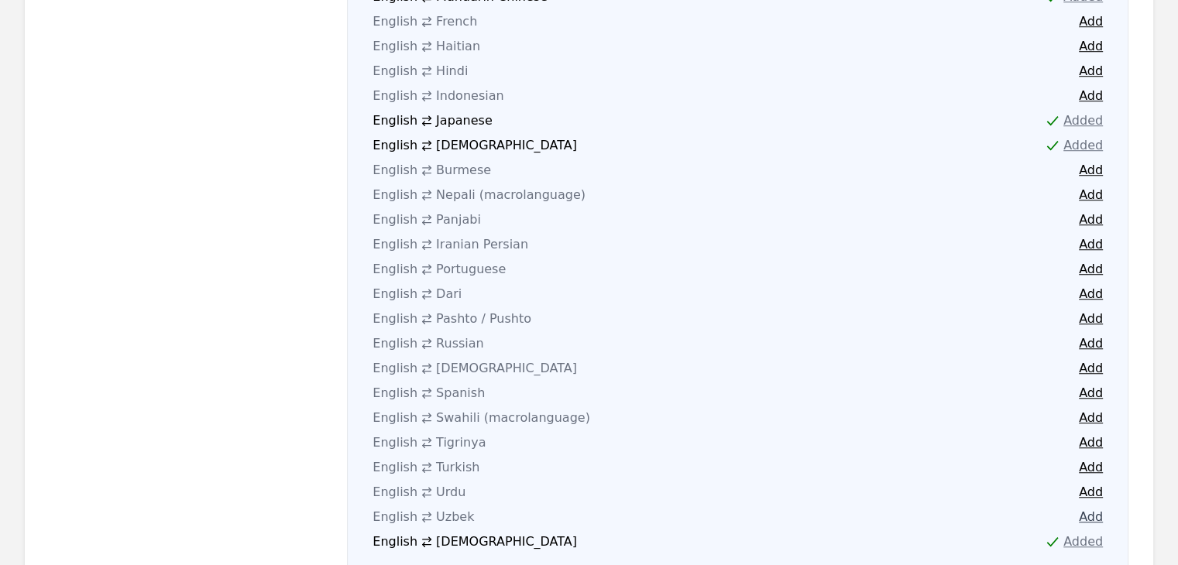
click at [1098, 508] on button "Add" at bounding box center [1091, 517] width 24 height 19
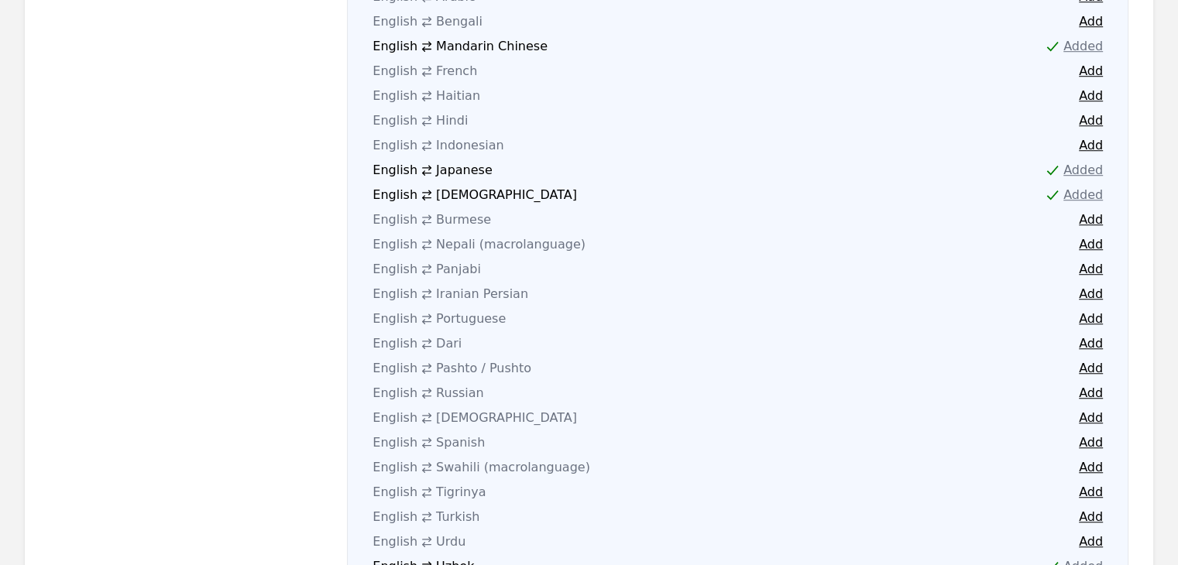
scroll to position [1081, 0]
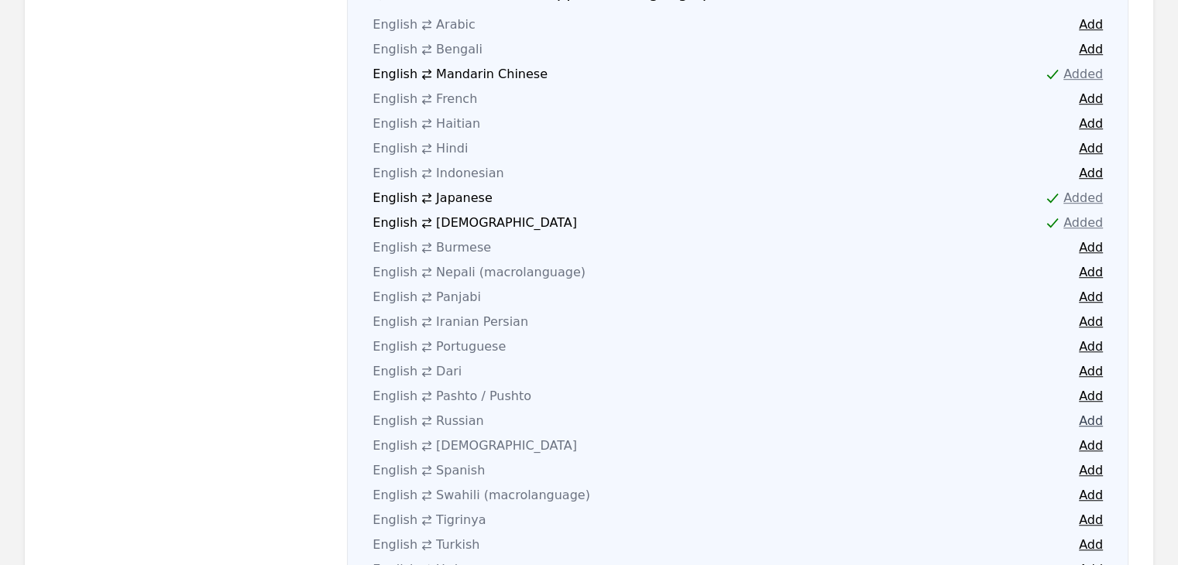
click at [1096, 412] on button "Add" at bounding box center [1091, 421] width 24 height 19
click at [1087, 536] on button "Add" at bounding box center [1091, 545] width 24 height 19
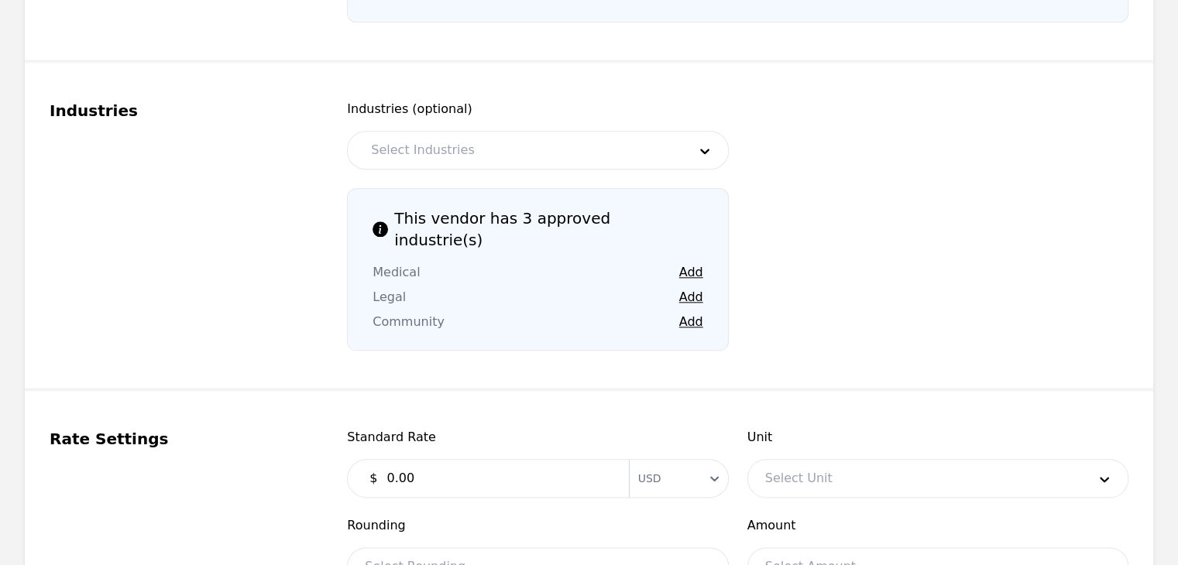
scroll to position [1778, 0]
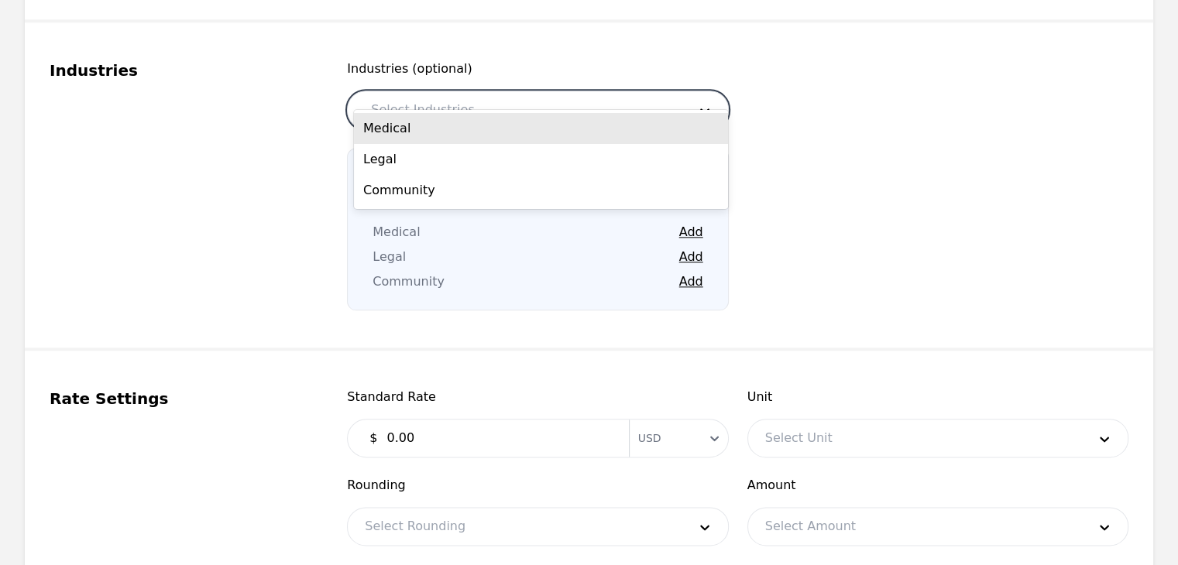
click at [541, 96] on div at bounding box center [517, 109] width 327 height 37
click at [509, 129] on div "Medical" at bounding box center [541, 128] width 374 height 31
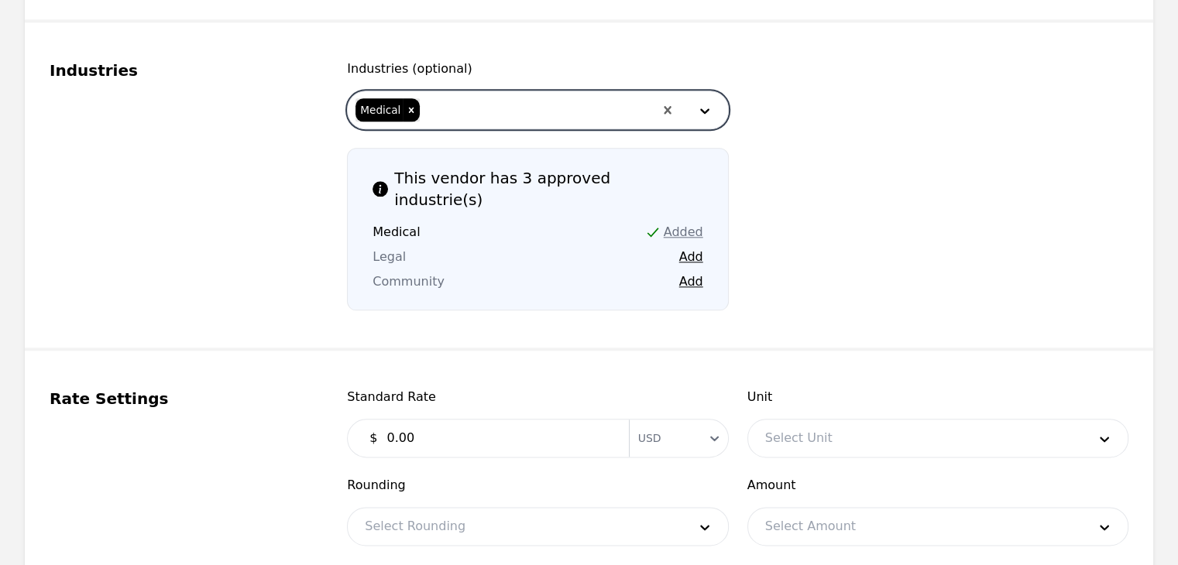
click at [523, 98] on div at bounding box center [537, 109] width 232 height 37
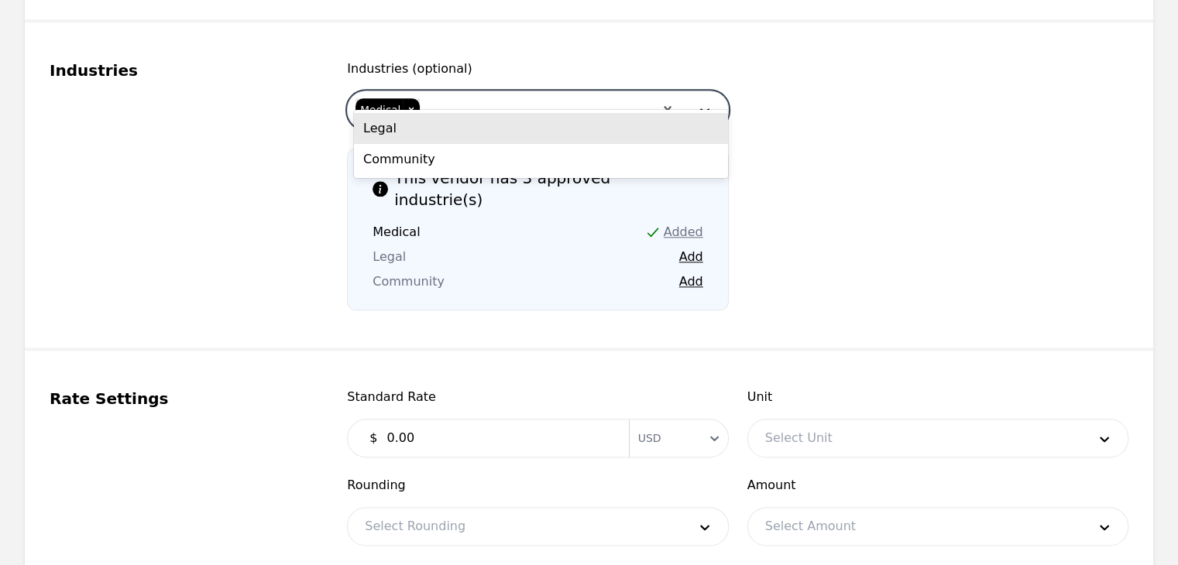
click at [525, 130] on div "Legal" at bounding box center [541, 128] width 374 height 31
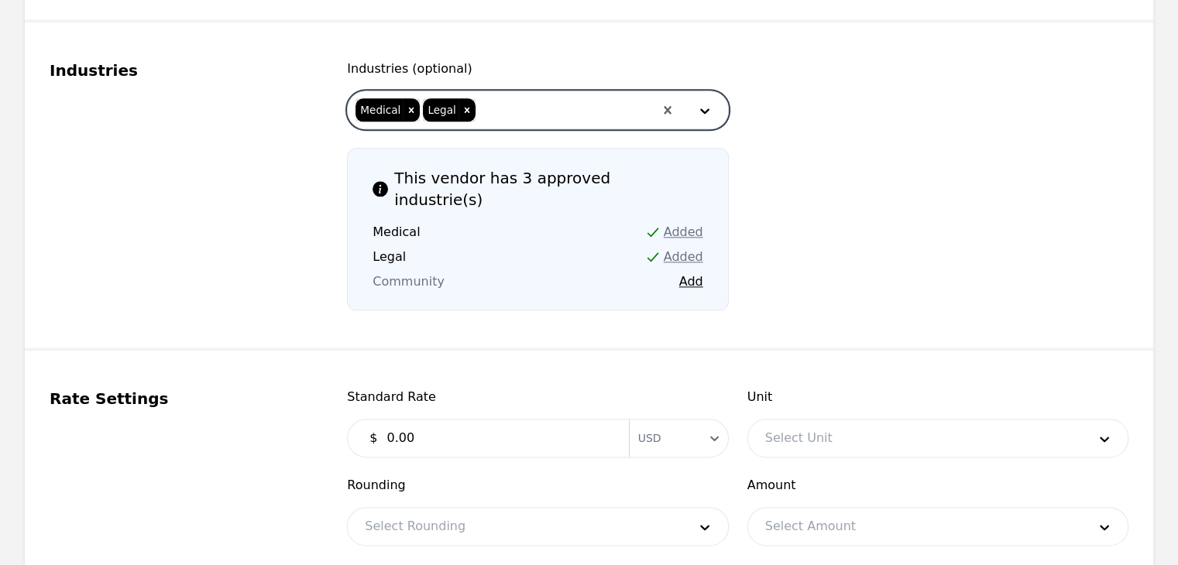
click at [529, 96] on div at bounding box center [565, 109] width 177 height 37
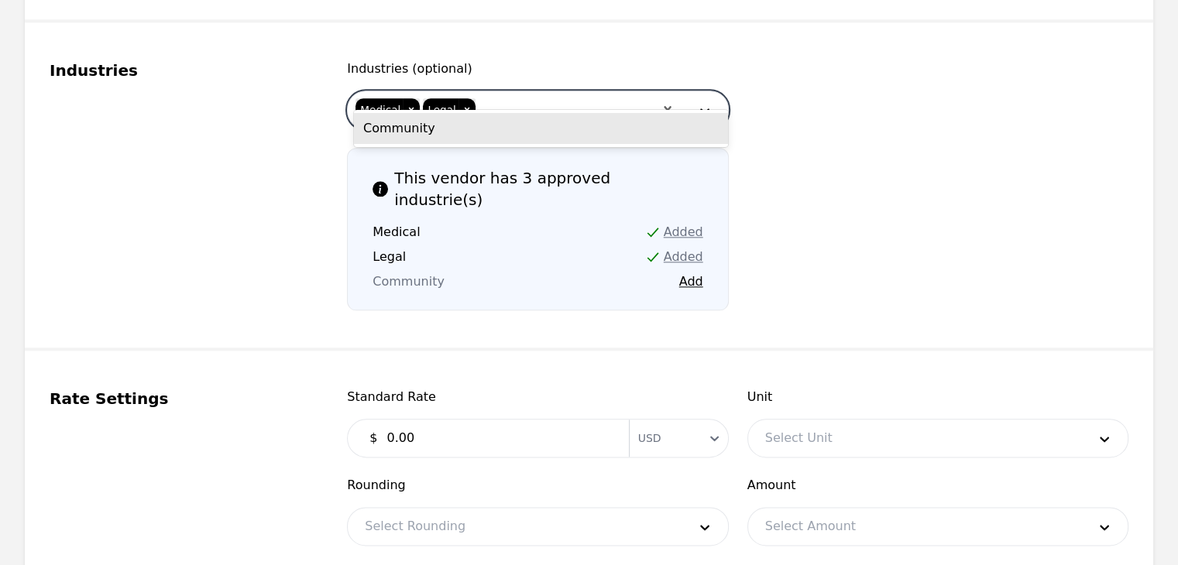
click at [537, 136] on div "Community" at bounding box center [541, 128] width 374 height 31
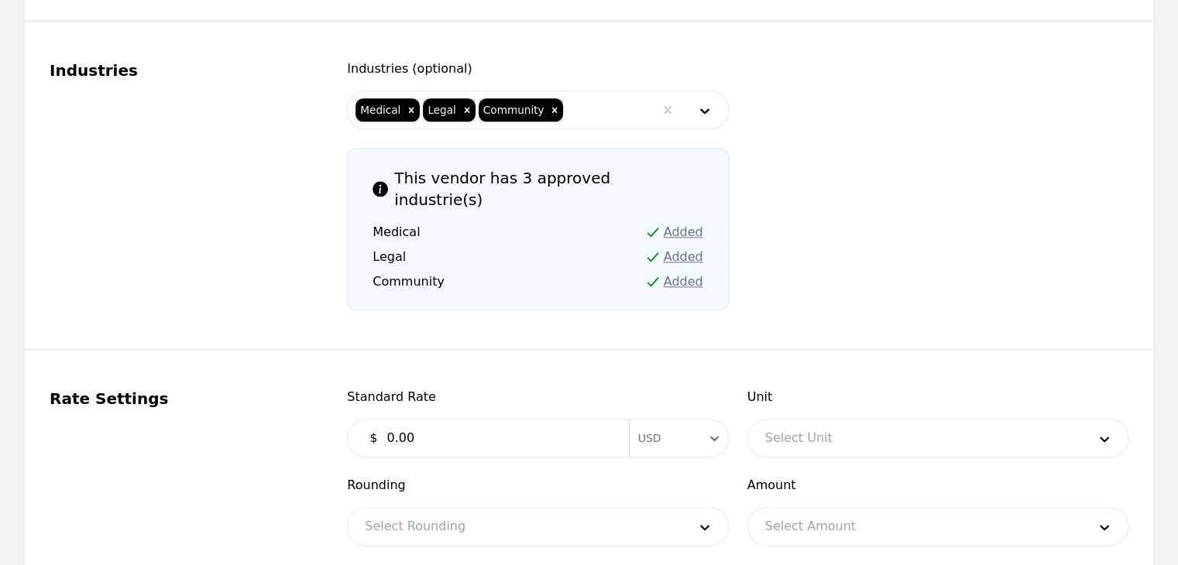
drag, startPoint x: 506, startPoint y: 390, endPoint x: 519, endPoint y: 389, distance: 12.5
click at [519, 423] on input "0.00" at bounding box center [498, 438] width 242 height 31
type input "0.40"
click at [923, 420] on div at bounding box center [914, 438] width 333 height 37
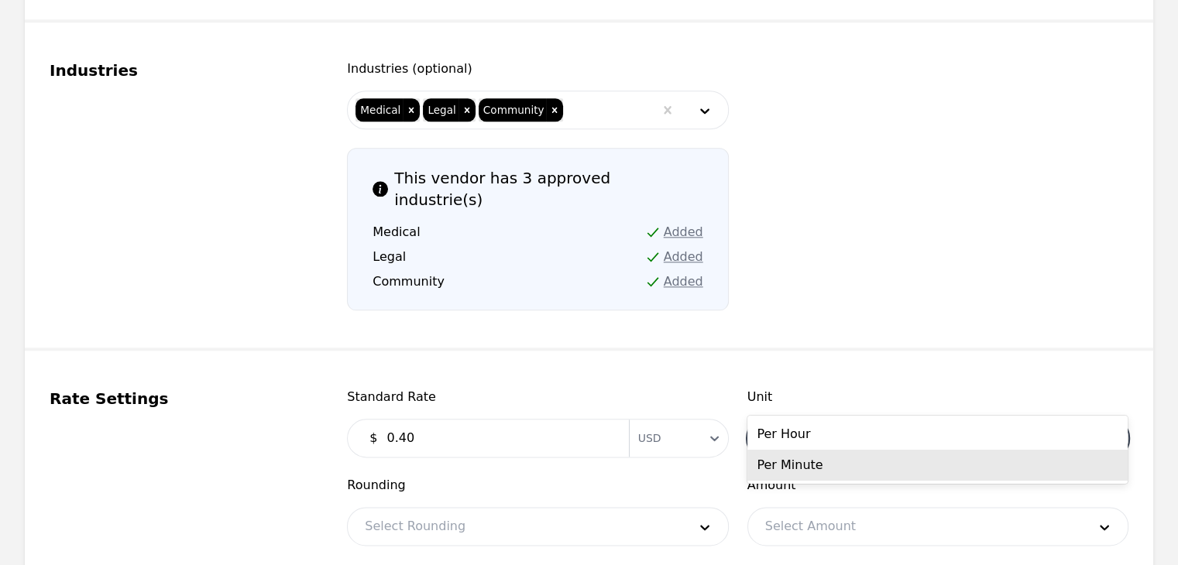
click at [880, 463] on div "Per Minute" at bounding box center [937, 465] width 380 height 31
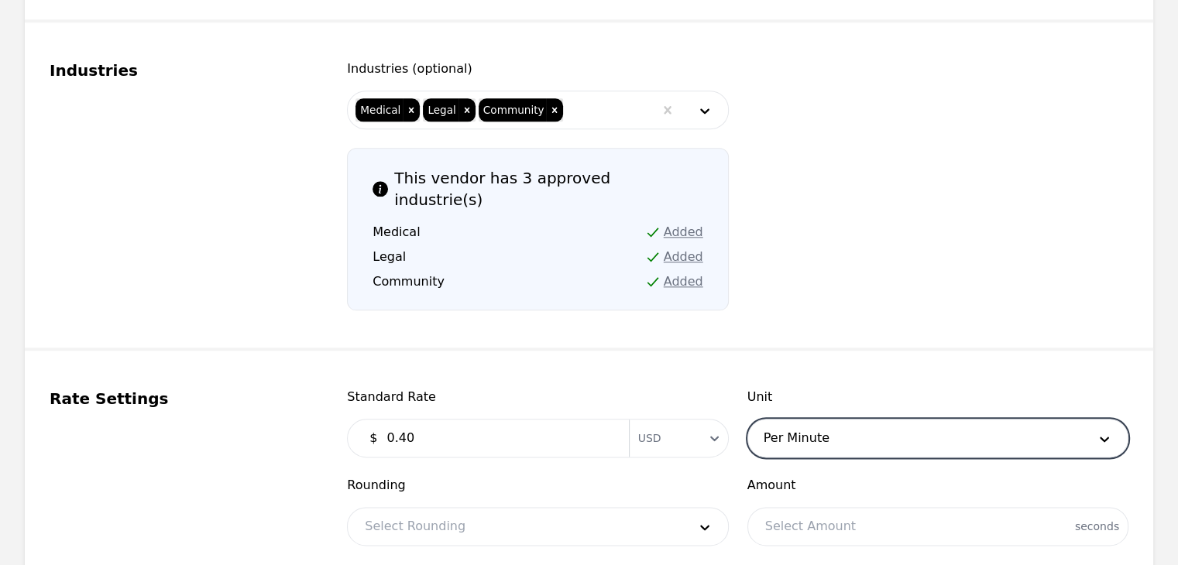
click at [550, 508] on div at bounding box center [514, 526] width 333 height 37
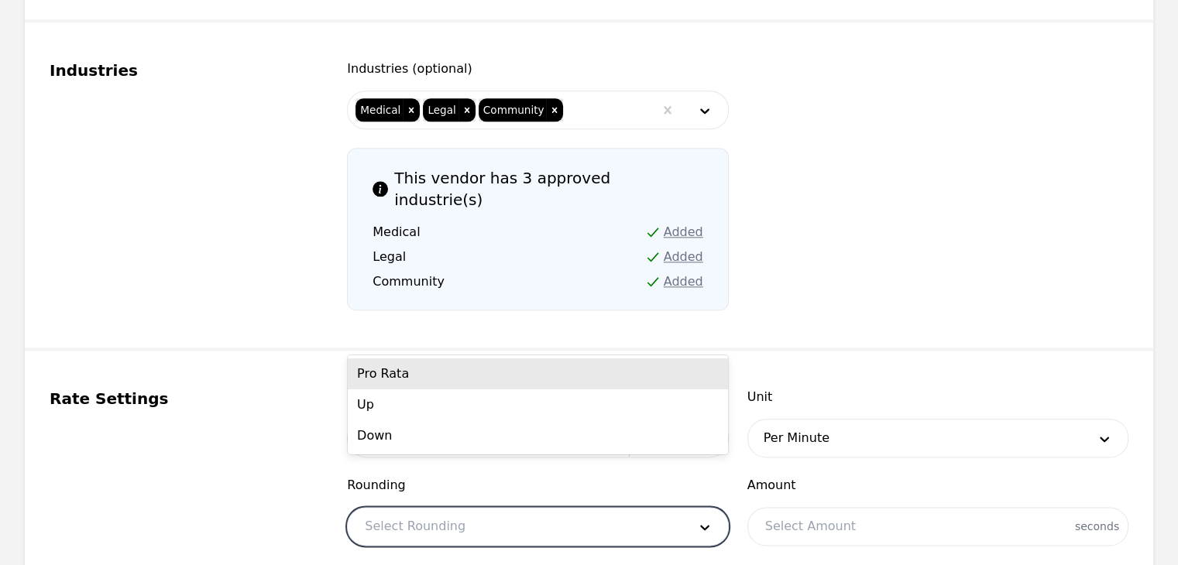
click at [537, 383] on div "Pro Rata" at bounding box center [538, 374] width 380 height 31
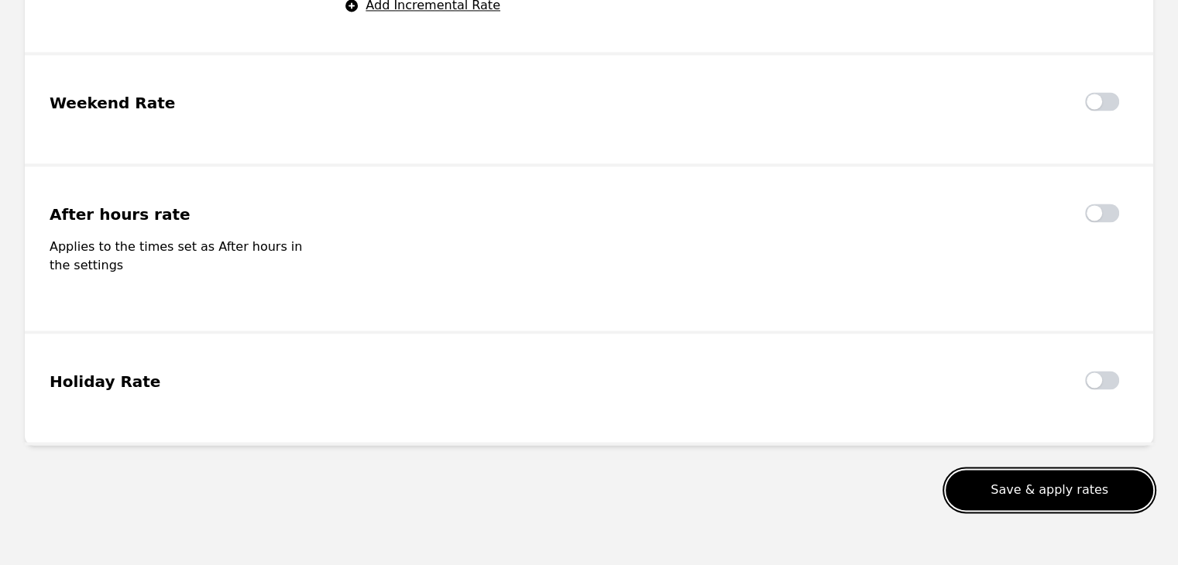
click at [1037, 470] on button "Save & apply rates" at bounding box center [1050, 490] width 208 height 40
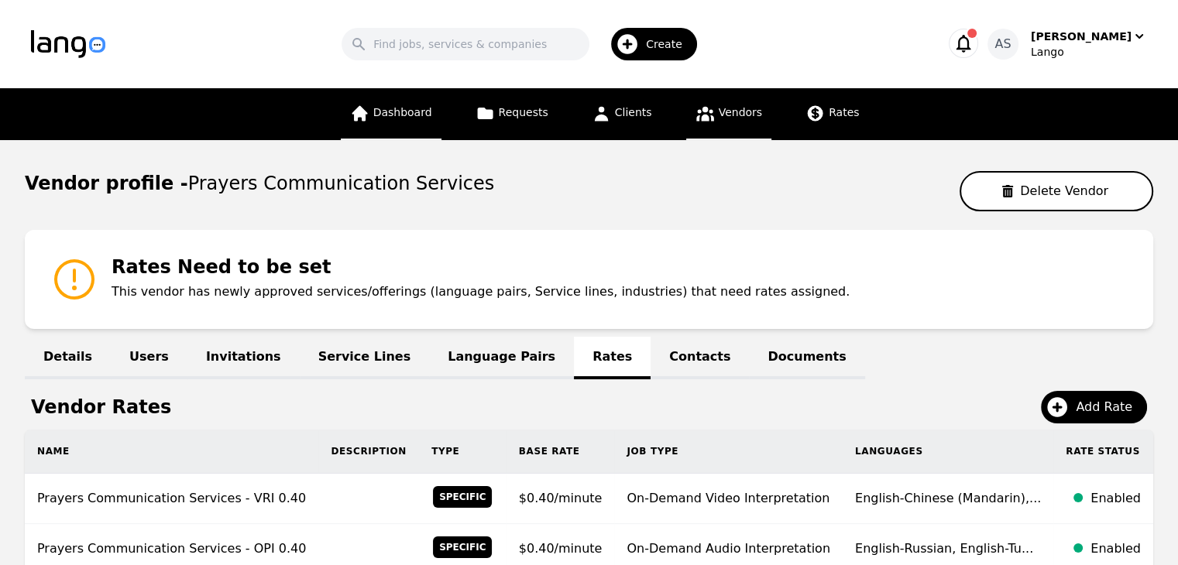
click at [412, 125] on link "Dashboard" at bounding box center [391, 114] width 101 height 52
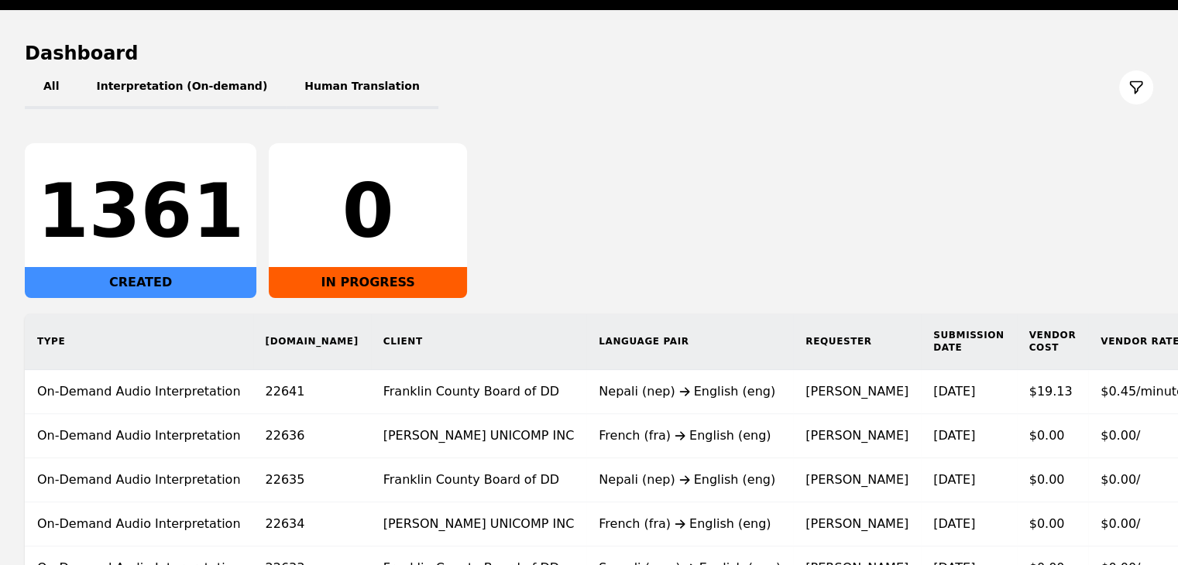
scroll to position [155, 0]
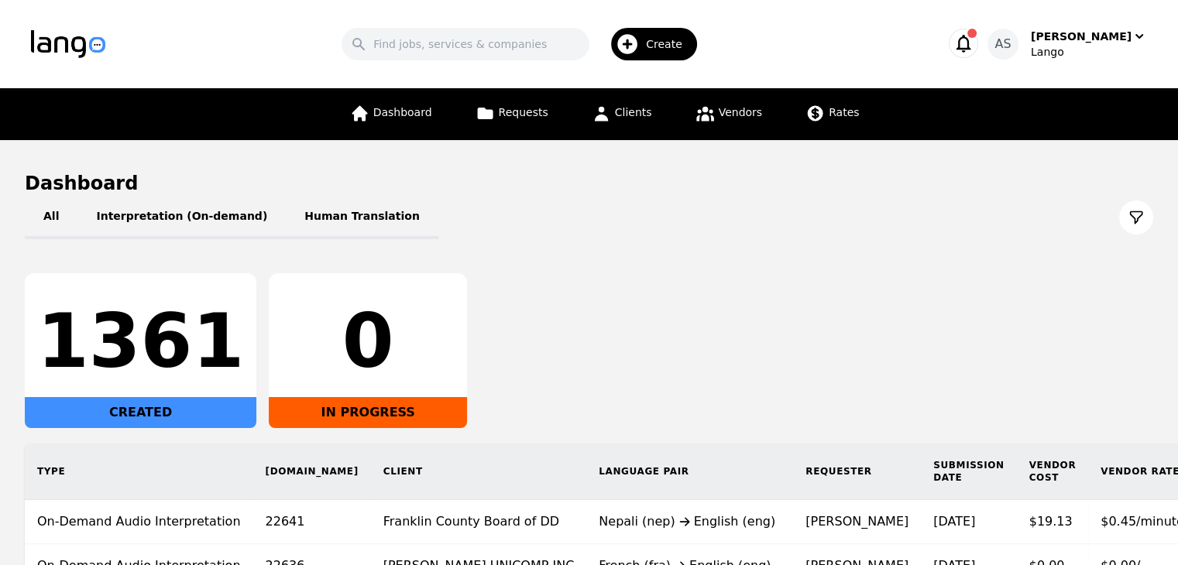
click at [974, 46] on icon "button" at bounding box center [963, 44] width 22 height 22
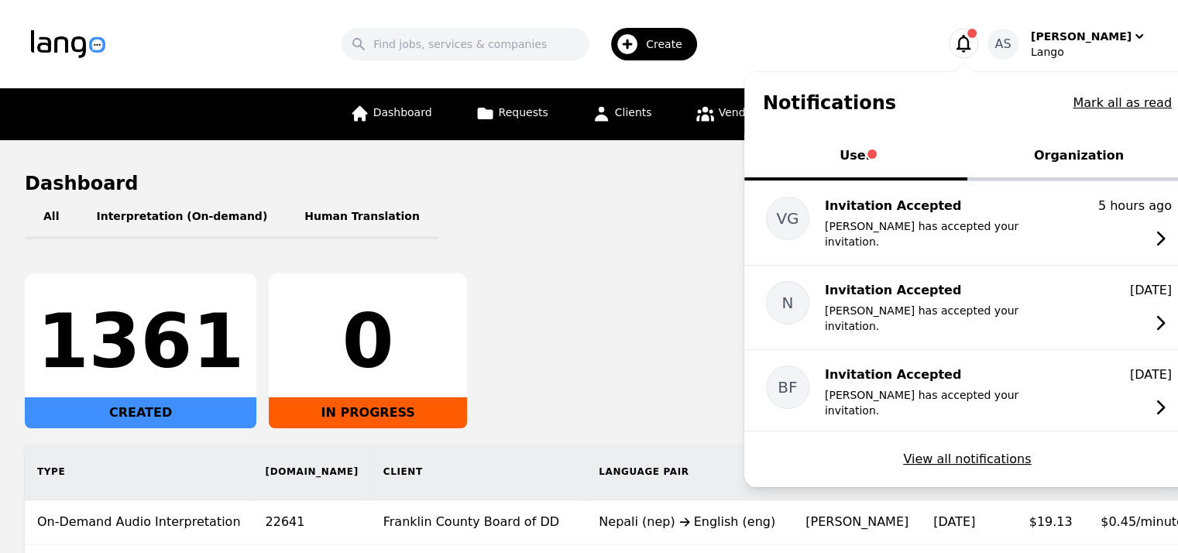
click at [1089, 143] on button "Organization" at bounding box center [1078, 157] width 223 height 46
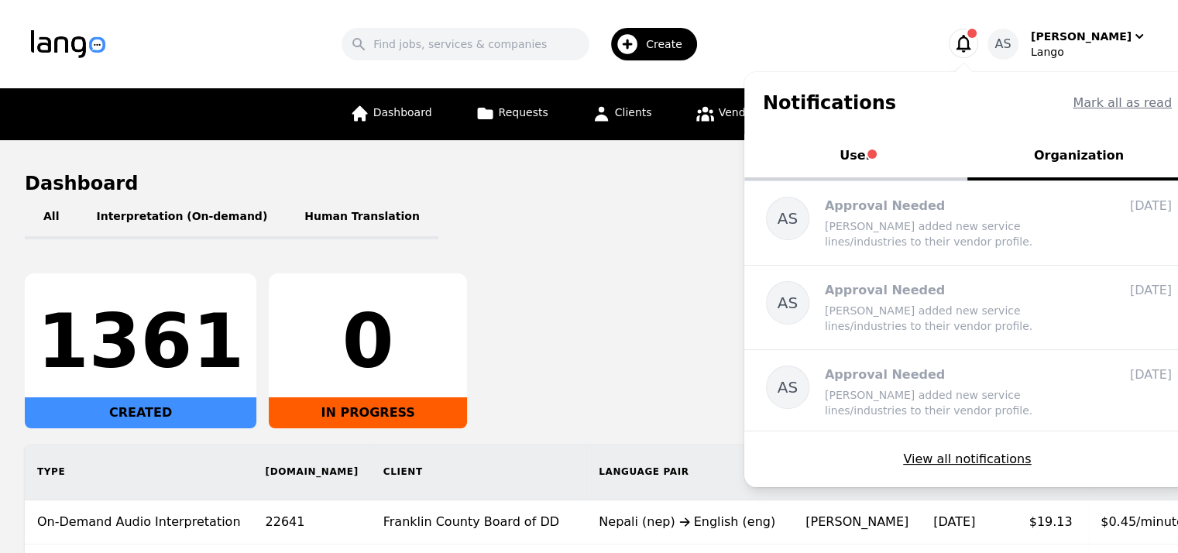
click at [913, 160] on button "User" at bounding box center [855, 157] width 223 height 46
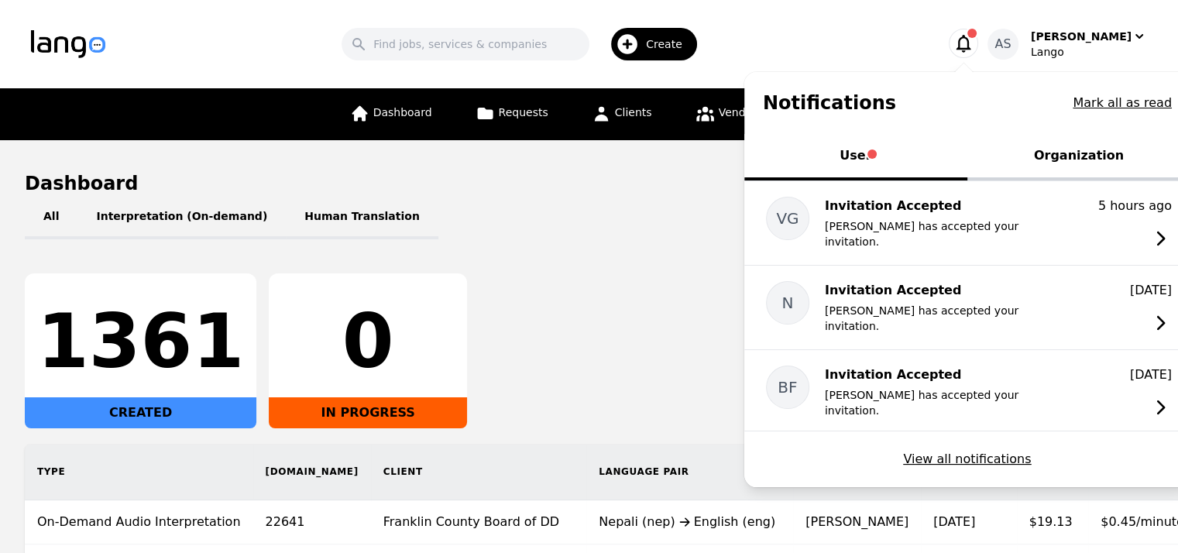
click at [971, 48] on icon "button" at bounding box center [963, 44] width 15 height 18
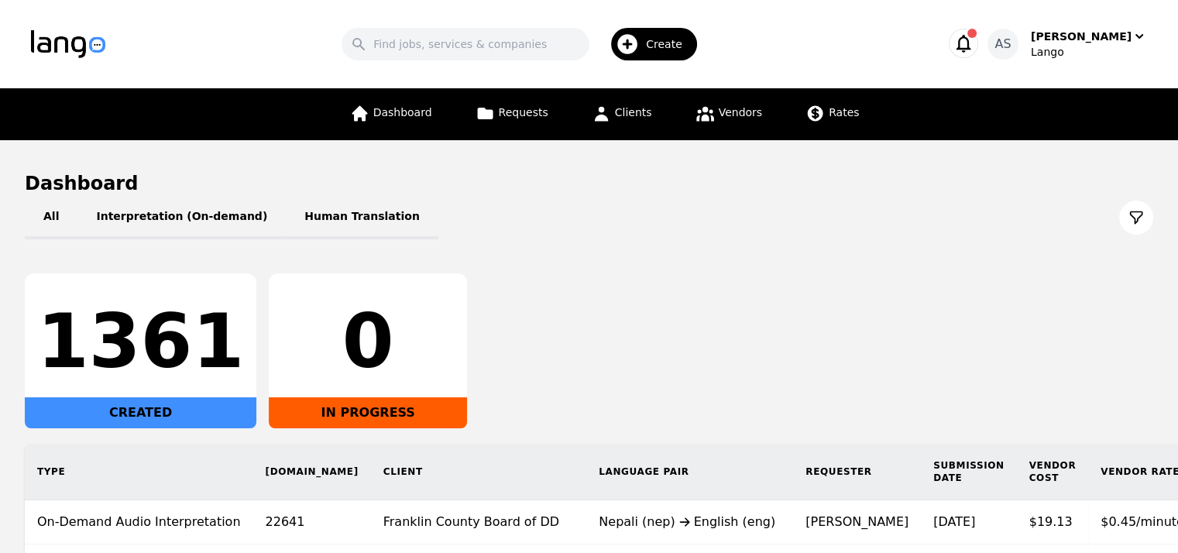
click at [971, 48] on icon "button" at bounding box center [963, 44] width 15 height 18
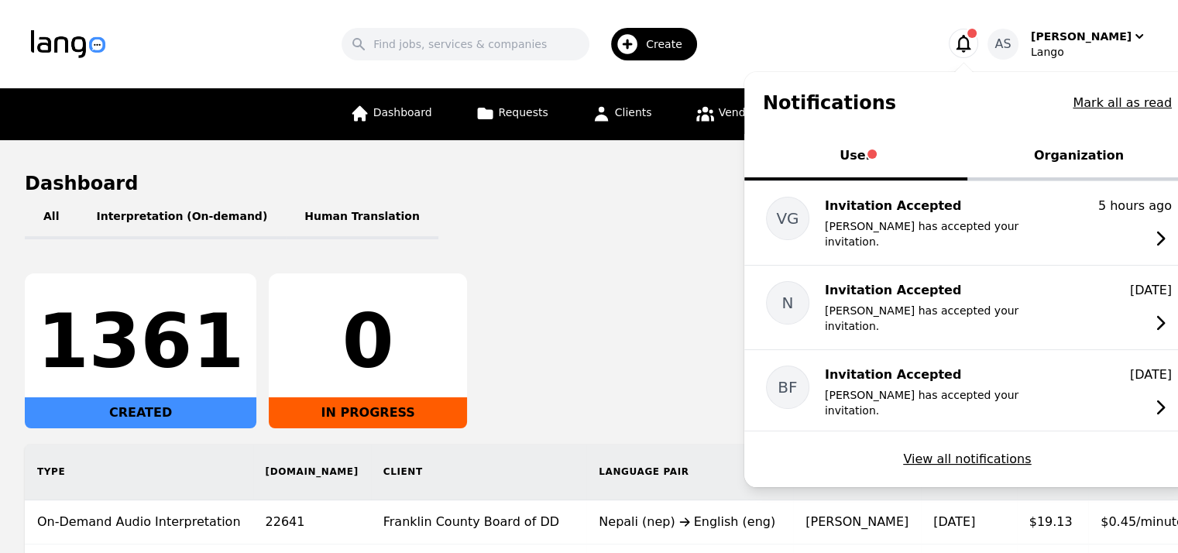
click at [971, 49] on icon "button" at bounding box center [963, 44] width 15 height 18
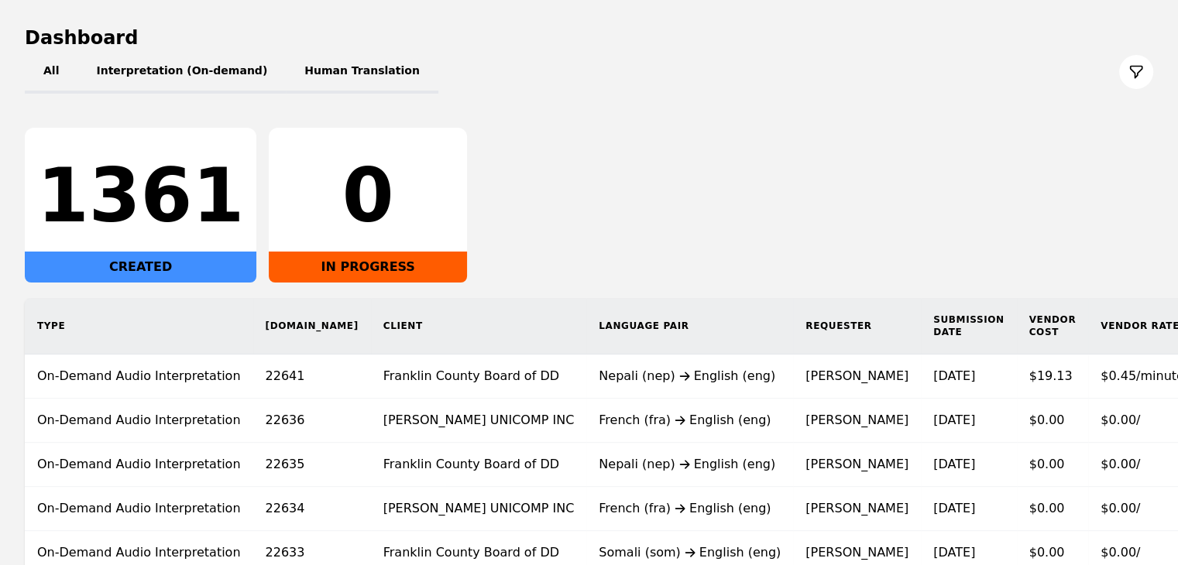
scroll to position [266, 0]
